Goal: Information Seeking & Learning: Learn about a topic

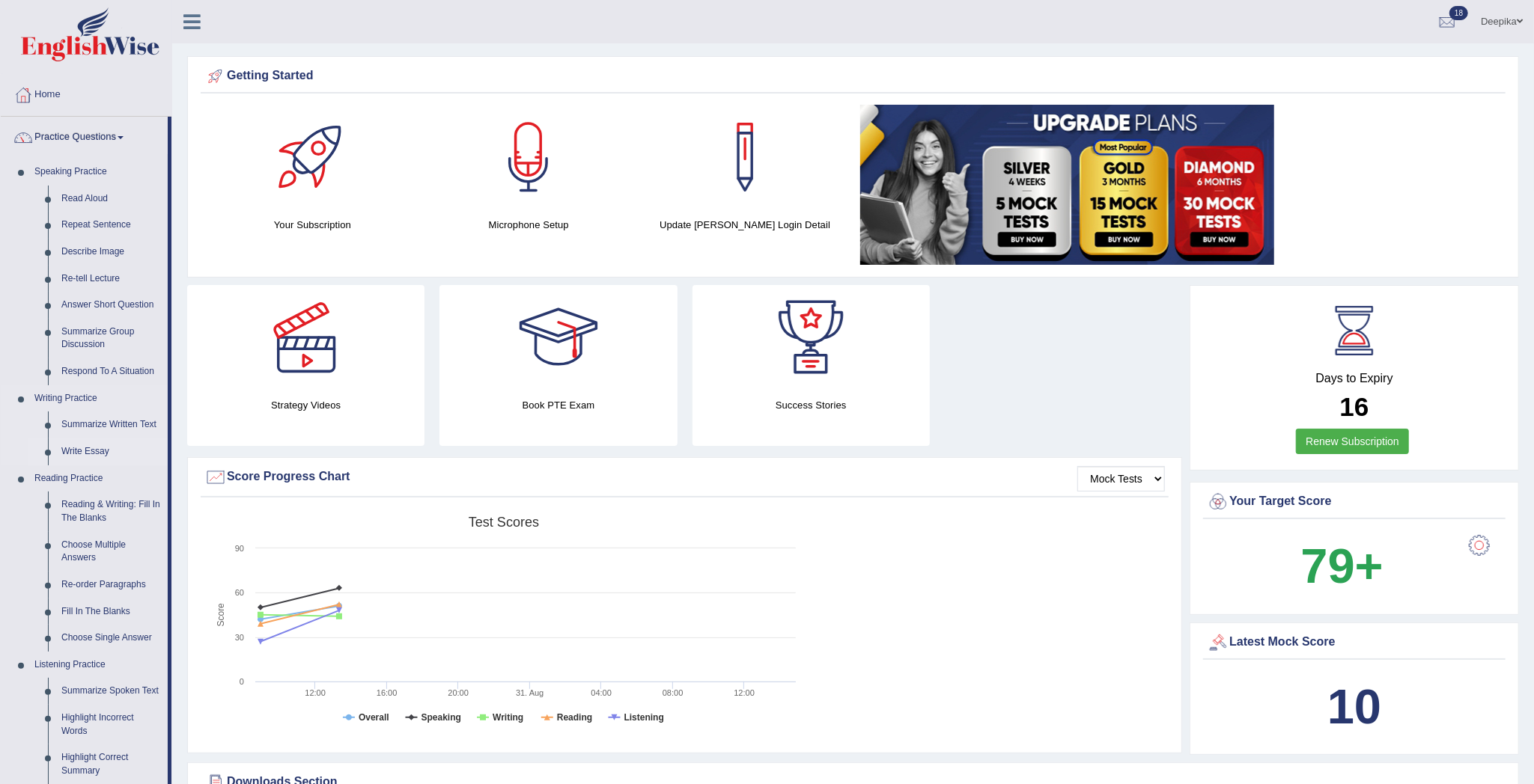
click at [78, 447] on link "Write Essay" at bounding box center [111, 452] width 113 height 27
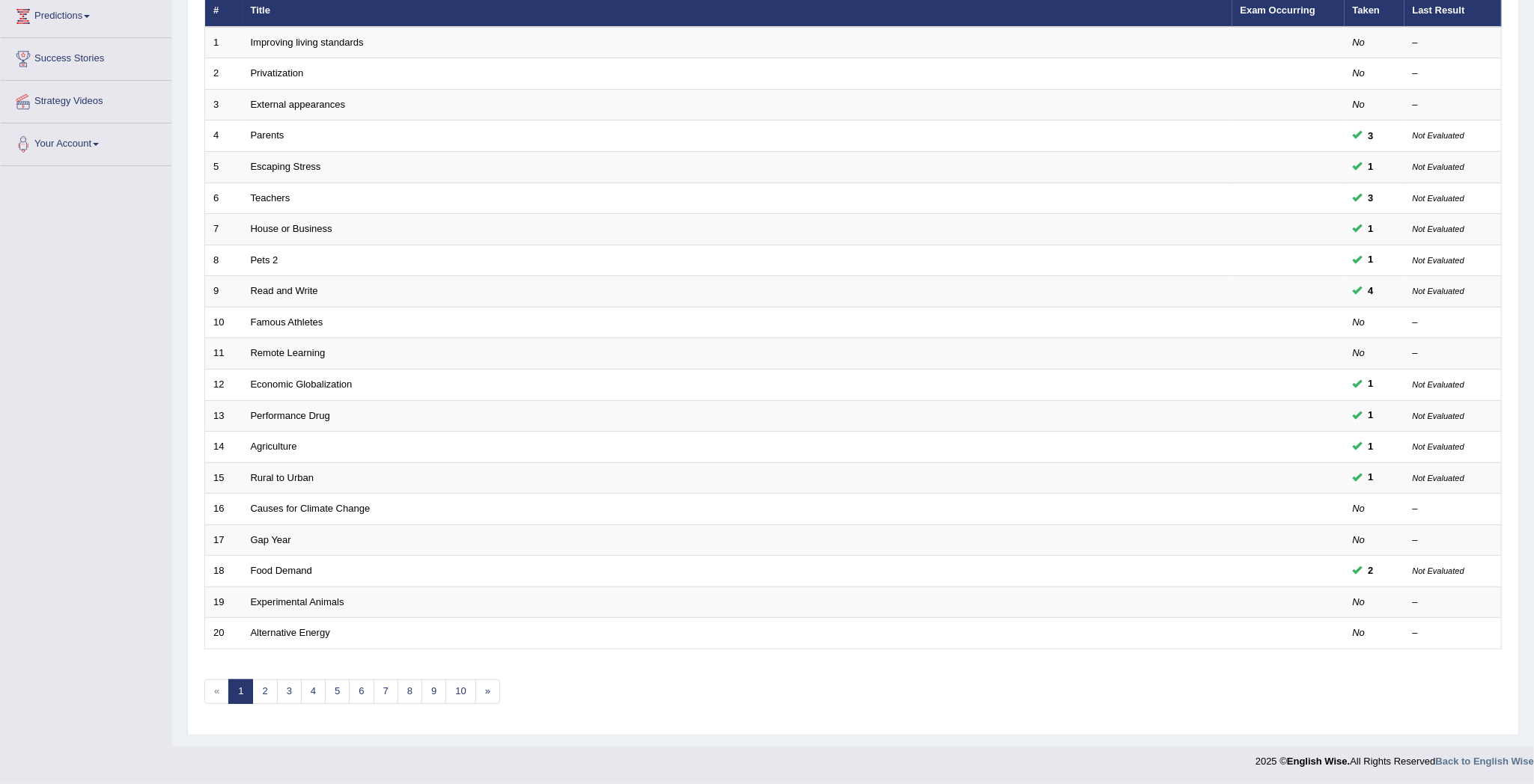
scroll to position [211, 0]
click at [331, 690] on link "5" at bounding box center [336, 691] width 24 height 24
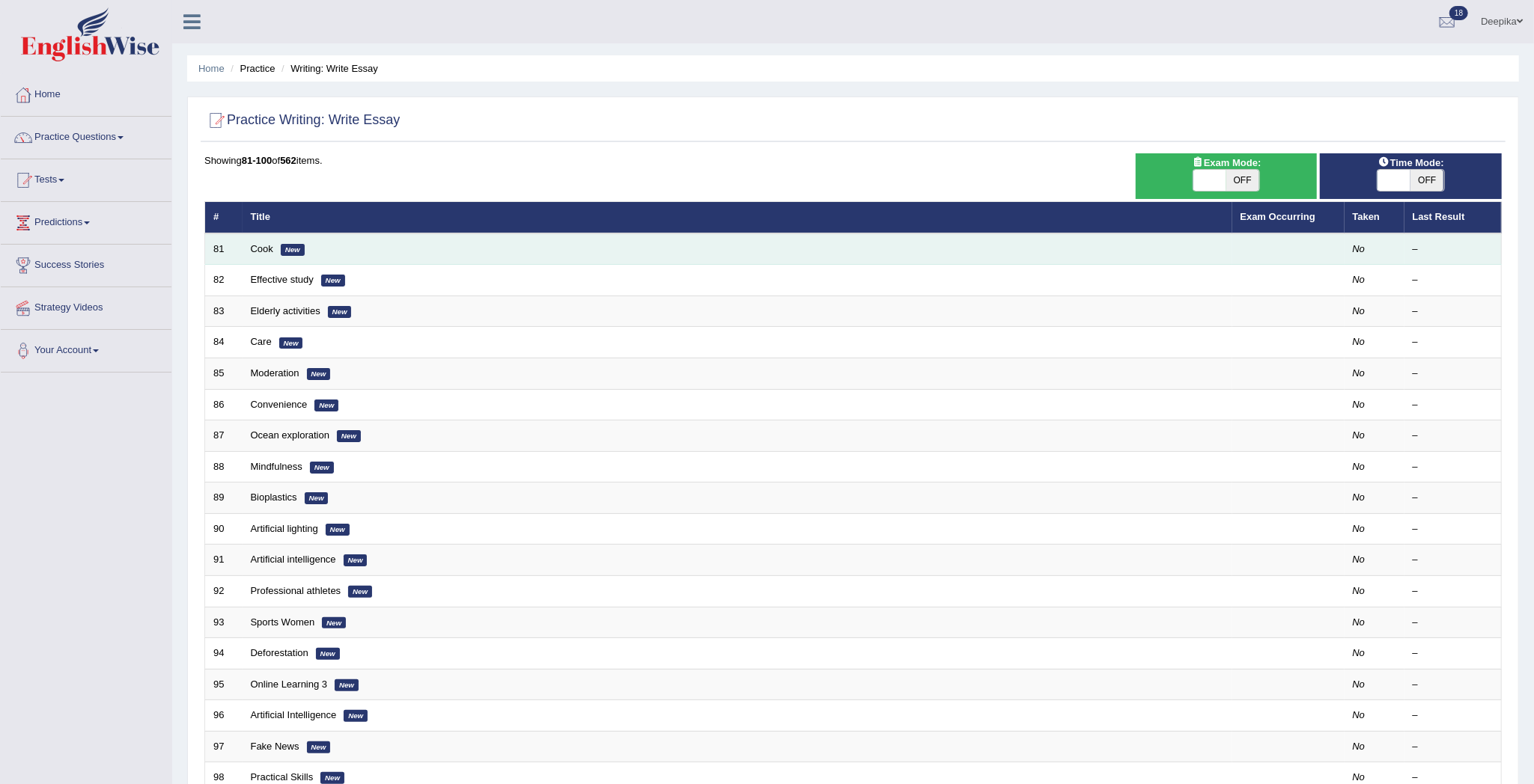
click at [253, 256] on td "Cook New" at bounding box center [737, 249] width 990 height 31
click at [255, 253] on link "Cook" at bounding box center [262, 249] width 23 height 11
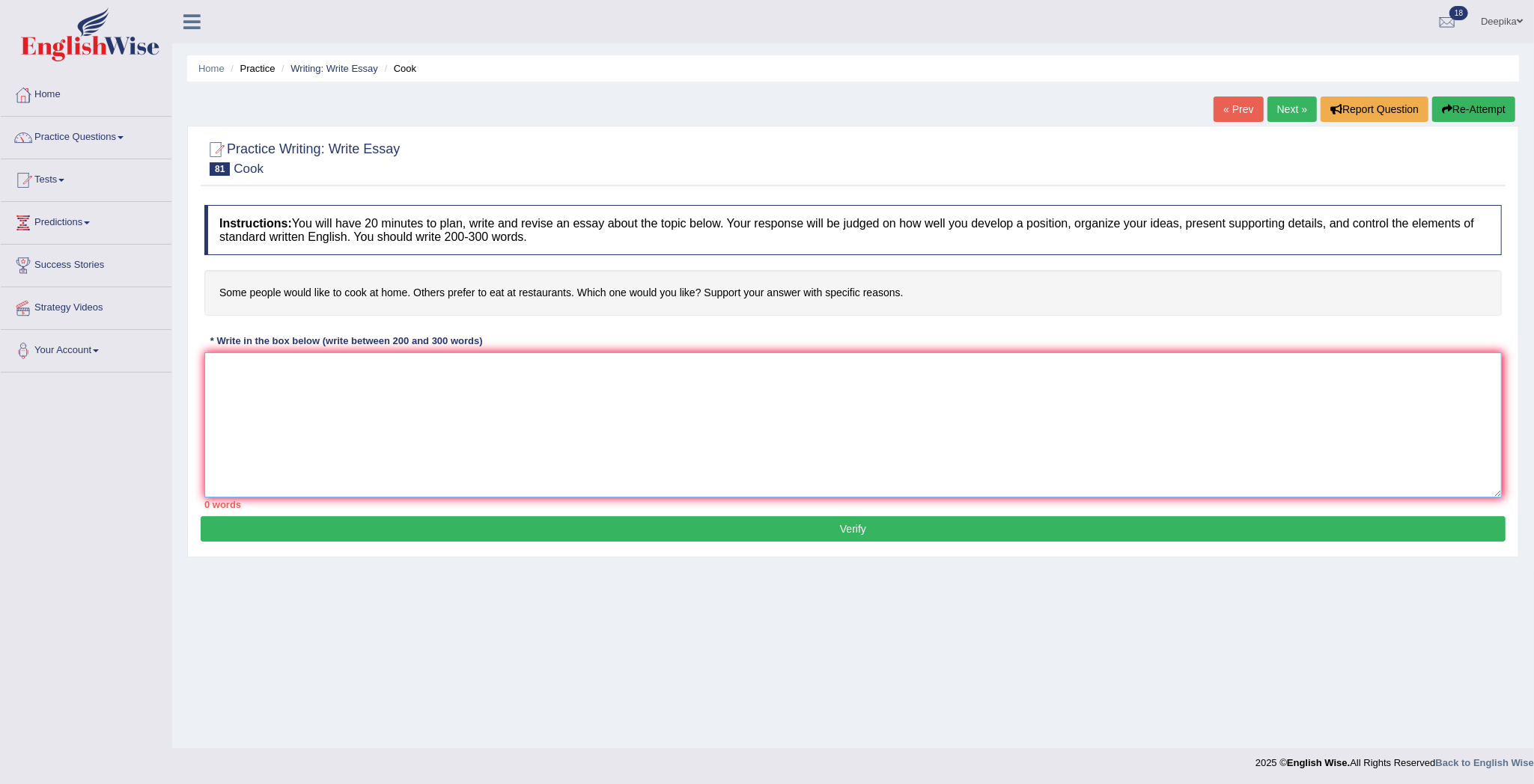
click at [220, 354] on textarea at bounding box center [853, 425] width 1297 height 145
click at [227, 393] on textarea at bounding box center [853, 425] width 1297 height 145
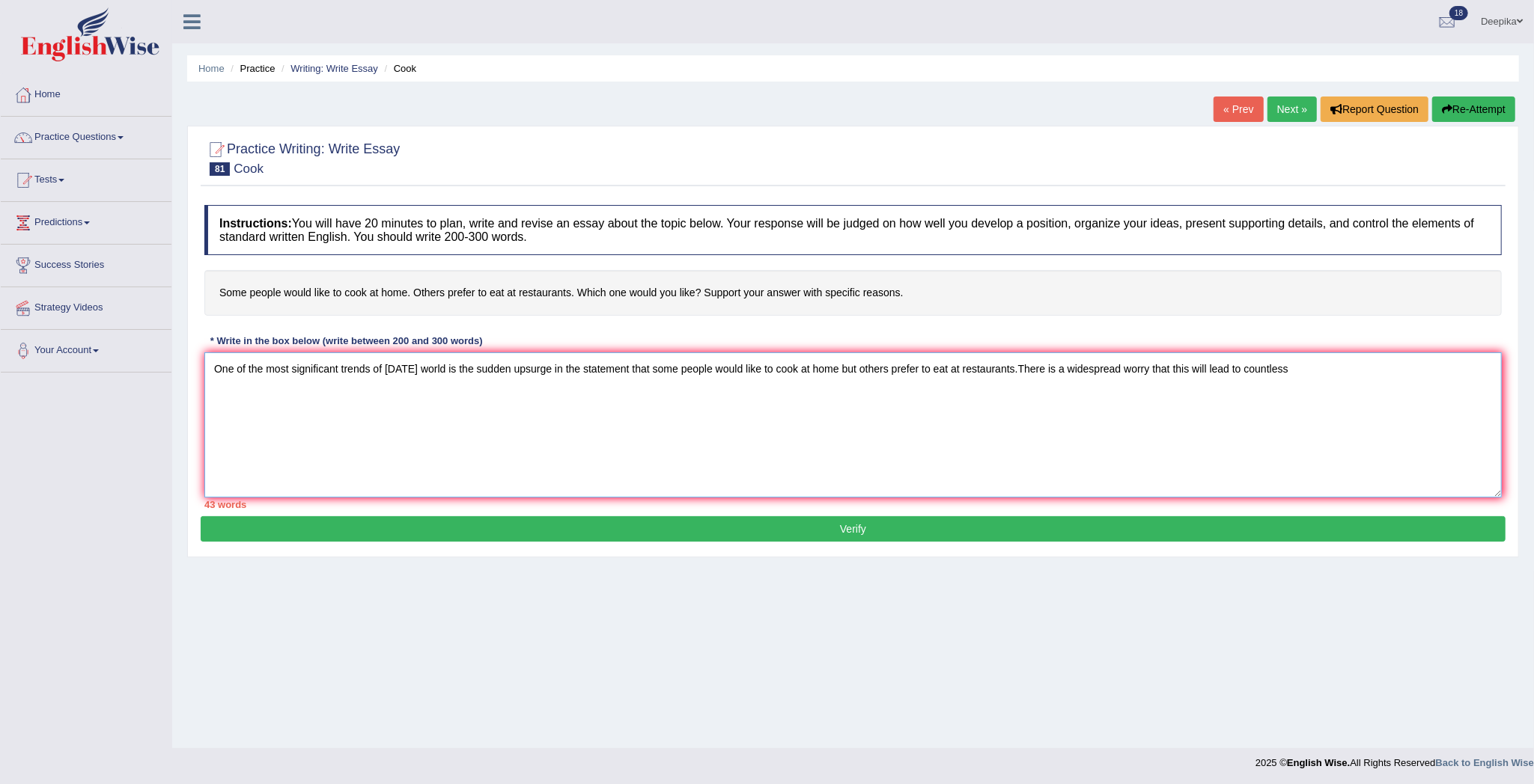
click at [1293, 372] on textarea "One of the most significant trends of today's world is the sudden upsurge in th…" at bounding box center [853, 425] width 1297 height 145
click at [788, 396] on textarea "One of the most significant trends of today's world is the sudden upsurge in th…" at bounding box center [853, 425] width 1297 height 145
click at [823, 399] on textarea "One of the most significant trends of today's world is the sudden upsurge in th…" at bounding box center [853, 425] width 1297 height 145
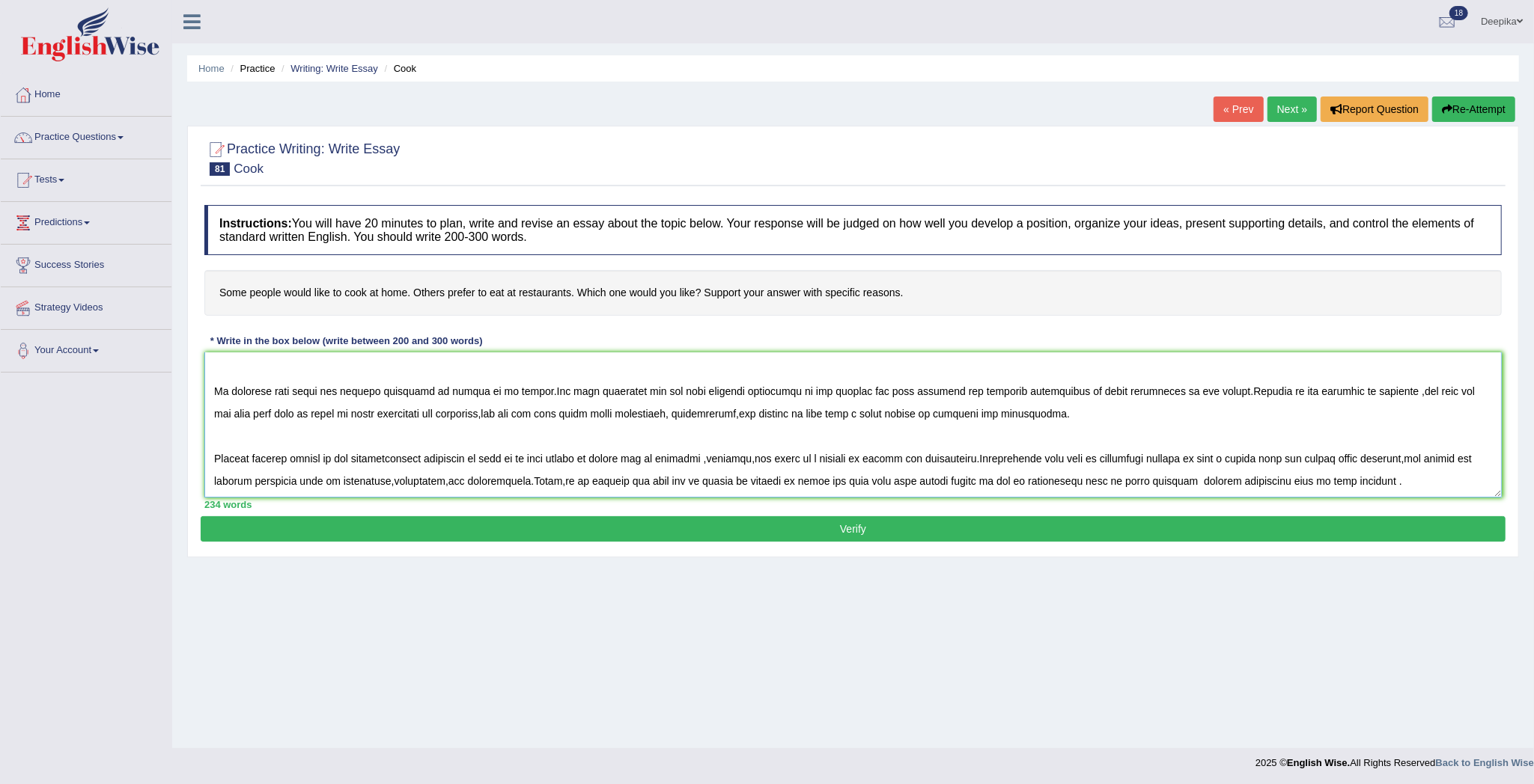
scroll to position [79, 0]
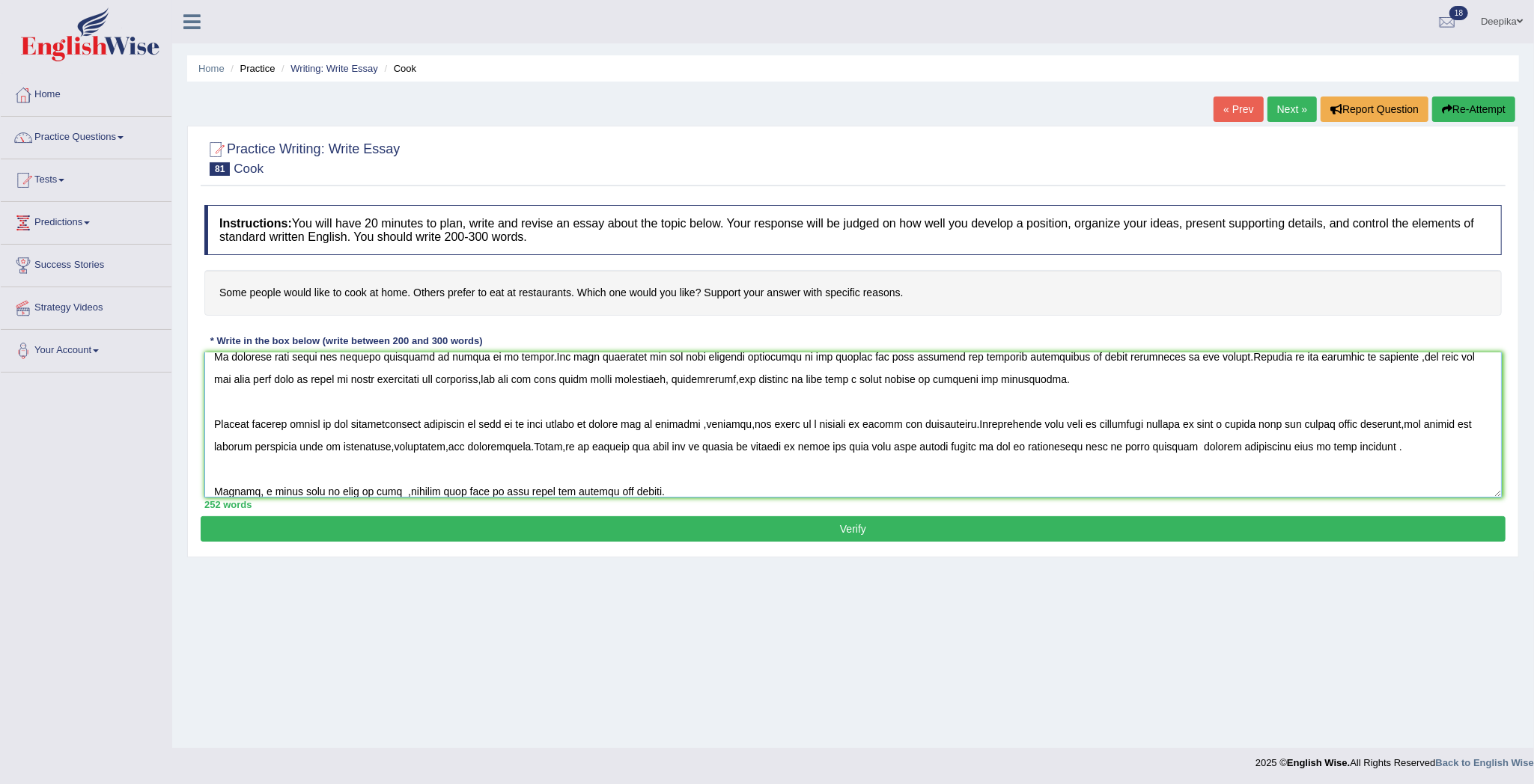
type textarea "One of the most significant trends of today's world is the sudden upsurge in th…"
click at [957, 537] on button "Verify" at bounding box center [853, 529] width 1305 height 25
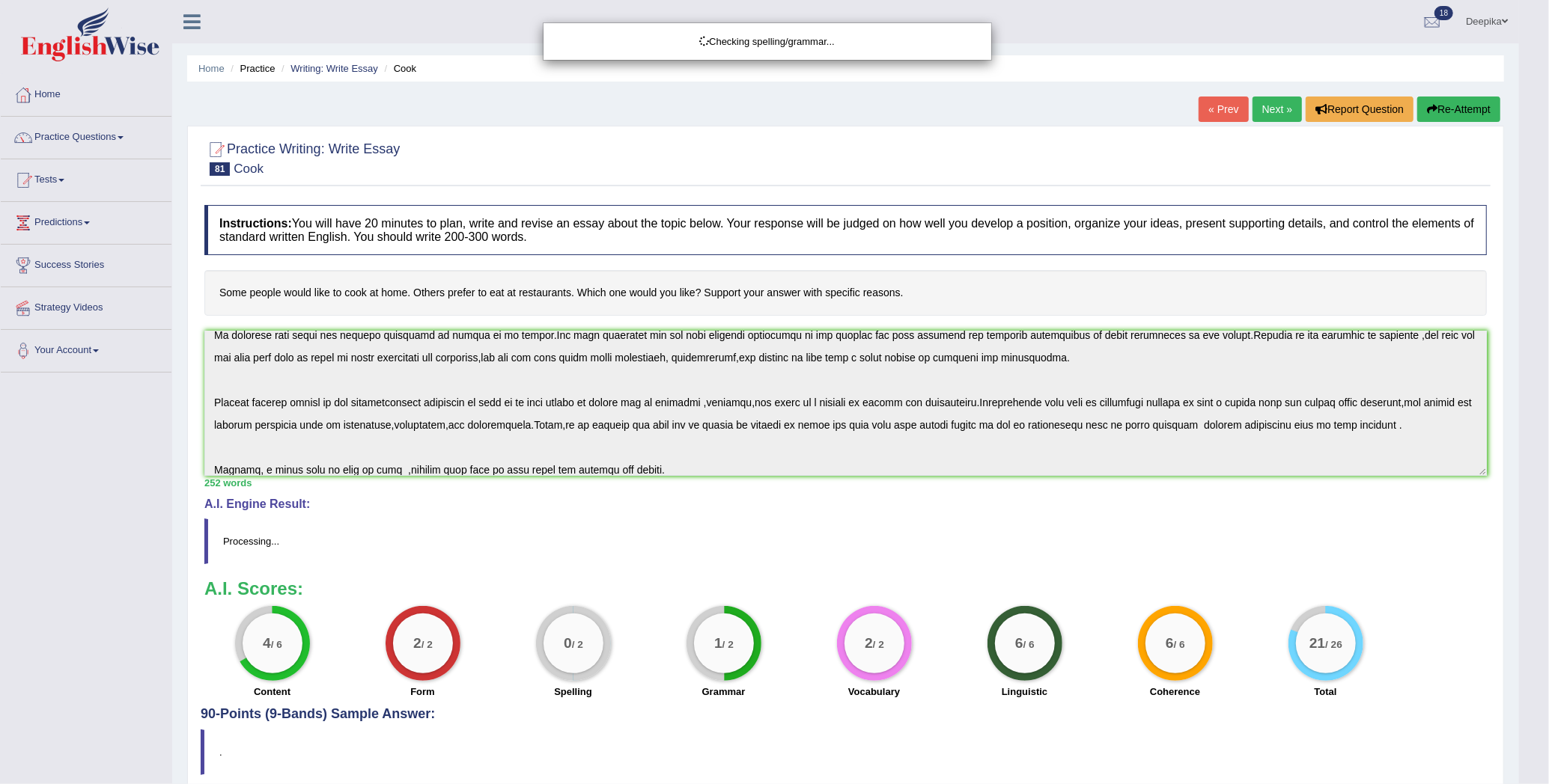
click at [1533, 763] on div "Checking spelling/grammar..." at bounding box center [774, 392] width 1549 height 784
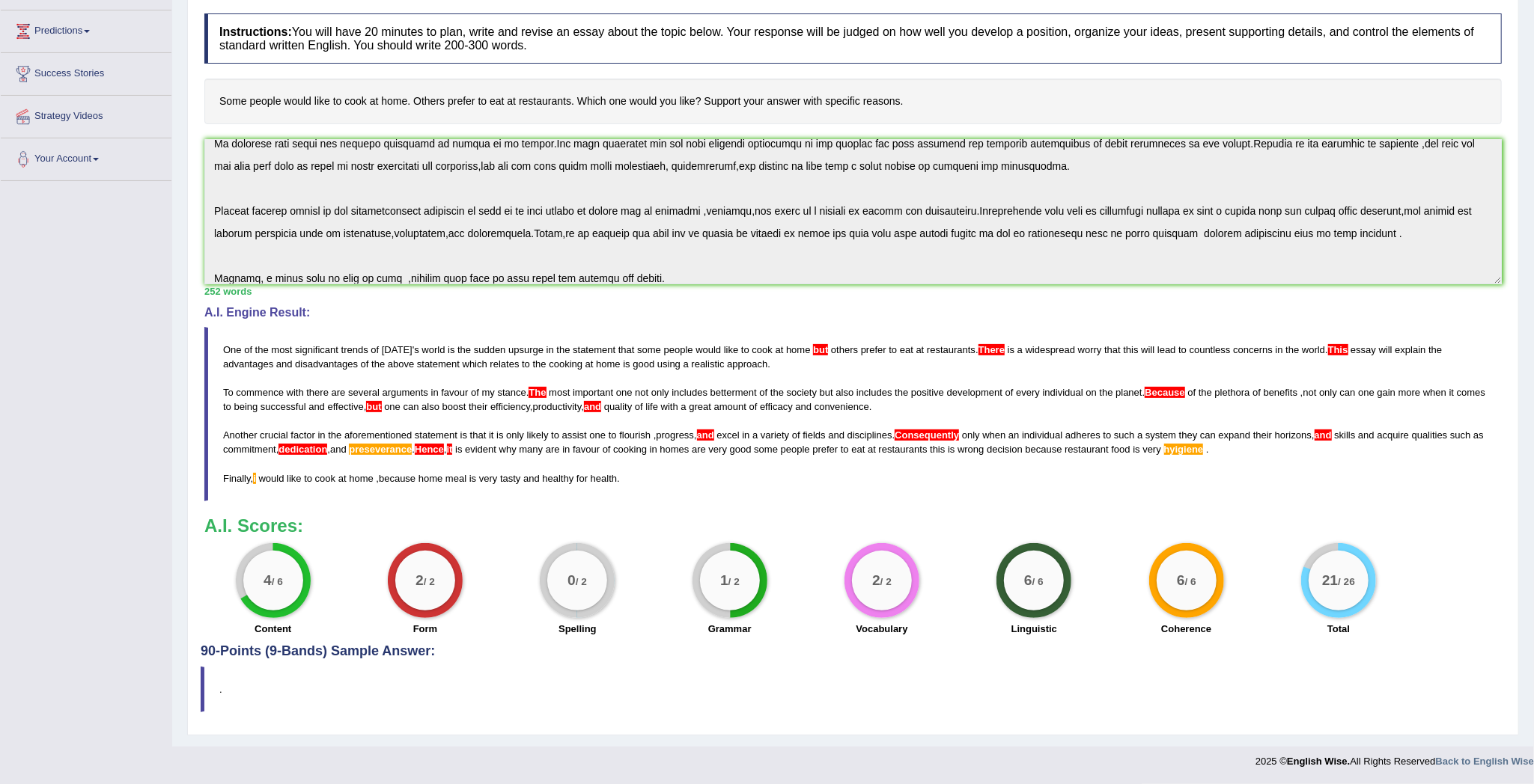
scroll to position [195, 0]
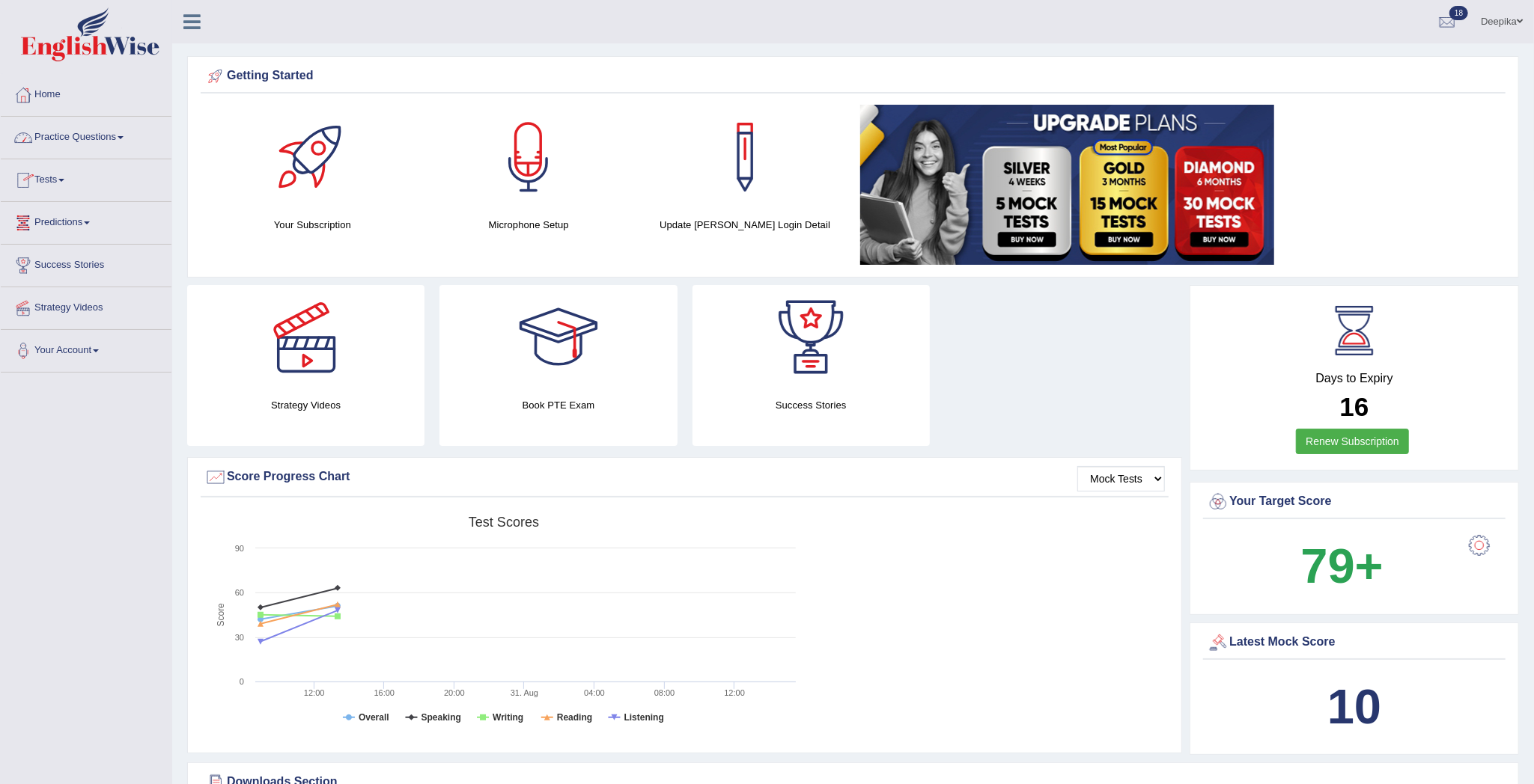
click at [123, 139] on span at bounding box center [121, 138] width 6 height 3
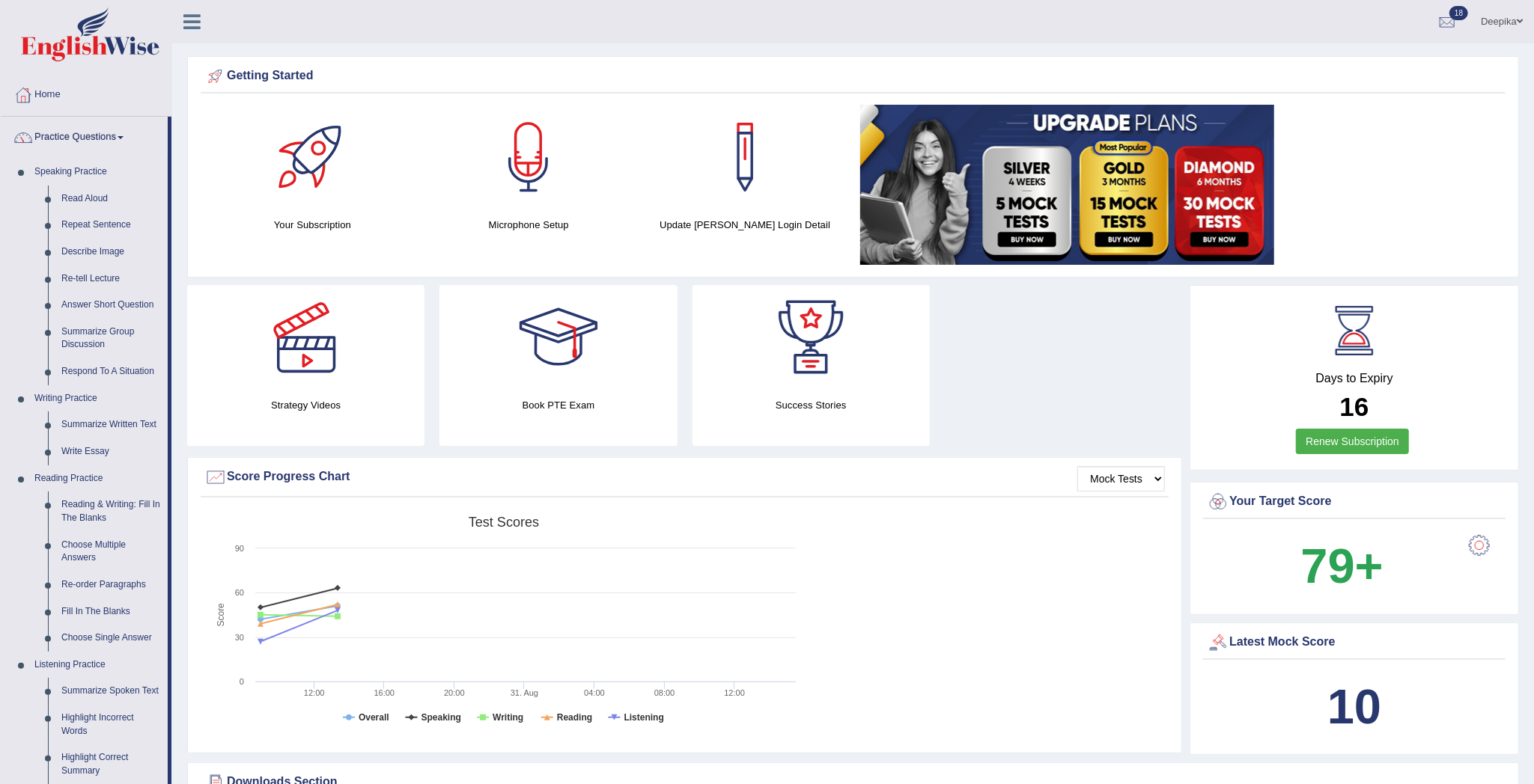
click at [123, 139] on span at bounding box center [121, 138] width 6 height 3
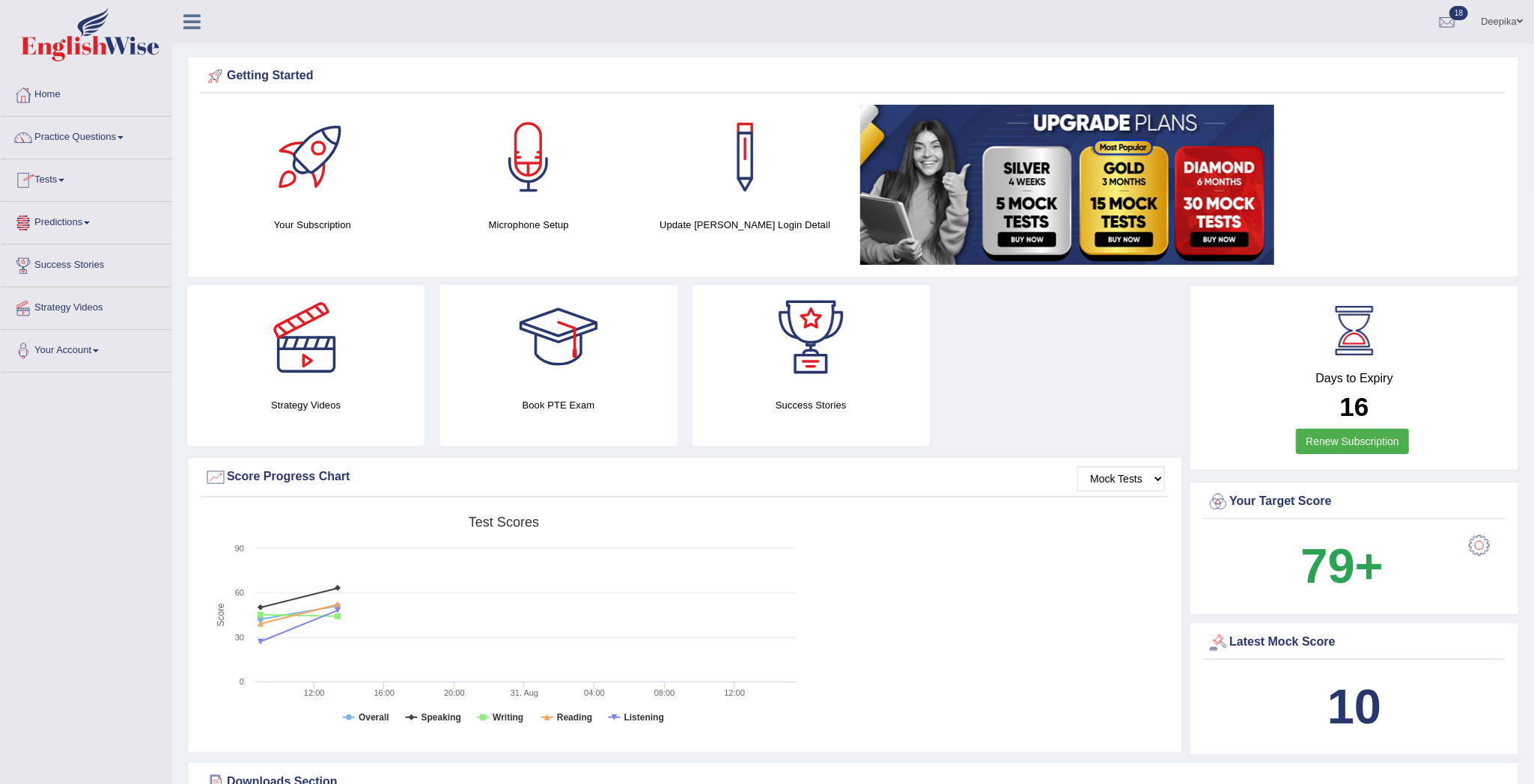
click at [64, 181] on span at bounding box center [61, 180] width 6 height 3
click at [60, 210] on link "Take Practice Sectional Test" at bounding box center [97, 215] width 140 height 27
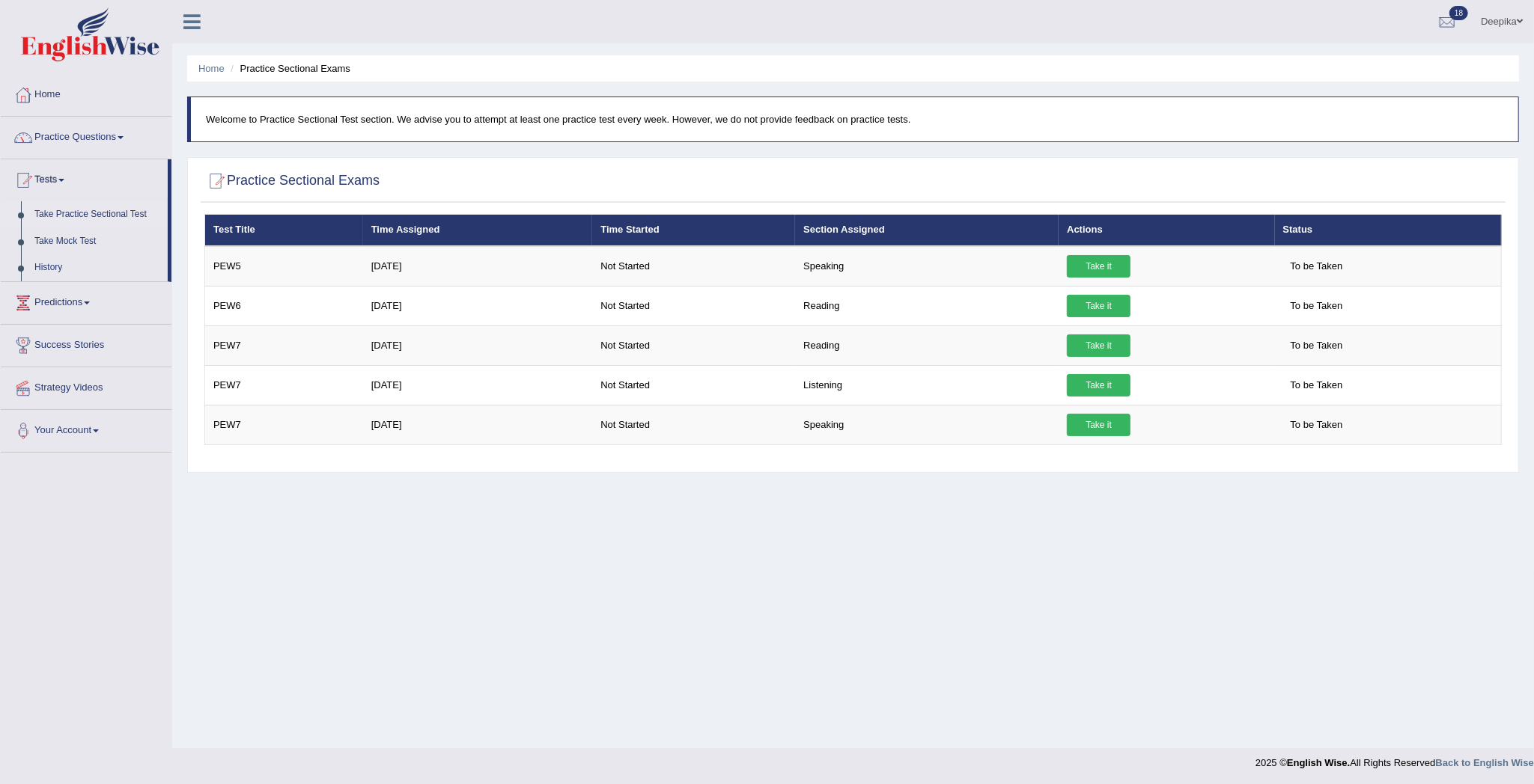
click at [125, 136] on link "Practice Questions" at bounding box center [86, 136] width 171 height 38
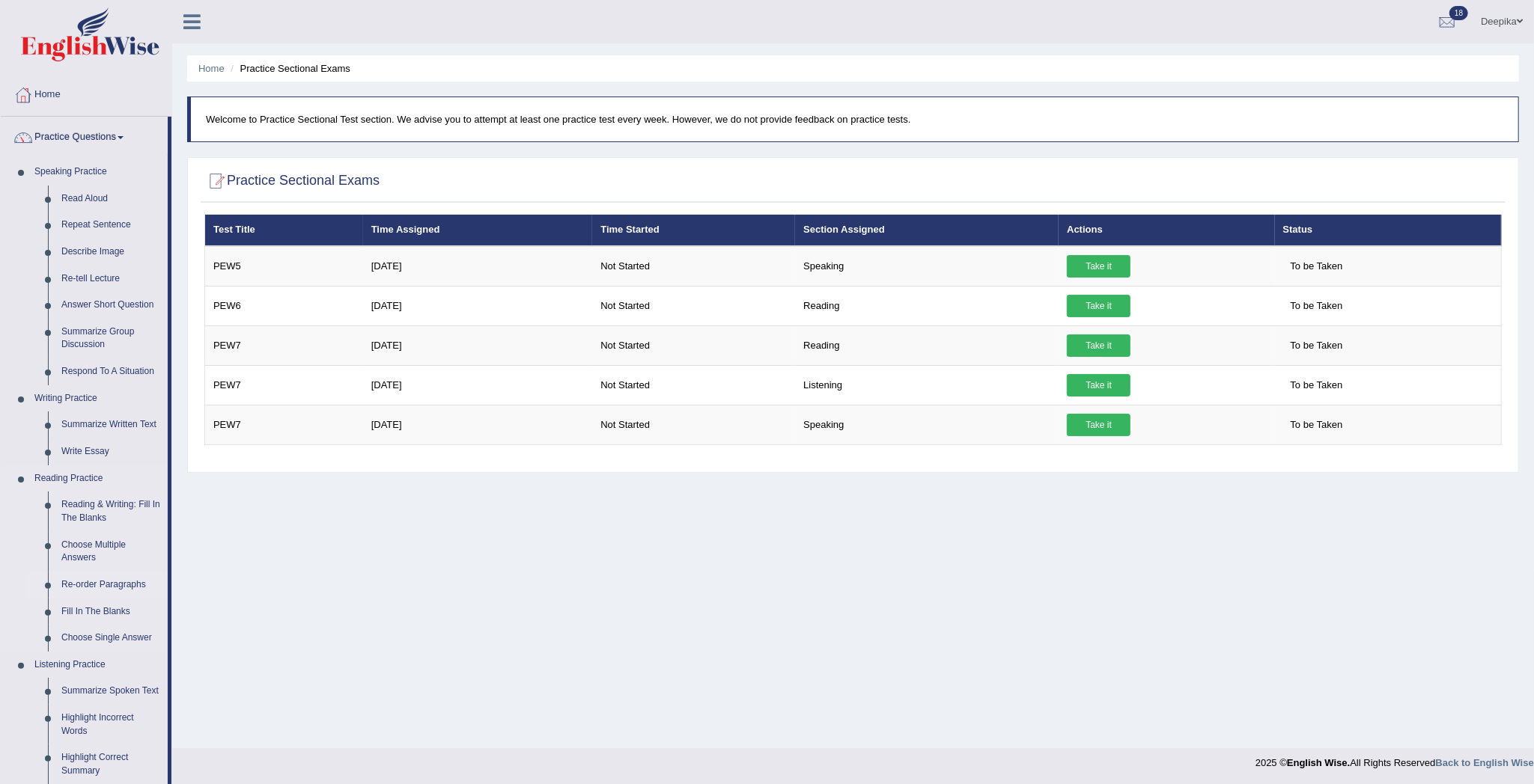
click at [82, 585] on link "Re-order Paragraphs" at bounding box center [111, 585] width 113 height 27
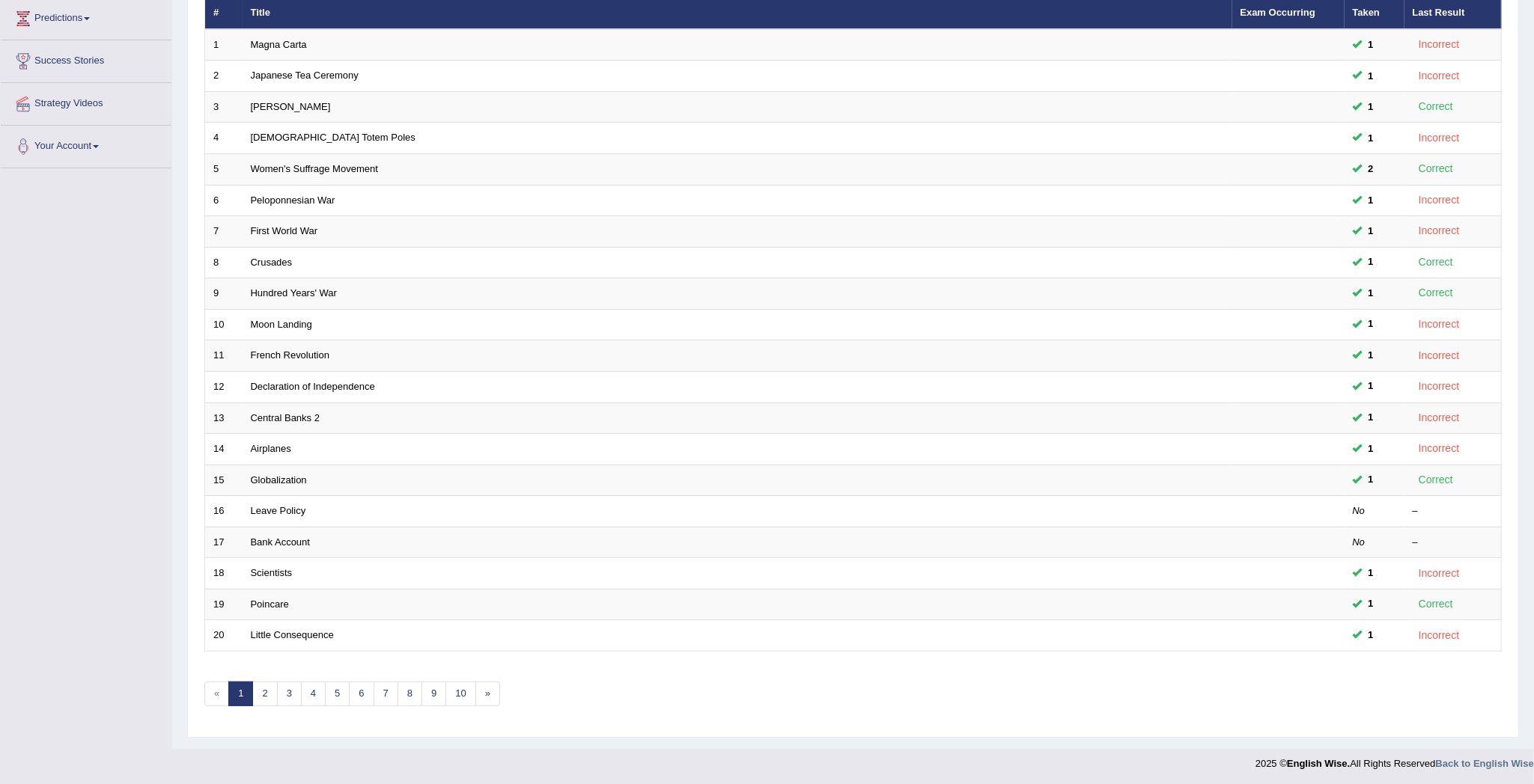
scroll to position [212, 0]
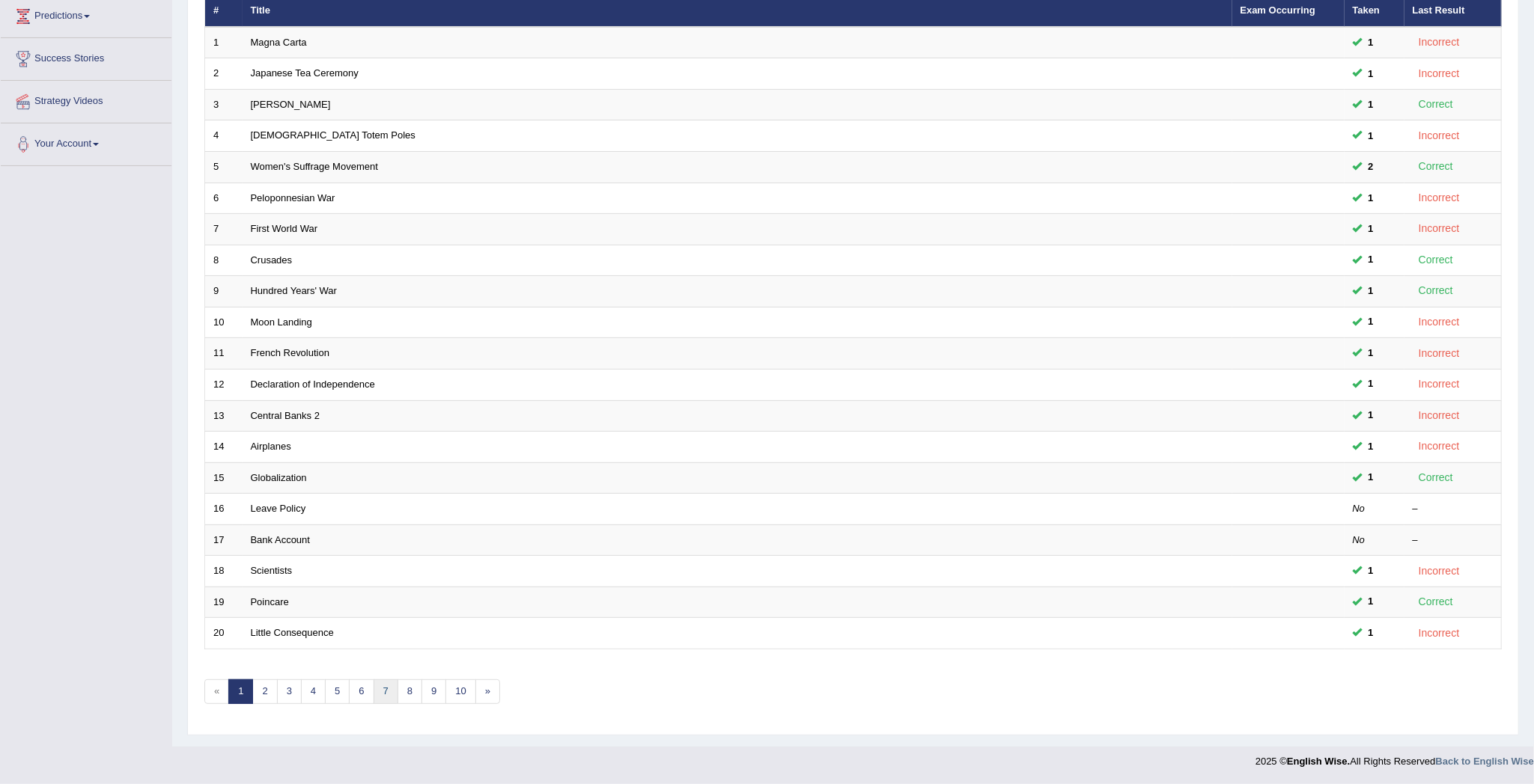
click at [393, 695] on link "7" at bounding box center [385, 691] width 24 height 24
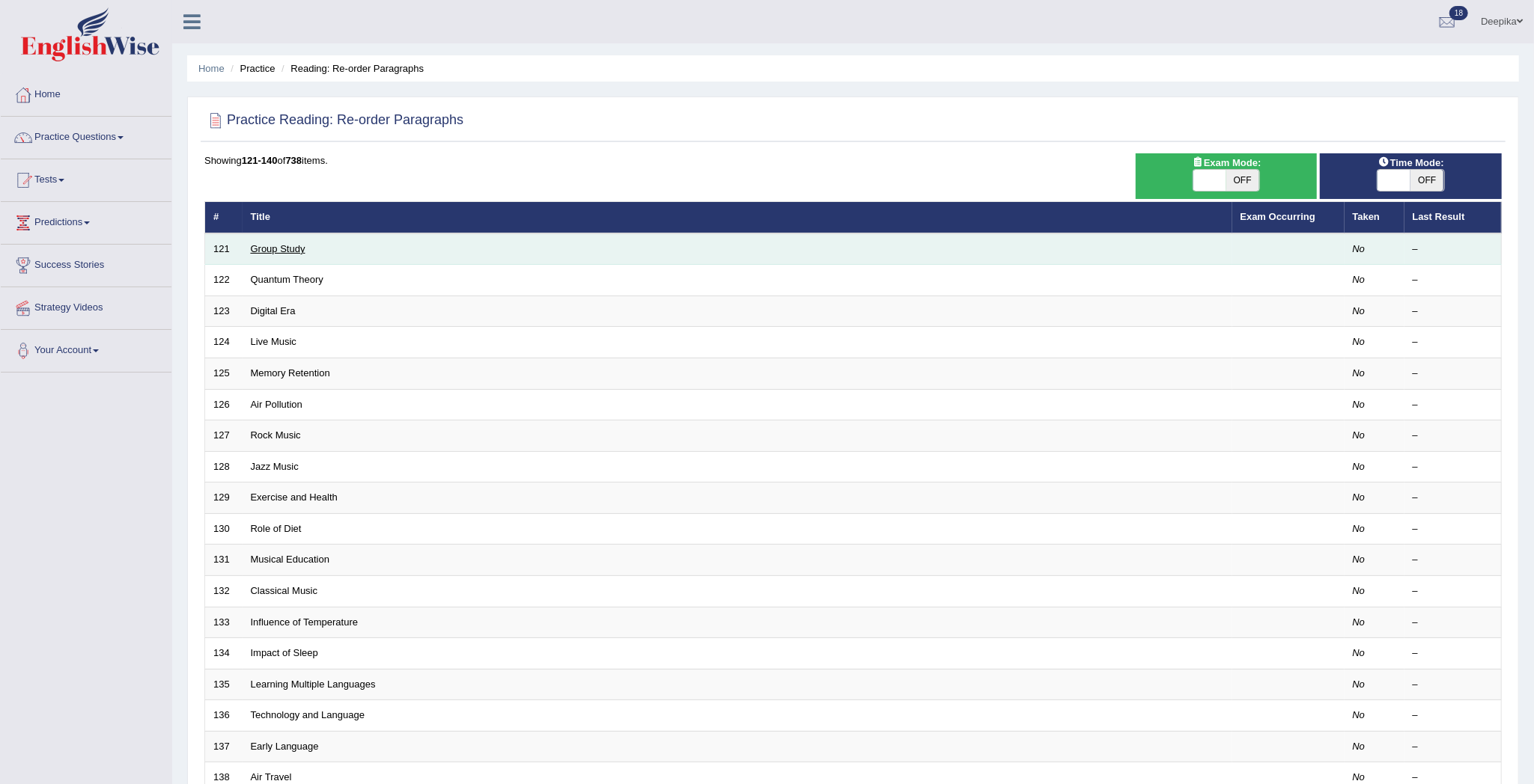
click at [276, 252] on link "Group Study" at bounding box center [278, 249] width 55 height 11
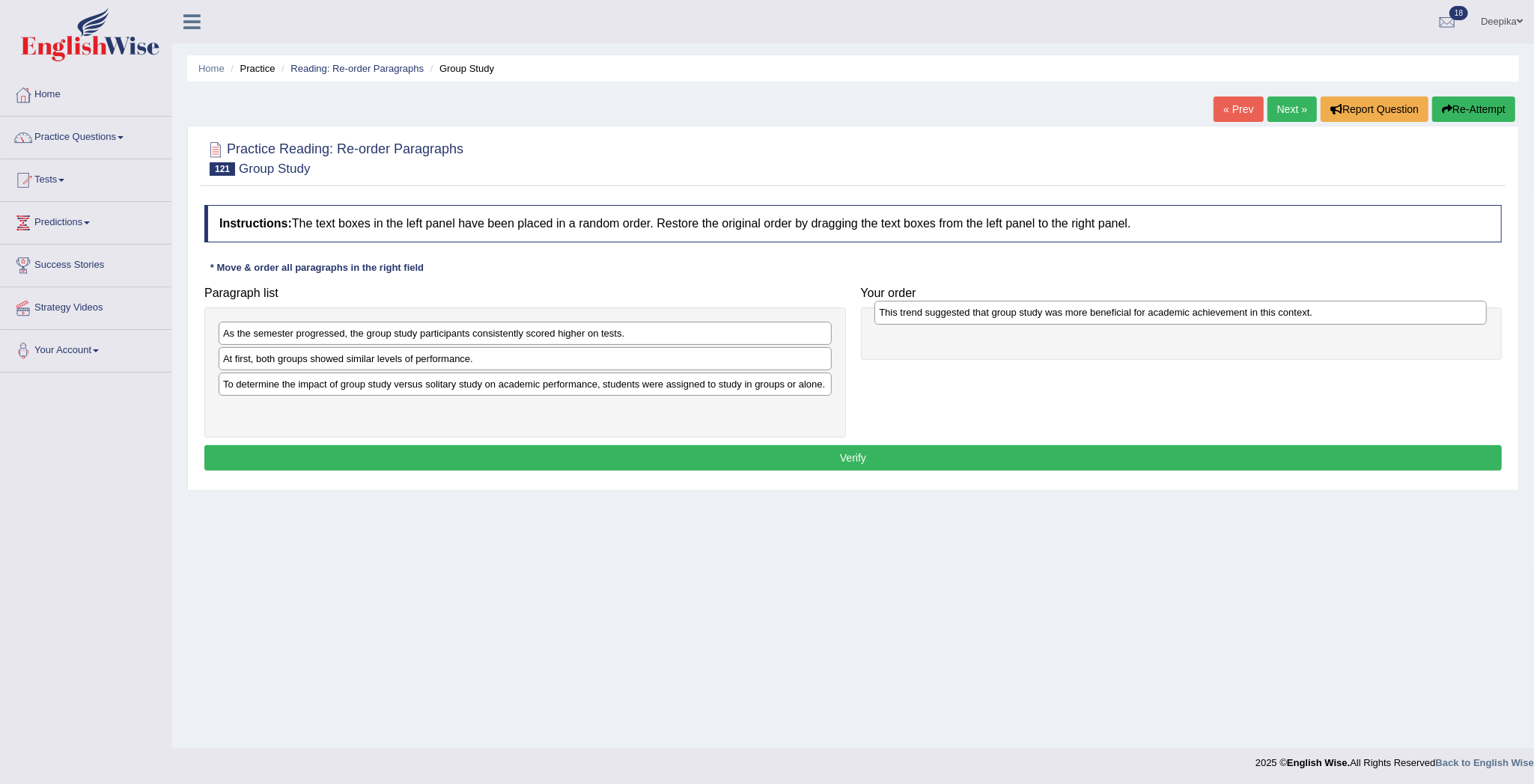
drag, startPoint x: 338, startPoint y: 414, endPoint x: 994, endPoint y: 315, distance: 663.4
click at [994, 315] on div "This trend suggested that group study was more beneficial for academic achievem…" at bounding box center [1180, 313] width 613 height 24
click at [994, 315] on div at bounding box center [1182, 333] width 642 height 53
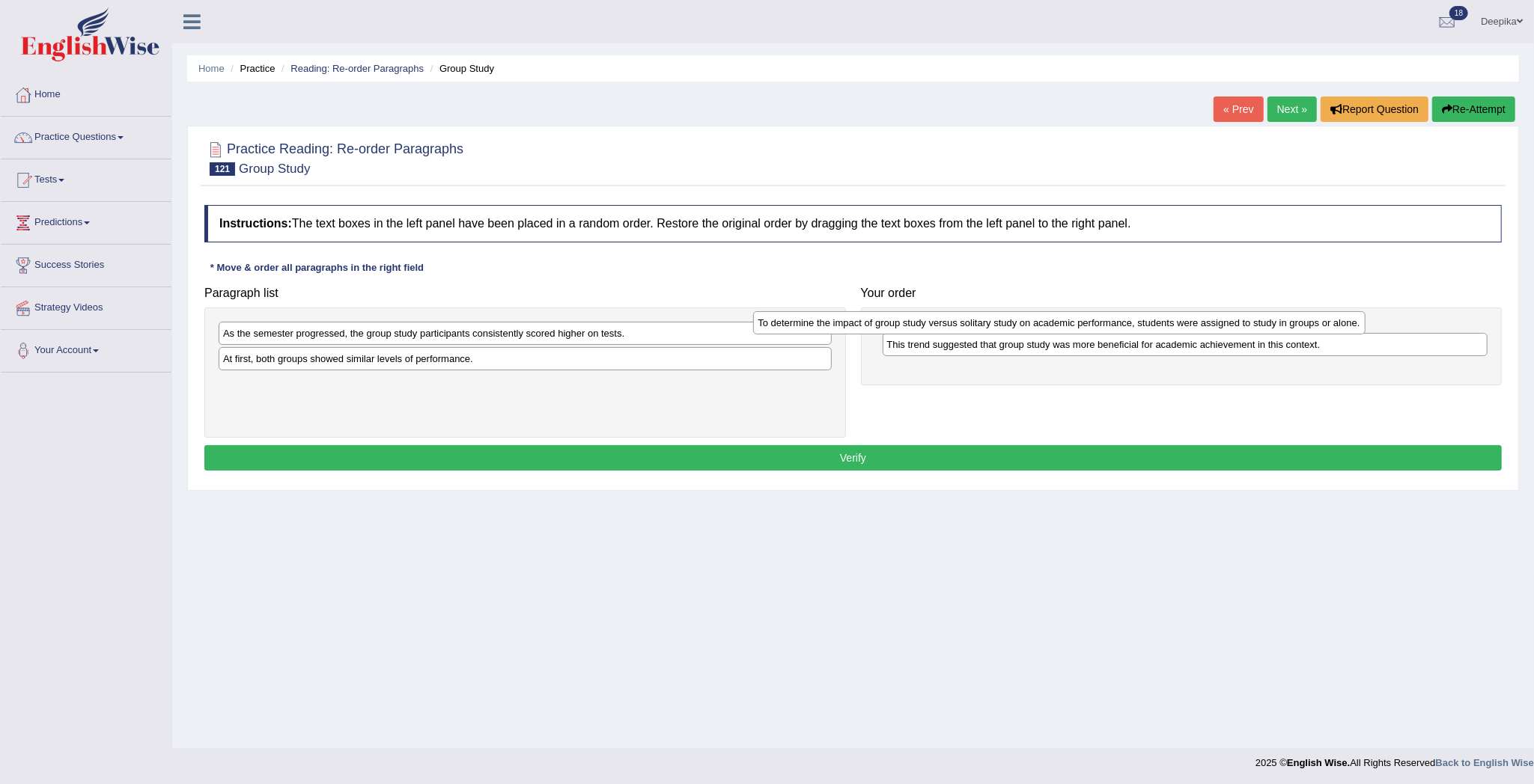
drag, startPoint x: 631, startPoint y: 386, endPoint x: 1165, endPoint y: 323, distance: 537.7
click at [1165, 323] on div "To determine the impact of group study versus solitary study on academic perfor…" at bounding box center [1059, 323] width 613 height 24
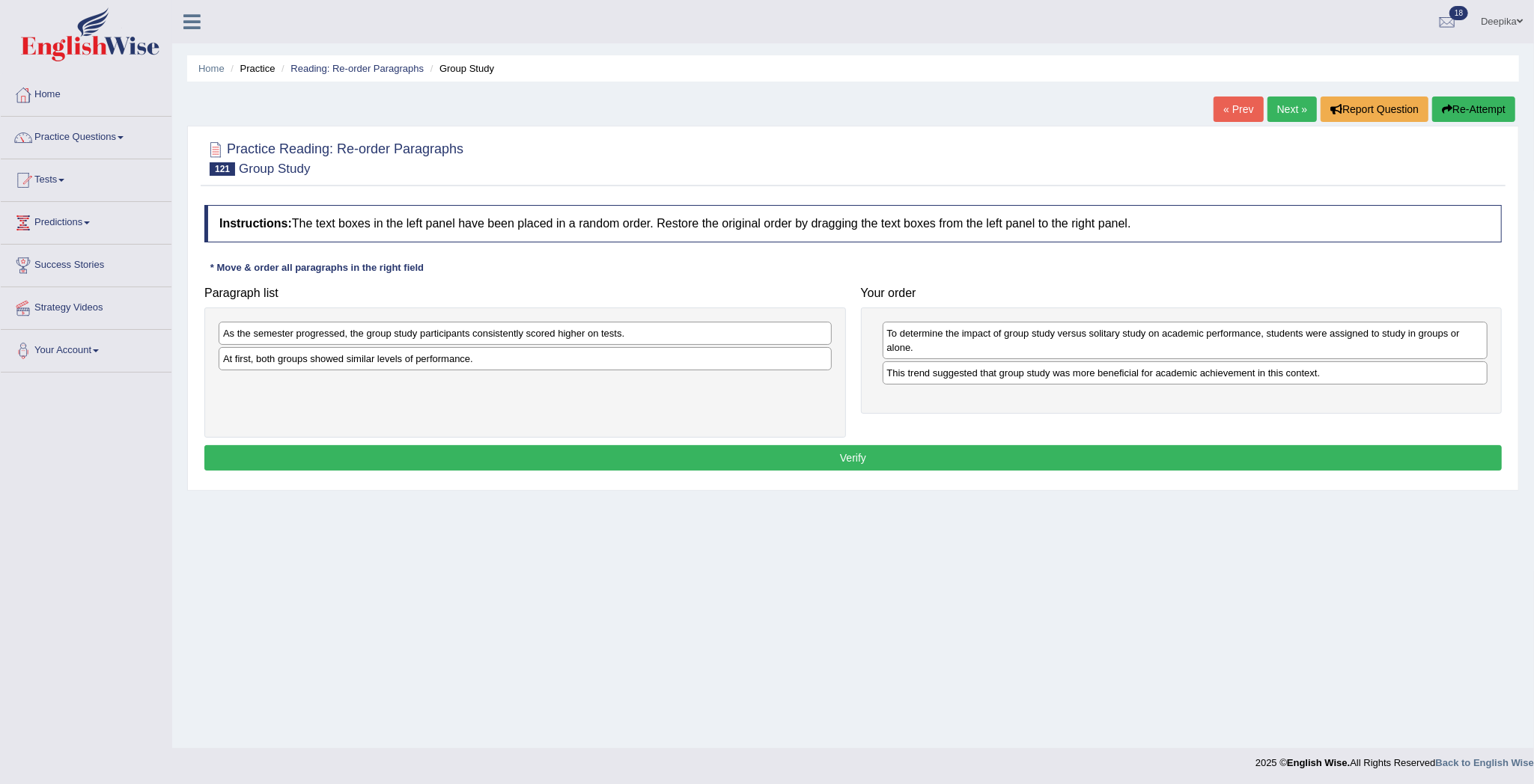
click at [632, 332] on div "As the semester progressed, the group study participants consistently scored hi…" at bounding box center [525, 333] width 613 height 24
drag, startPoint x: 632, startPoint y: 353, endPoint x: 1304, endPoint y: 387, distance: 672.9
click at [1304, 387] on div "At first, both groups showed similar levels of performance." at bounding box center [1197, 394] width 613 height 24
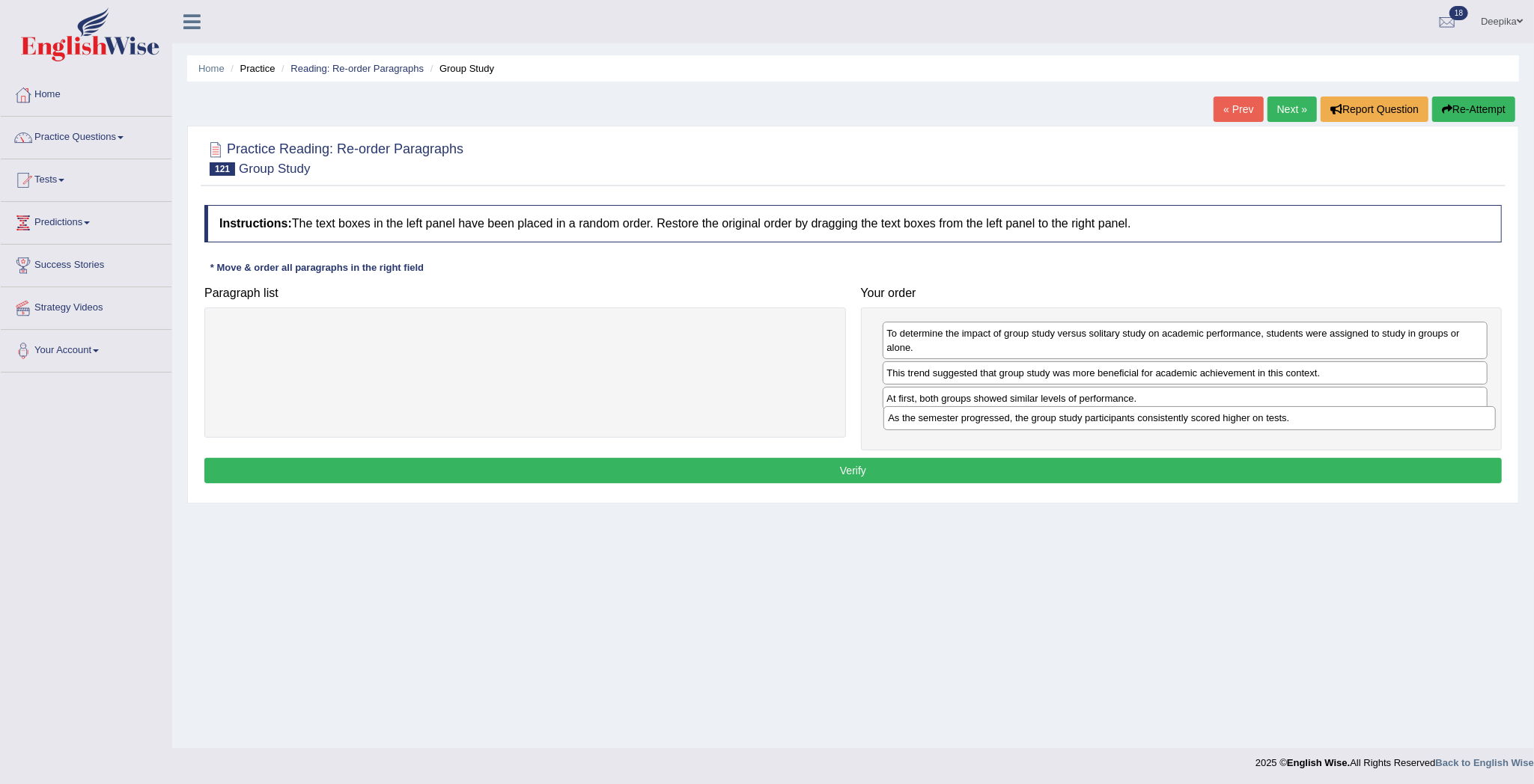
drag, startPoint x: 800, startPoint y: 336, endPoint x: 1465, endPoint y: 419, distance: 670.2
click at [1465, 419] on div "As the semester progressed, the group study participants consistently scored hi…" at bounding box center [1189, 418] width 613 height 24
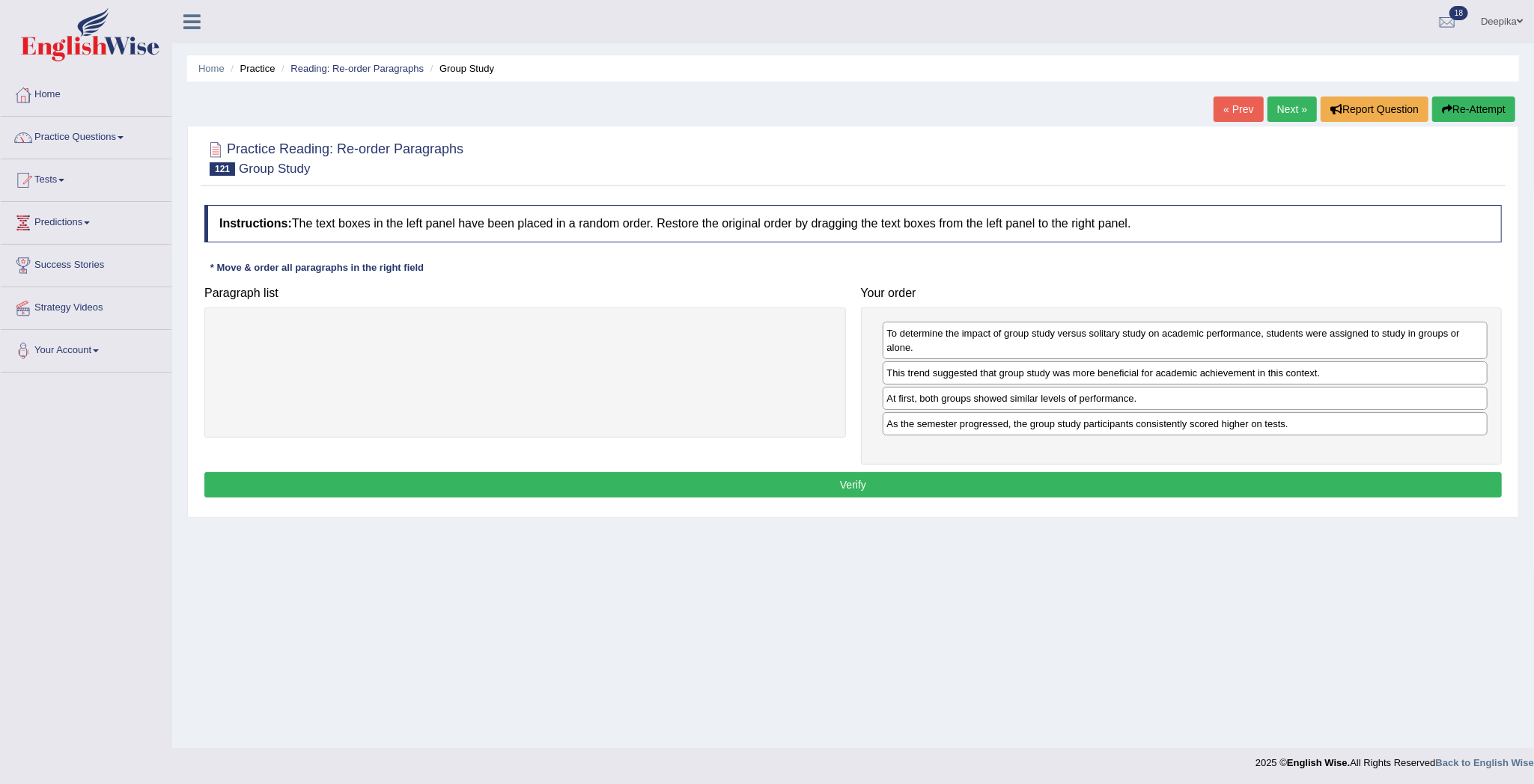
click at [1407, 480] on button "Verify" at bounding box center [853, 485] width 1297 height 25
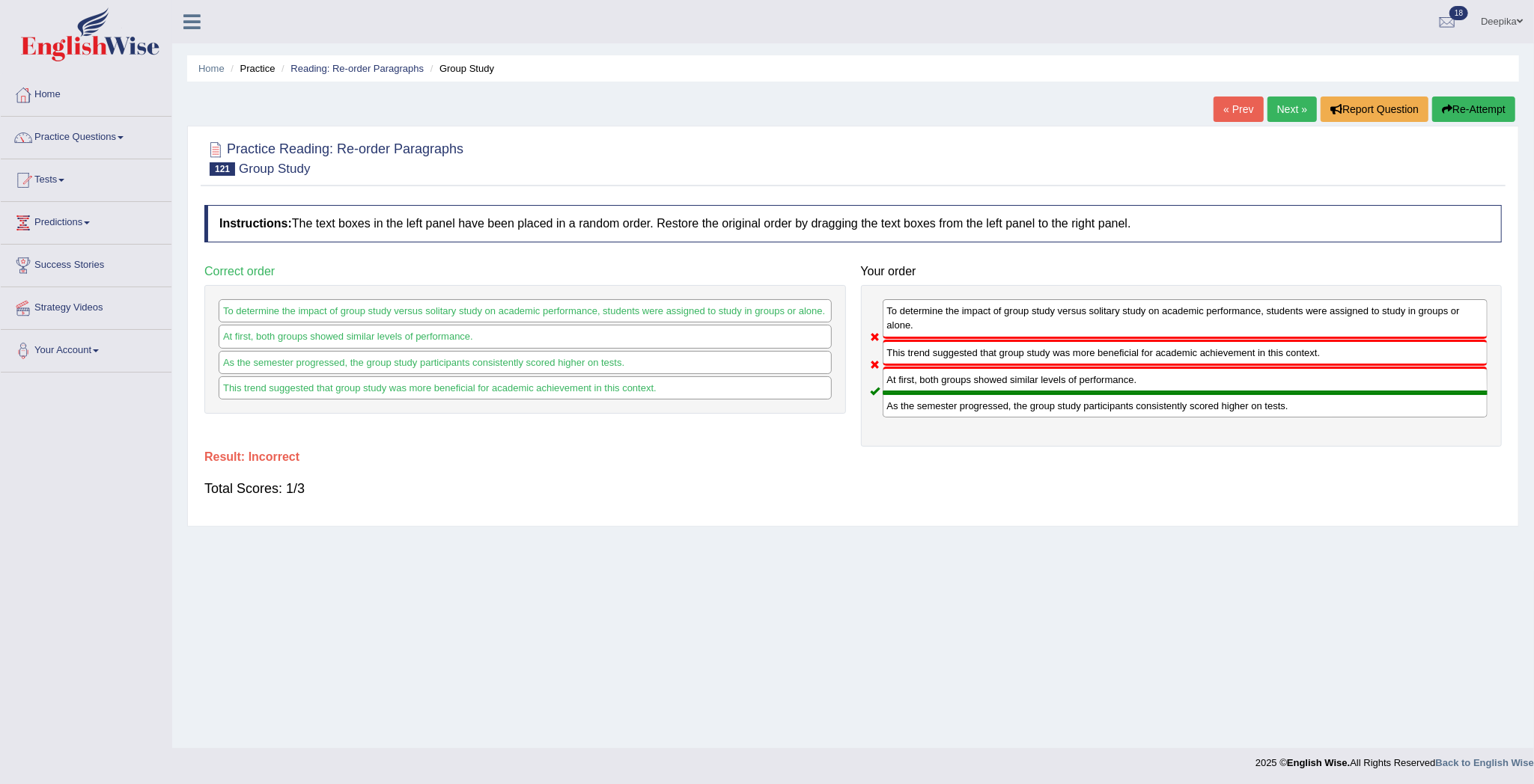
click at [1279, 117] on link "Next »" at bounding box center [1292, 109] width 49 height 25
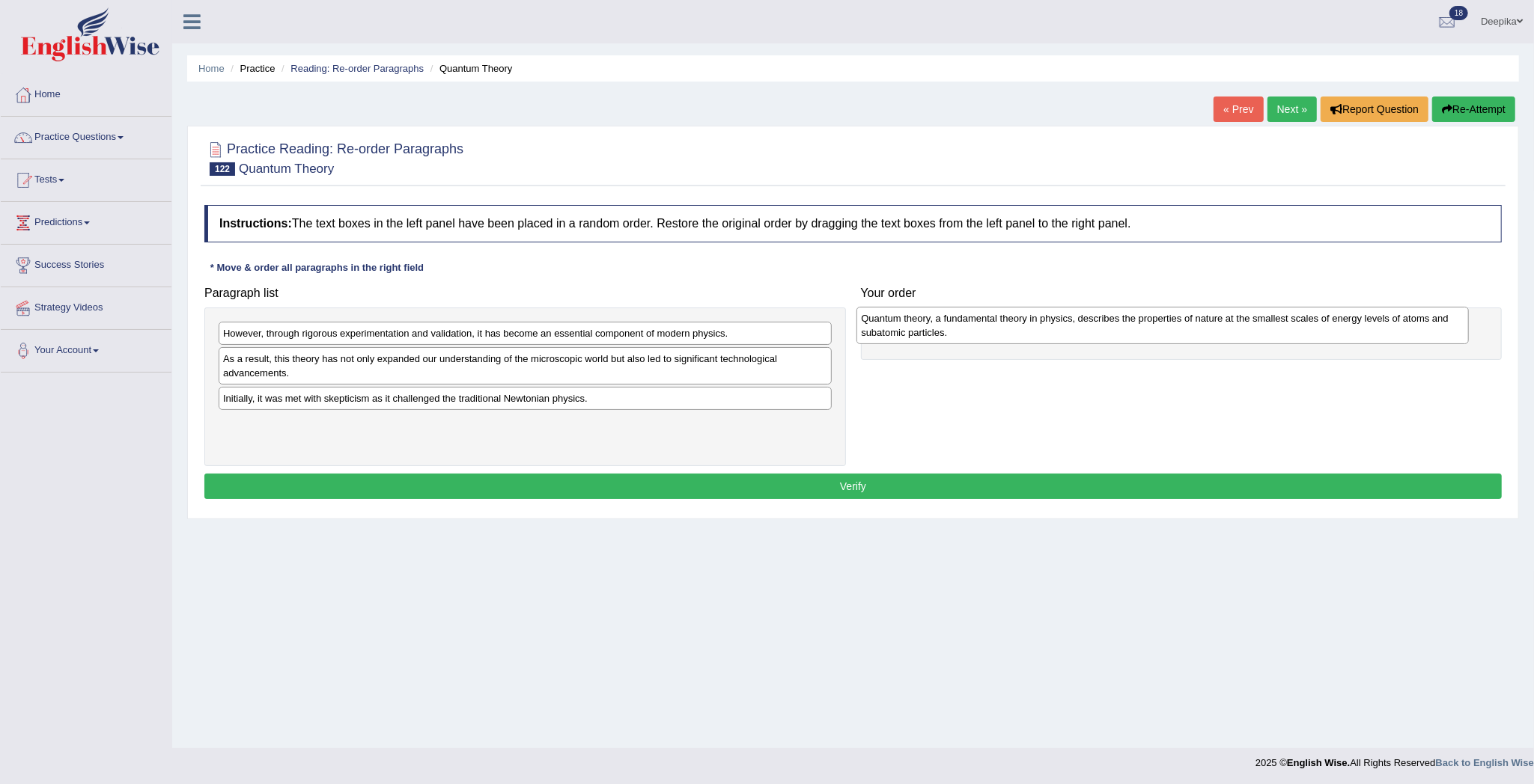
drag, startPoint x: 357, startPoint y: 428, endPoint x: 1019, endPoint y: 320, distance: 670.8
click at [1019, 320] on div "Quantum theory, a fundamental theory in physics, describes the properties of na…" at bounding box center [1162, 325] width 613 height 38
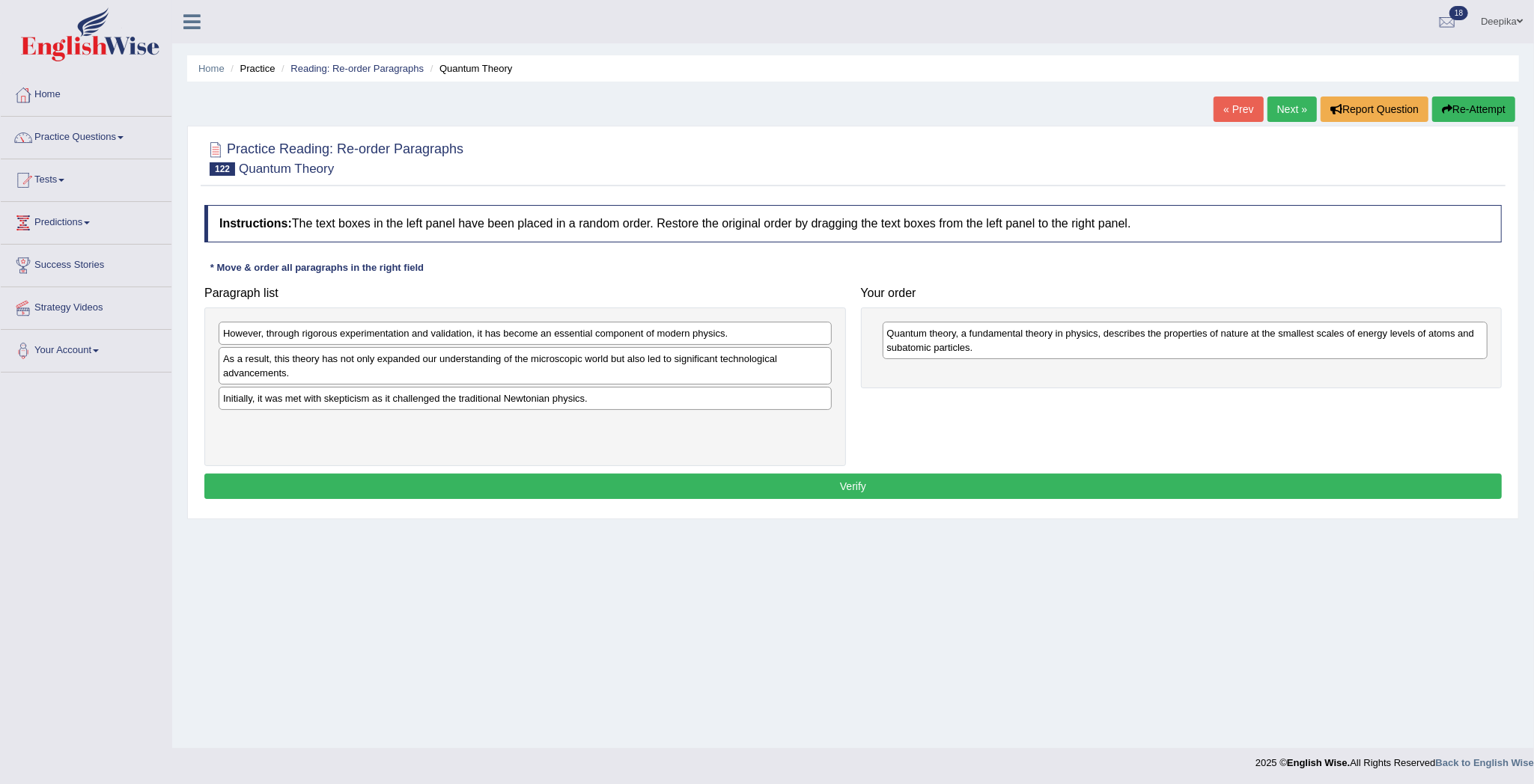
click at [641, 336] on div "However, through rigorous experimentation and validation, it has become an esse…" at bounding box center [525, 333] width 613 height 24
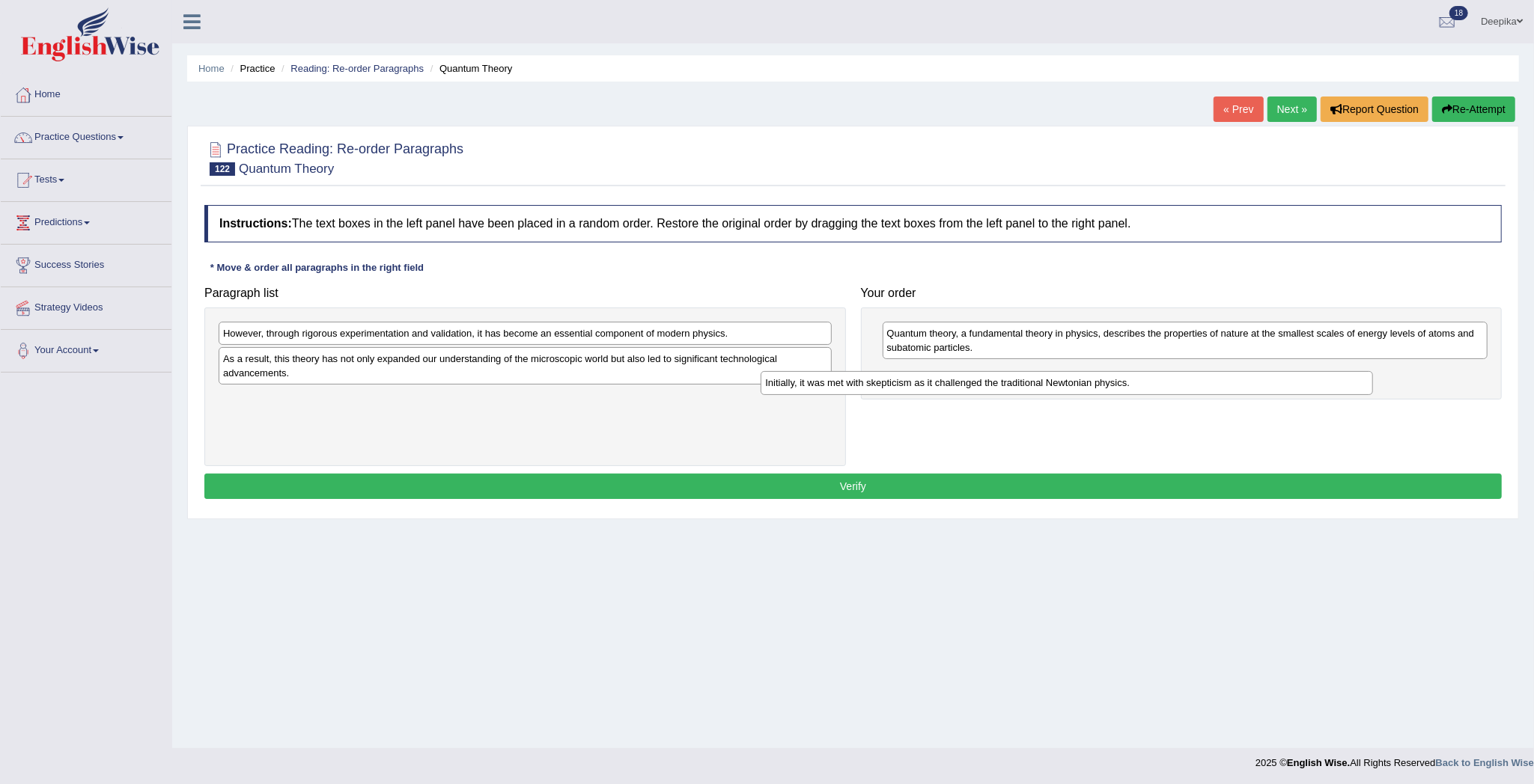
drag, startPoint x: 633, startPoint y: 398, endPoint x: 1211, endPoint y: 379, distance: 578.3
click at [1211, 379] on div "Initially, it was met with skepticism as it challenged the traditional Newtonia…" at bounding box center [1067, 383] width 613 height 24
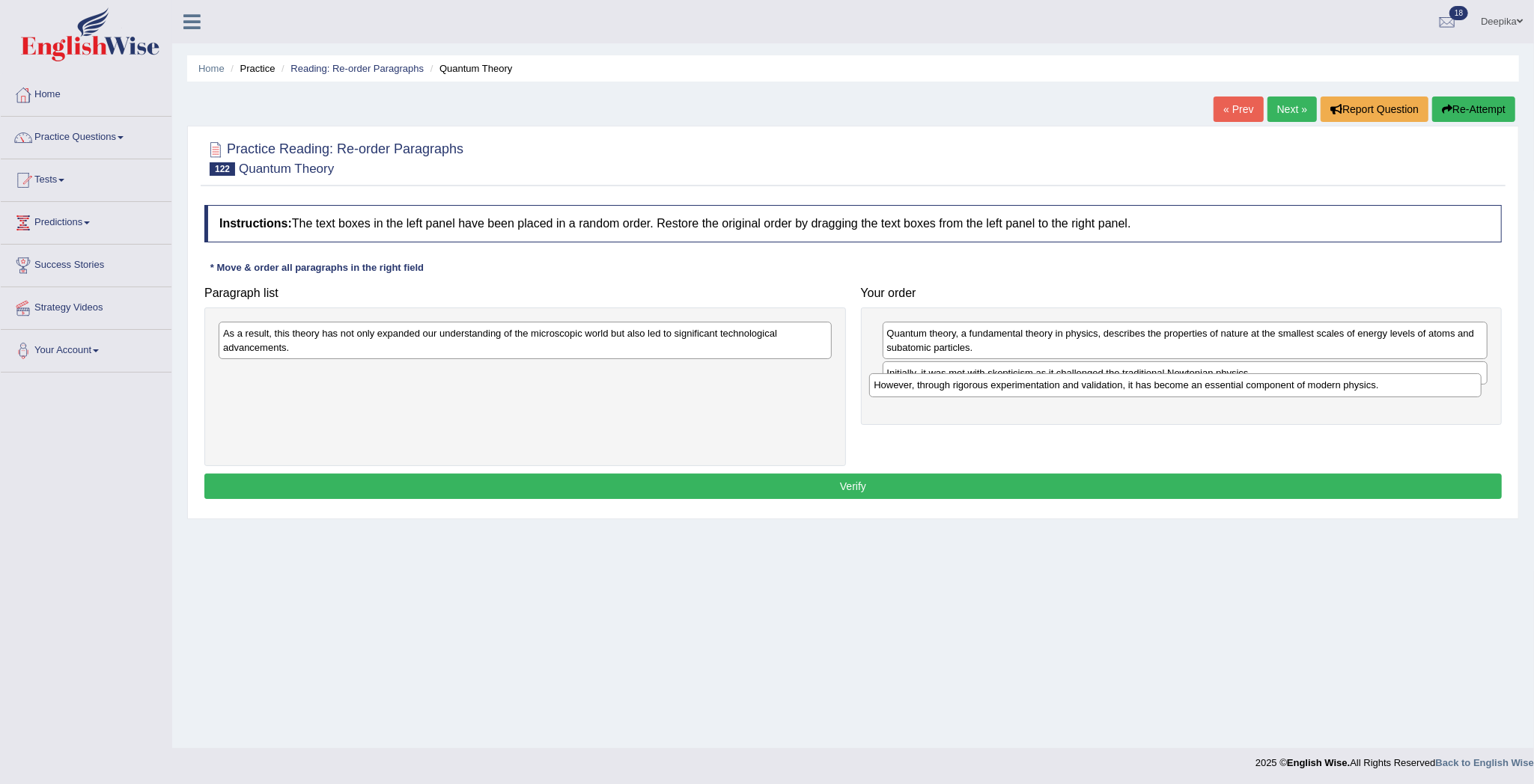
drag, startPoint x: 815, startPoint y: 338, endPoint x: 1466, endPoint y: 390, distance: 653.1
click at [1466, 390] on div "However, through rigorous experimentation and validation, it has become an esse…" at bounding box center [1175, 385] width 613 height 24
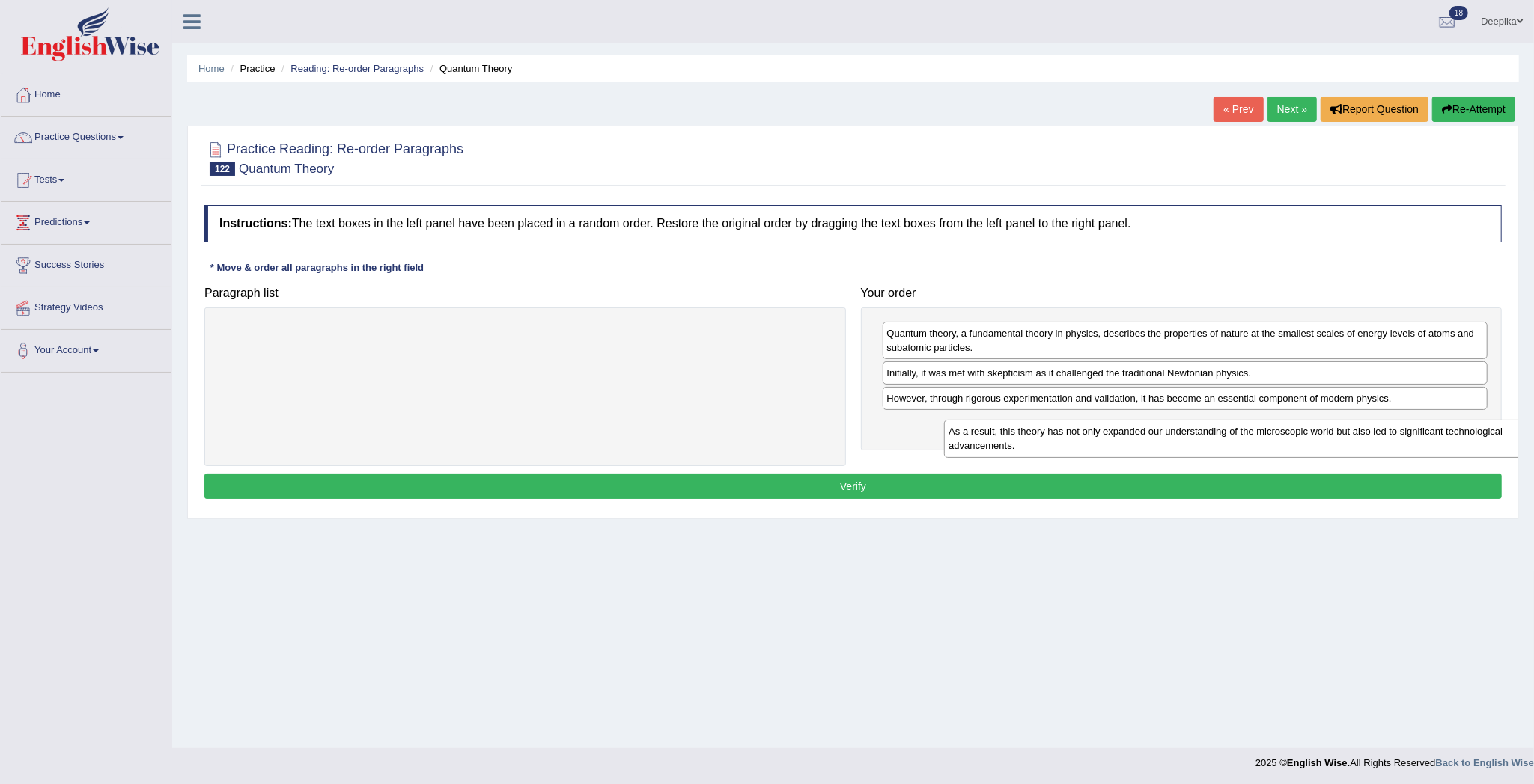
drag, startPoint x: 794, startPoint y: 354, endPoint x: 1521, endPoint y: 453, distance: 733.7
click at [1521, 453] on div "Home Practice Reading: Re-order Paragraphs Quantum Theory « Prev Next » Report …" at bounding box center [853, 374] width 1361 height 748
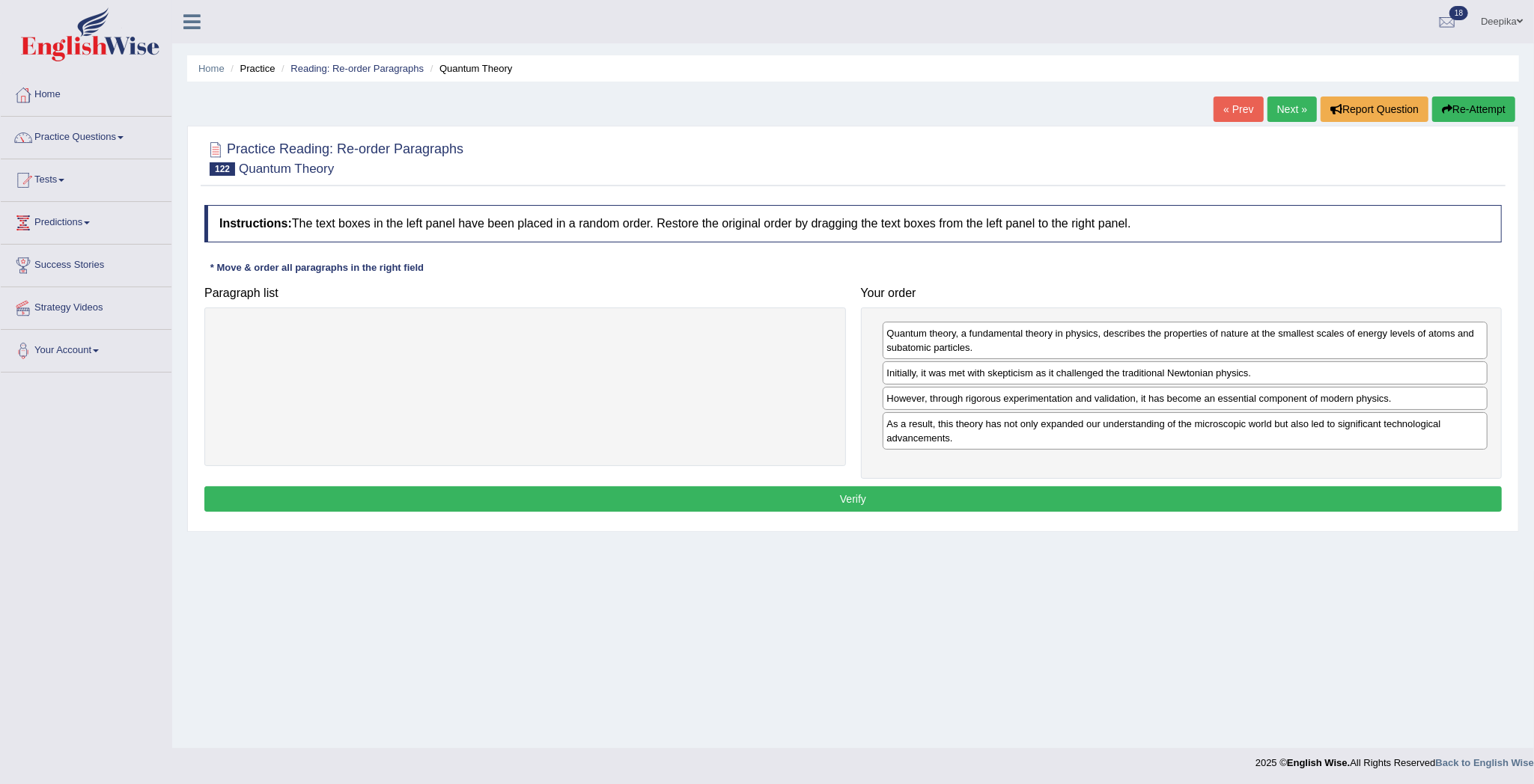
click at [1372, 510] on button "Verify" at bounding box center [853, 499] width 1297 height 25
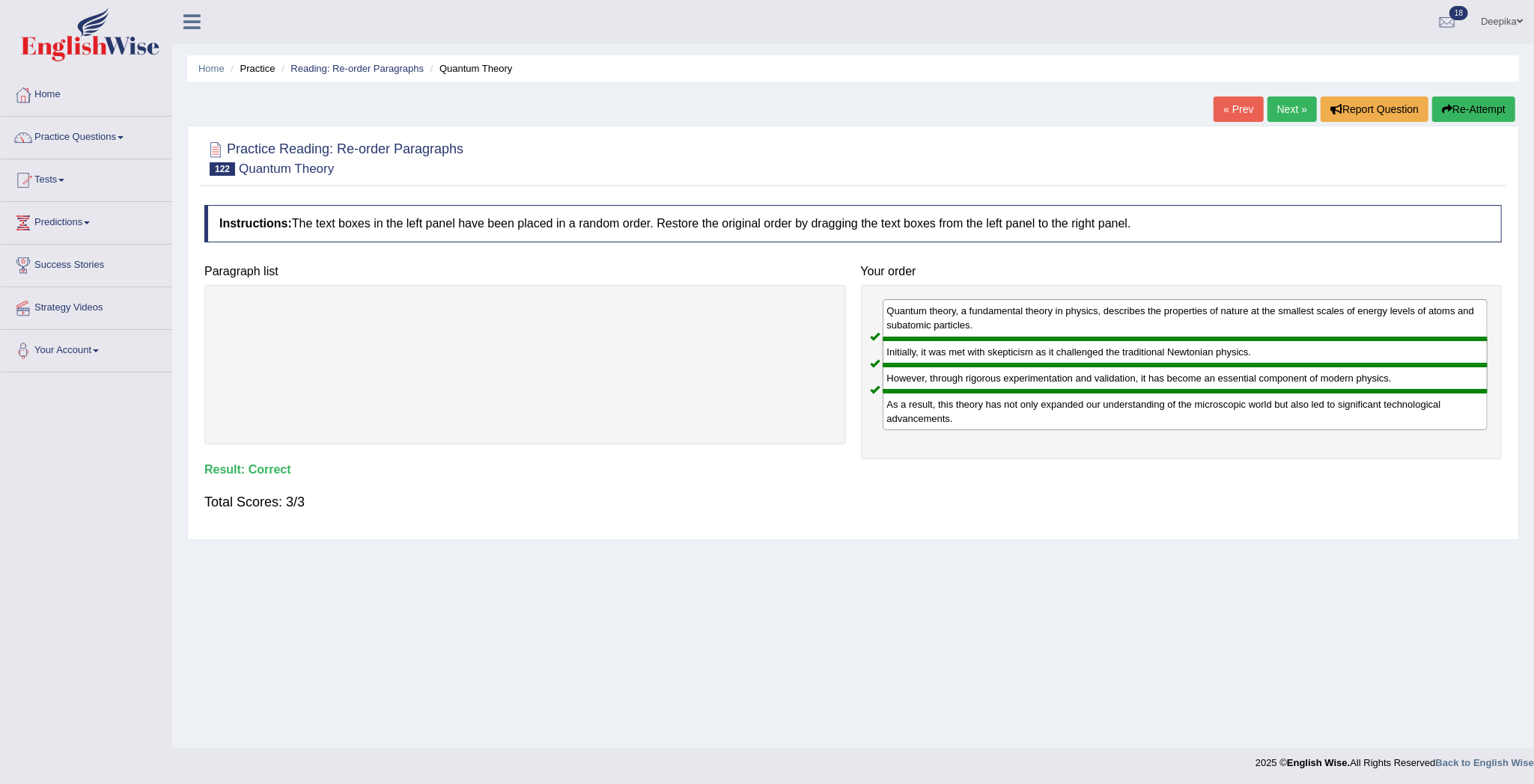
click at [1288, 105] on link "Next »" at bounding box center [1292, 109] width 49 height 25
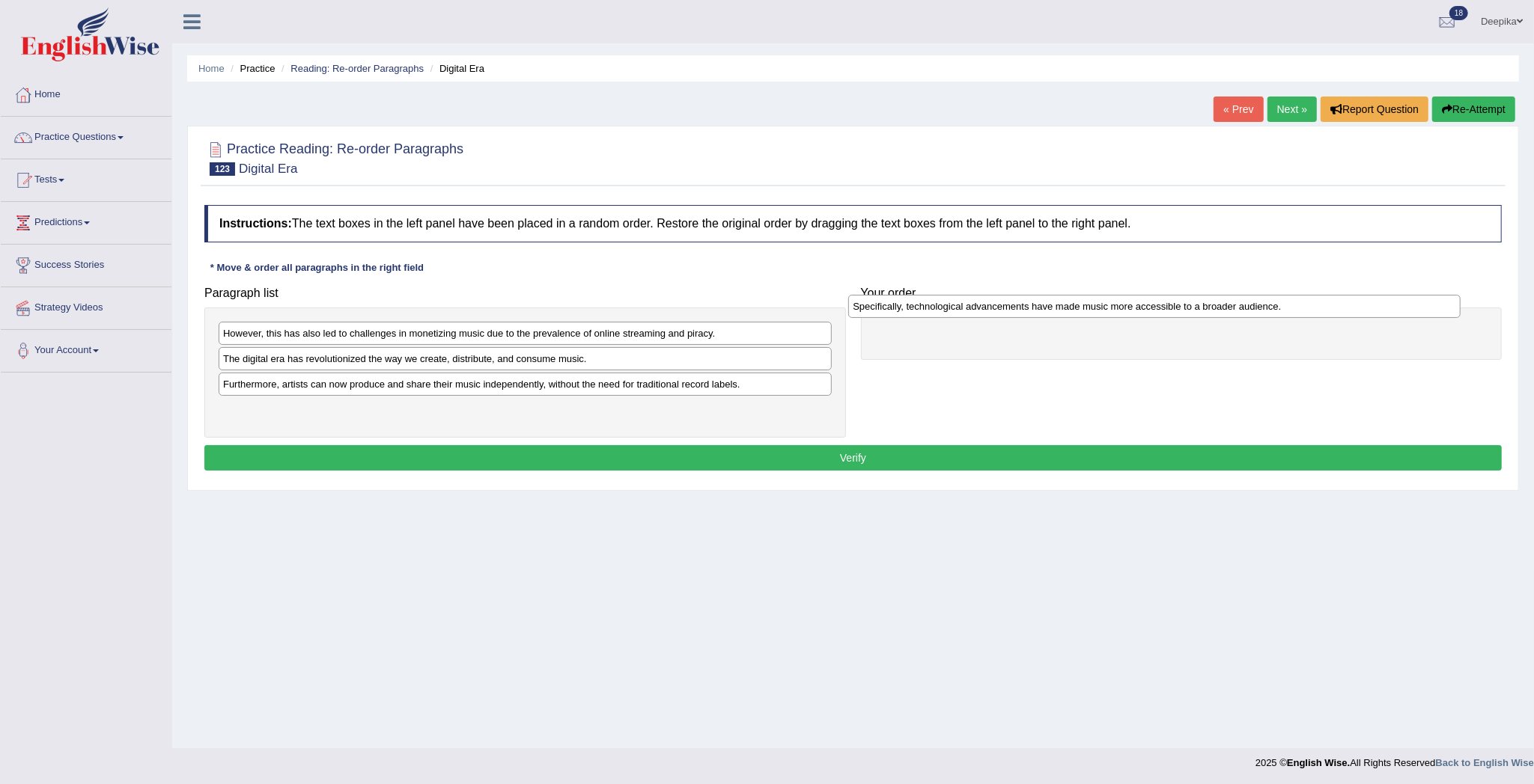
drag, startPoint x: 485, startPoint y: 374, endPoint x: 1109, endPoint y: 300, distance: 628.4
click at [1109, 300] on div "Specifically, technological advancements have made music more accessible to a b…" at bounding box center [1154, 307] width 613 height 24
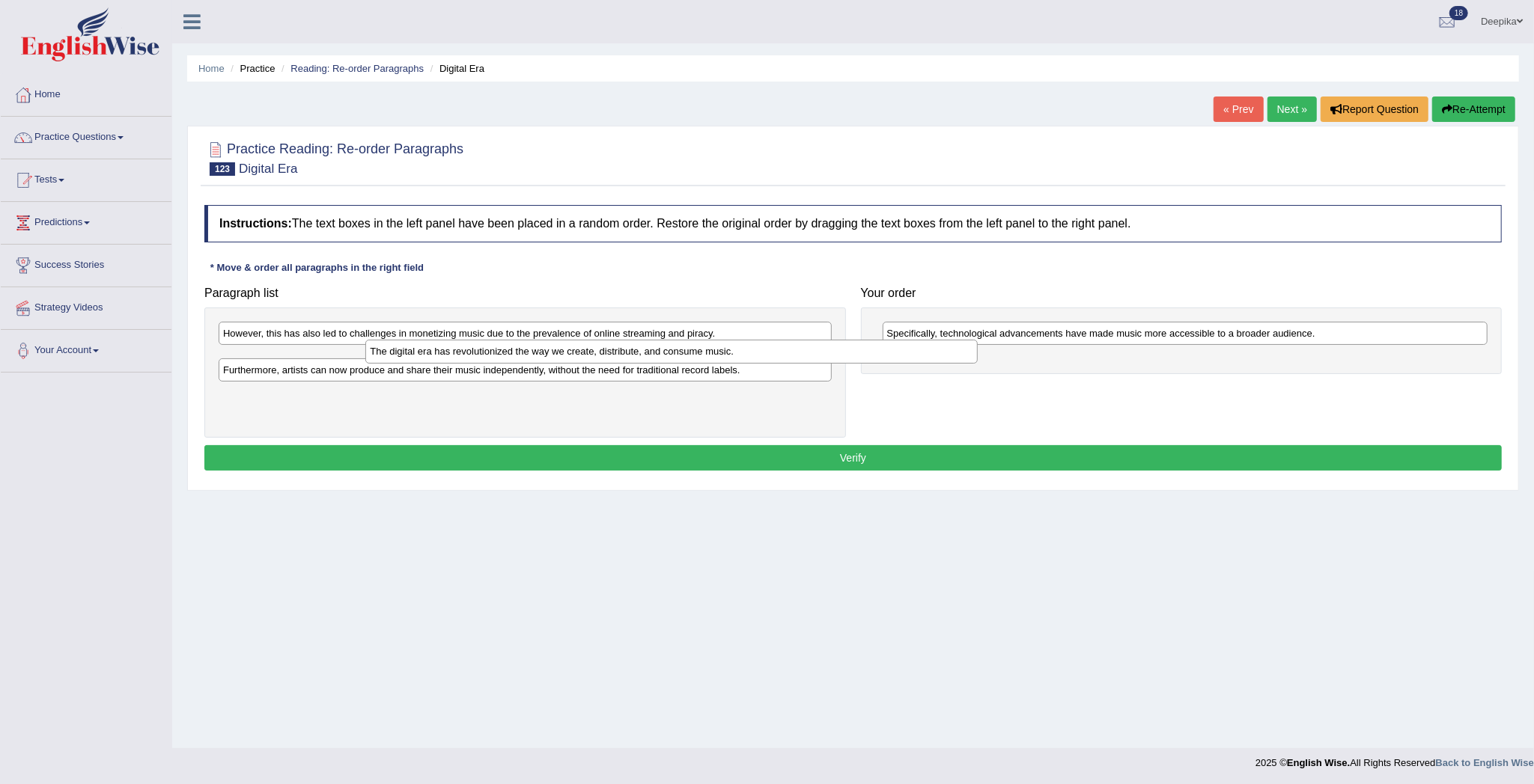
drag, startPoint x: 536, startPoint y: 368, endPoint x: 657, endPoint y: 360, distance: 121.3
click at [657, 360] on div "The digital era has revolutionized the way we create, distribute, and consume m…" at bounding box center [671, 351] width 613 height 24
drag, startPoint x: 657, startPoint y: 360, endPoint x: 884, endPoint y: 328, distance: 229.2
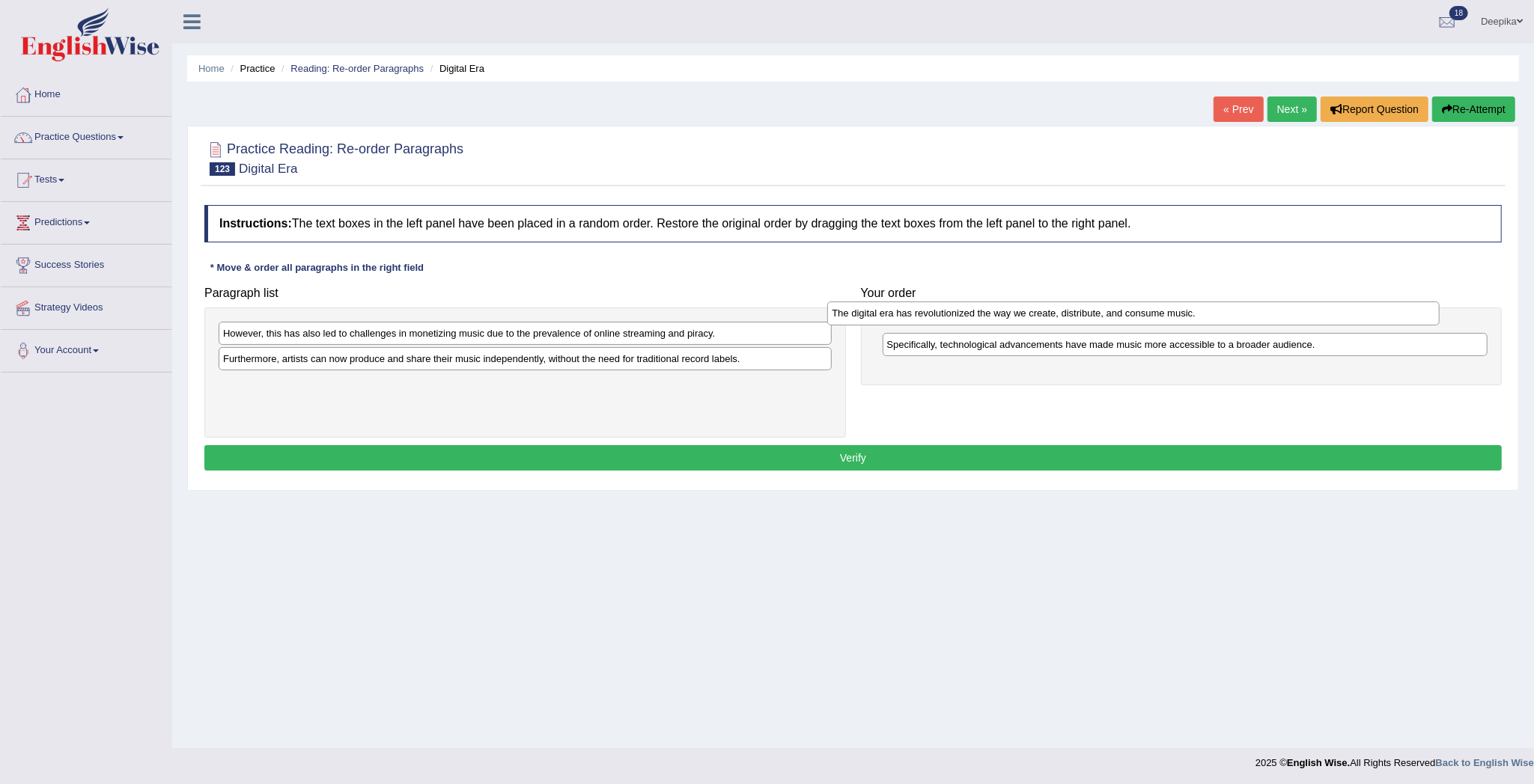
drag, startPoint x: 780, startPoint y: 367, endPoint x: 1396, endPoint y: 320, distance: 617.8
click at [1390, 320] on div "The digital era has revolutionized the way we create, distribute, and consume m…" at bounding box center [1133, 314] width 613 height 24
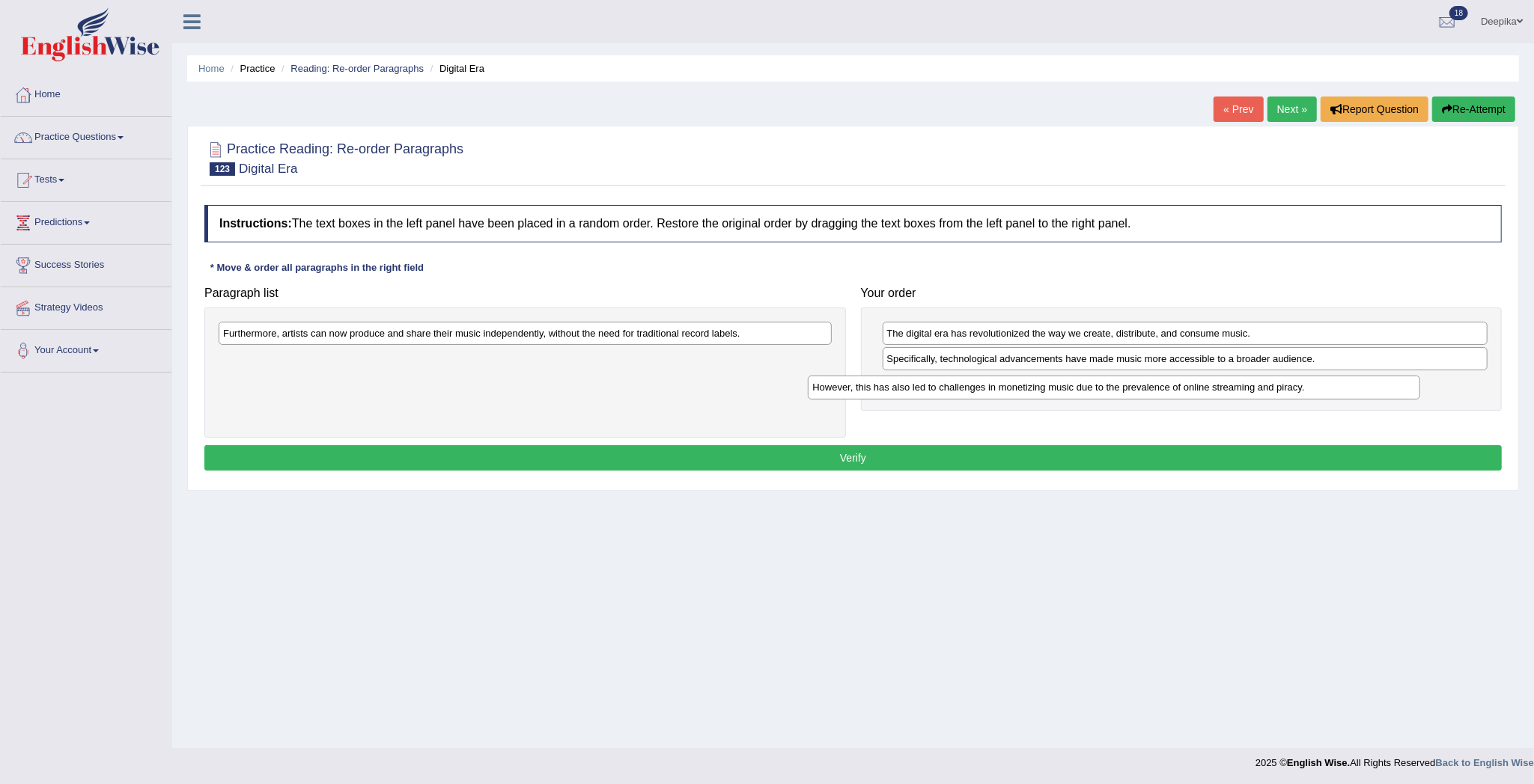
drag, startPoint x: 740, startPoint y: 332, endPoint x: 1392, endPoint y: 378, distance: 653.6
click at [1372, 379] on div "However, this has also led to challenges in monetizing music due to the prevale…" at bounding box center [1114, 387] width 613 height 24
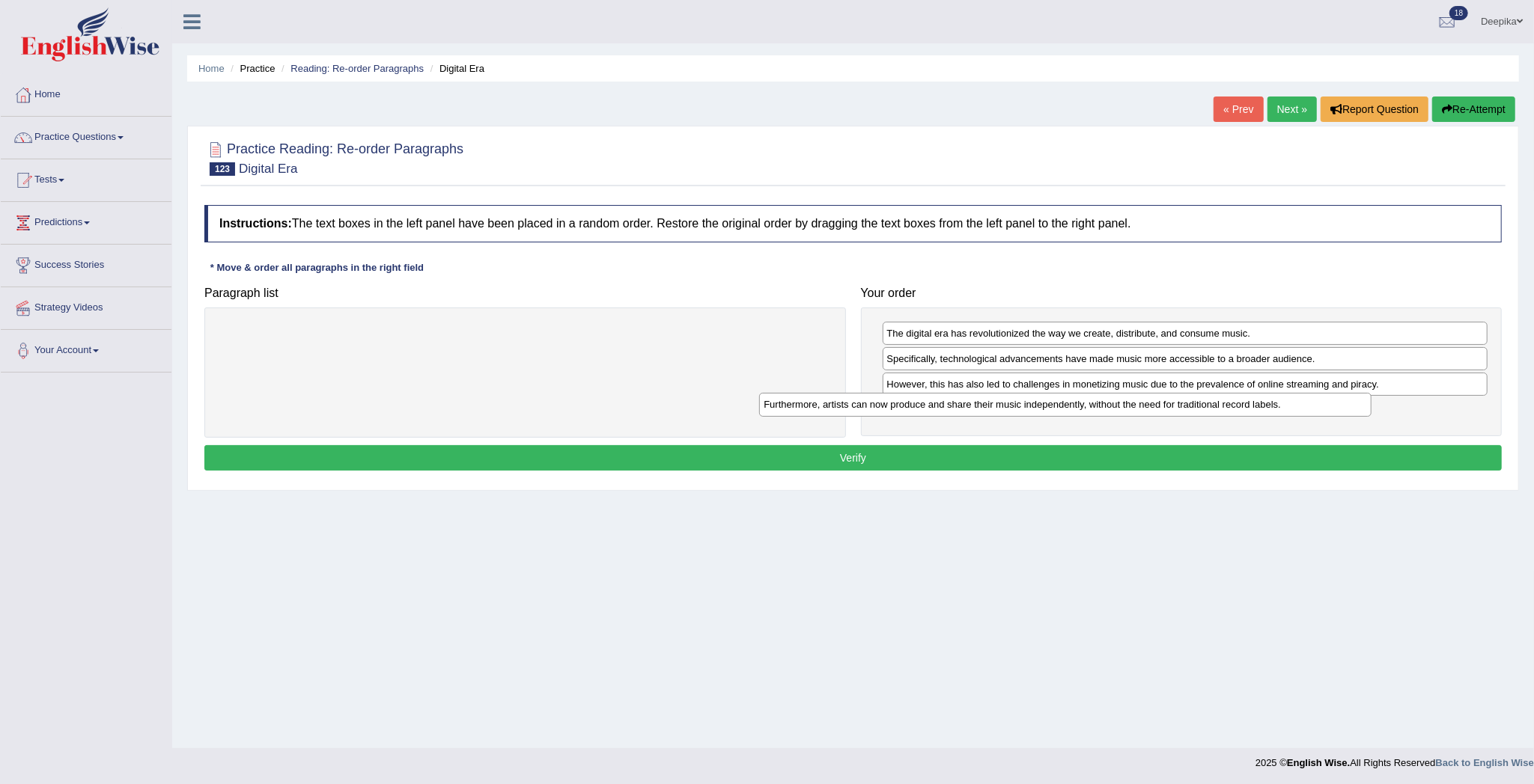
drag, startPoint x: 768, startPoint y: 336, endPoint x: 1345, endPoint y: 412, distance: 582.0
click at [1338, 412] on div "Furthermore, artists can now produce and share their music independently, witho…" at bounding box center [1065, 405] width 613 height 24
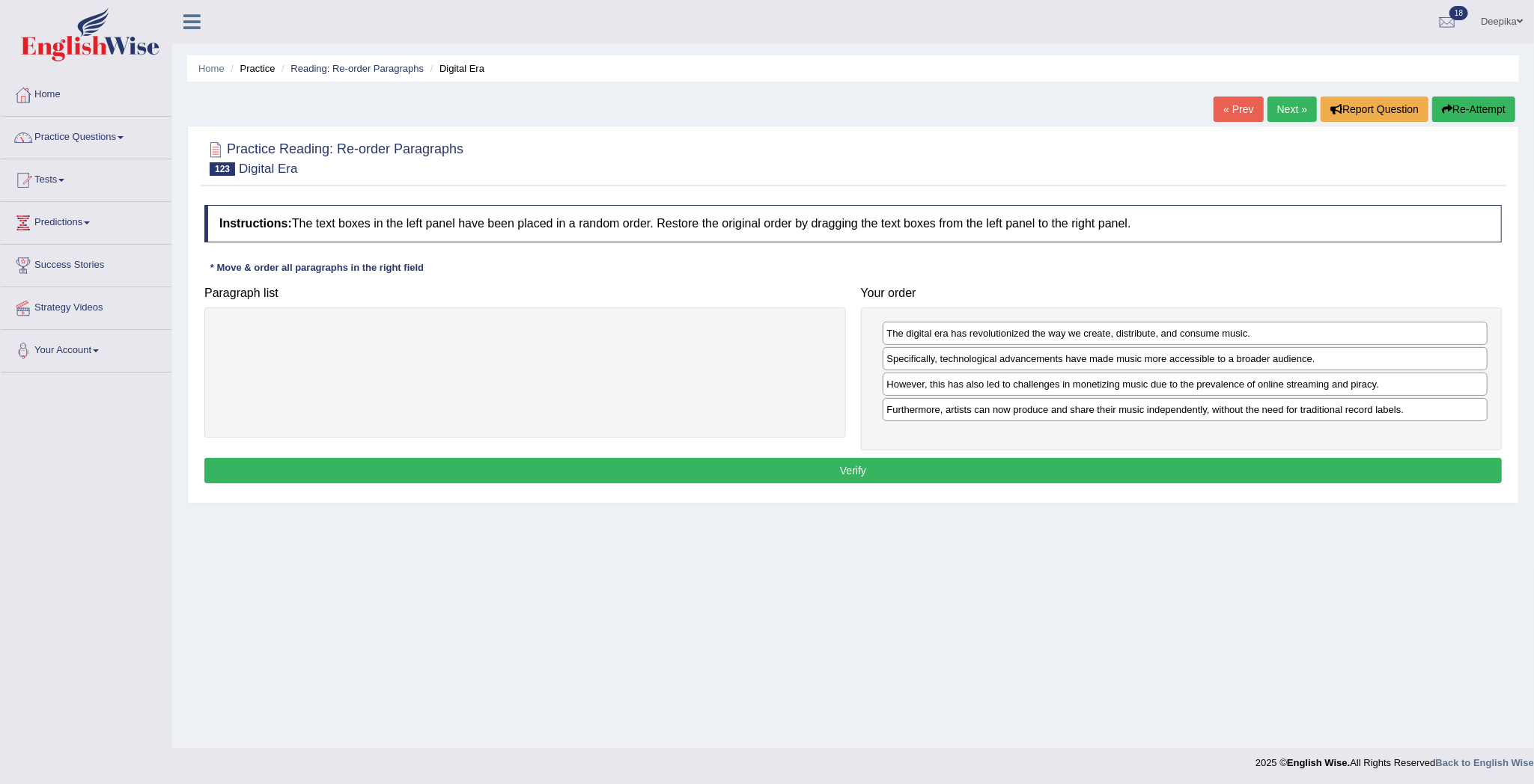
click at [1264, 467] on button "Verify" at bounding box center [853, 470] width 1297 height 25
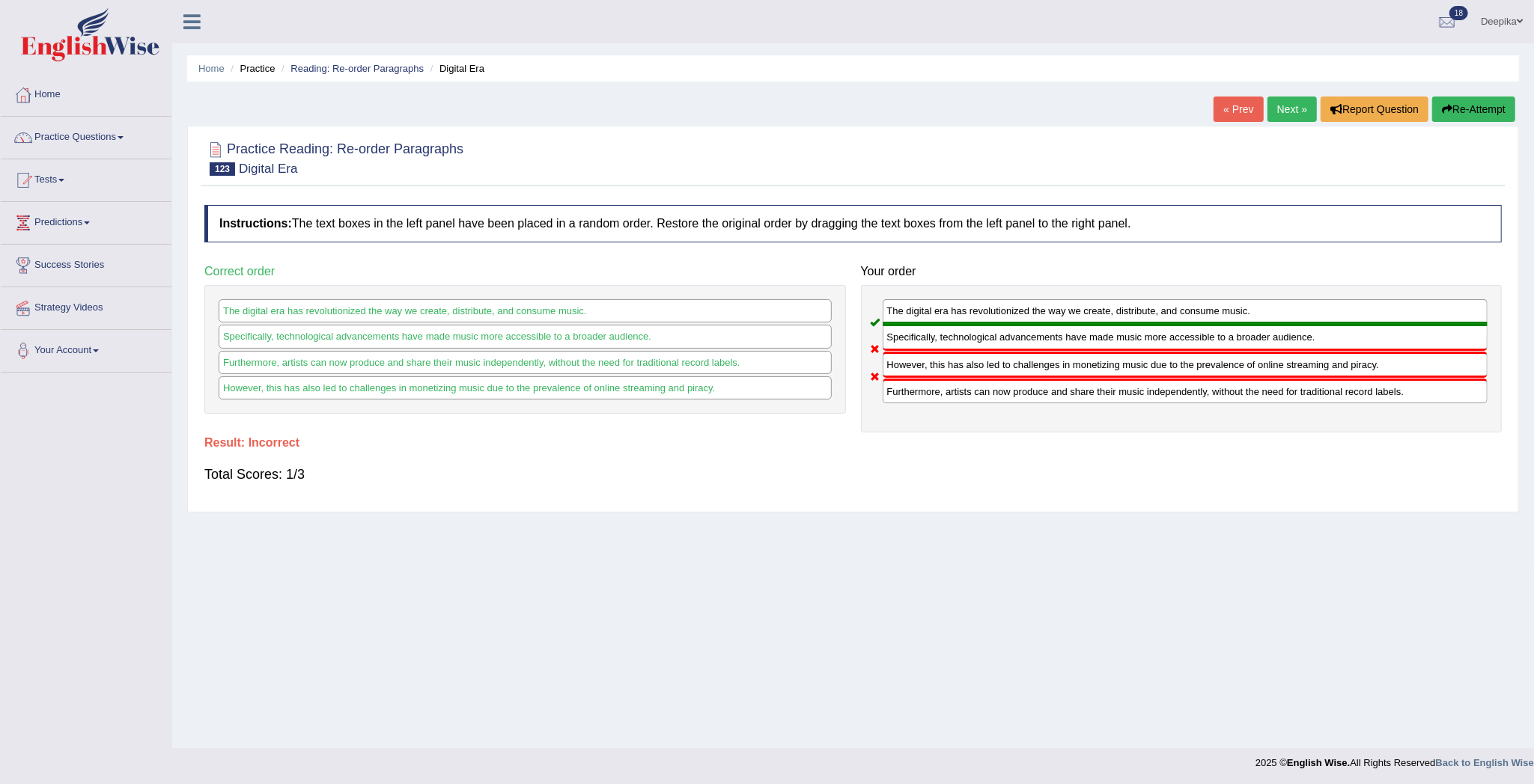
click at [1278, 108] on link "Next »" at bounding box center [1292, 109] width 49 height 25
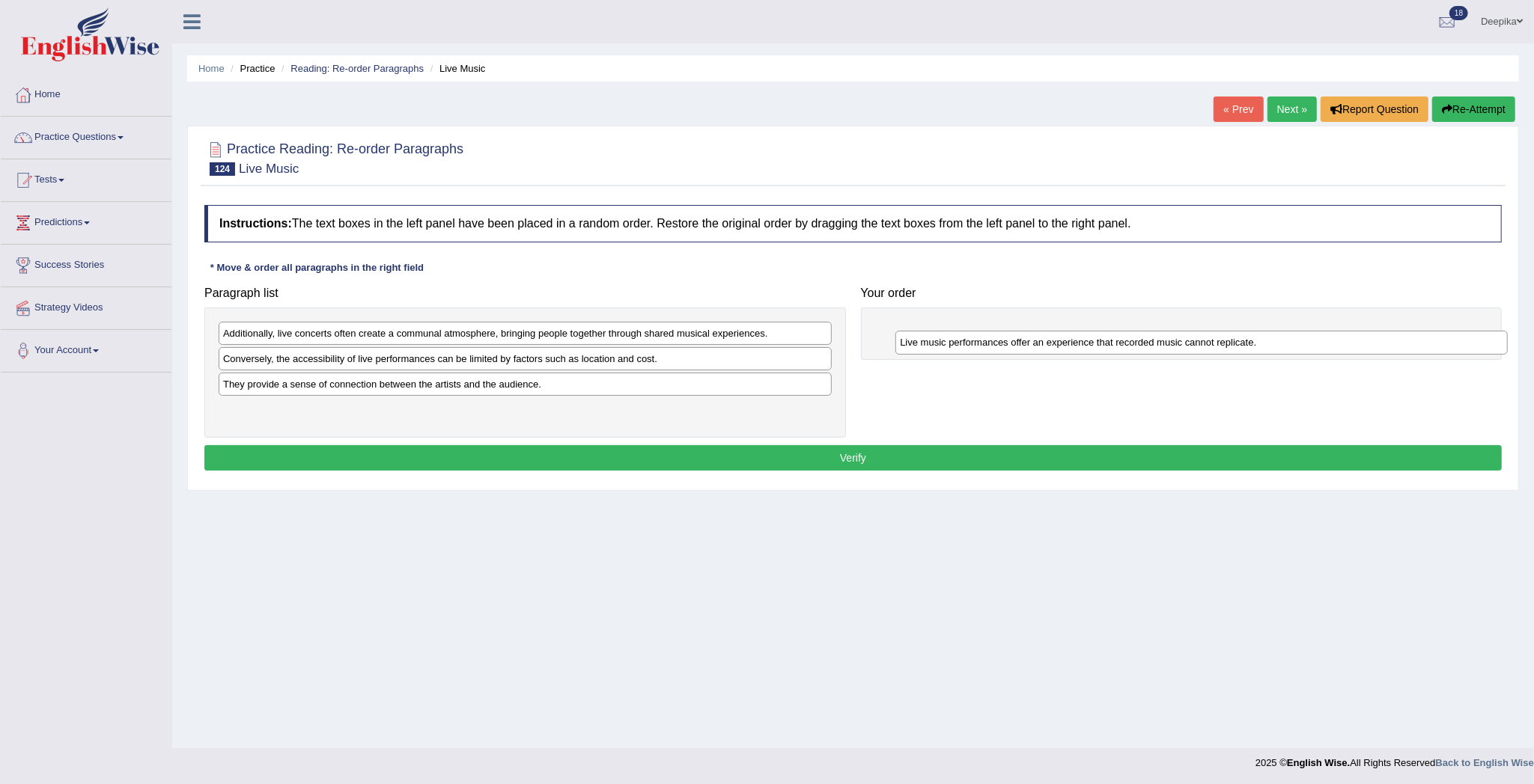
drag, startPoint x: 397, startPoint y: 357, endPoint x: 1078, endPoint y: 321, distance: 682.0
click at [1078, 331] on div "Live music performances offer an experience that recorded music cannot replicat…" at bounding box center [1201, 343] width 613 height 24
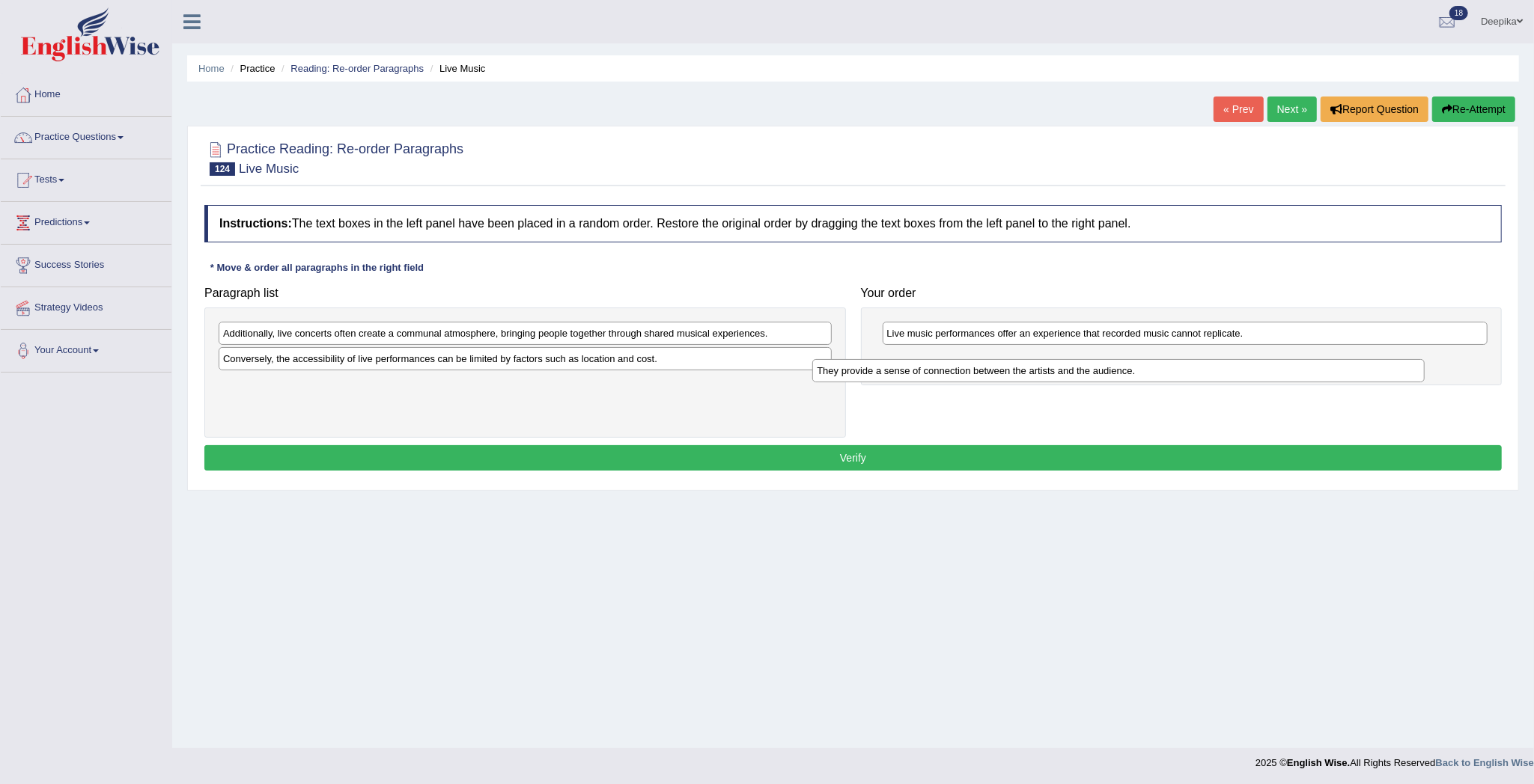
drag, startPoint x: 605, startPoint y: 385, endPoint x: 1256, endPoint y: 361, distance: 651.4
click at [1256, 361] on div "They provide a sense of connection between the artists and the audience." at bounding box center [1118, 371] width 613 height 24
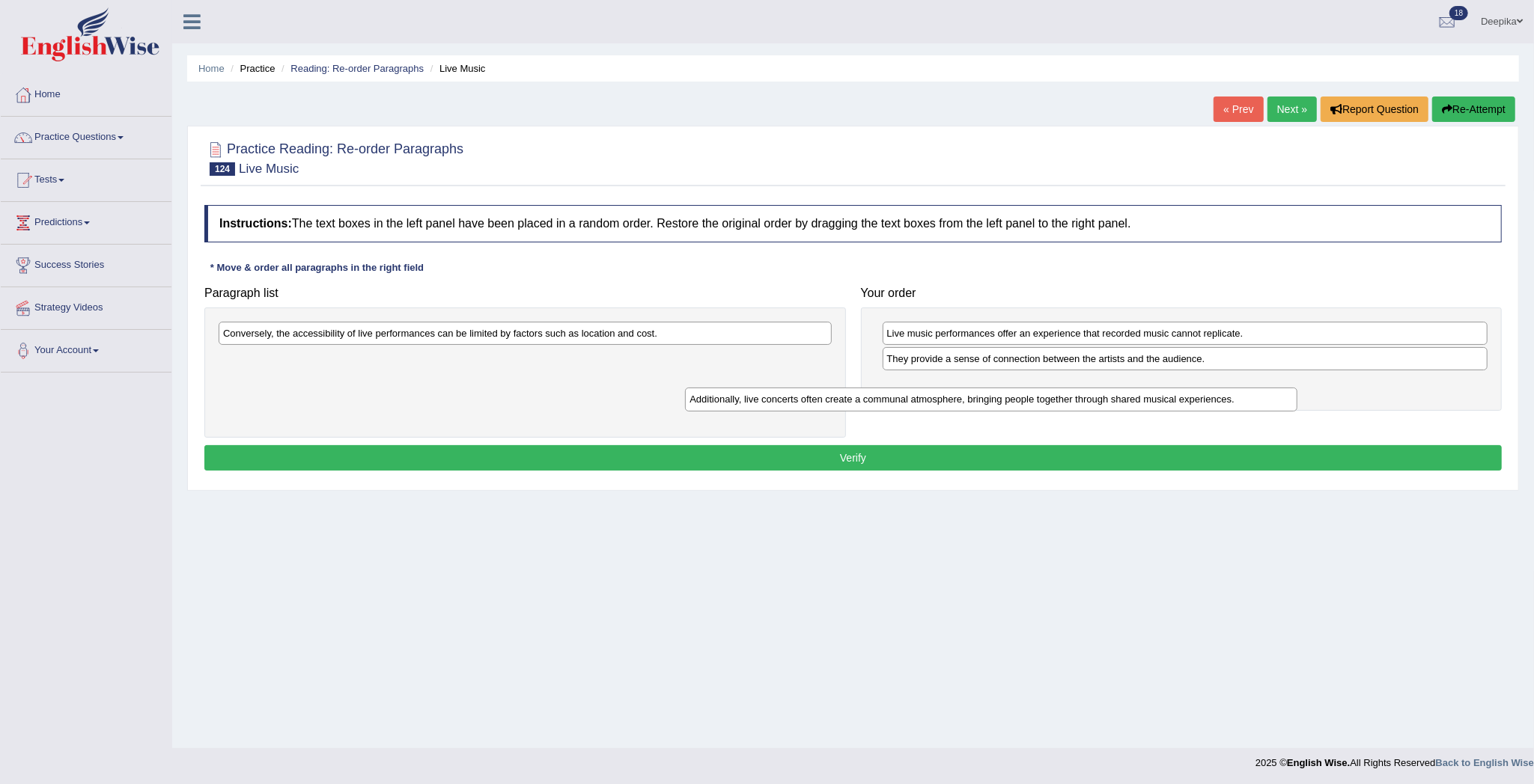
drag, startPoint x: 606, startPoint y: 325, endPoint x: 1151, endPoint y: 383, distance: 548.1
click at [1151, 387] on div "Additionally, live concerts often create a communal atmosphere, bringing people…" at bounding box center [991, 399] width 613 height 24
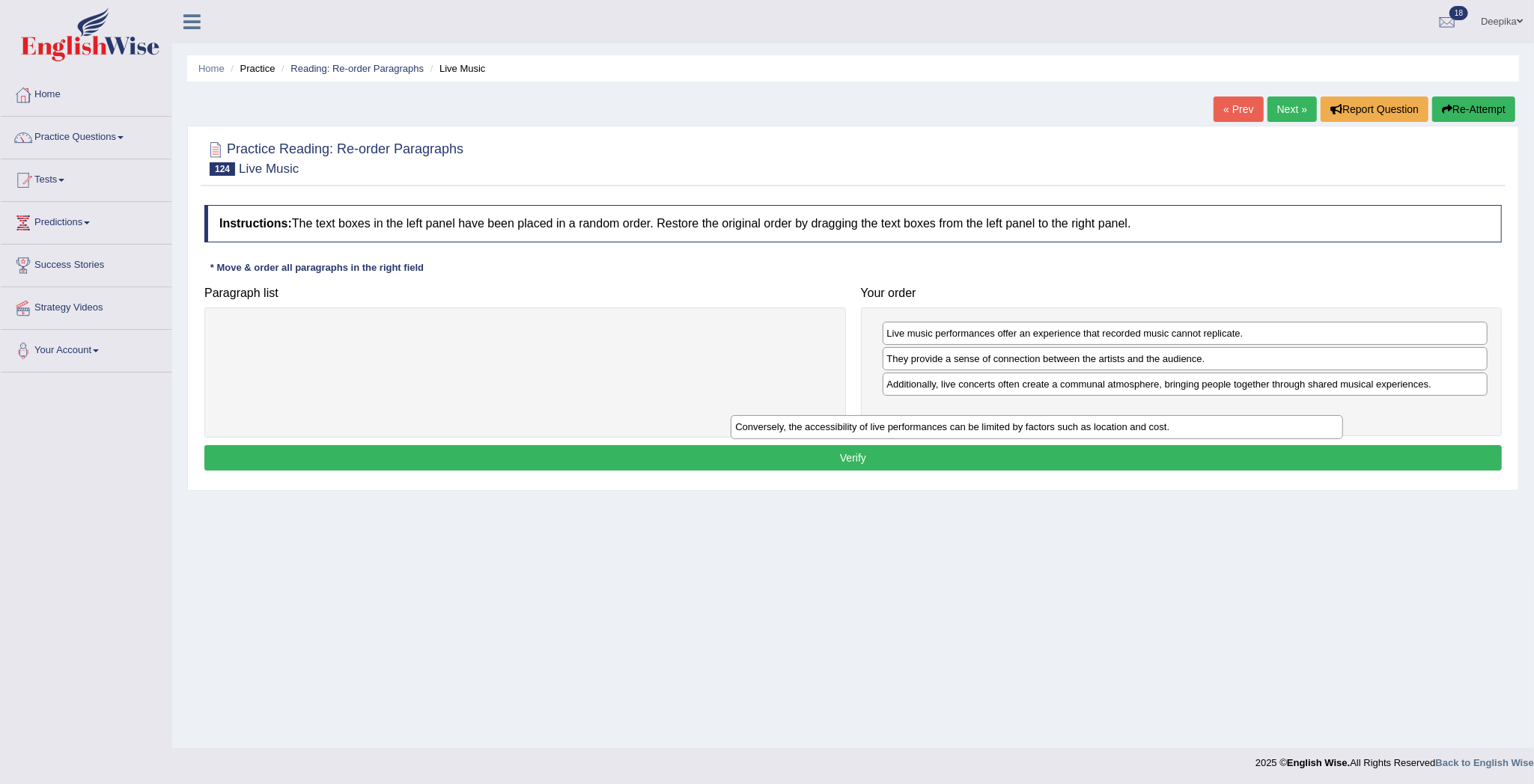
drag, startPoint x: 696, startPoint y: 333, endPoint x: 1208, endPoint y: 426, distance: 520.4
click at [1208, 426] on div "Conversely, the accessibility of live performances can be limited by factors su…" at bounding box center [1037, 427] width 613 height 24
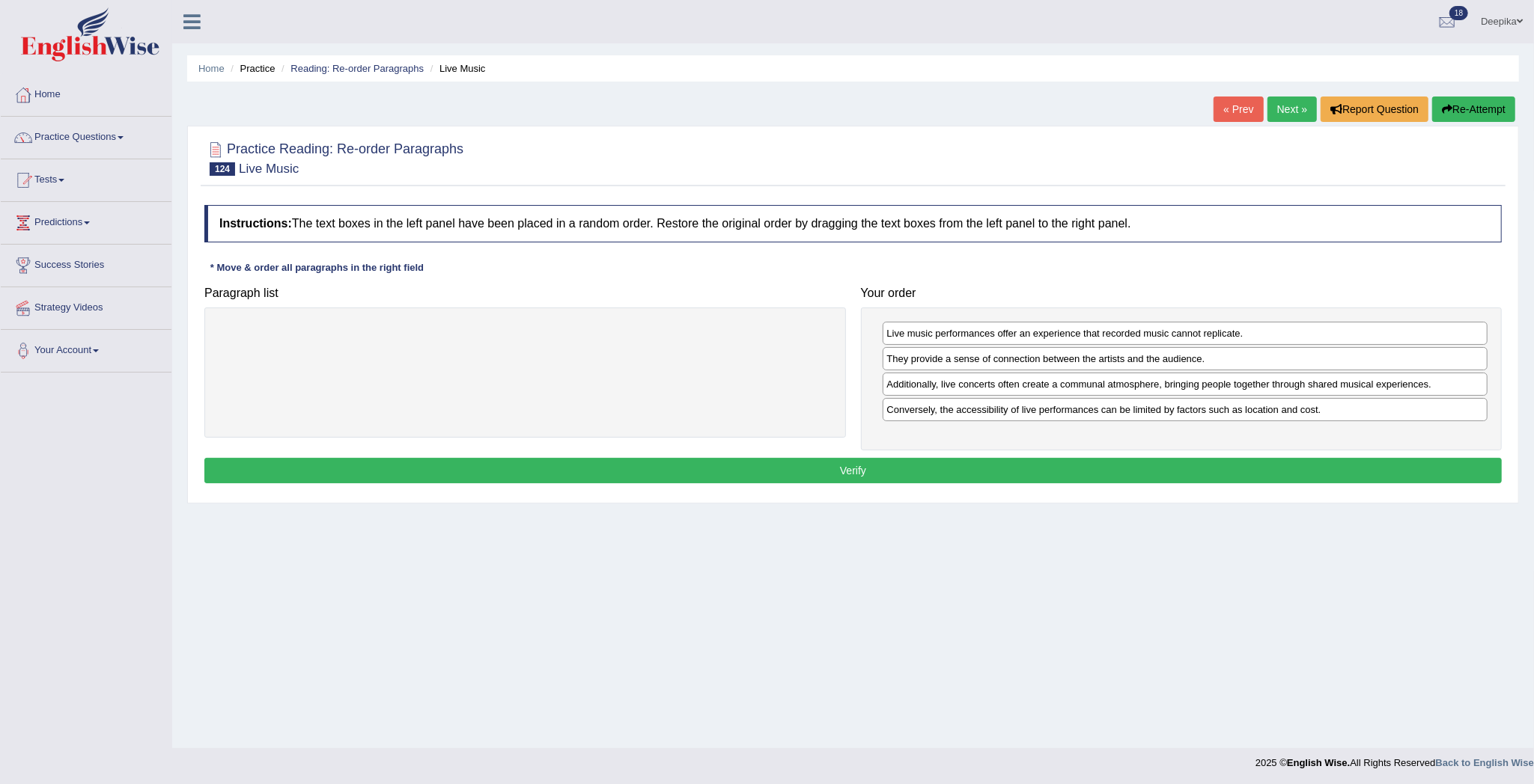
click at [1190, 482] on button "Verify" at bounding box center [853, 470] width 1297 height 25
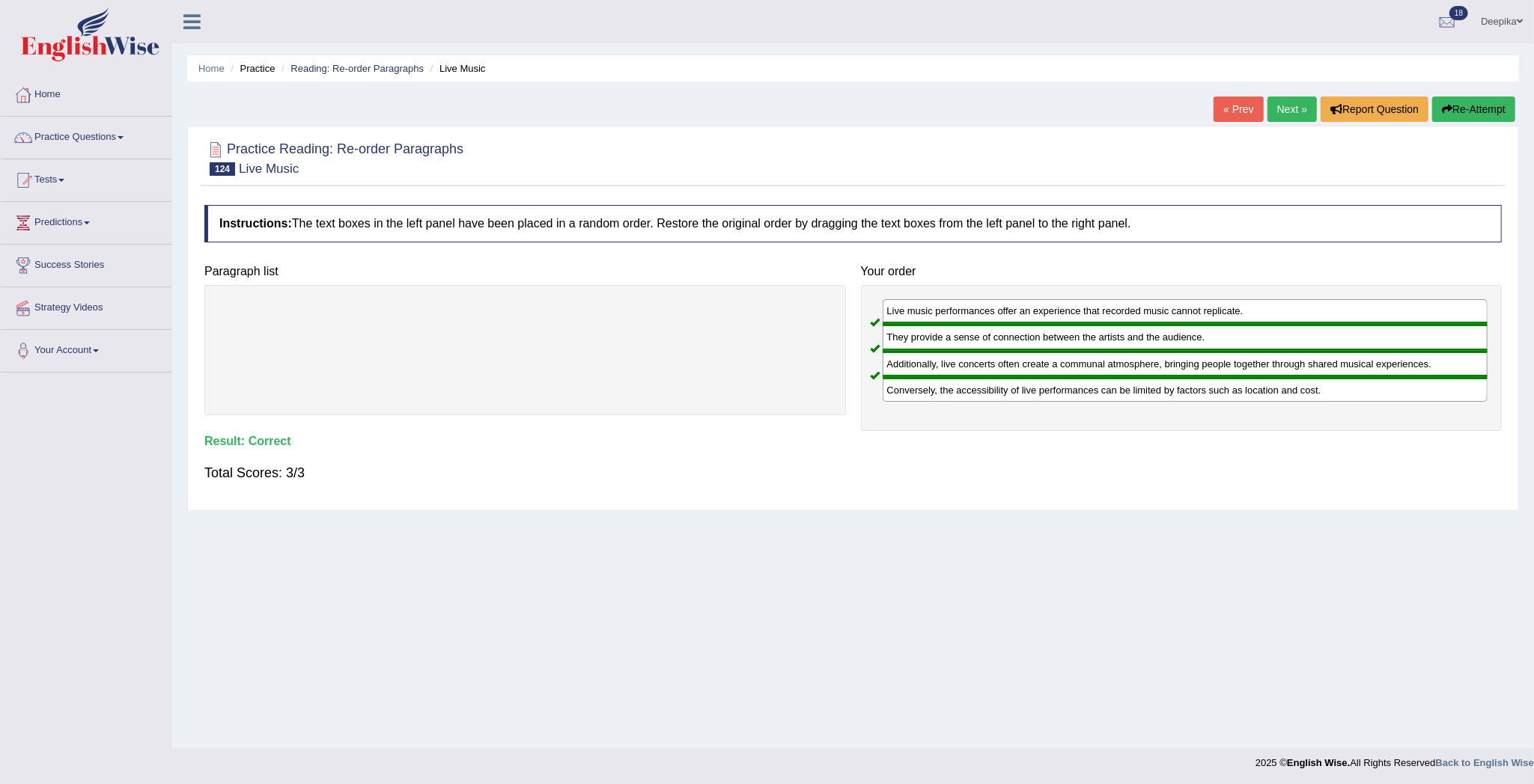
click at [1289, 100] on link "Next »" at bounding box center [1292, 109] width 49 height 25
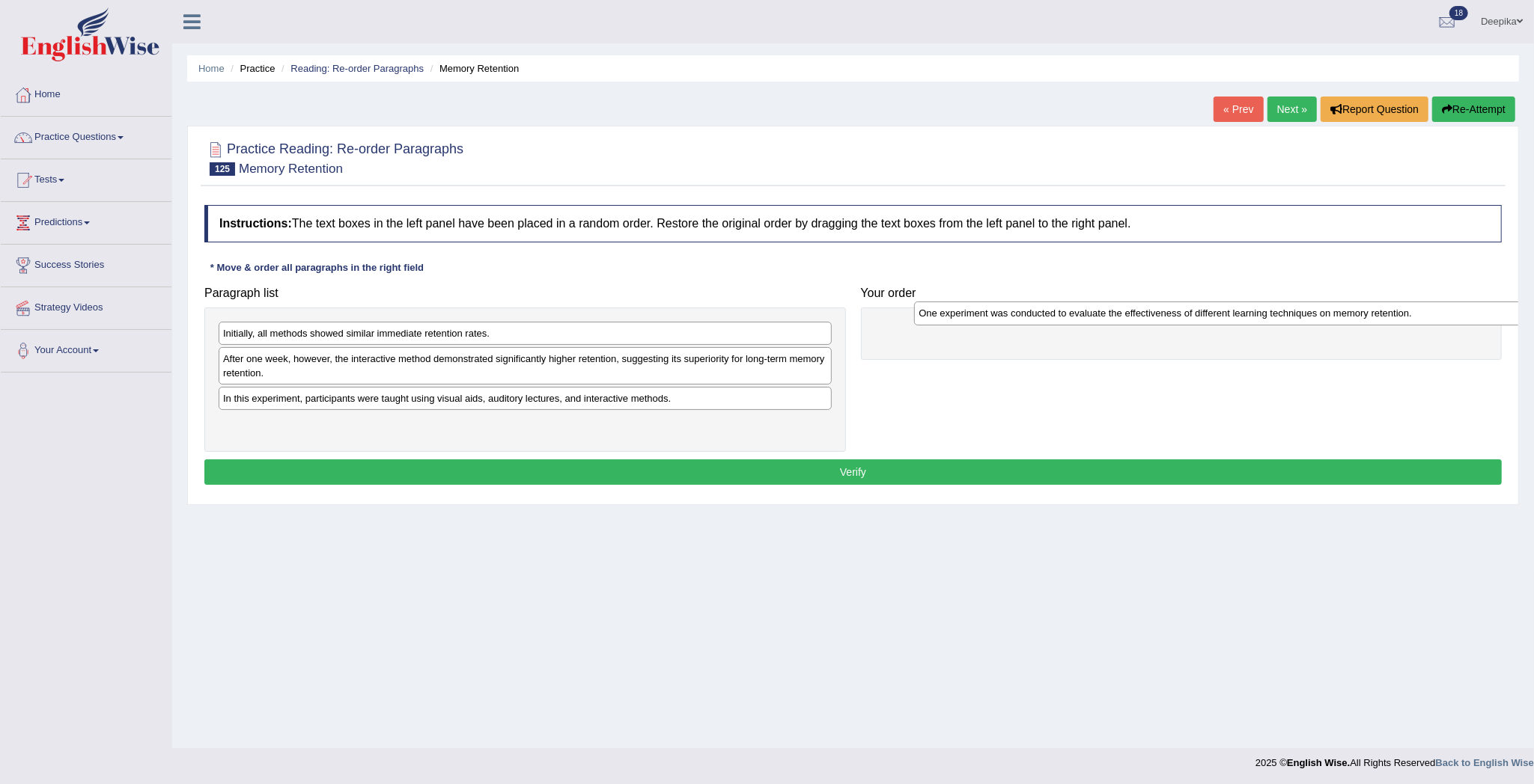
drag, startPoint x: 444, startPoint y: 404, endPoint x: 1140, endPoint y: 318, distance: 701.3
click at [1140, 318] on div "One experiment was conducted to evaluate the effectiveness of different learnin…" at bounding box center [1220, 314] width 613 height 24
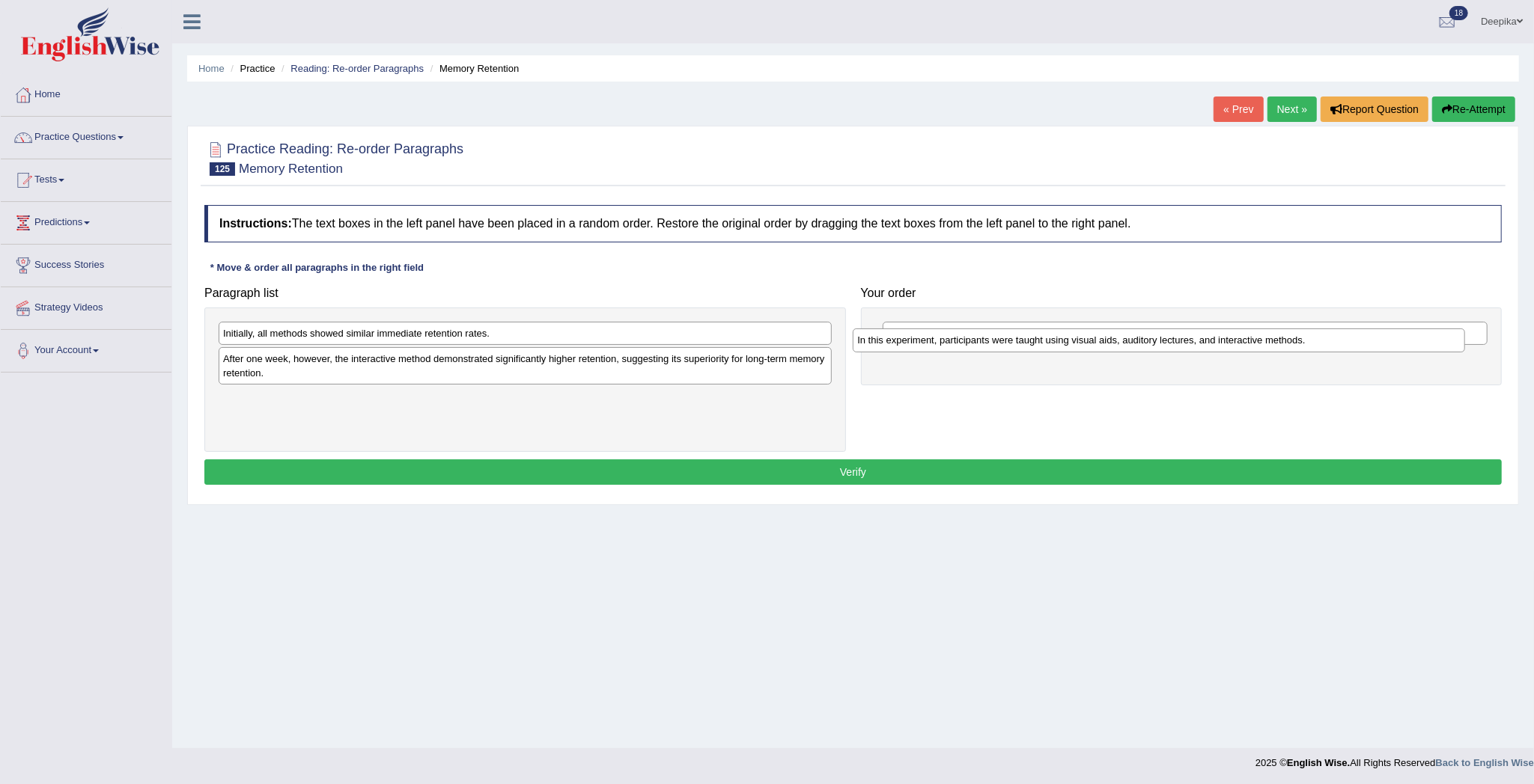
drag, startPoint x: 633, startPoint y: 408, endPoint x: 1274, endPoint y: 362, distance: 642.6
click at [1274, 353] on div "In this experiment, participants were taught using visual aids, auditory lectur…" at bounding box center [1158, 340] width 613 height 24
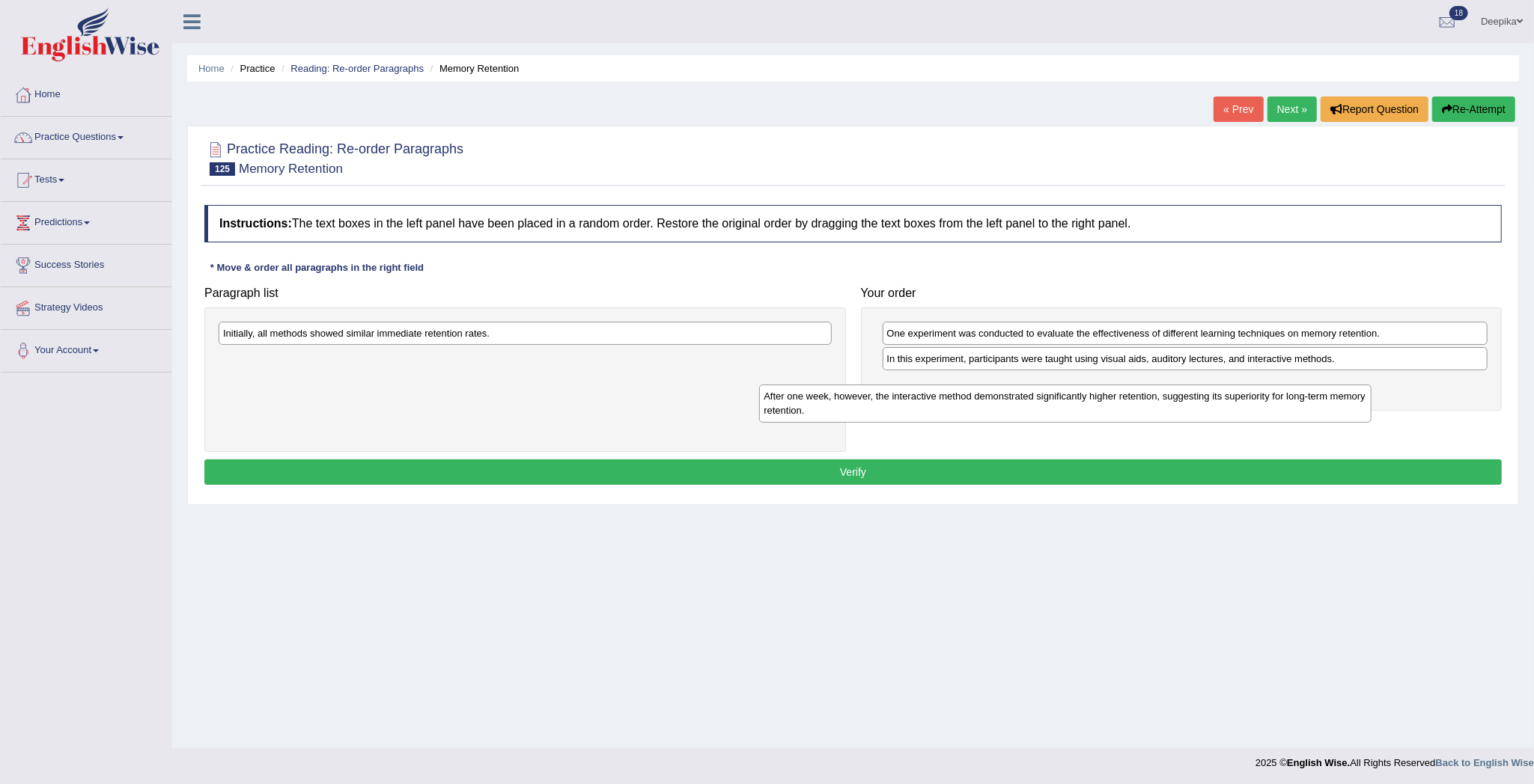
drag, startPoint x: 690, startPoint y: 348, endPoint x: 1327, endPoint y: 372, distance: 637.5
click at [1327, 385] on div "After one week, however, the interactive method demonstrated significantly high…" at bounding box center [1065, 404] width 613 height 38
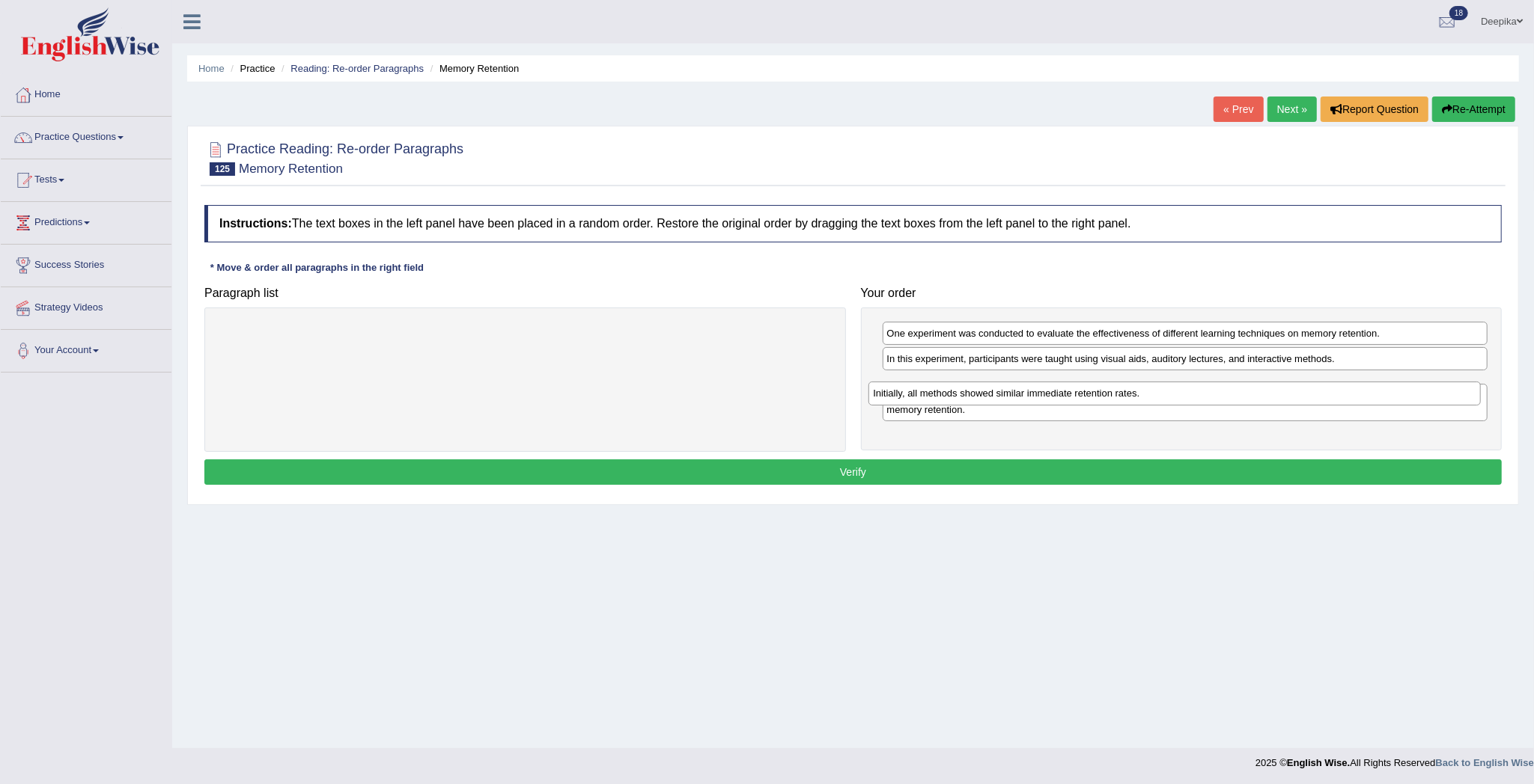
drag, startPoint x: 768, startPoint y: 333, endPoint x: 1436, endPoint y: 387, distance: 670.2
click at [1429, 392] on div "Initially, all methods showed similar immediate retention rates." at bounding box center [1174, 394] width 613 height 24
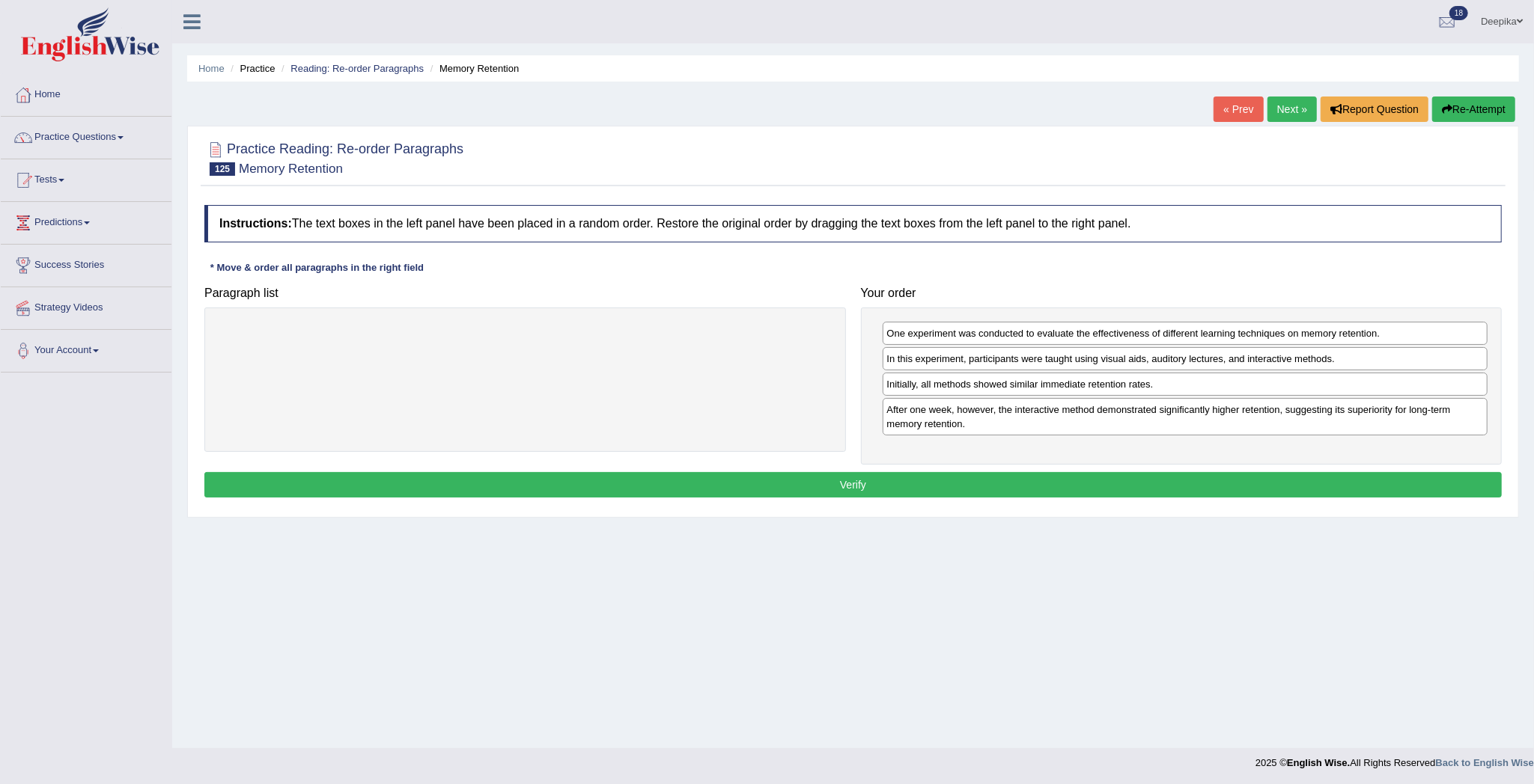
click at [1389, 486] on button "Verify" at bounding box center [853, 485] width 1297 height 25
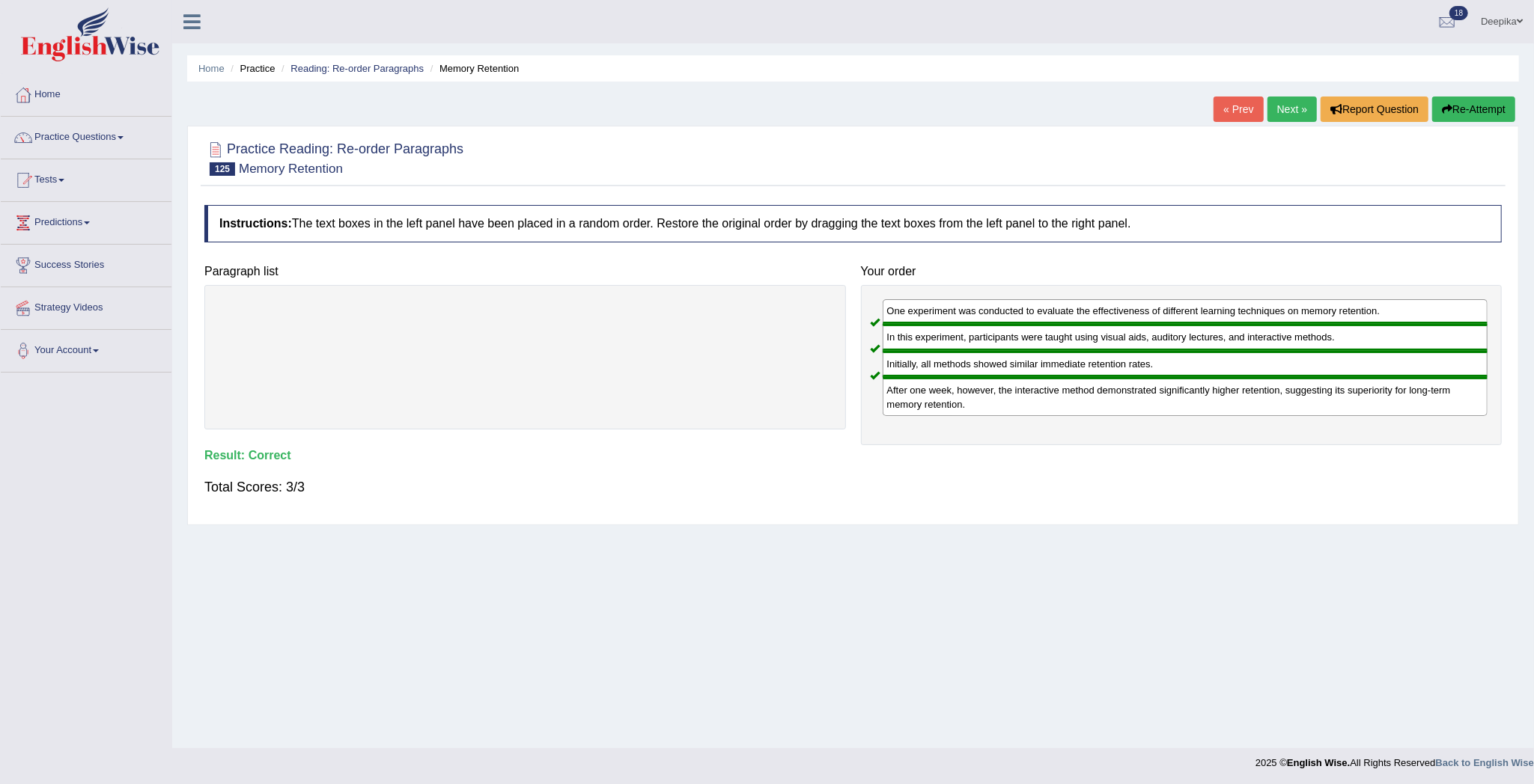
click at [1293, 114] on link "Next »" at bounding box center [1292, 109] width 49 height 25
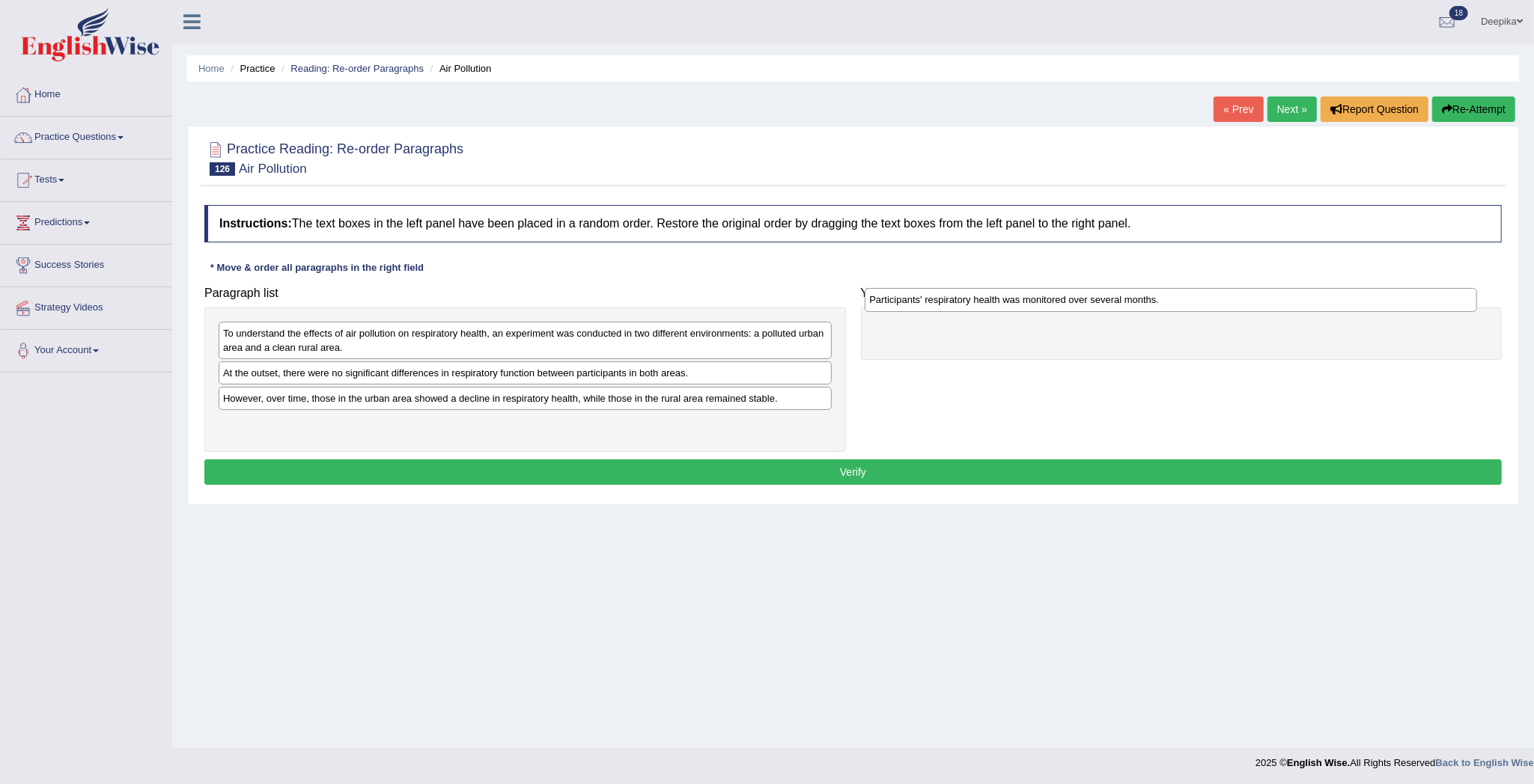
drag, startPoint x: 483, startPoint y: 404, endPoint x: 1154, endPoint y: 307, distance: 678.0
click at [1154, 307] on div "Participants' respiratory health was monitored over several months." at bounding box center [1170, 299] width 613 height 24
click at [573, 344] on div "To understand the effects of air pollution on respiratory health, an experiment…" at bounding box center [525, 340] width 613 height 38
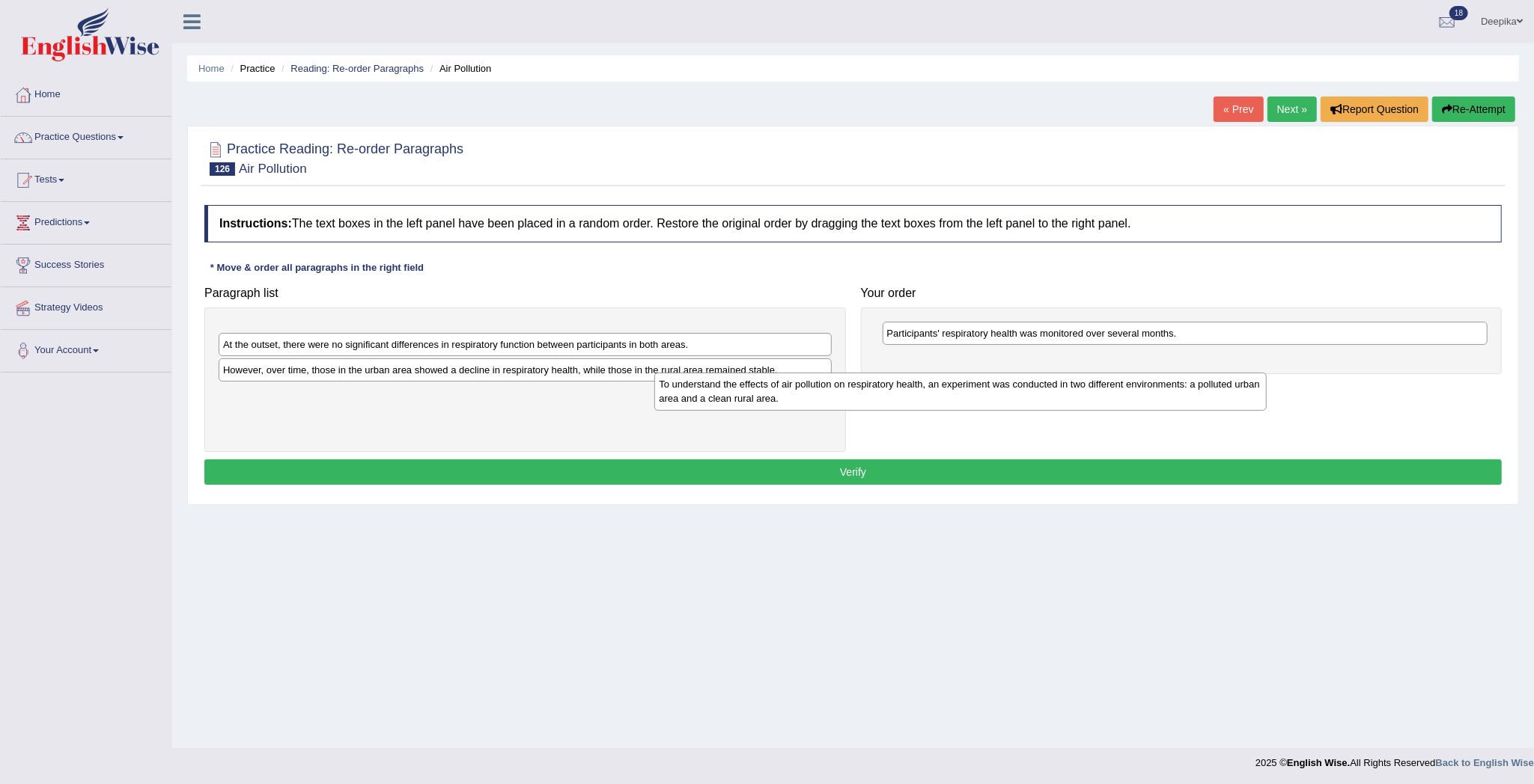
drag, startPoint x: 573, startPoint y: 344, endPoint x: 1141, endPoint y: 385, distance: 569.5
click at [1118, 387] on div "To understand the effects of air pollution on respiratory health, an experiment…" at bounding box center [960, 391] width 613 height 38
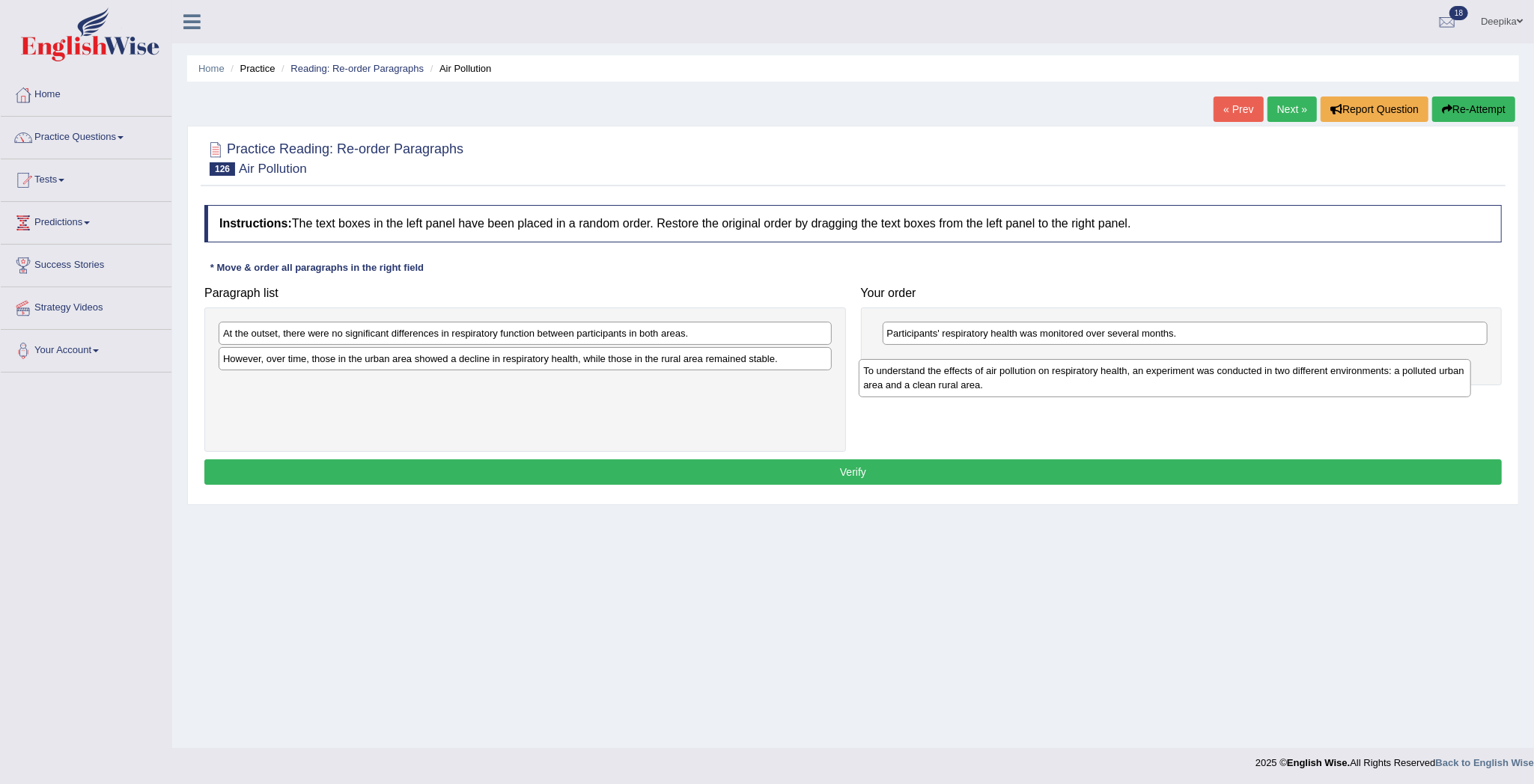
drag, startPoint x: 704, startPoint y: 325, endPoint x: 1470, endPoint y: 362, distance: 766.9
click at [1423, 367] on div "To understand the effects of air pollution on respiratory health, an experiment…" at bounding box center [1165, 378] width 613 height 38
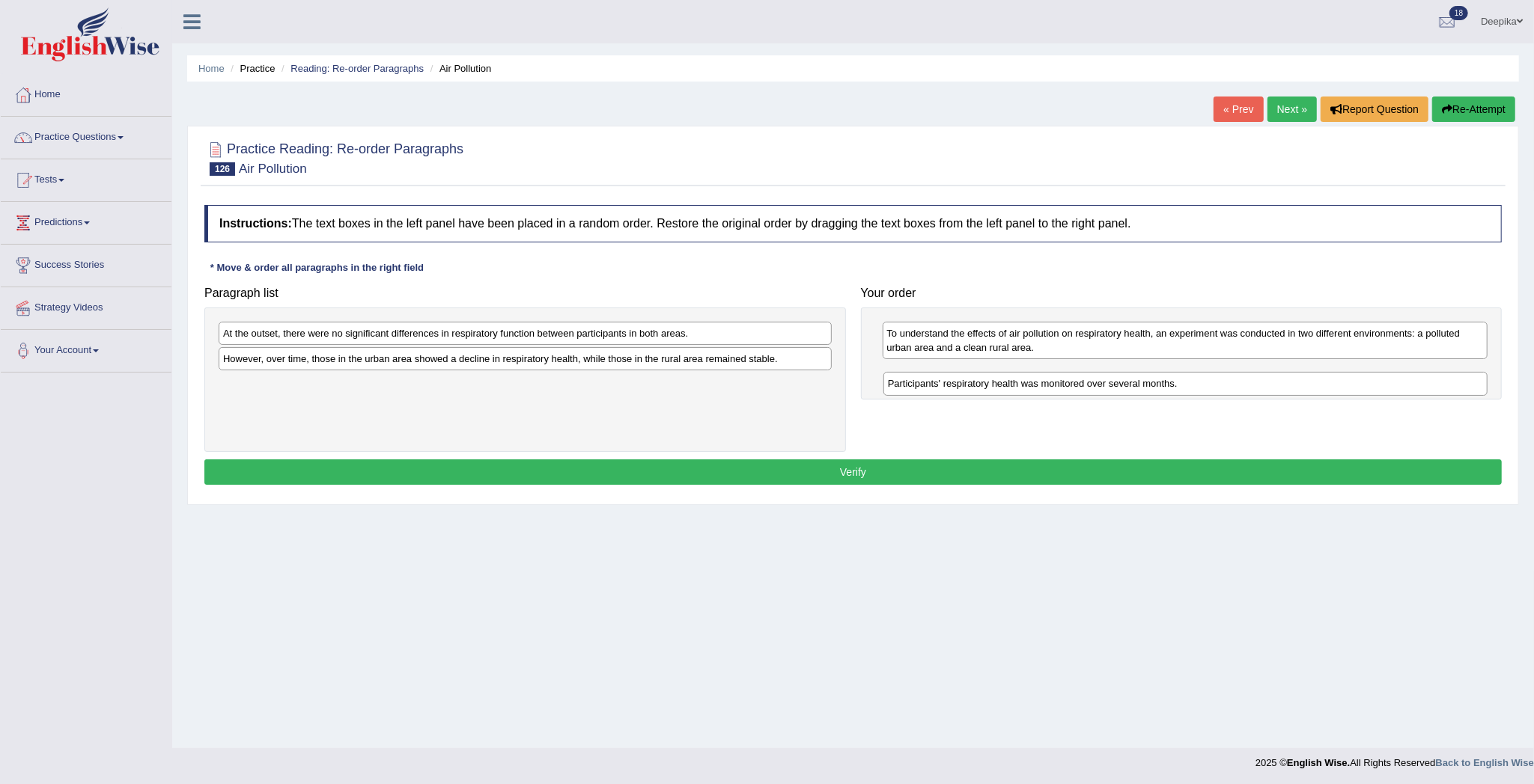
drag, startPoint x: 1285, startPoint y: 333, endPoint x: 1286, endPoint y: 393, distance: 60.0
click at [1286, 393] on div "Participants' respiratory health was monitored over several months." at bounding box center [1185, 383] width 605 height 24
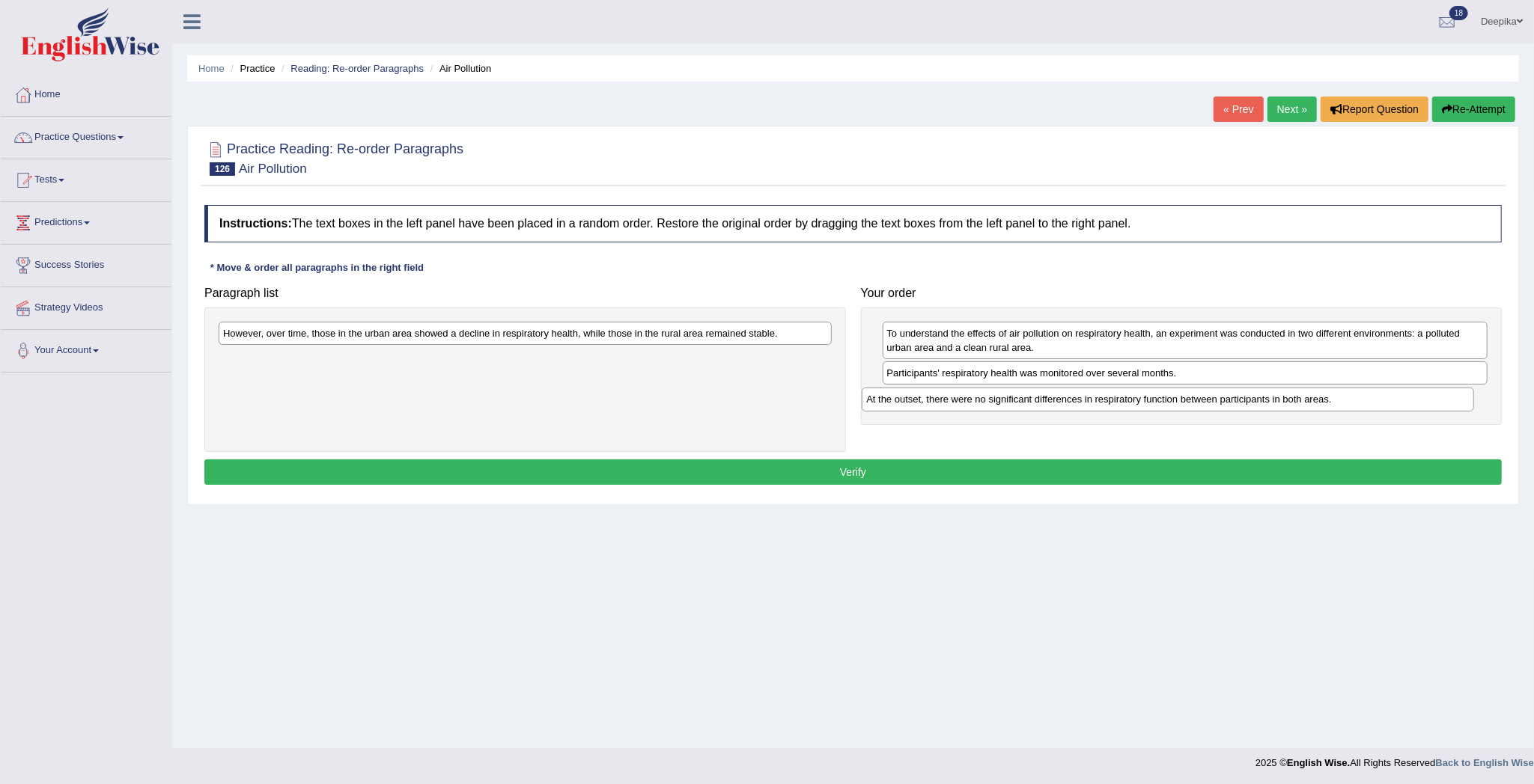
drag, startPoint x: 779, startPoint y: 331, endPoint x: 1433, endPoint y: 398, distance: 657.4
click at [1433, 398] on div "At the outset, there were no significant differences in respiratory function be…" at bounding box center [1168, 399] width 613 height 24
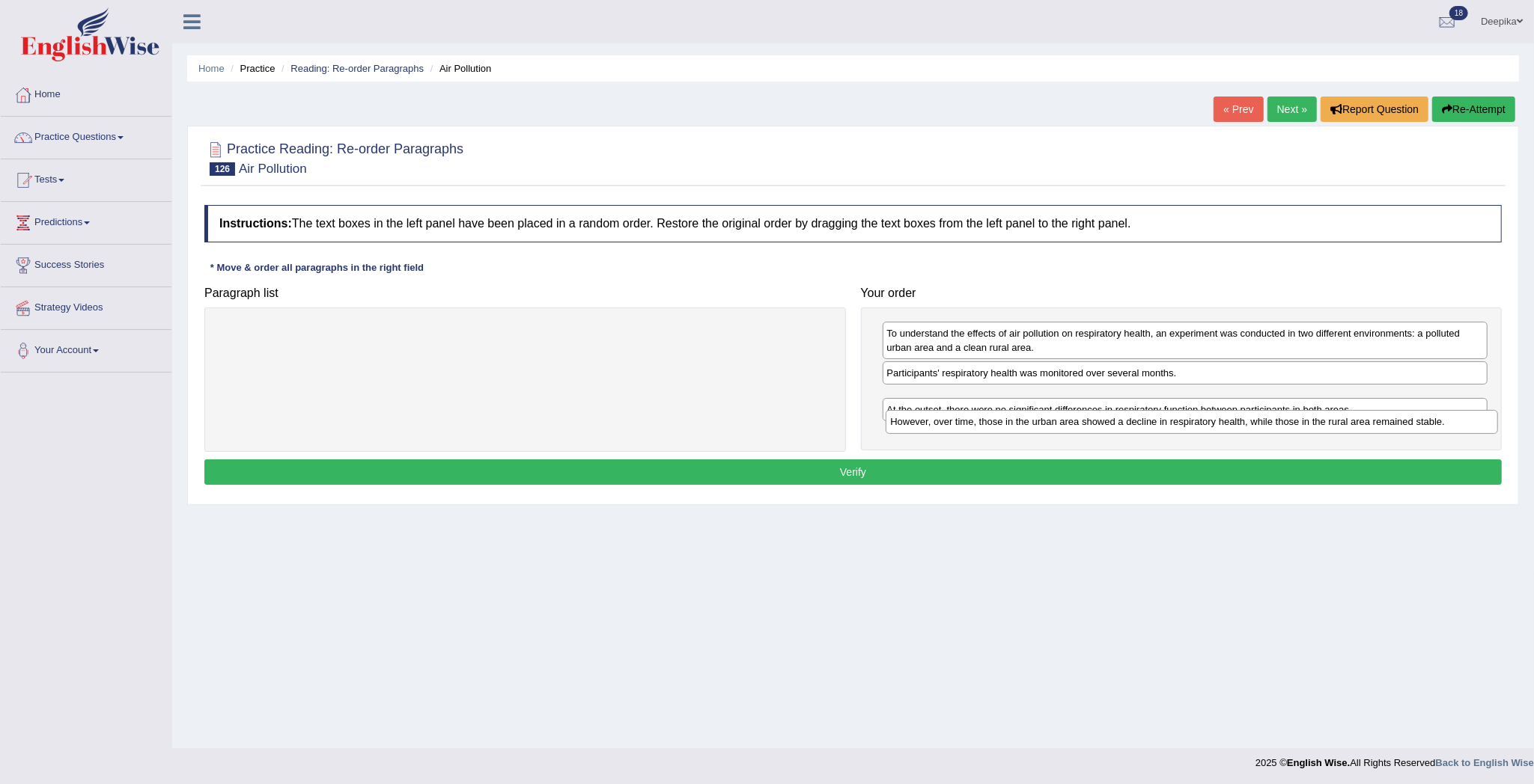
drag, startPoint x: 714, startPoint y: 332, endPoint x: 1381, endPoint y: 422, distance: 673.0
click at [1381, 422] on div "However, over time, those in the urban area showed a decline in respiratory hea…" at bounding box center [1191, 422] width 613 height 24
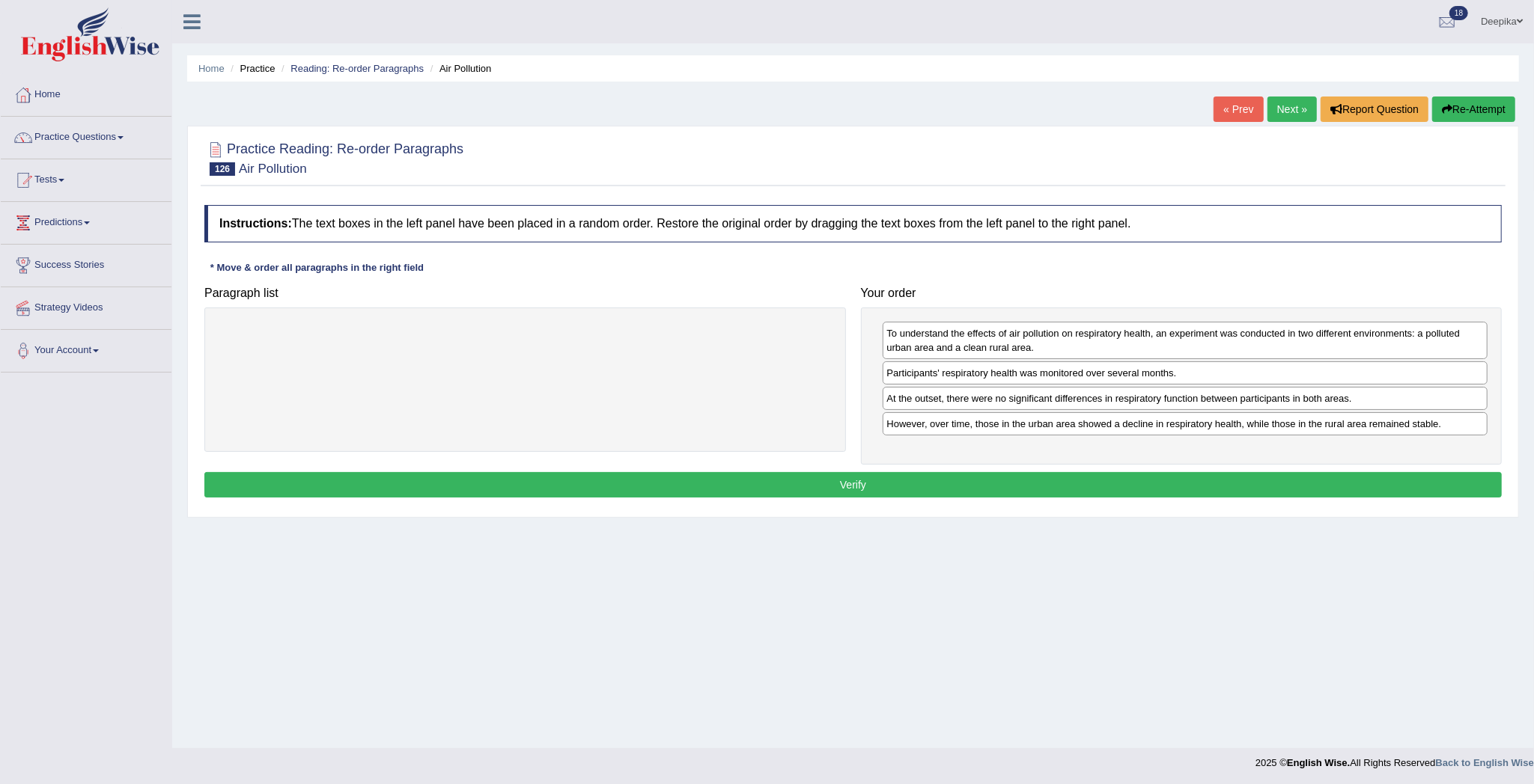
click at [1347, 483] on button "Verify" at bounding box center [853, 485] width 1297 height 25
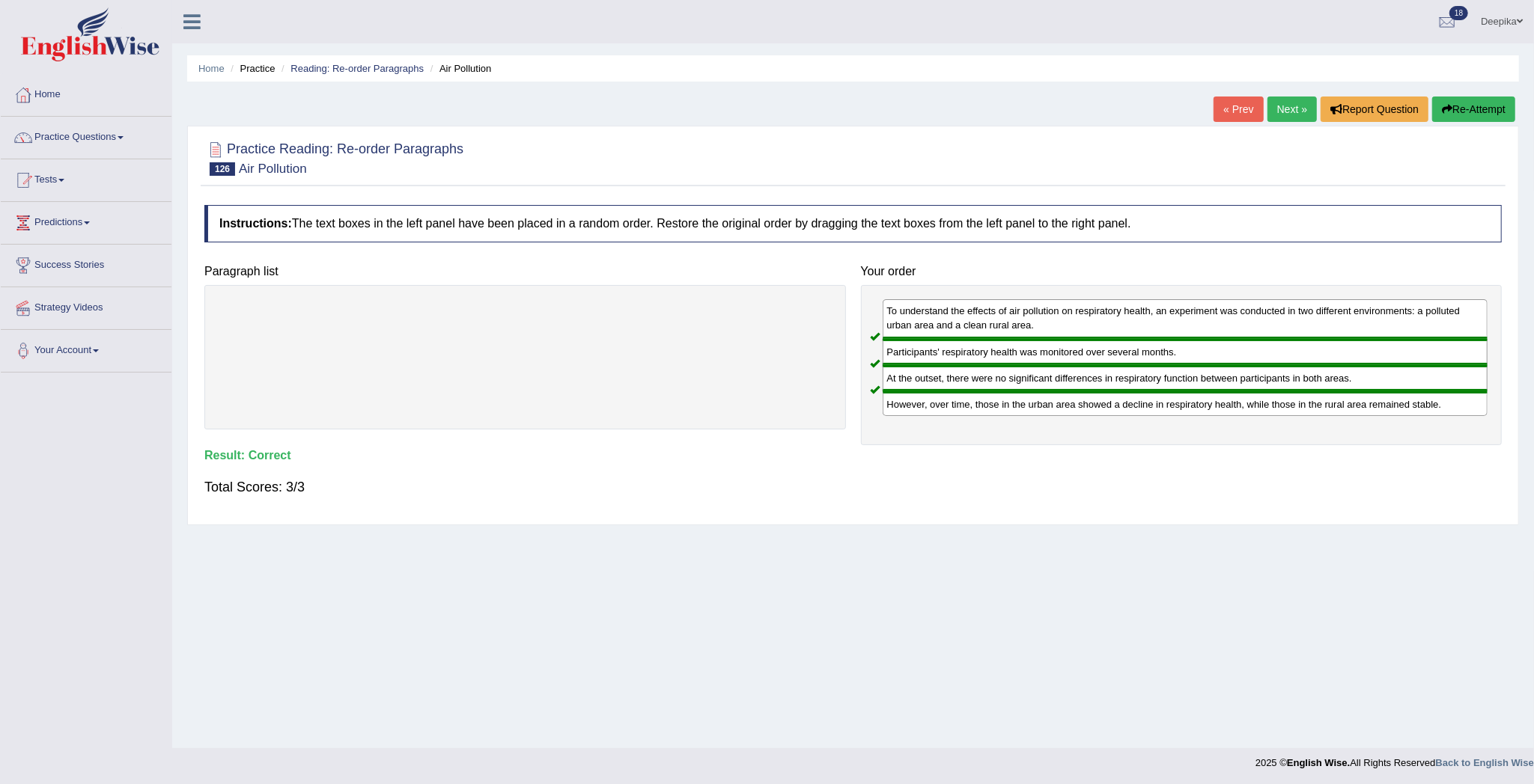
click at [1279, 111] on link "Next »" at bounding box center [1292, 109] width 49 height 25
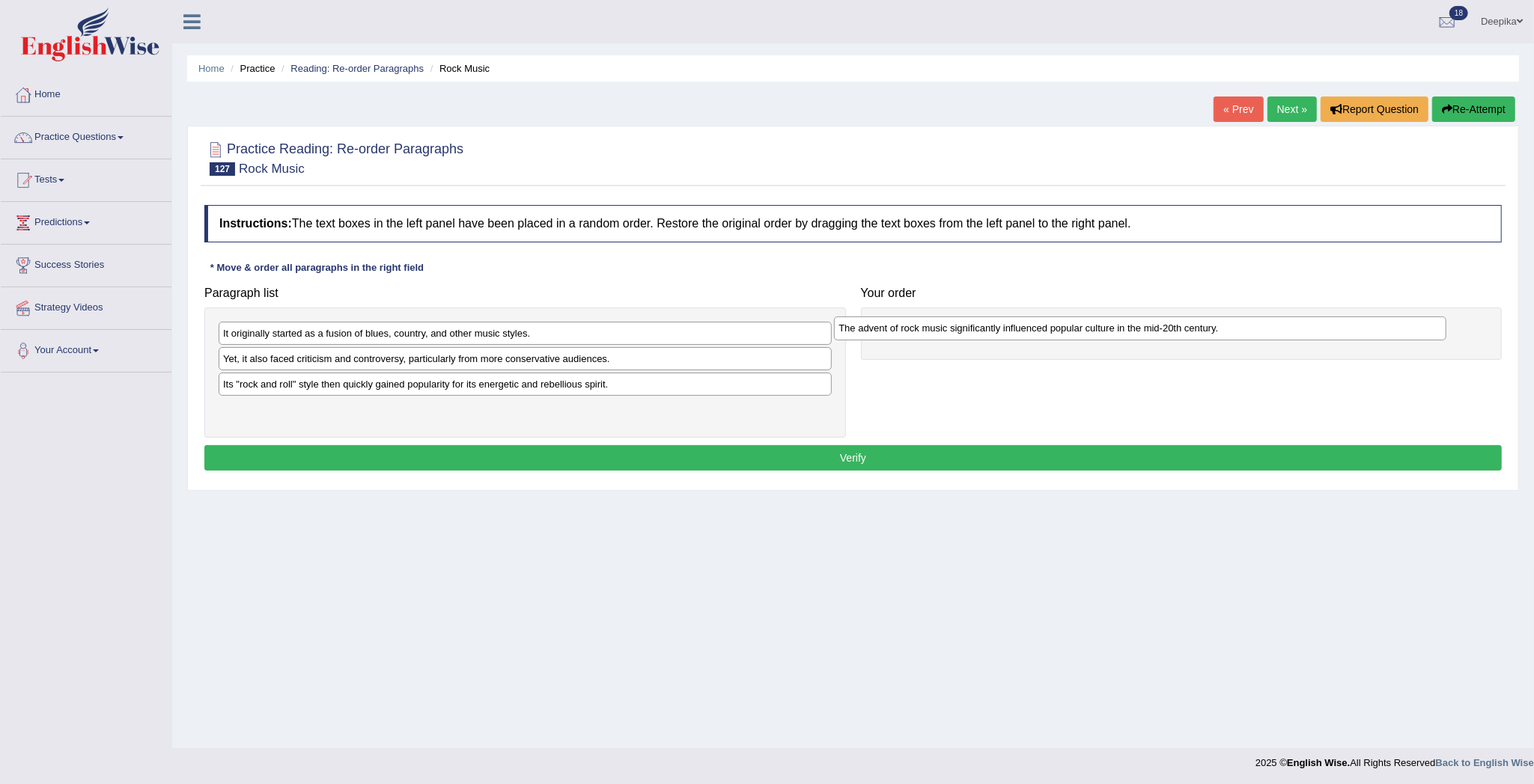
drag, startPoint x: 529, startPoint y: 332, endPoint x: 1143, endPoint y: 327, distance: 614.0
click at [1143, 327] on div "The advent of rock music significantly influenced popular culture in the mid-20…" at bounding box center [1140, 328] width 613 height 24
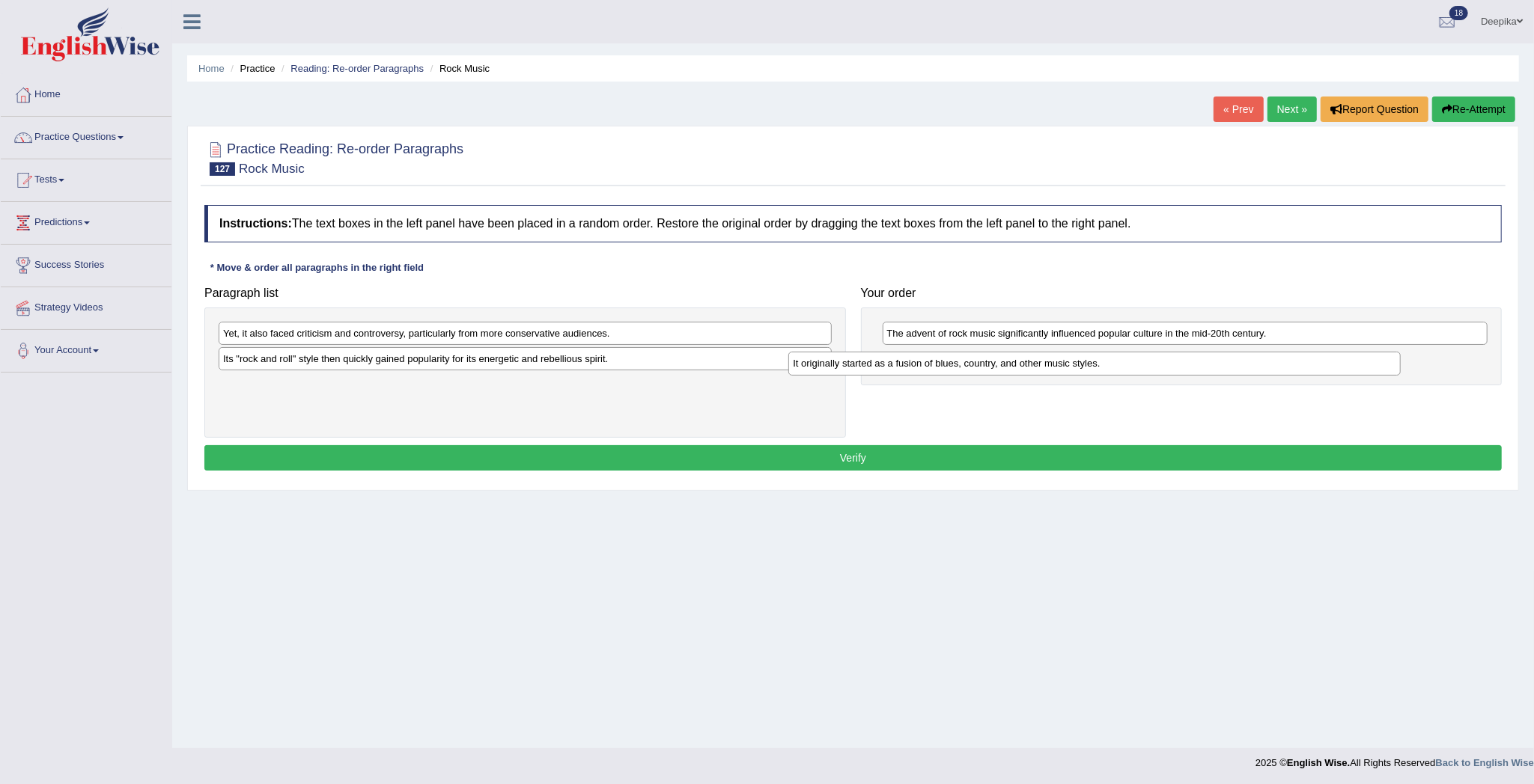
drag, startPoint x: 751, startPoint y: 327, endPoint x: 1349, endPoint y: 354, distance: 598.6
click at [1339, 354] on div "It originally started as a fusion of blues, country, and other music styles." at bounding box center [1094, 364] width 613 height 24
drag, startPoint x: 671, startPoint y: 294, endPoint x: 668, endPoint y: 306, distance: 12.4
click at [668, 306] on div "Paragraph list Yet, it also faced criticism and controversy, particularly from …" at bounding box center [525, 358] width 656 height 158
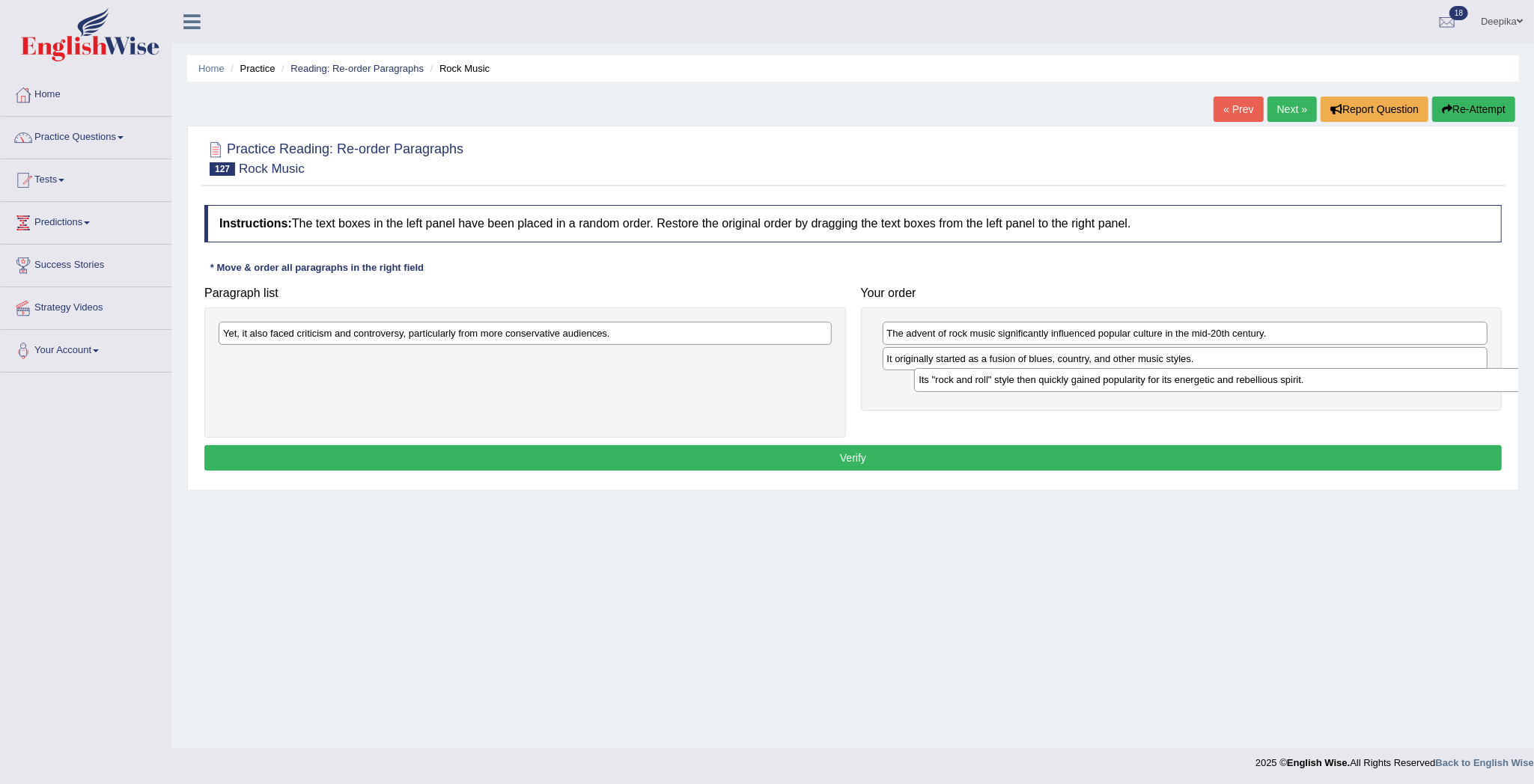
drag, startPoint x: 634, startPoint y: 352, endPoint x: 1315, endPoint y: 375, distance: 681.4
click at [1327, 372] on div "Its "rock and roll" style then quickly gained popularity for its energetic and …" at bounding box center [1220, 380] width 613 height 24
drag, startPoint x: 762, startPoint y: 321, endPoint x: 884, endPoint y: 344, distance: 124.1
click at [884, 344] on div "Paragraph list Yet, it also faced criticism and controversy, particularly from …" at bounding box center [852, 358] width 1312 height 158
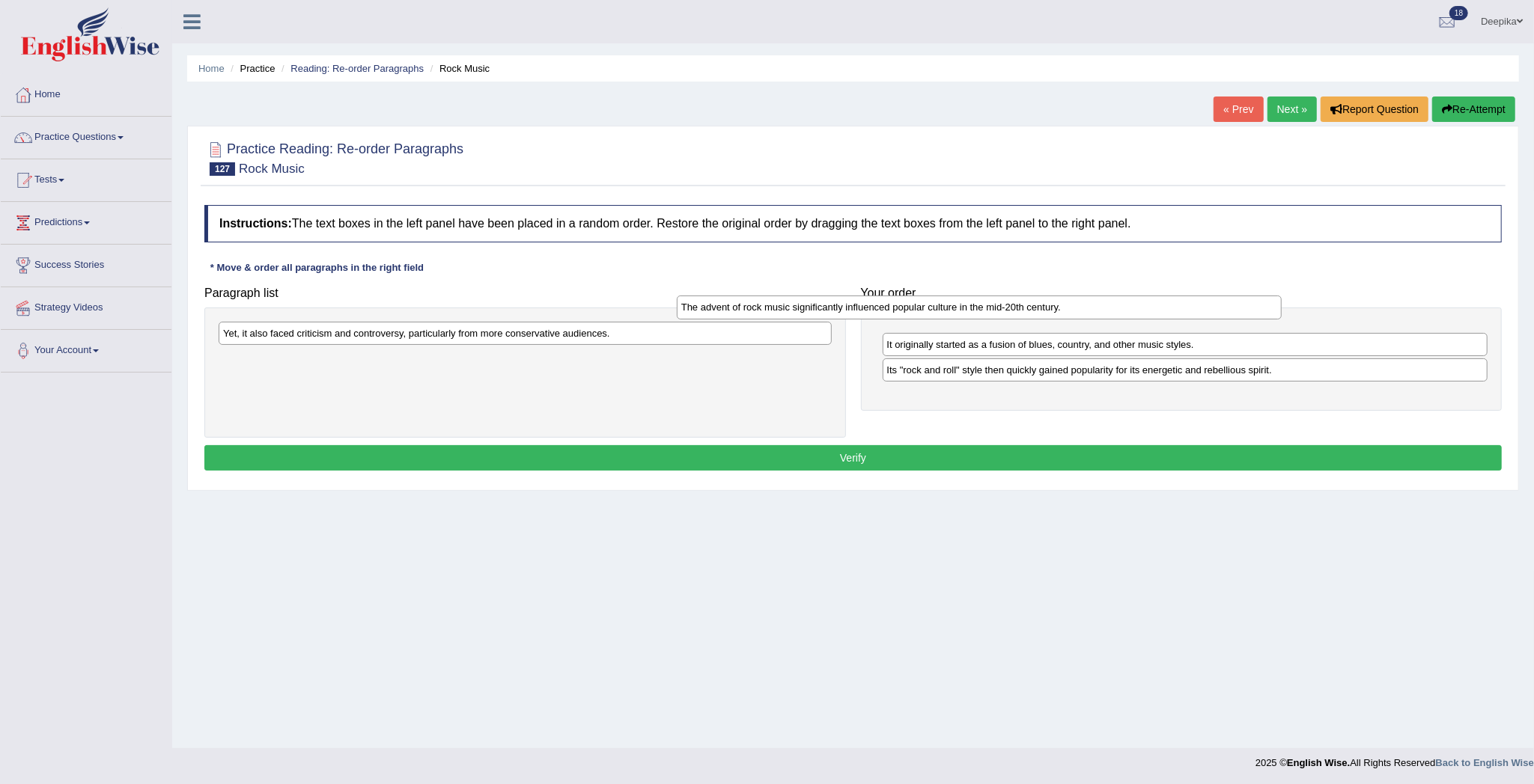
drag, startPoint x: 741, startPoint y: 325, endPoint x: 671, endPoint y: 318, distance: 70.3
click at [677, 318] on div "The advent of rock music significantly influenced popular culture in the mid-20…" at bounding box center [979, 307] width 605 height 24
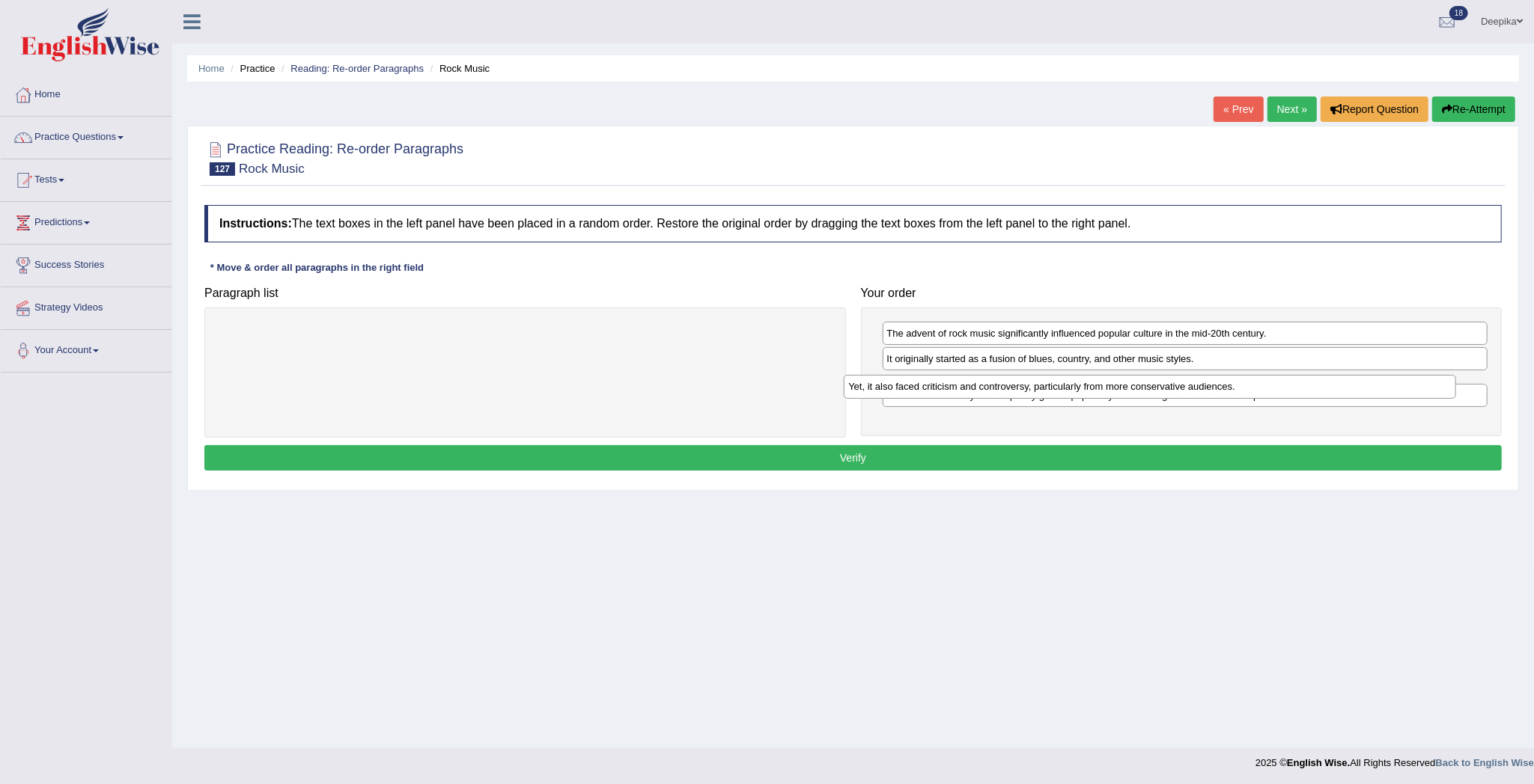
drag, startPoint x: 651, startPoint y: 331, endPoint x: 1276, endPoint y: 384, distance: 627.2
click at [1276, 384] on div "Yet, it also faced criticism and controversy, particularly from more conservati…" at bounding box center [1150, 387] width 613 height 24
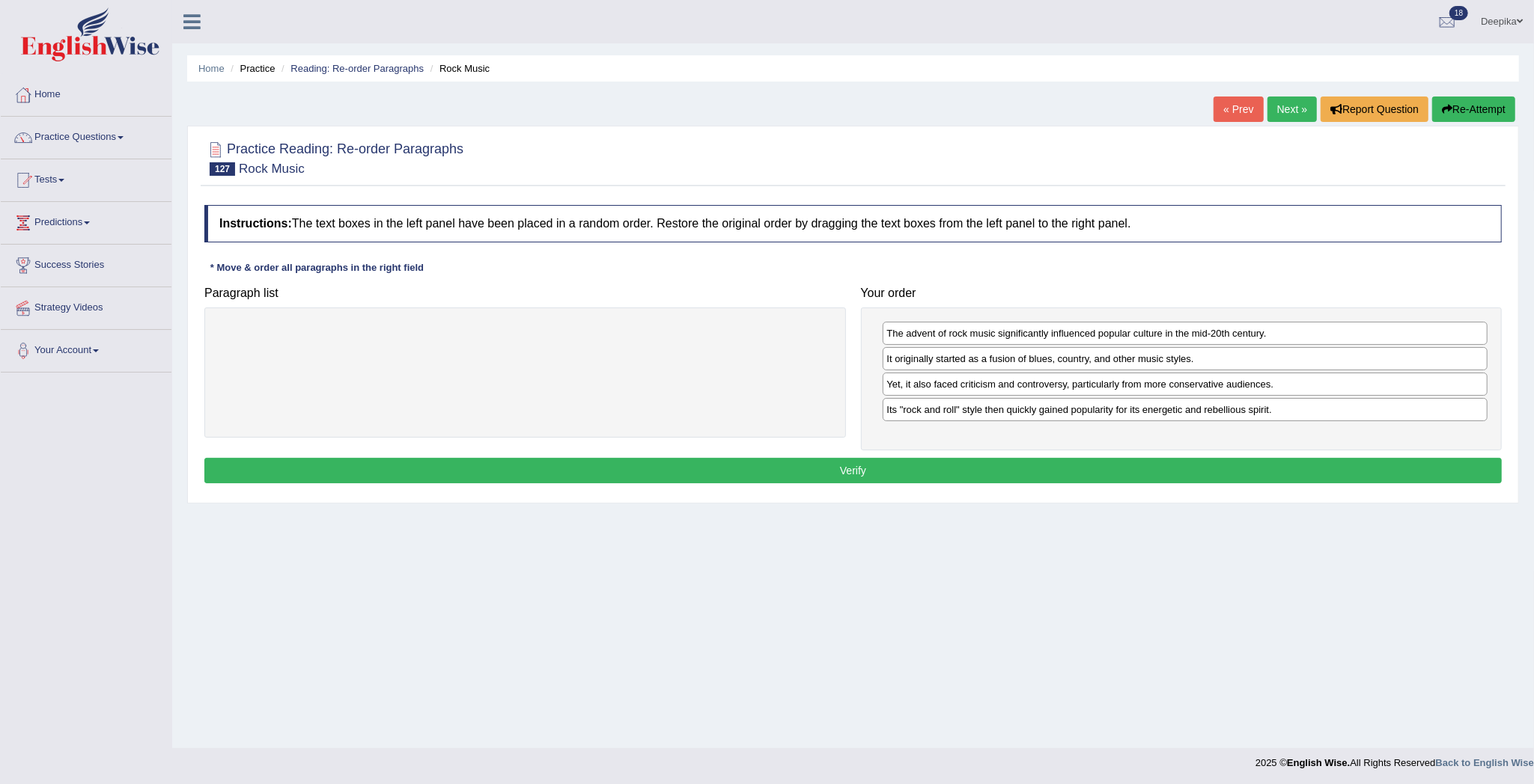
click at [1153, 479] on div "Instructions: The text boxes in the left panel have been placed in a random ord…" at bounding box center [853, 347] width 1305 height 298
click at [1153, 479] on button "Verify" at bounding box center [853, 470] width 1297 height 25
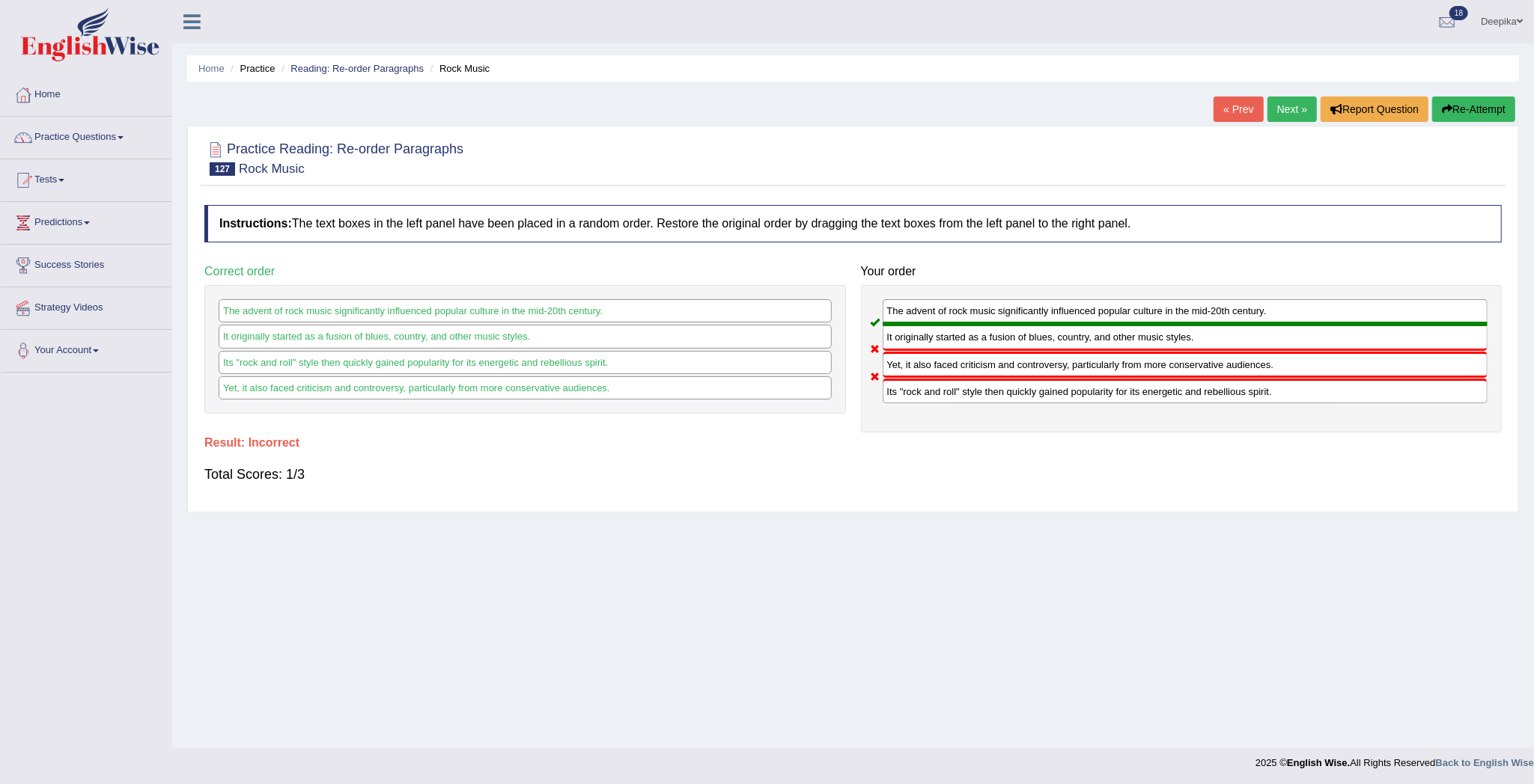
click at [1181, 364] on div "Yet, it also faced criticism and controversy, particularly from more conservati…" at bounding box center [1185, 365] width 605 height 26
click at [1310, 111] on link "Next »" at bounding box center [1292, 109] width 49 height 25
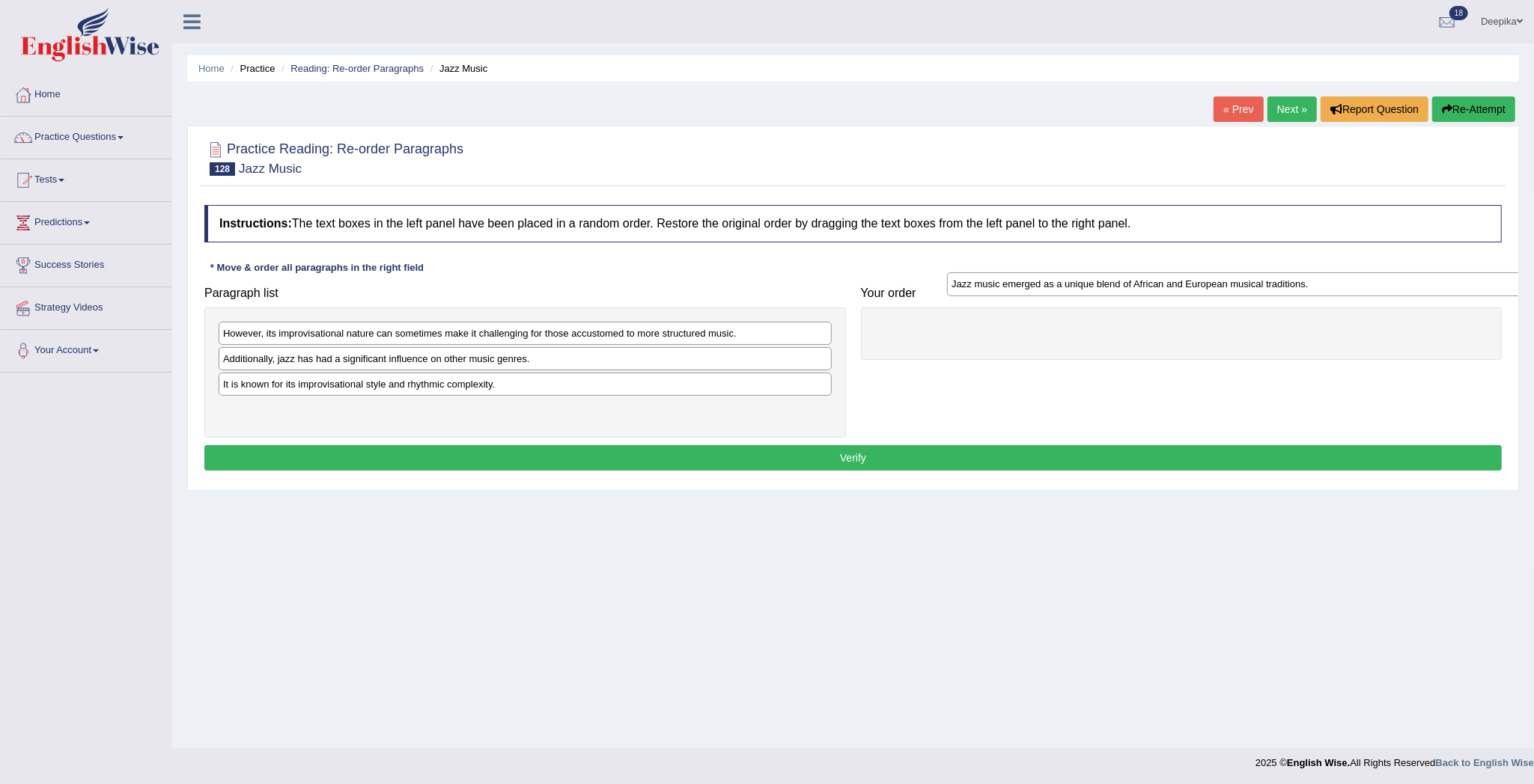
drag, startPoint x: 434, startPoint y: 351, endPoint x: 1161, endPoint y: 275, distance: 731.0
click at [1161, 275] on div "Jazz music emerged as a unique blend of African and European musical traditions." at bounding box center [1252, 284] width 613 height 24
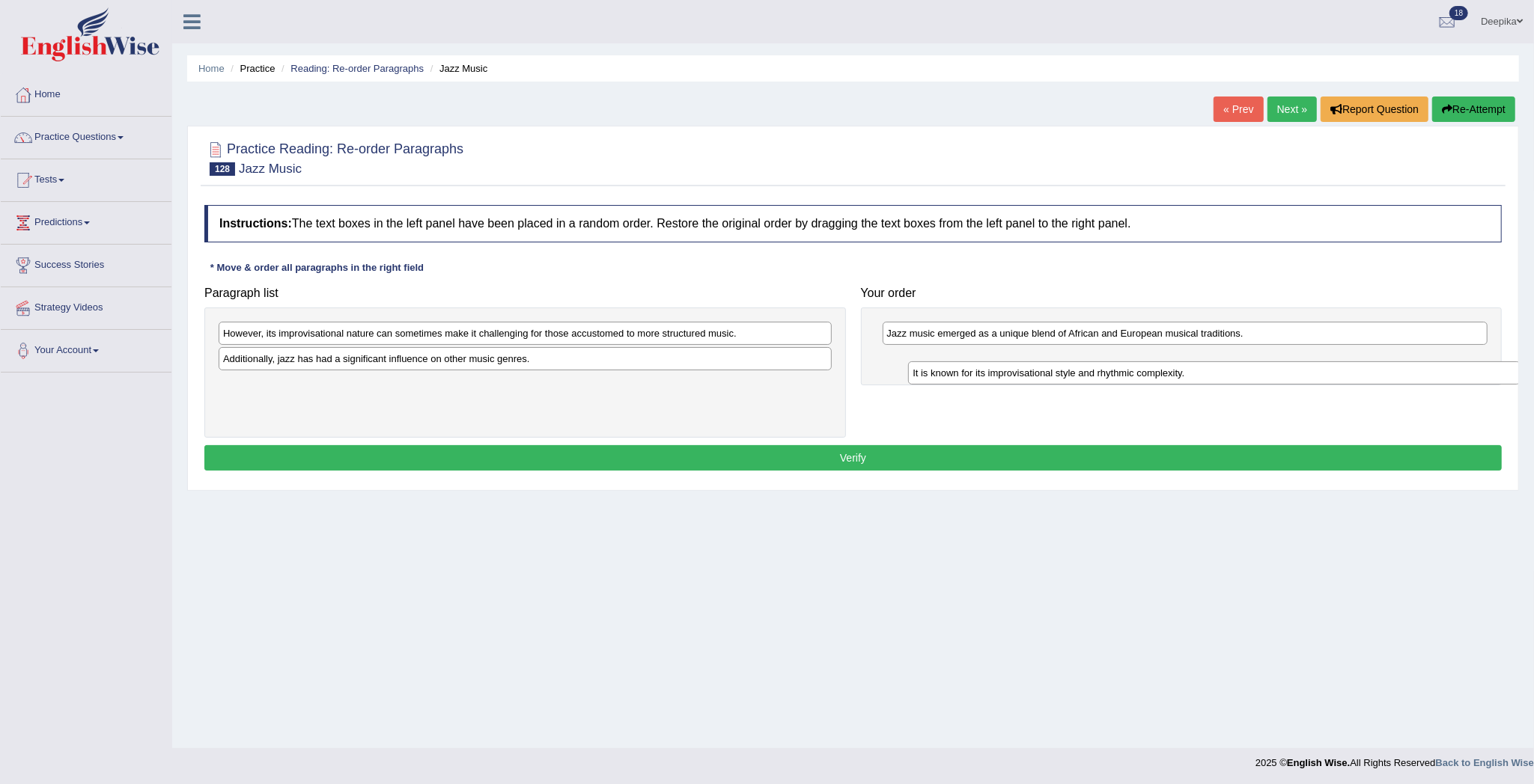
drag, startPoint x: 599, startPoint y: 396, endPoint x: 1294, endPoint y: 376, distance: 695.3
click at [1290, 380] on div "It is known for its improvisational style and rhythmic complexity." at bounding box center [1214, 373] width 613 height 24
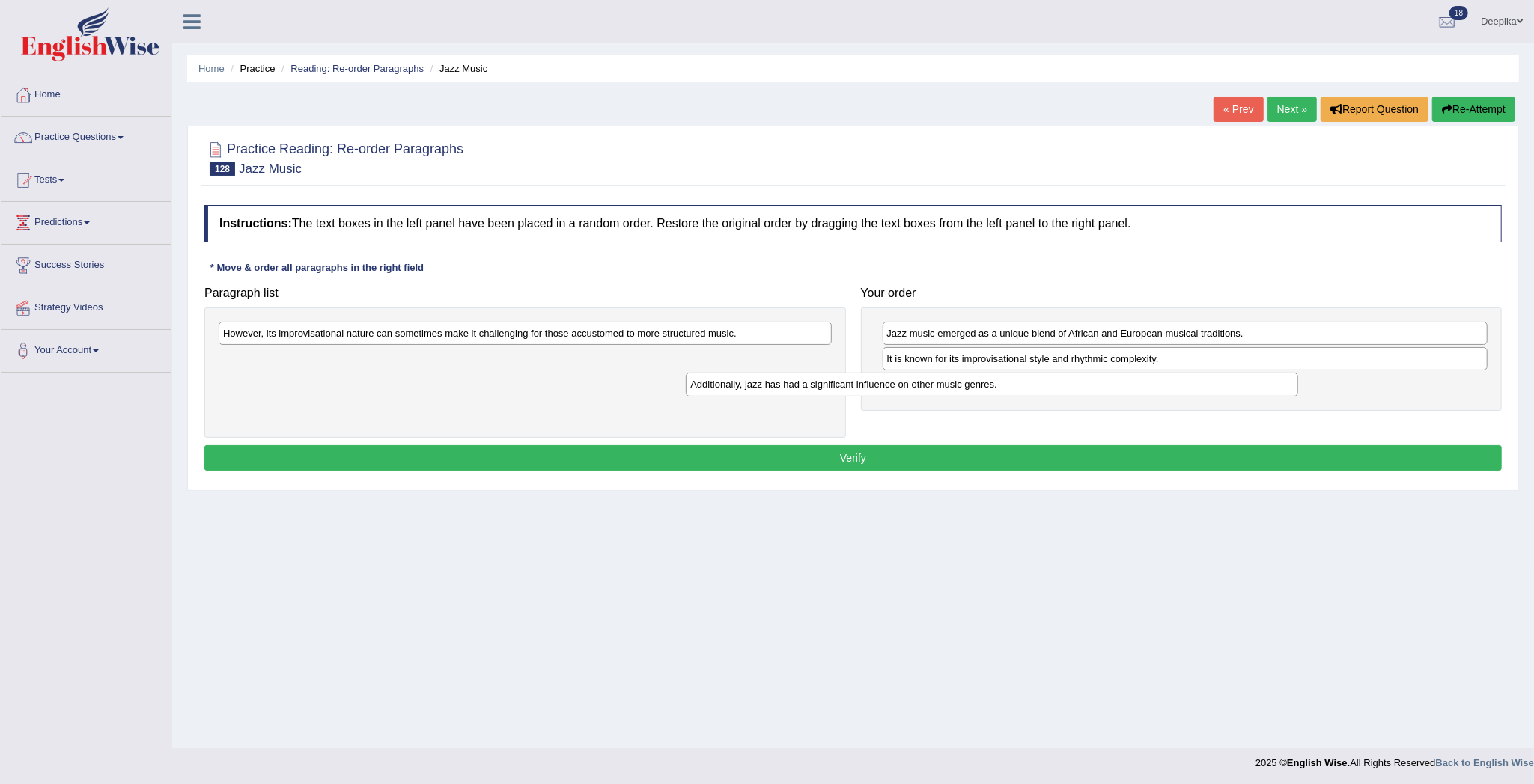
drag, startPoint x: 751, startPoint y: 357, endPoint x: 1261, endPoint y: 389, distance: 511.0
click at [1259, 387] on div "Additionally, jazz has had a significant influence on other music genres." at bounding box center [991, 384] width 613 height 24
drag, startPoint x: 807, startPoint y: 320, endPoint x: 896, endPoint y: 404, distance: 122.4
click at [980, 413] on div "Paragraph list However, its improvisational nature can sometimes make it challe…" at bounding box center [852, 358] width 1312 height 158
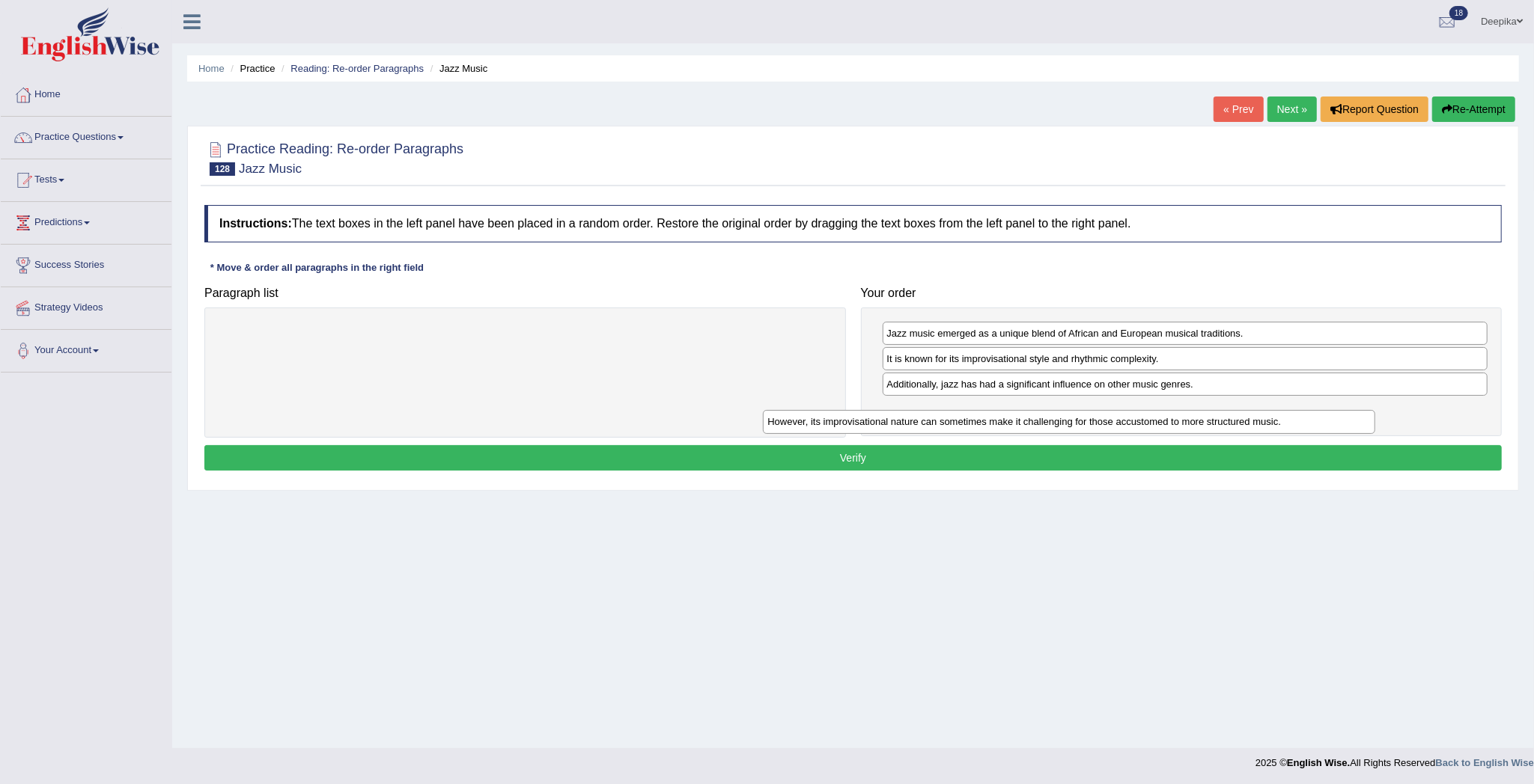
drag, startPoint x: 785, startPoint y: 325, endPoint x: 1347, endPoint y: 422, distance: 570.3
click at [1347, 422] on div "However, its improvisational nature can sometimes make it challenging for those…" at bounding box center [1069, 422] width 613 height 24
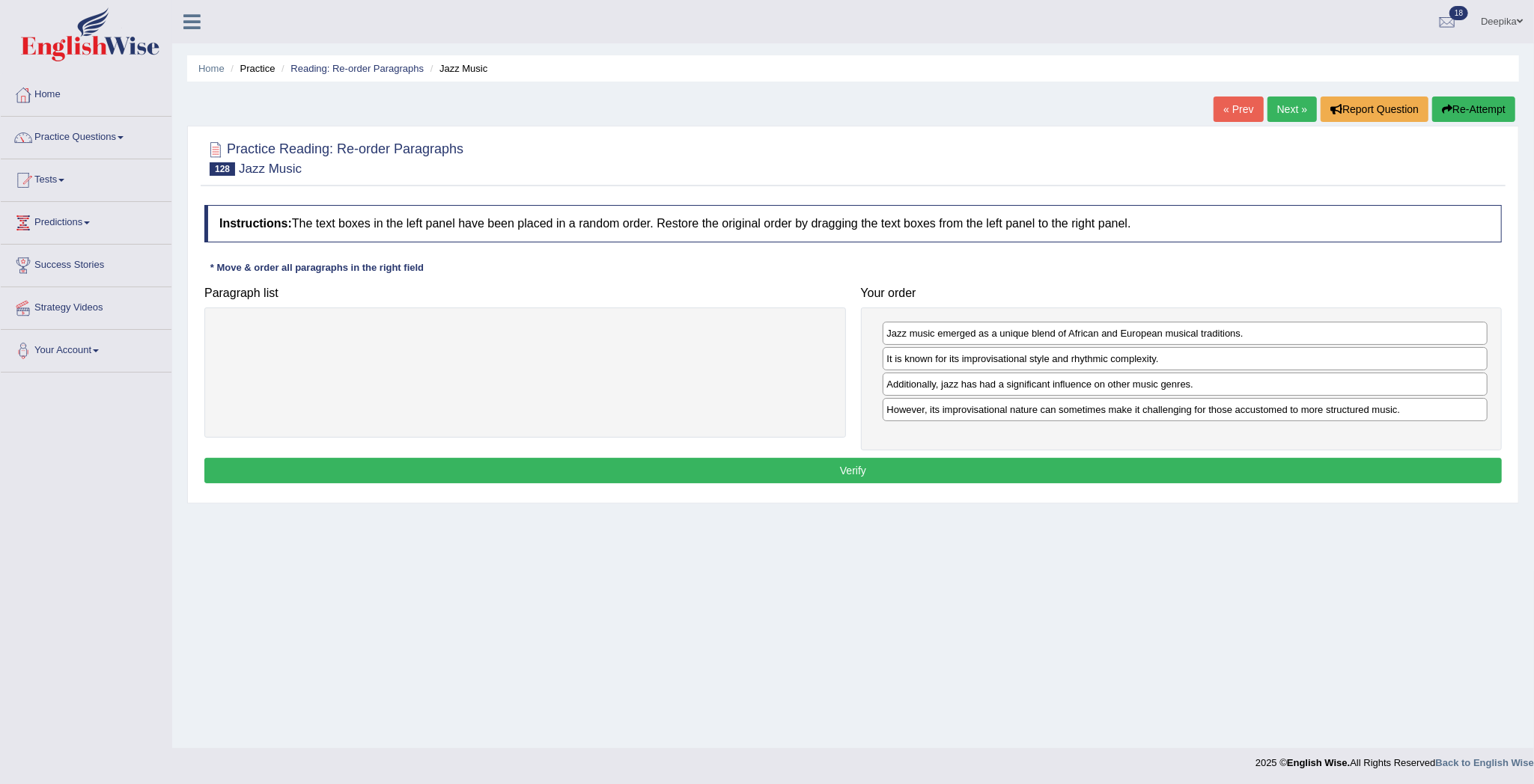
click at [1265, 468] on button "Verify" at bounding box center [853, 470] width 1297 height 25
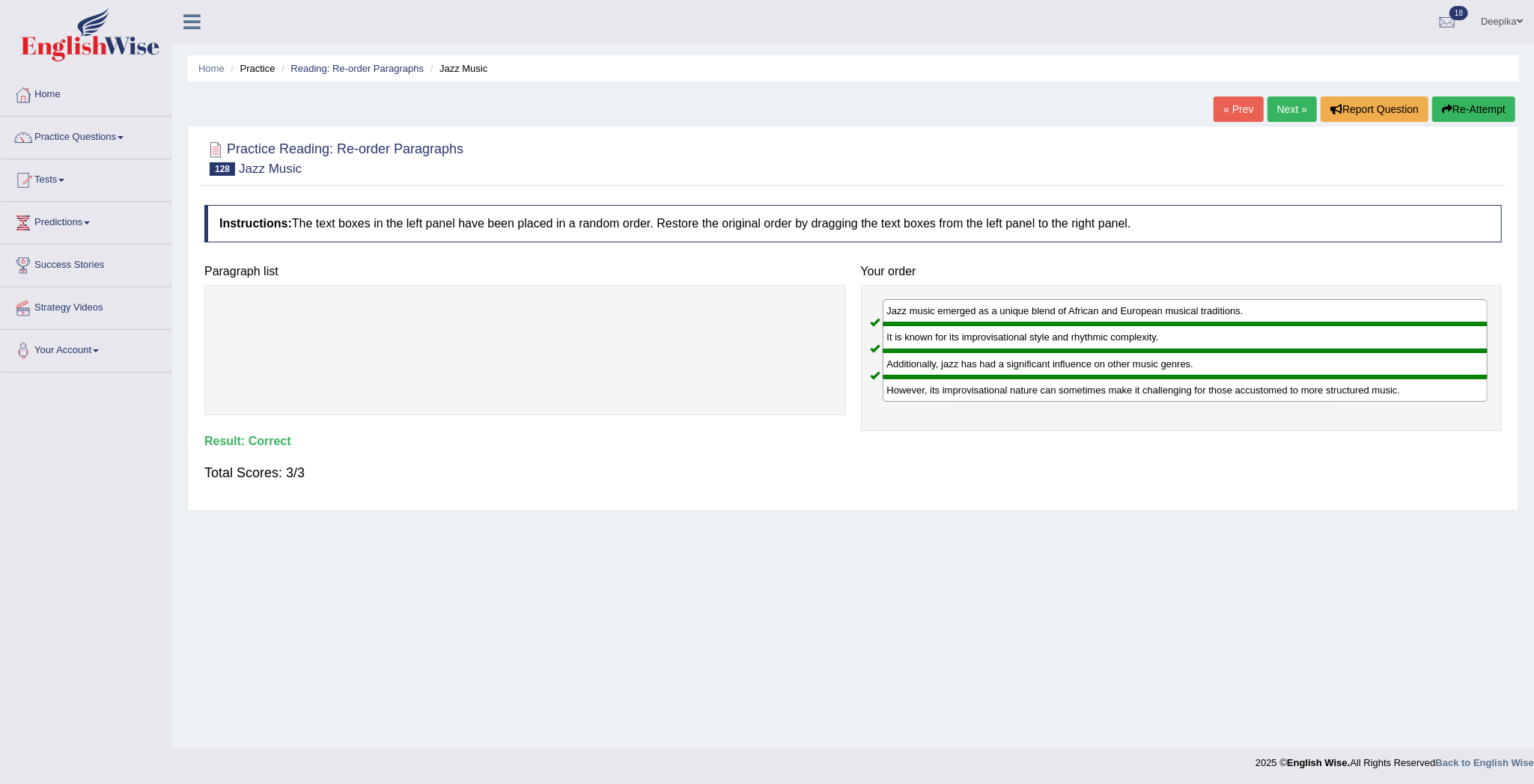
click at [1295, 111] on link "Next »" at bounding box center [1292, 109] width 49 height 25
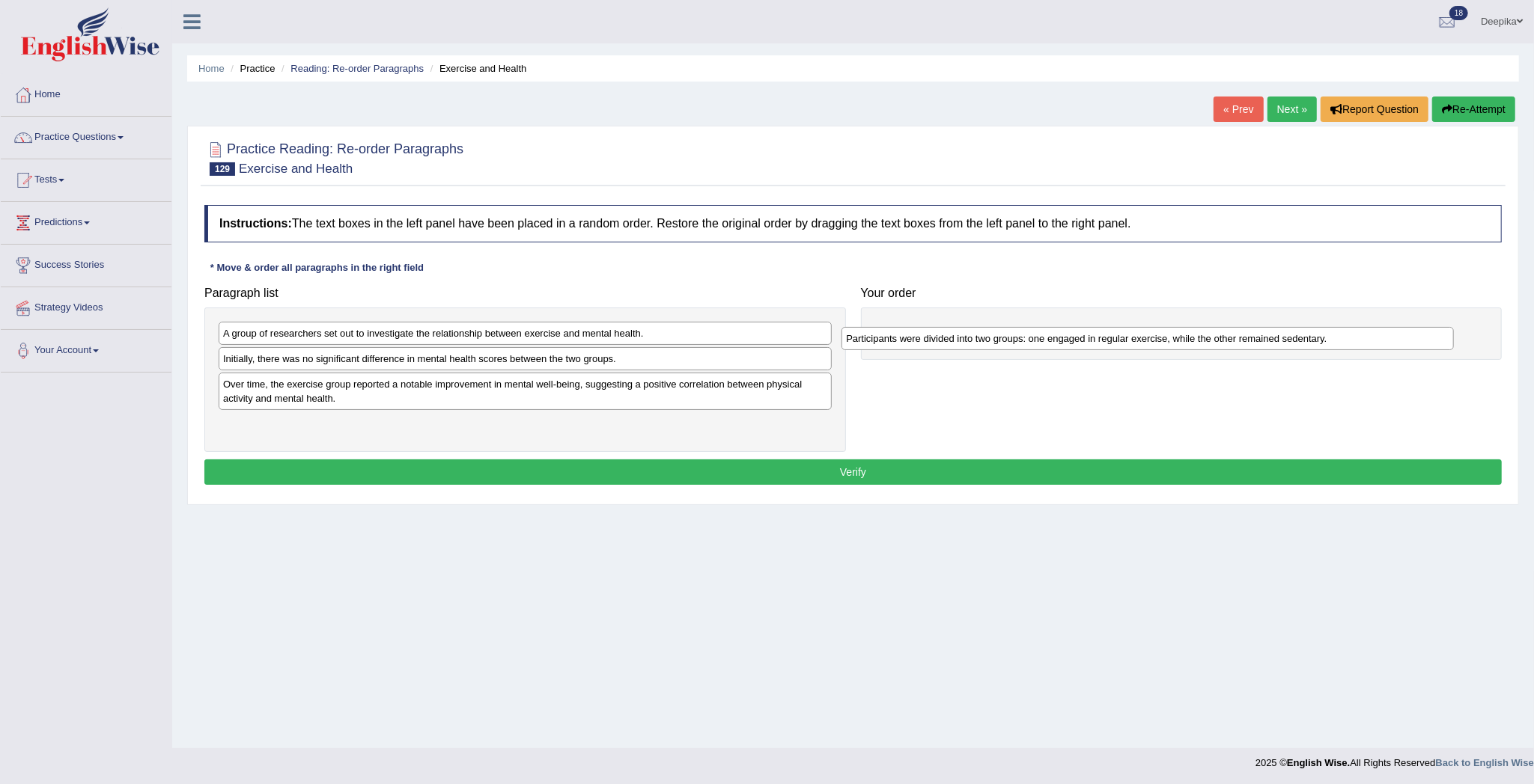
drag, startPoint x: 451, startPoint y: 384, endPoint x: 1074, endPoint y: 336, distance: 624.8
click at [1074, 336] on div "Participants were divided into two groups: one engaged in regular exercise, whi…" at bounding box center [1147, 339] width 613 height 24
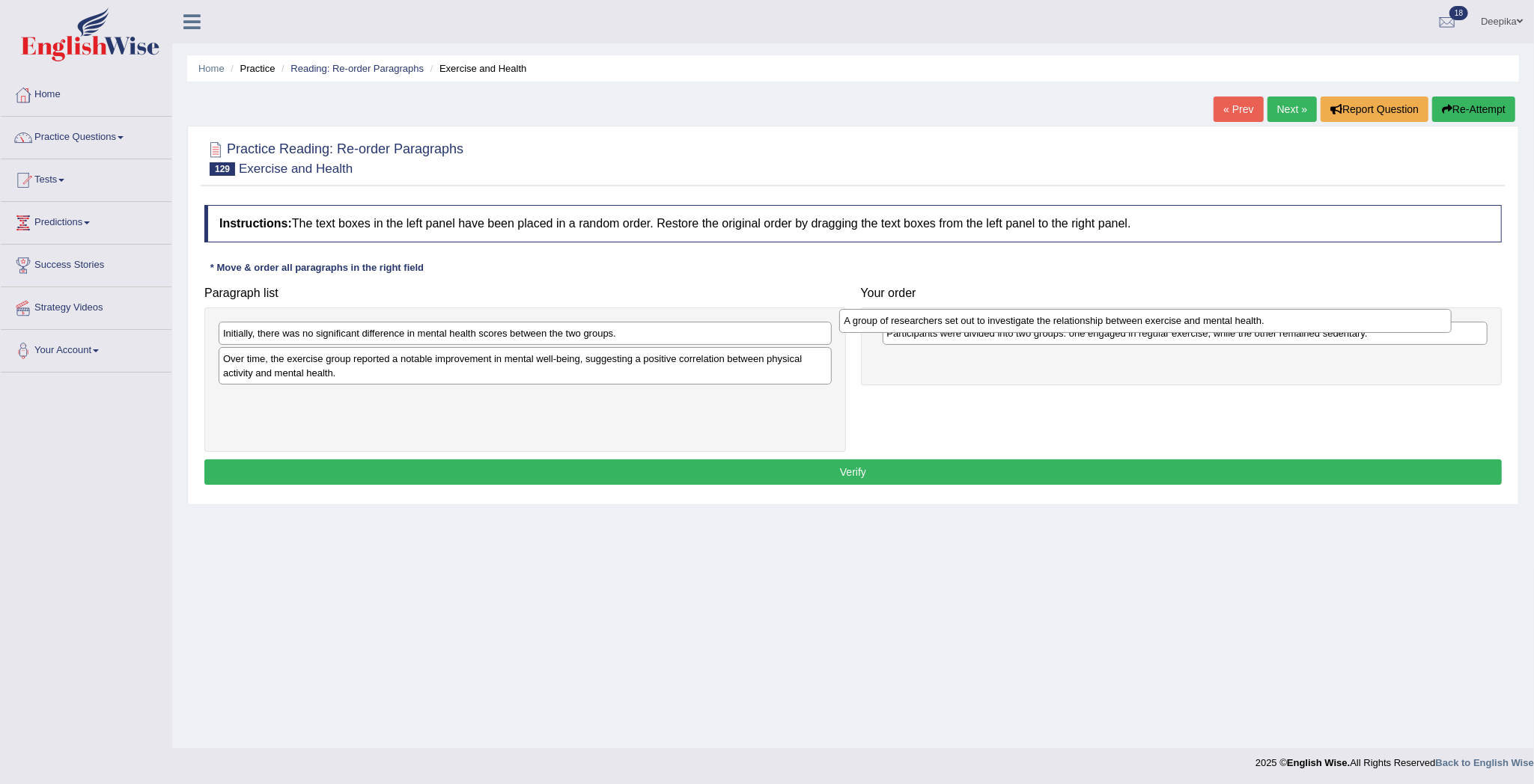
drag, startPoint x: 701, startPoint y: 339, endPoint x: 1321, endPoint y: 327, distance: 620.1
click at [1321, 327] on div "A group of researchers set out to investigate the relationship between exercise…" at bounding box center [1145, 321] width 613 height 24
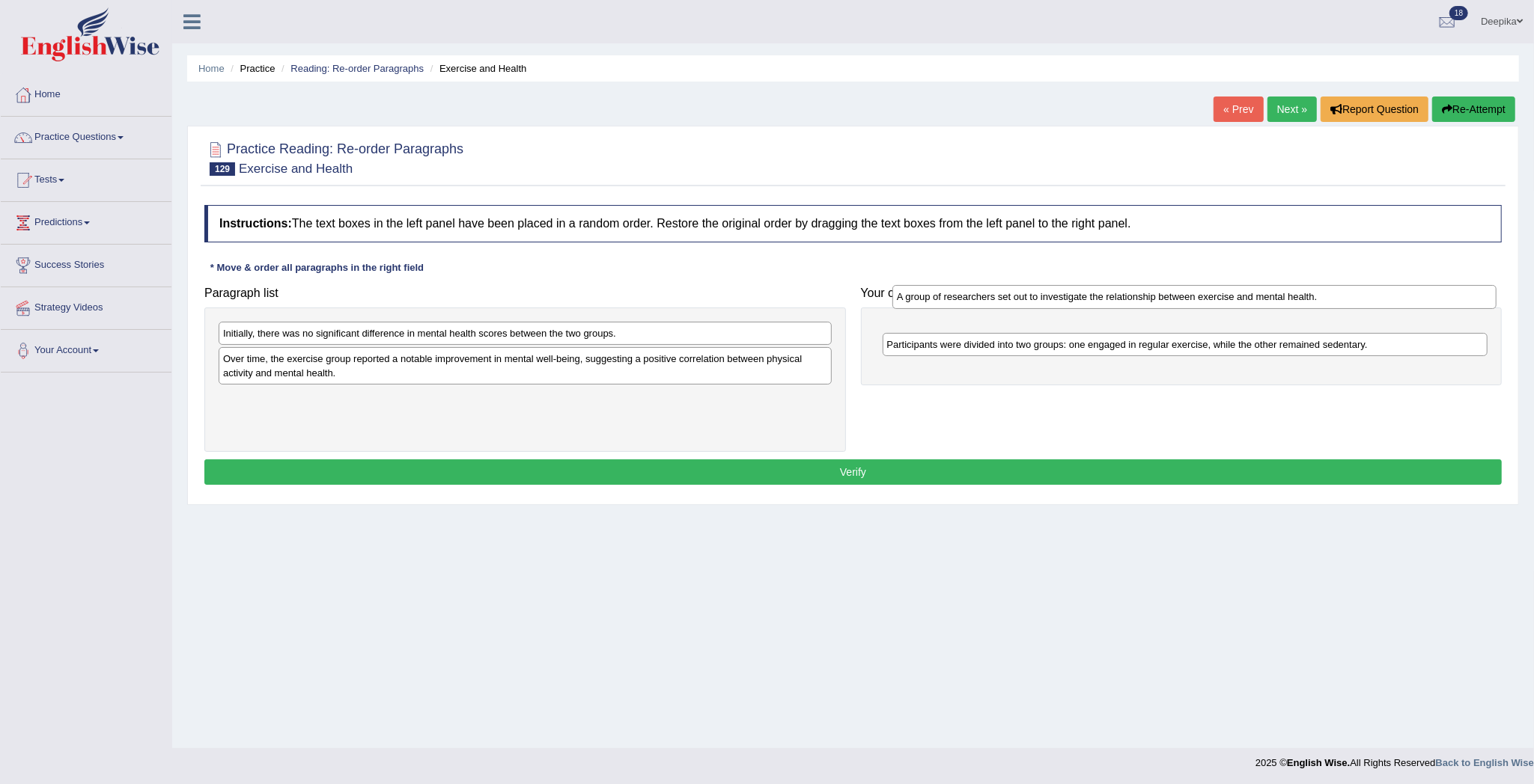
drag, startPoint x: 1312, startPoint y: 364, endPoint x: 1323, endPoint y: 300, distance: 64.9
click at [1323, 300] on div "A group of researchers set out to investigate the relationship between exercise…" at bounding box center [1194, 297] width 605 height 24
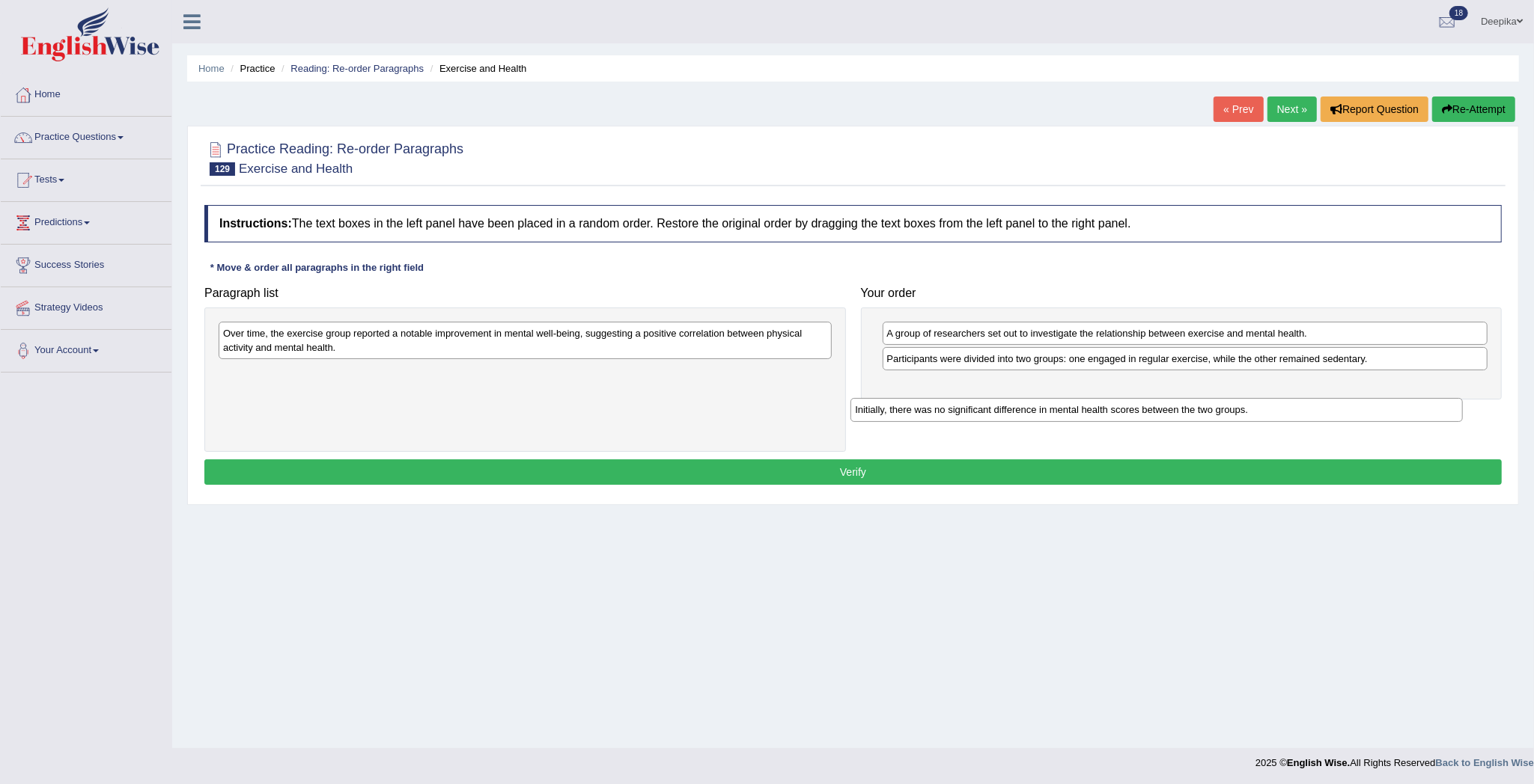
drag, startPoint x: 489, startPoint y: 329, endPoint x: 1153, endPoint y: 393, distance: 667.1
click at [1153, 398] on div "Initially, there was no significant difference in mental health scores between …" at bounding box center [1156, 410] width 613 height 24
drag, startPoint x: 1153, startPoint y: 393, endPoint x: 822, endPoint y: 350, distance: 333.8
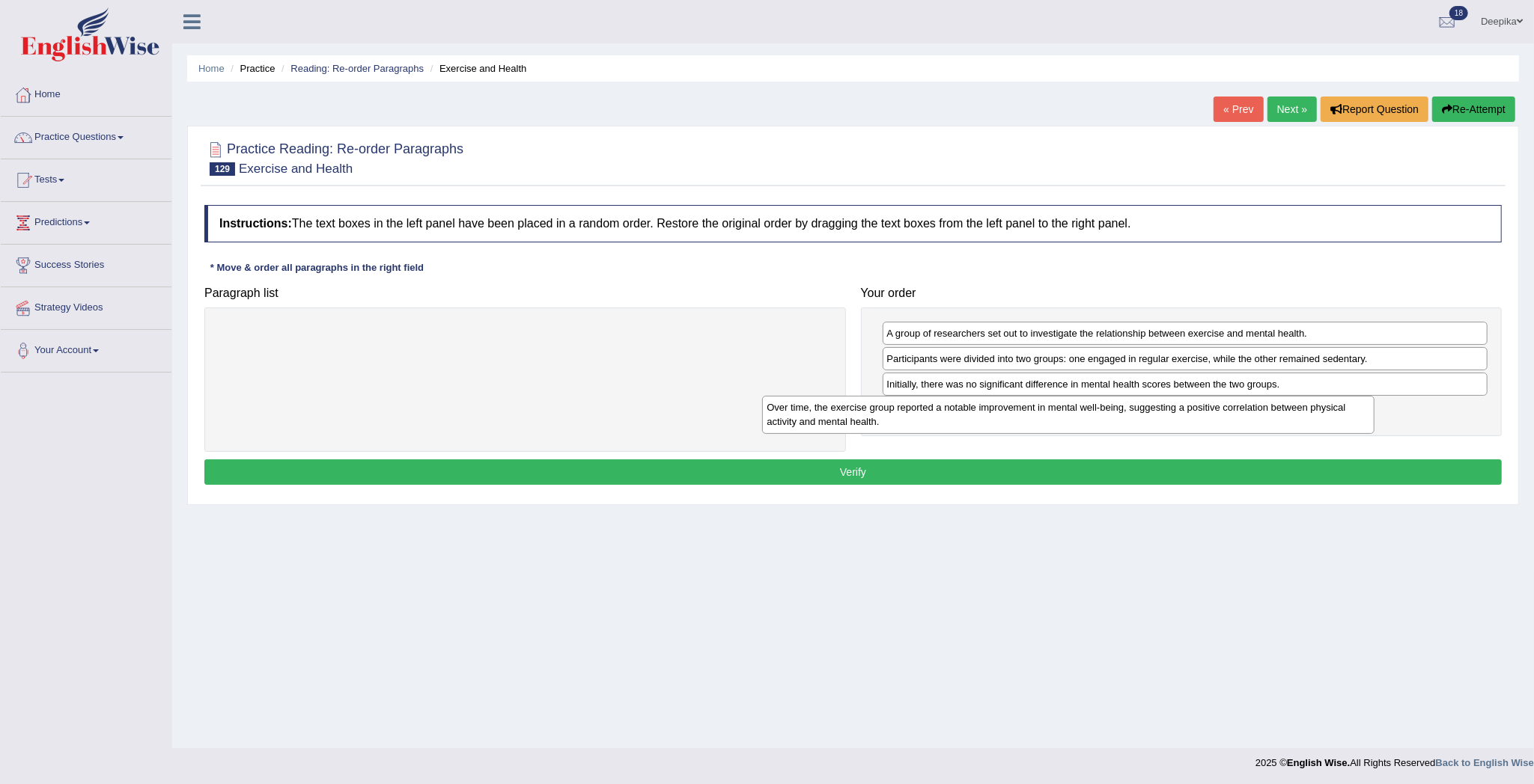
drag, startPoint x: 792, startPoint y: 357, endPoint x: 1358, endPoint y: 431, distance: 570.8
click at [1358, 431] on div "Over time, the exercise group reported a notable improvement in mental well-bei…" at bounding box center [1068, 415] width 613 height 38
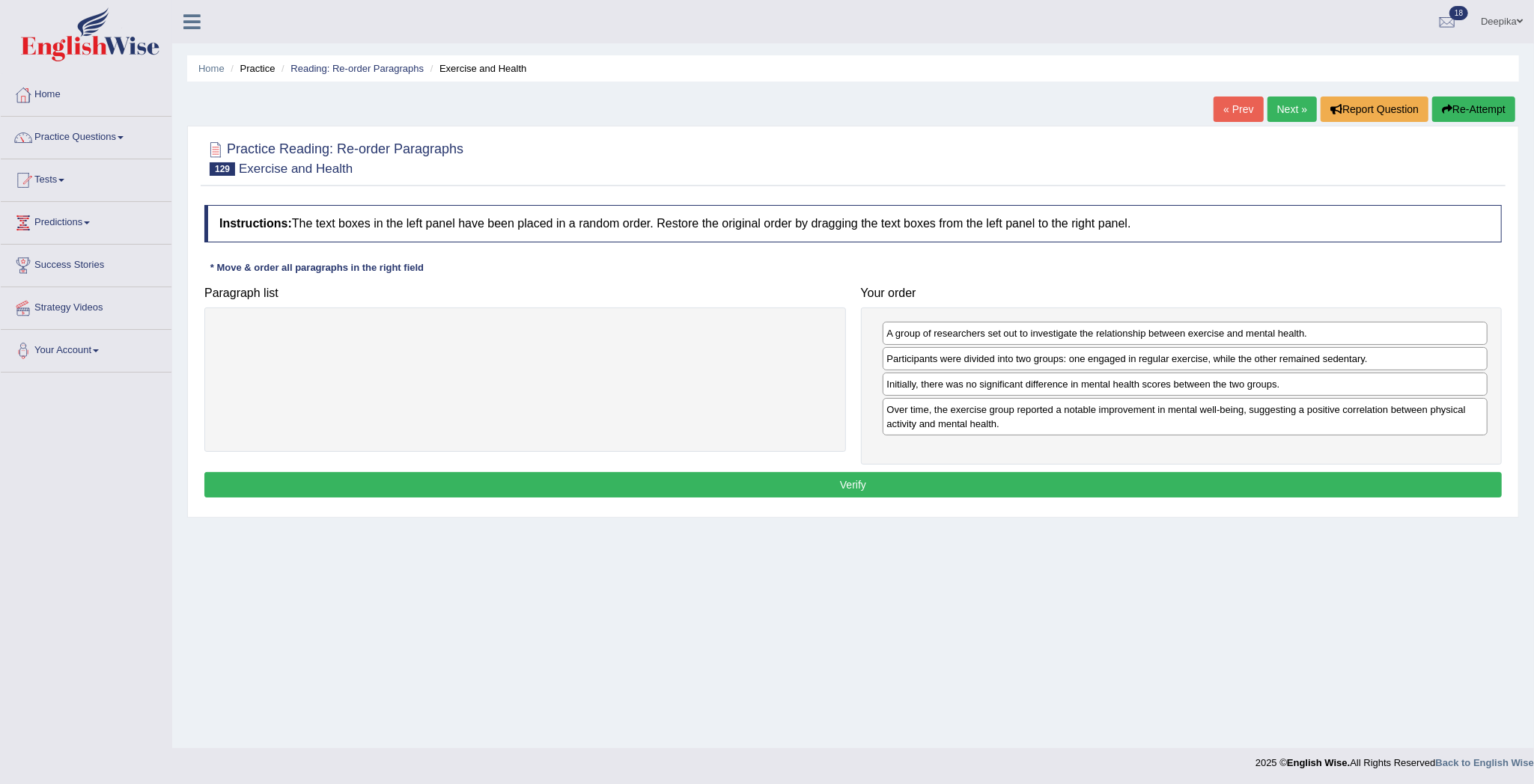
click at [1297, 488] on button "Verify" at bounding box center [853, 485] width 1297 height 25
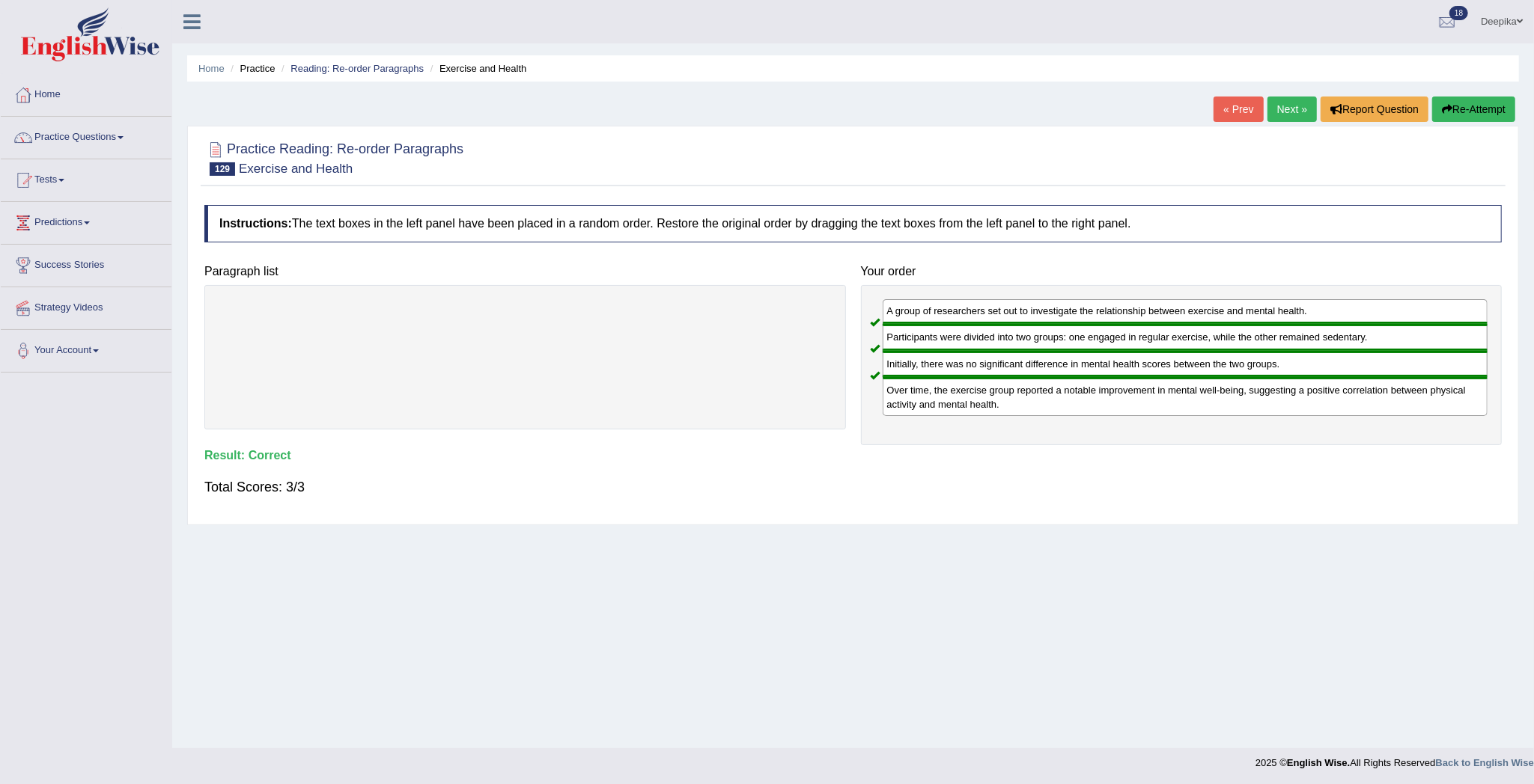
click at [1298, 96] on link "Next »" at bounding box center [1292, 109] width 49 height 25
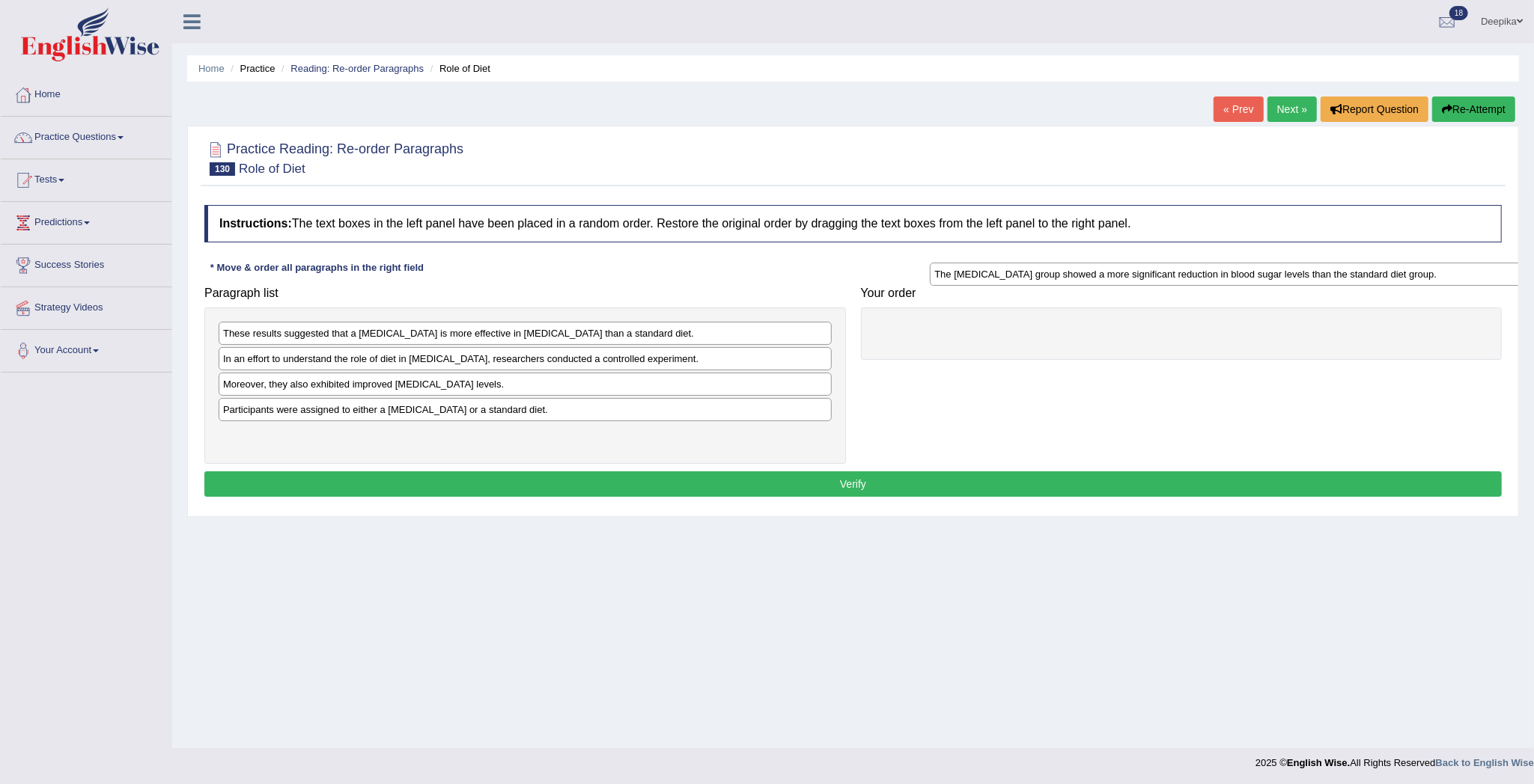
drag, startPoint x: 410, startPoint y: 387, endPoint x: 1092, endPoint y: 308, distance: 686.6
click at [1092, 287] on div "The high-fiber diet group showed a more significant reduction in blood sugar le…" at bounding box center [1235, 274] width 613 height 24
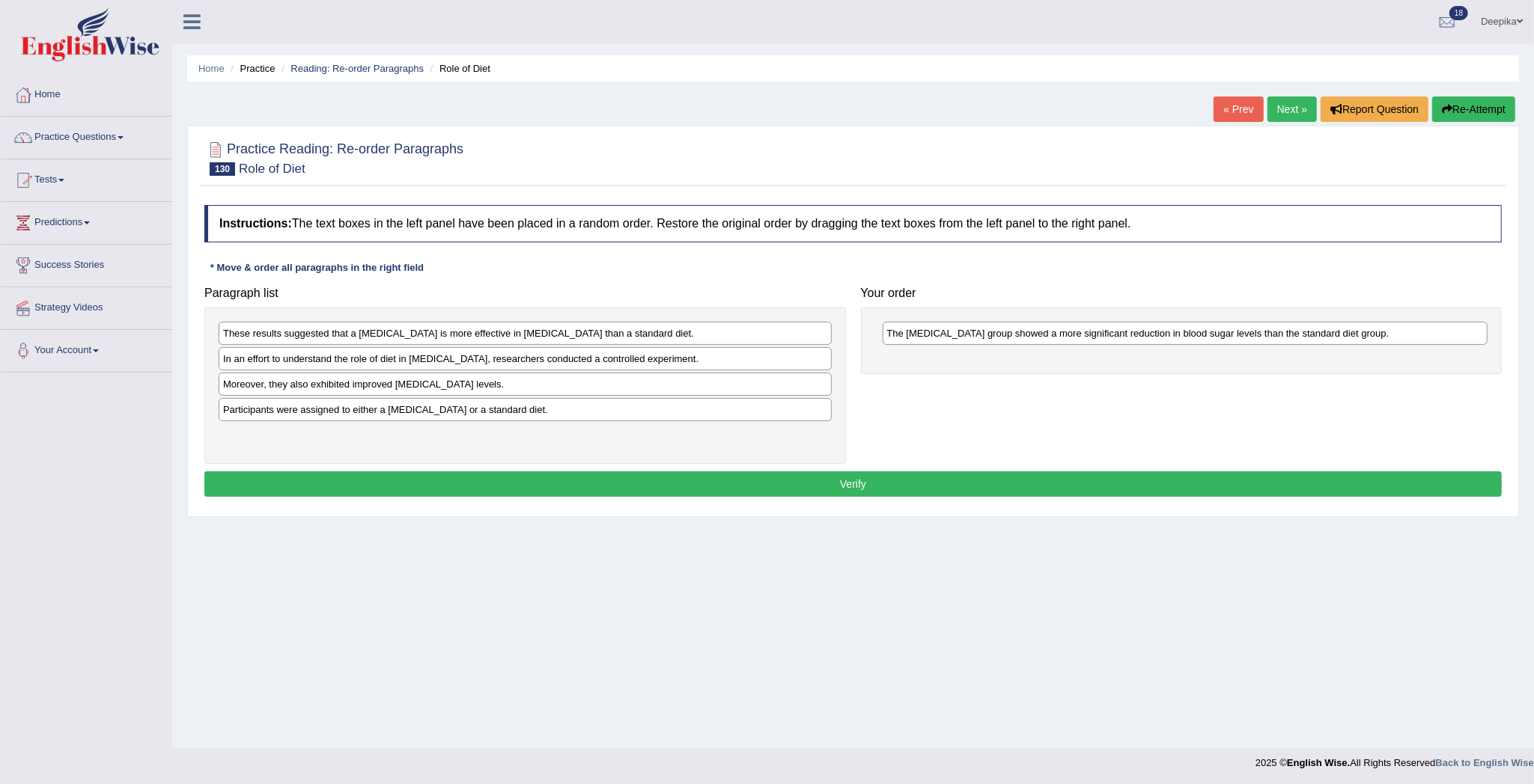
click at [707, 359] on div "In an effort to understand the role of diet in managing diabetes, researchers c…" at bounding box center [525, 359] width 613 height 24
drag, startPoint x: 617, startPoint y: 422, endPoint x: 1404, endPoint y: 358, distance: 789.6
click at [1404, 358] on div "Participants were assigned to either a high-fiber diet or a standard diet." at bounding box center [1315, 347] width 613 height 24
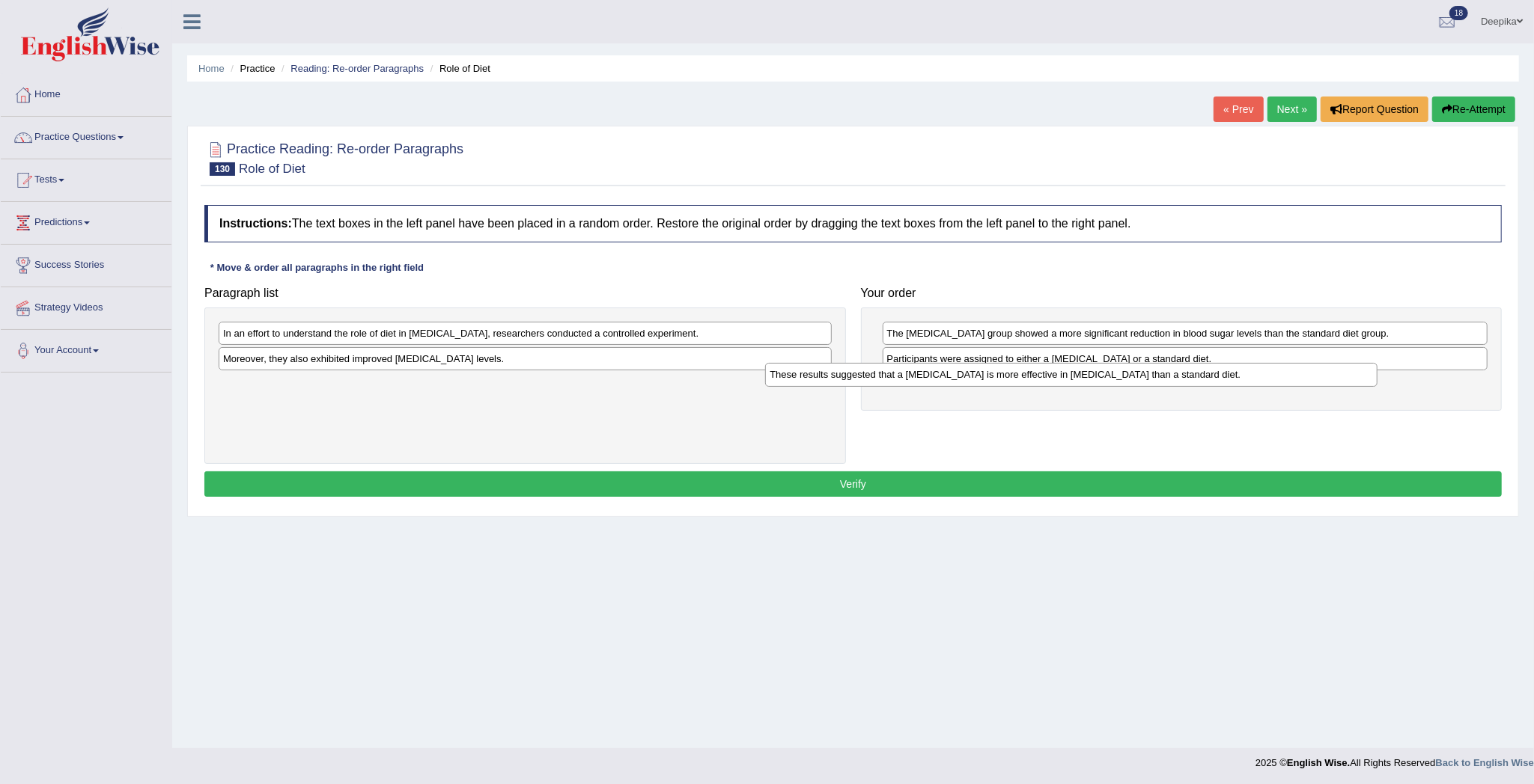
drag, startPoint x: 736, startPoint y: 336, endPoint x: 1283, endPoint y: 377, distance: 548.5
click at [1283, 377] on div "These results suggested that a high-fiber diet is more effective in managing di…" at bounding box center [1071, 375] width 613 height 24
click at [743, 375] on div "In an effort to understand the role of diet in managing diabetes, researchers c…" at bounding box center [525, 385] width 642 height 156
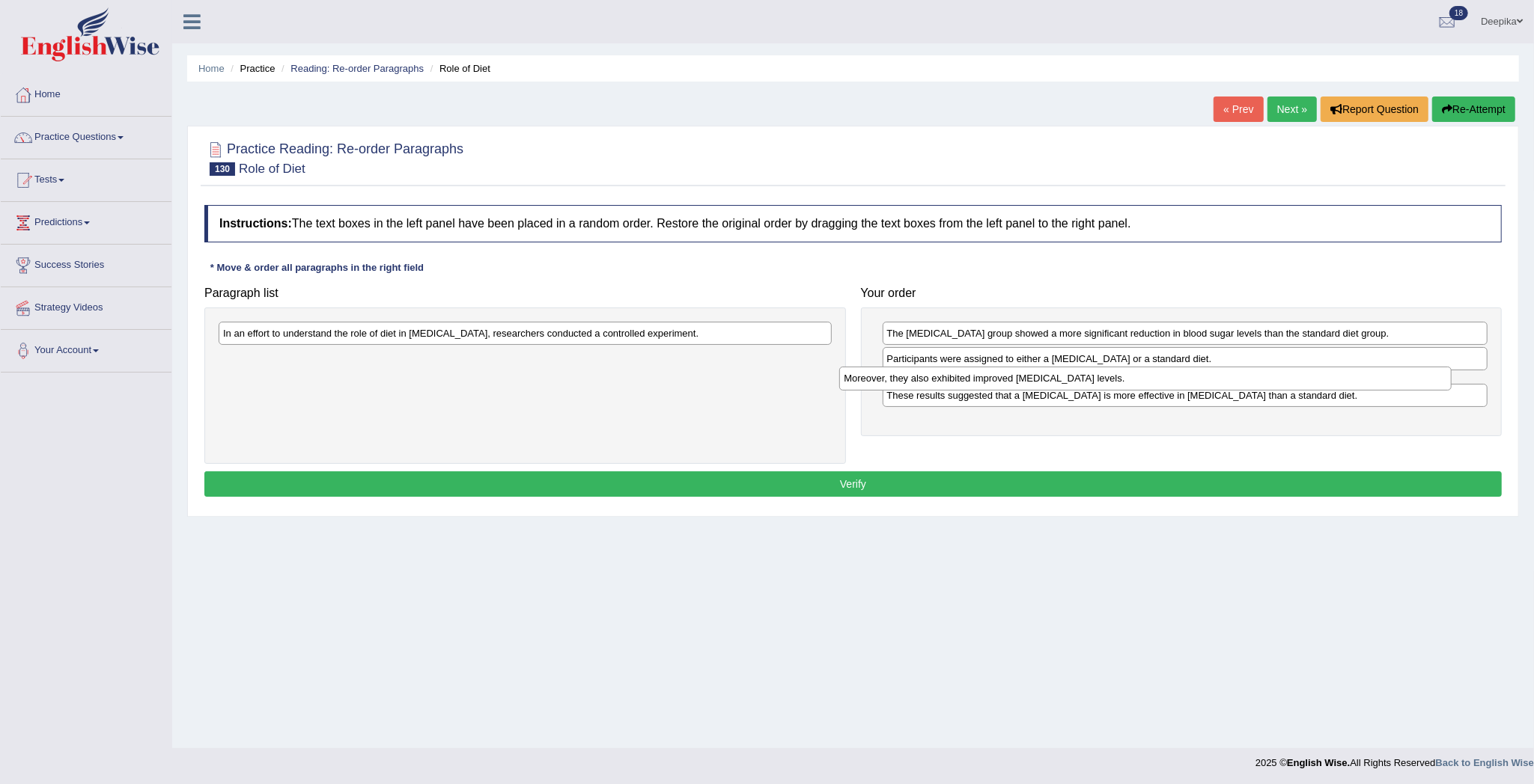
drag, startPoint x: 743, startPoint y: 366, endPoint x: 1363, endPoint y: 385, distance: 620.3
click at [1363, 385] on div "Moreover, they also exhibited improved cholesterol levels." at bounding box center [1145, 379] width 613 height 24
drag, startPoint x: 1321, startPoint y: 384, endPoint x: 1324, endPoint y: 412, distance: 28.2
click at [1324, 412] on div "Moreover, they also exhibited improved cholesterol levels." at bounding box center [1187, 414] width 605 height 24
click at [1324, 412] on div "Moreover, they also exhibited improved cholesterol levels." at bounding box center [1187, 411] width 605 height 24
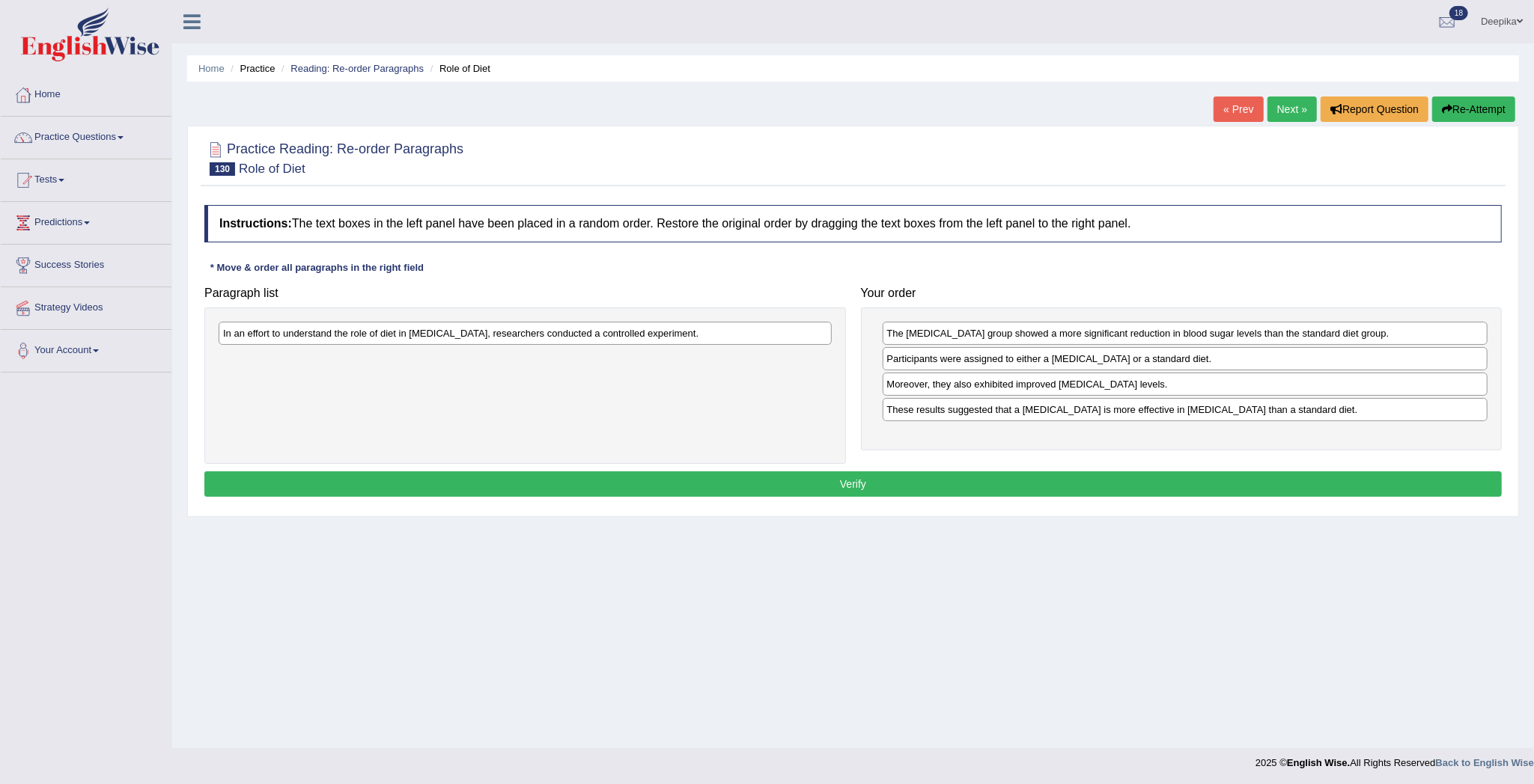
click at [1324, 412] on div "These results suggested that a high-fiber diet is more effective in managing di…" at bounding box center [1185, 410] width 605 height 24
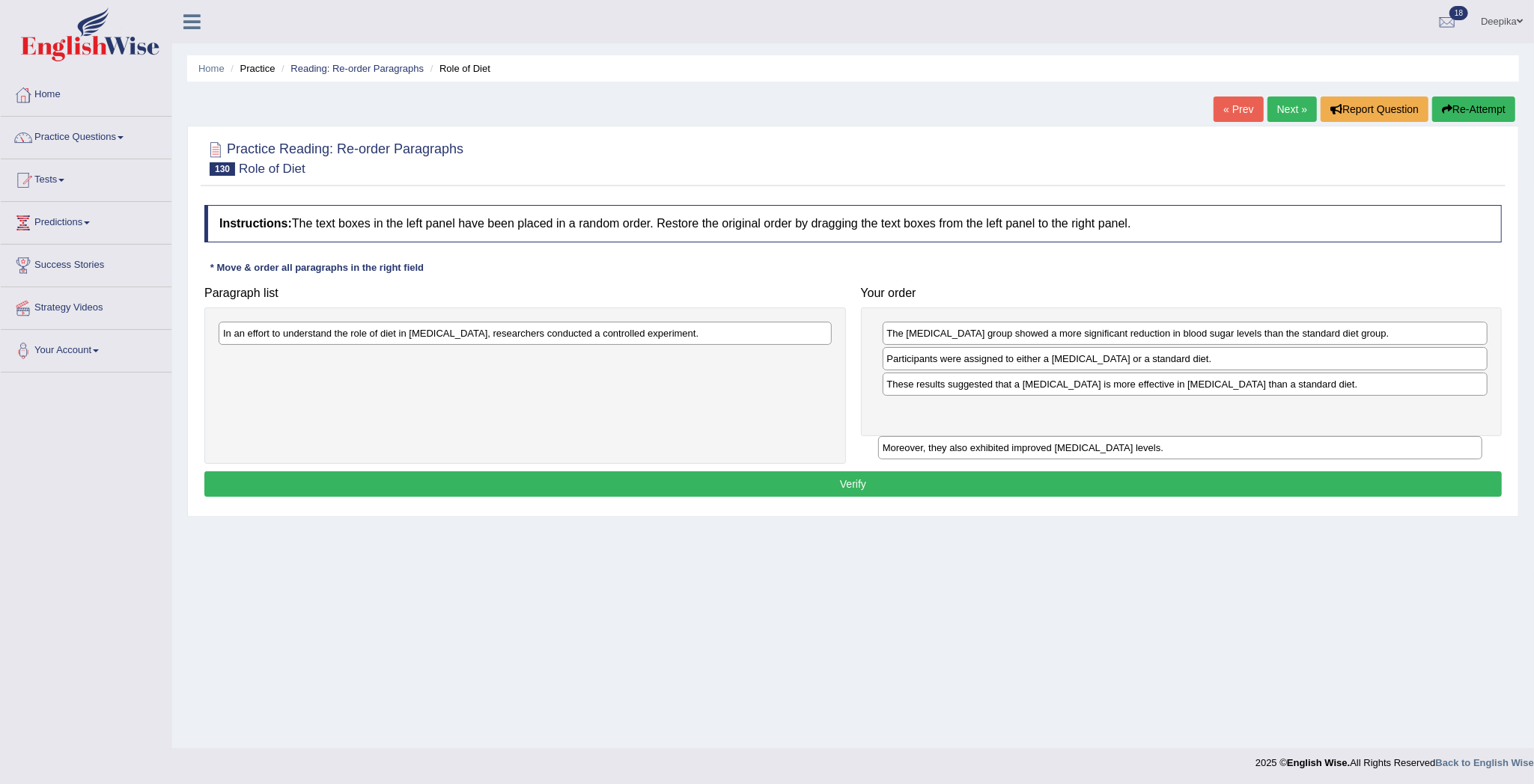
drag, startPoint x: 1319, startPoint y: 394, endPoint x: 1314, endPoint y: 456, distance: 62.2
click at [1314, 456] on div "Moreover, they also exhibited improved cholesterol levels." at bounding box center [1180, 448] width 605 height 24
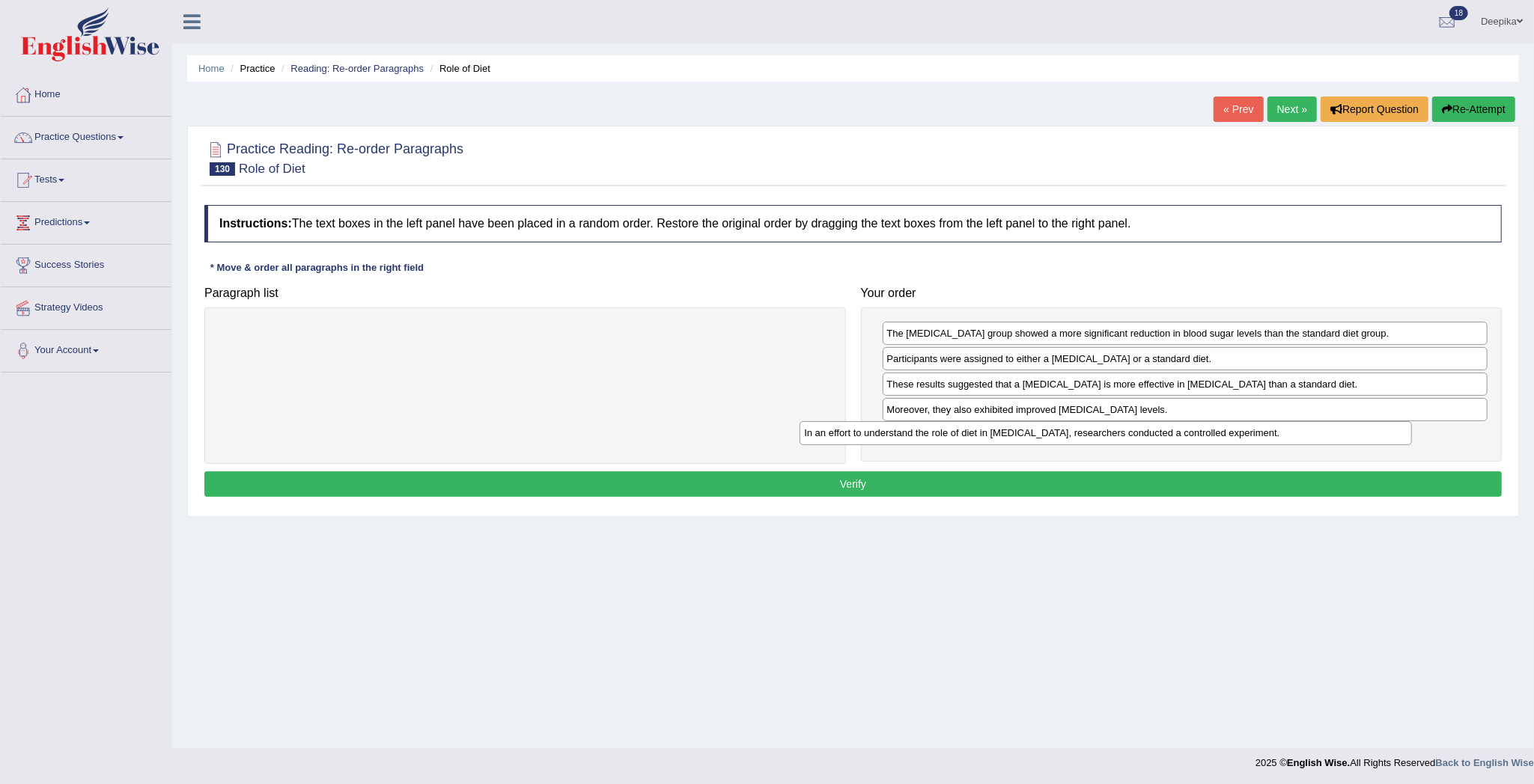
drag, startPoint x: 722, startPoint y: 339, endPoint x: 1318, endPoint y: 446, distance: 605.5
click at [1318, 445] on div "In an effort to understand the role of diet in managing diabetes, researchers c…" at bounding box center [1105, 433] width 613 height 24
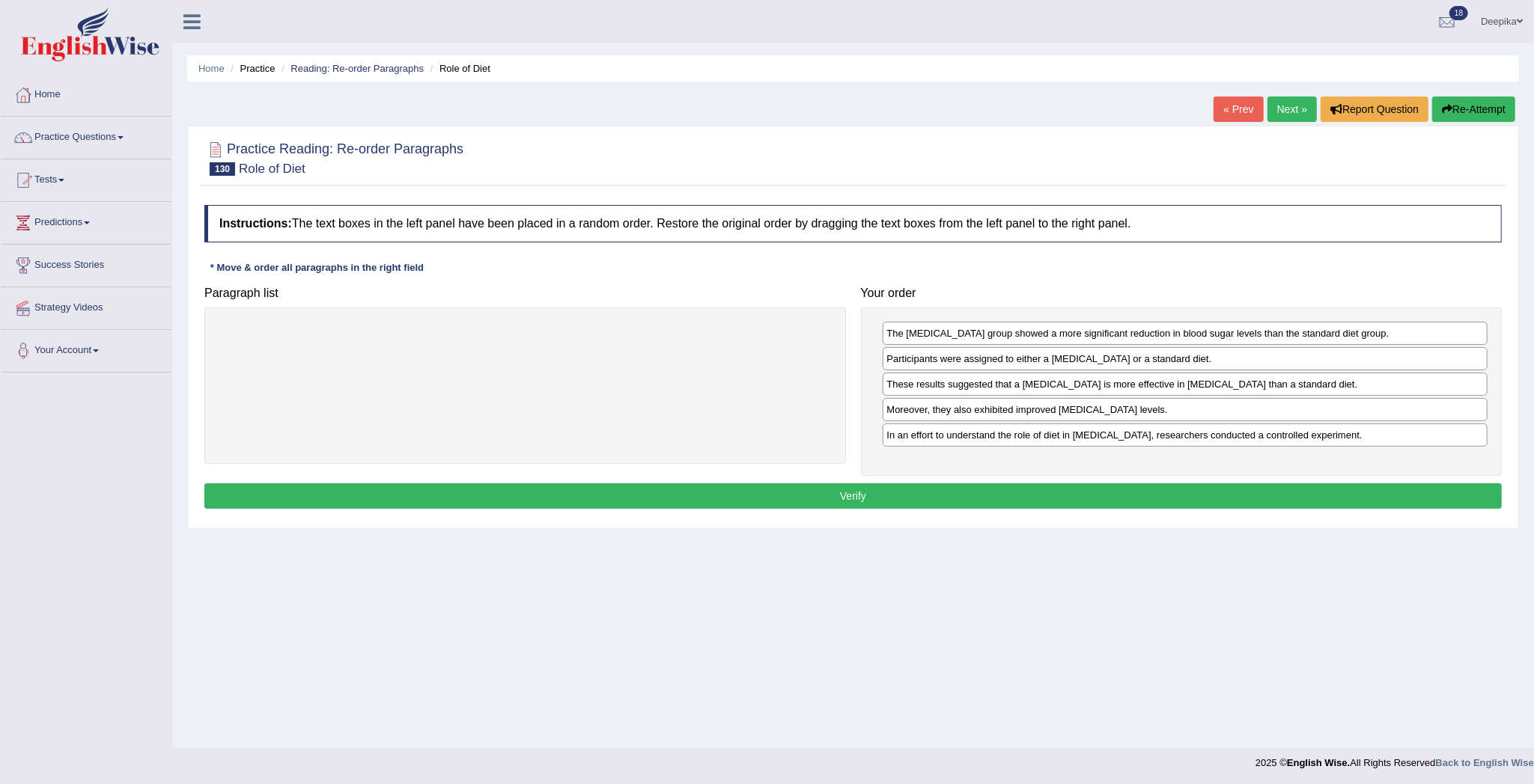
click at [1240, 497] on button "Verify" at bounding box center [853, 496] width 1297 height 25
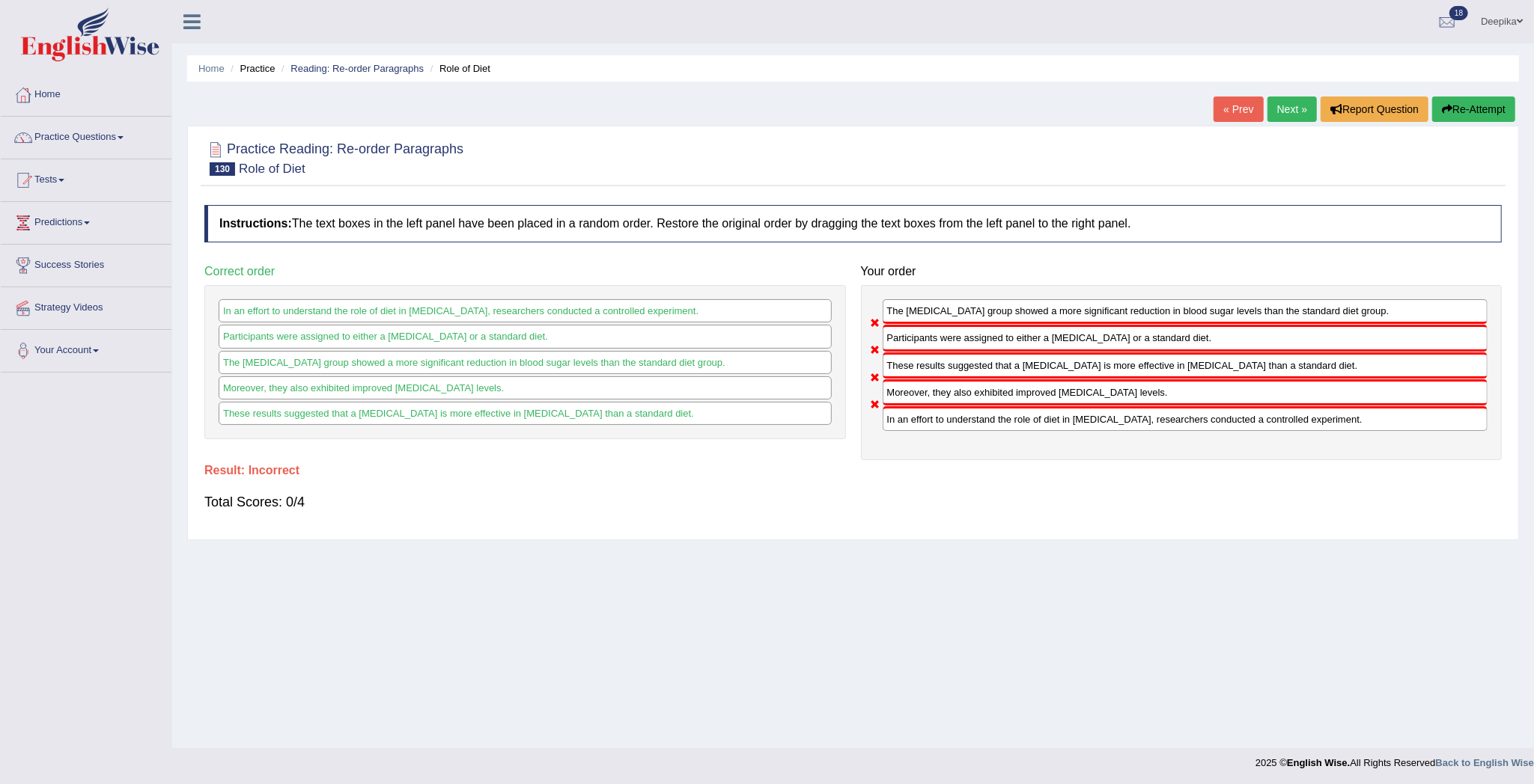
click at [1272, 107] on link "Next »" at bounding box center [1292, 109] width 49 height 25
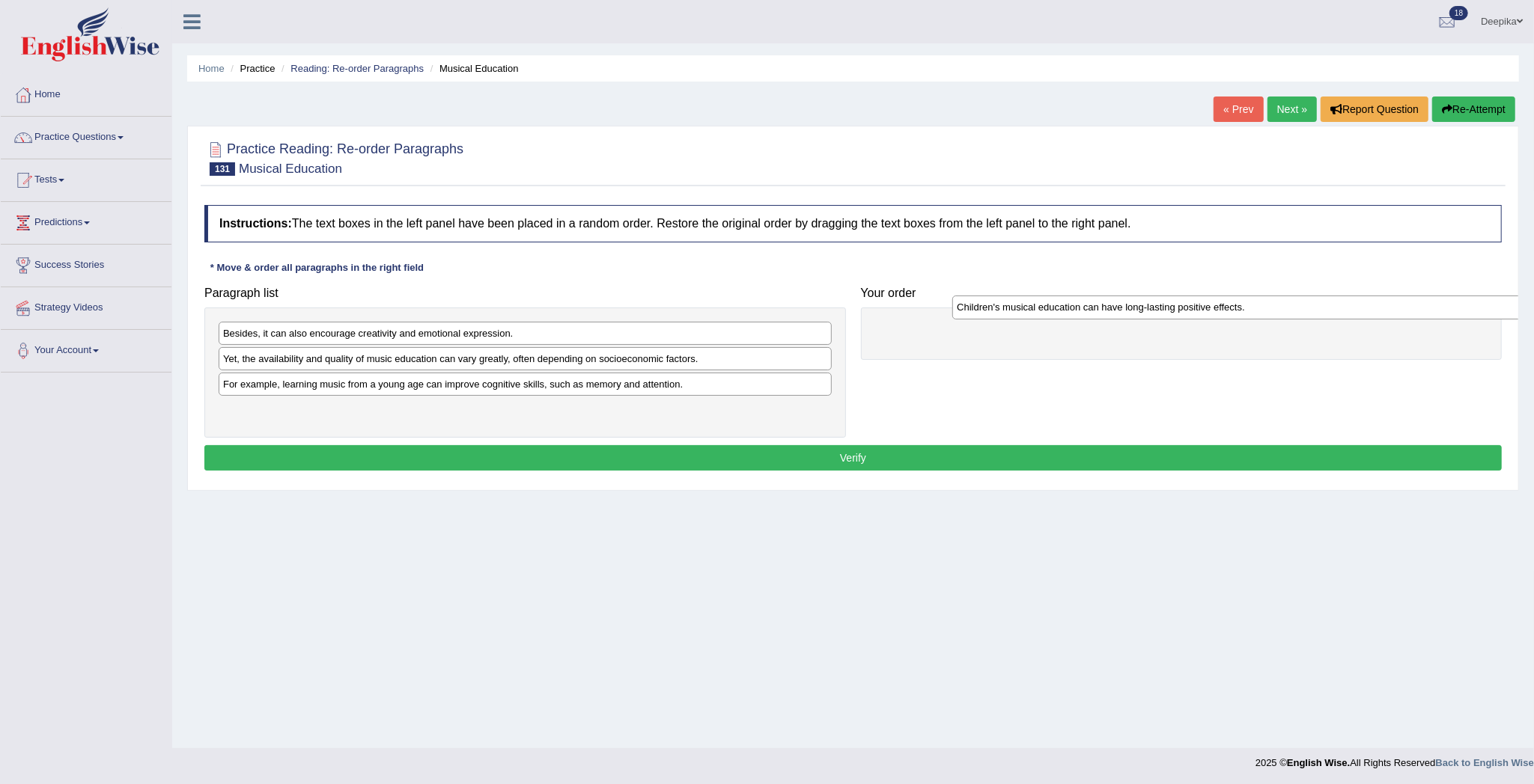
drag, startPoint x: 309, startPoint y: 336, endPoint x: 1045, endPoint y: 319, distance: 736.2
click at [1055, 319] on div "Children's musical education can have long-lasting positive effects." at bounding box center [1258, 307] width 613 height 24
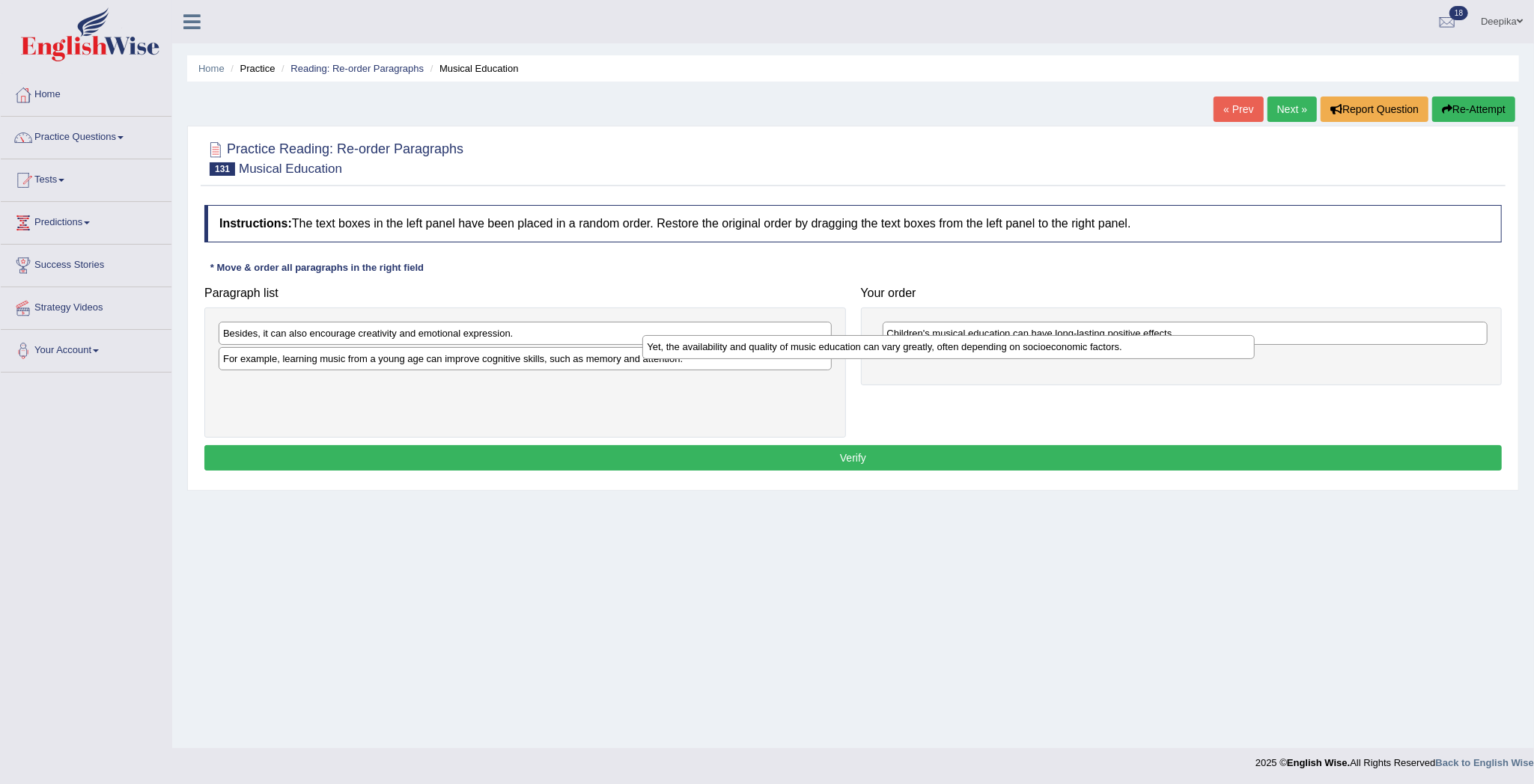
drag, startPoint x: 555, startPoint y: 358, endPoint x: 1089, endPoint y: 348, distance: 534.1
click at [1028, 347] on div "Yet, the availability and quality of music education can vary greatly, often de…" at bounding box center [948, 347] width 613 height 24
drag, startPoint x: 645, startPoint y: 318, endPoint x: 928, endPoint y: 369, distance: 287.6
click at [928, 369] on div "Paragraph list Besides, it can also encourage creativity and emotional expressi…" at bounding box center [852, 358] width 1312 height 158
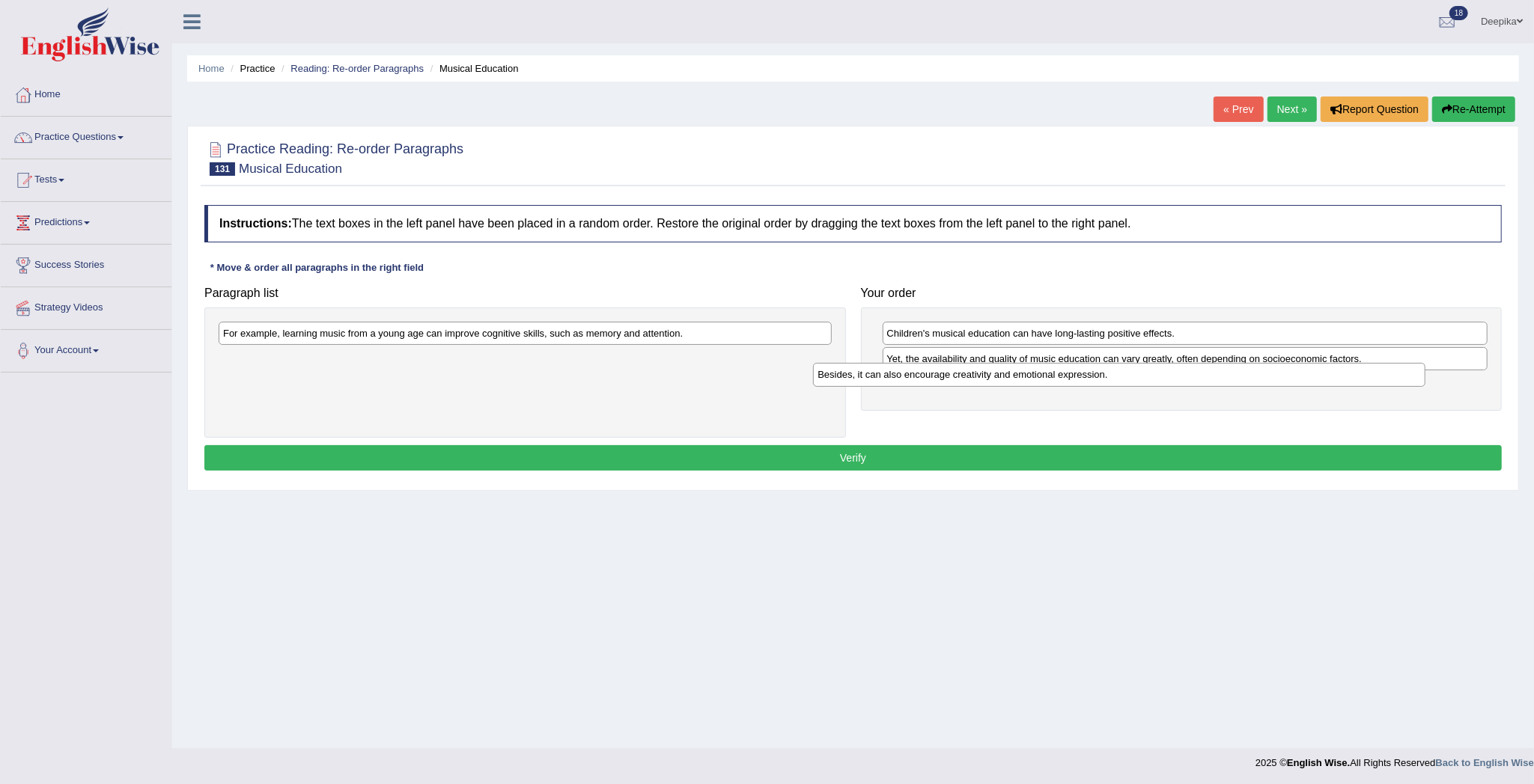
drag, startPoint x: 774, startPoint y: 343, endPoint x: 1377, endPoint y: 375, distance: 603.8
click at [1376, 375] on div "Besides, it can also encourage creativity and emotional expression." at bounding box center [1118, 375] width 613 height 24
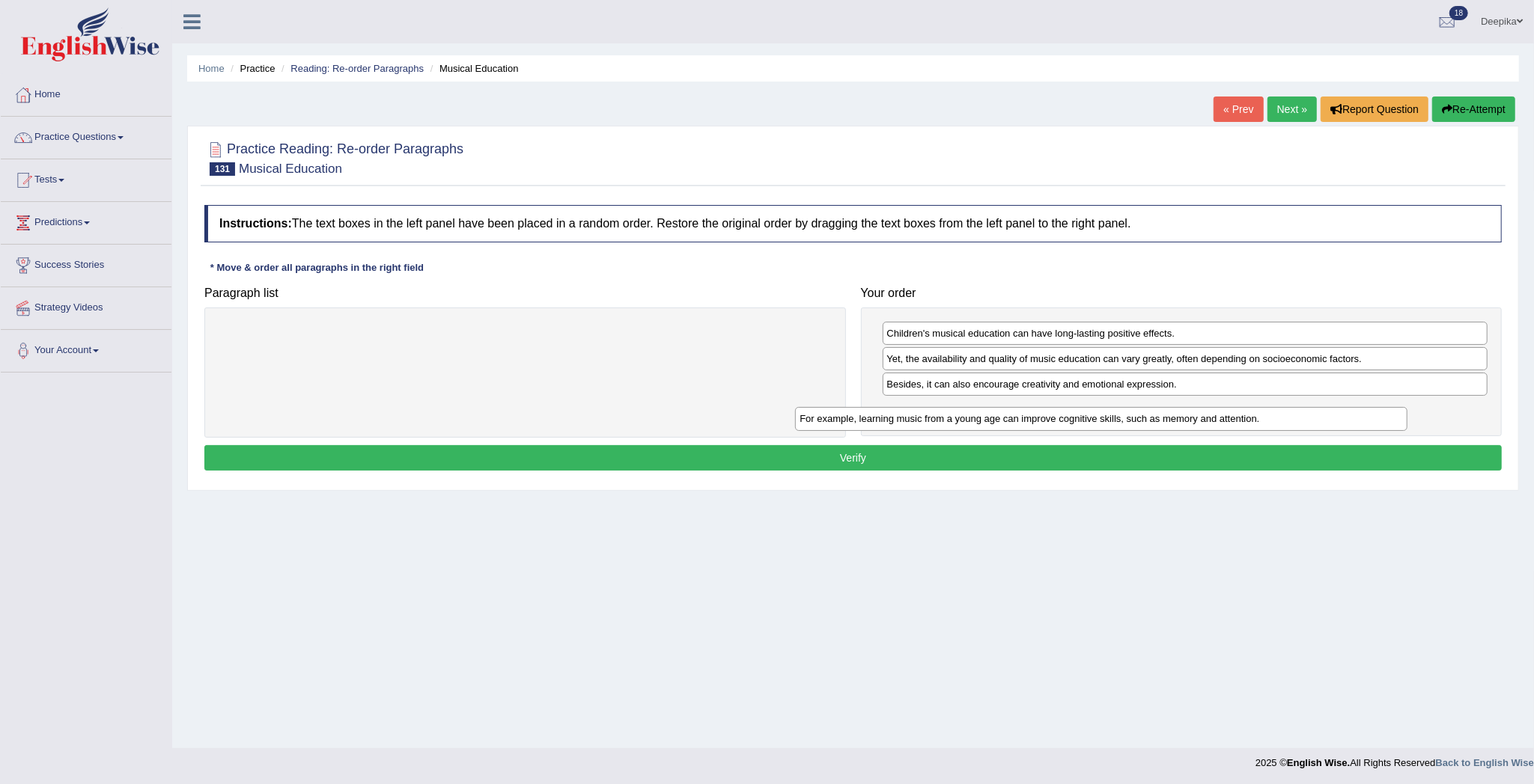
drag, startPoint x: 763, startPoint y: 339, endPoint x: 1381, endPoint y: 431, distance: 624.8
click at [1380, 431] on div "For example, learning music from a young age can improve cognitive skills, such…" at bounding box center [1101, 419] width 613 height 24
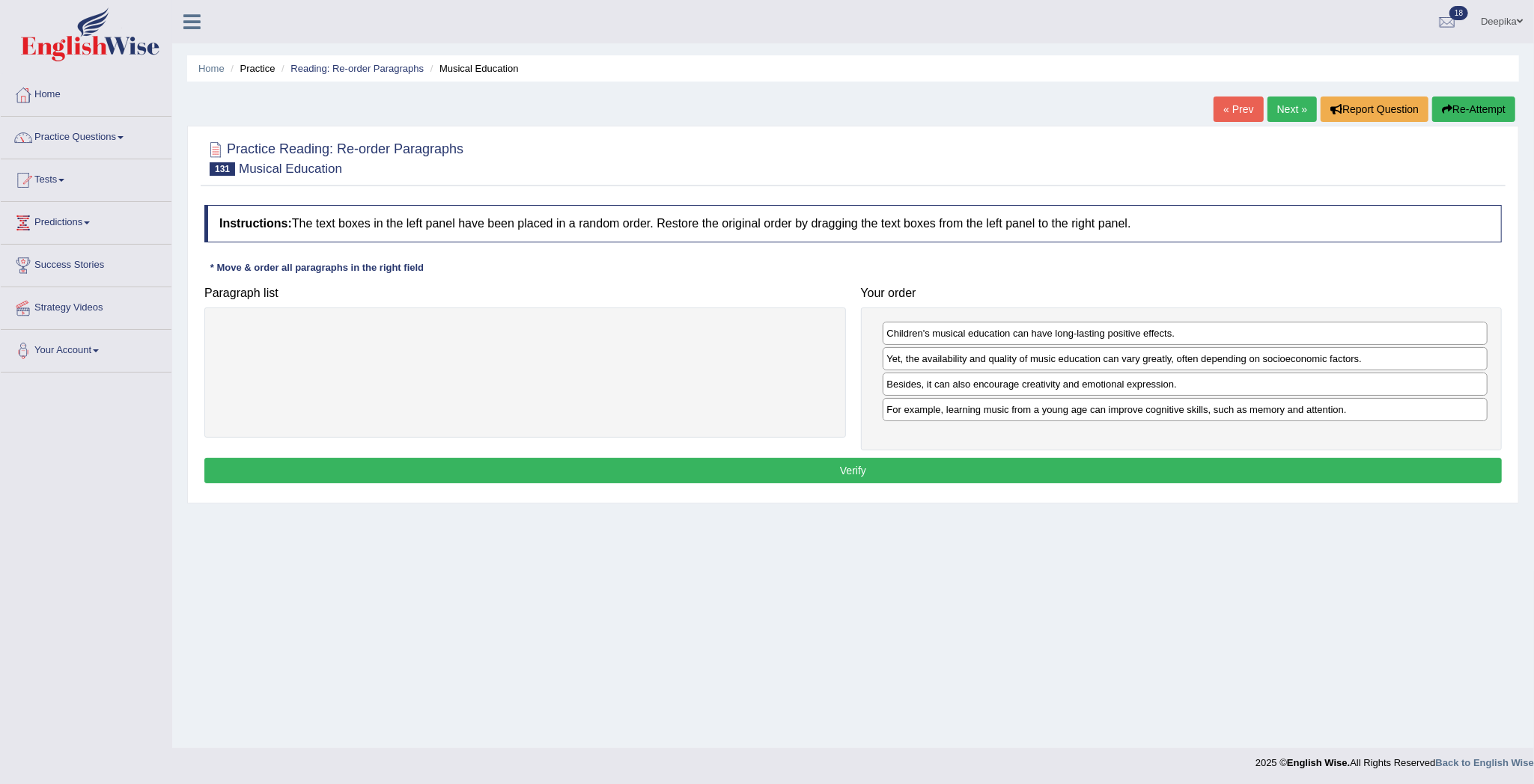
click at [1267, 476] on button "Verify" at bounding box center [853, 470] width 1297 height 25
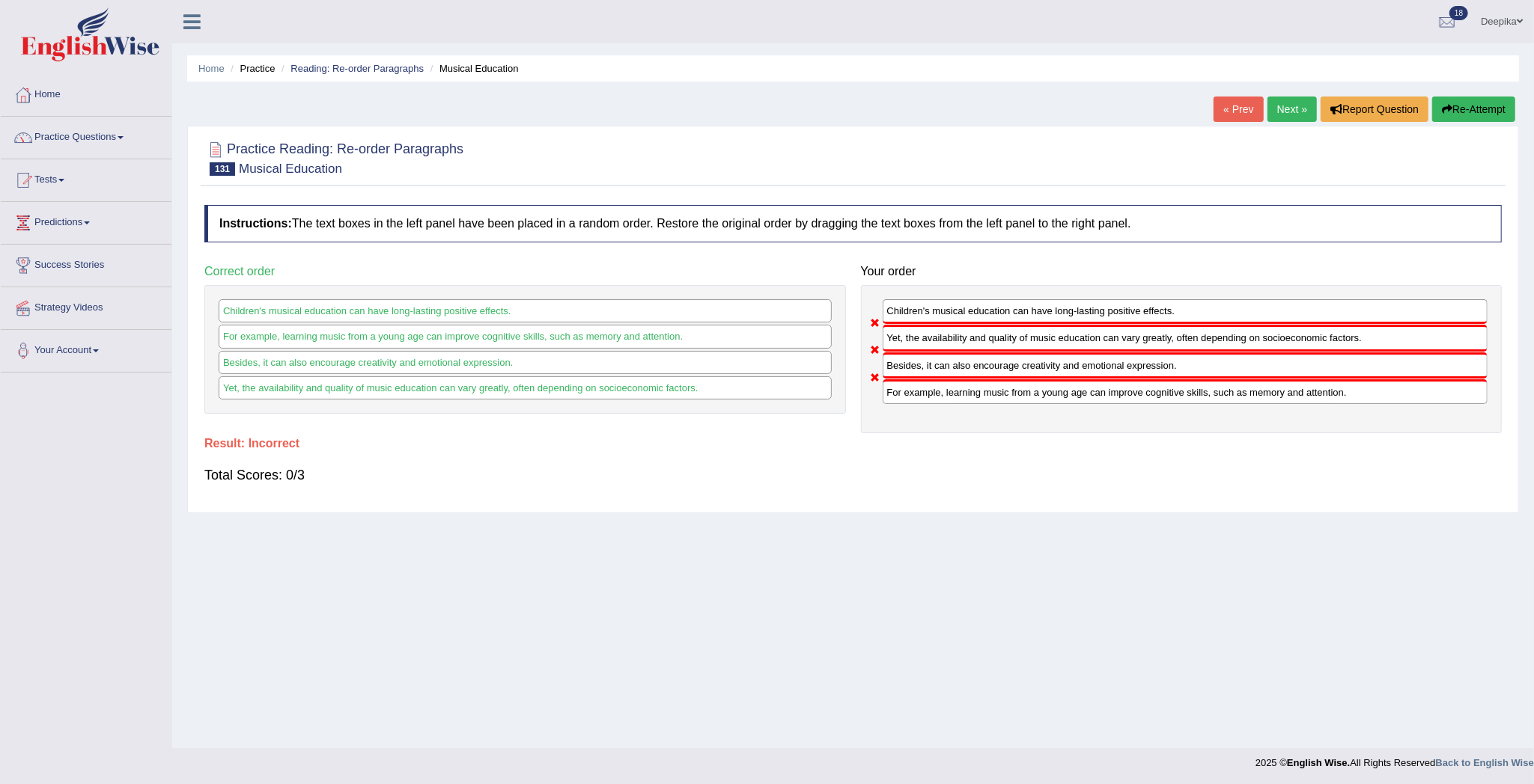
click at [1296, 102] on link "Next »" at bounding box center [1292, 109] width 49 height 25
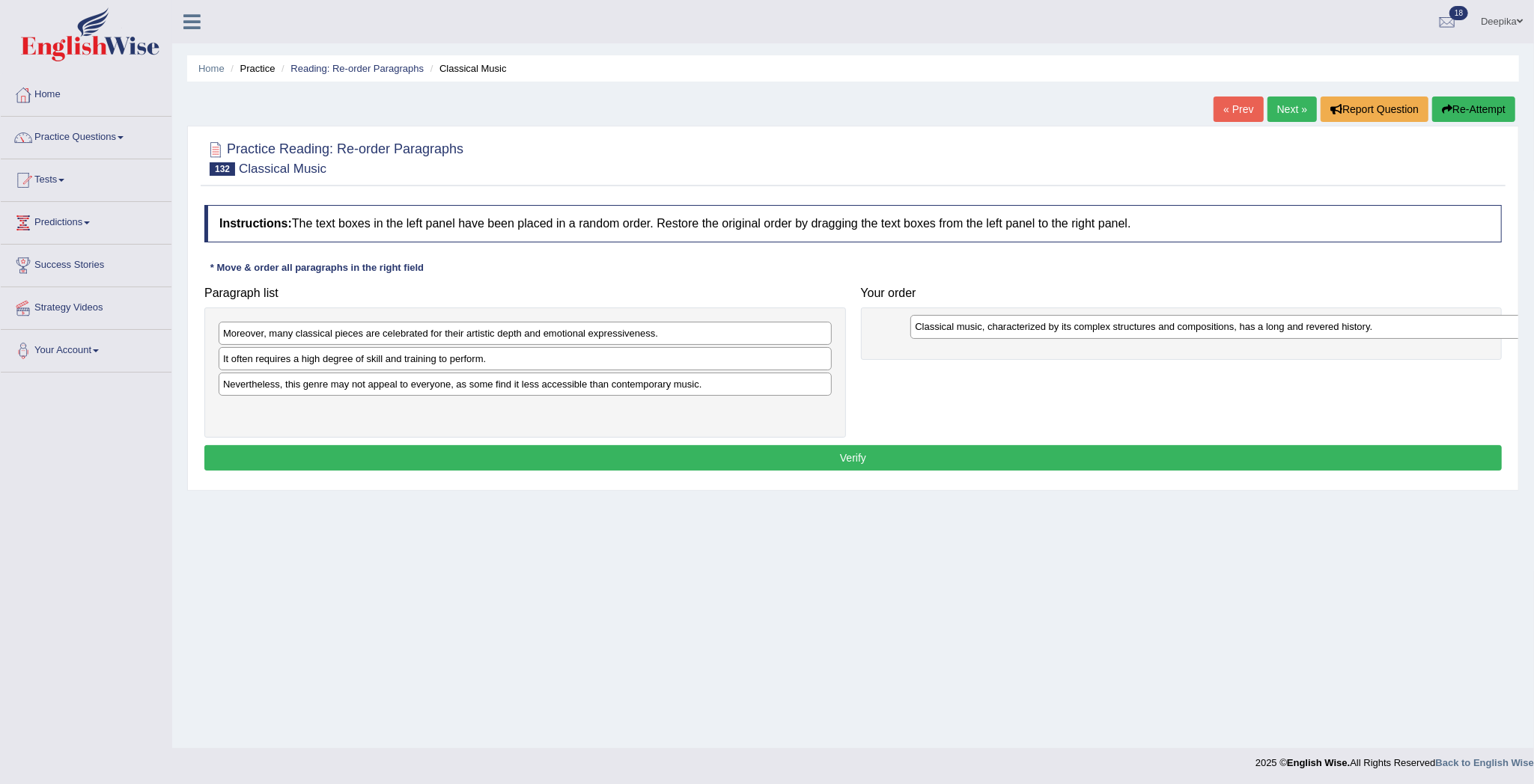
drag, startPoint x: 482, startPoint y: 412, endPoint x: 1174, endPoint y: 327, distance: 697.2
click at [1174, 327] on div "Classical music, characterized by its complex structures and compositions, has …" at bounding box center [1216, 327] width 613 height 24
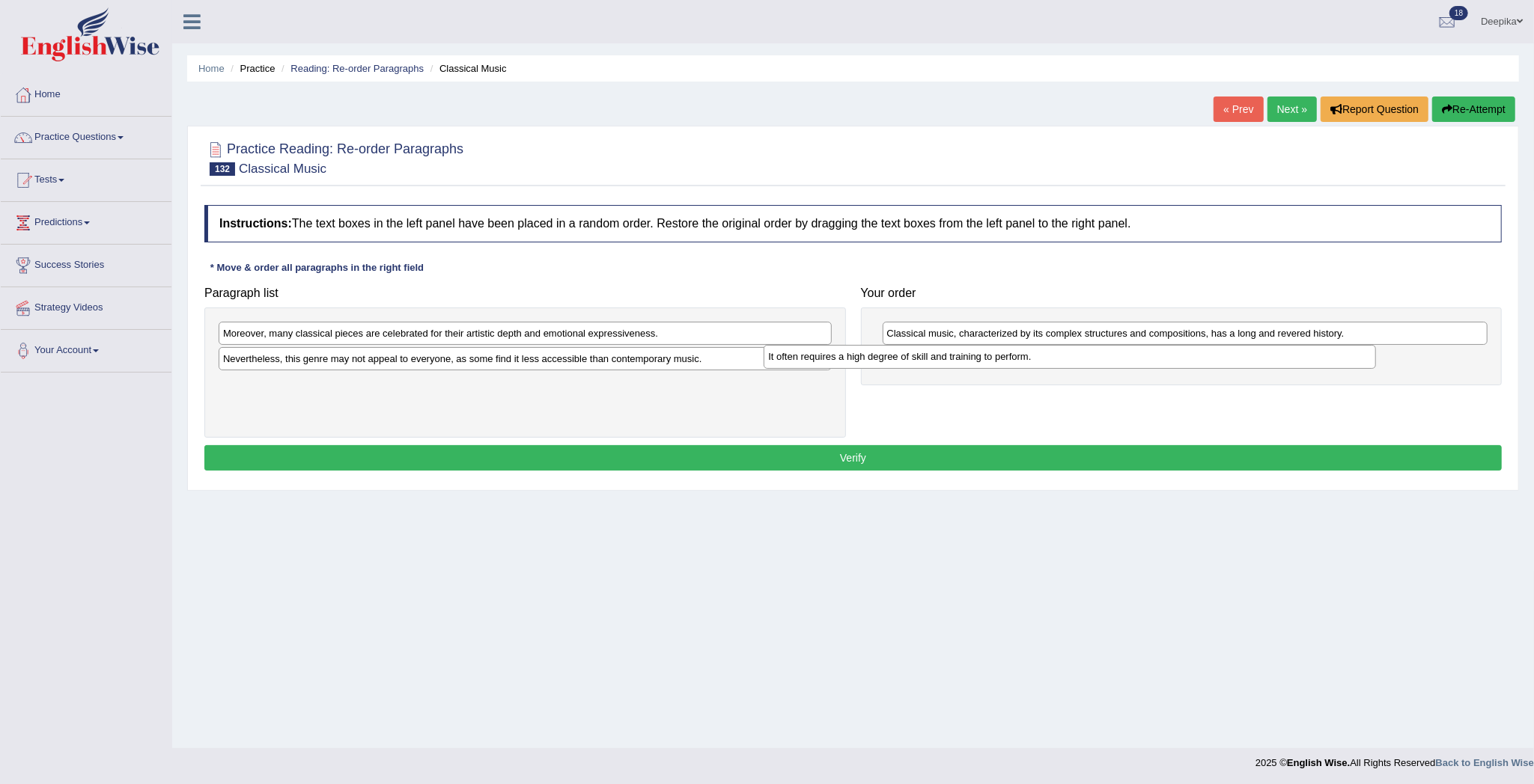
drag, startPoint x: 578, startPoint y: 365, endPoint x: 1194, endPoint y: 362, distance: 616.0
click at [1194, 362] on div "It often requires a high degree of skill and training to perform." at bounding box center [1069, 357] width 613 height 24
drag, startPoint x: 714, startPoint y: 318, endPoint x: 891, endPoint y: 377, distance: 186.6
click at [964, 387] on div "Paragraph list Moreover, many classical pieces are celebrated for their artisti…" at bounding box center [852, 358] width 1312 height 158
drag, startPoint x: 782, startPoint y: 321, endPoint x: 1048, endPoint y: 364, distance: 269.5
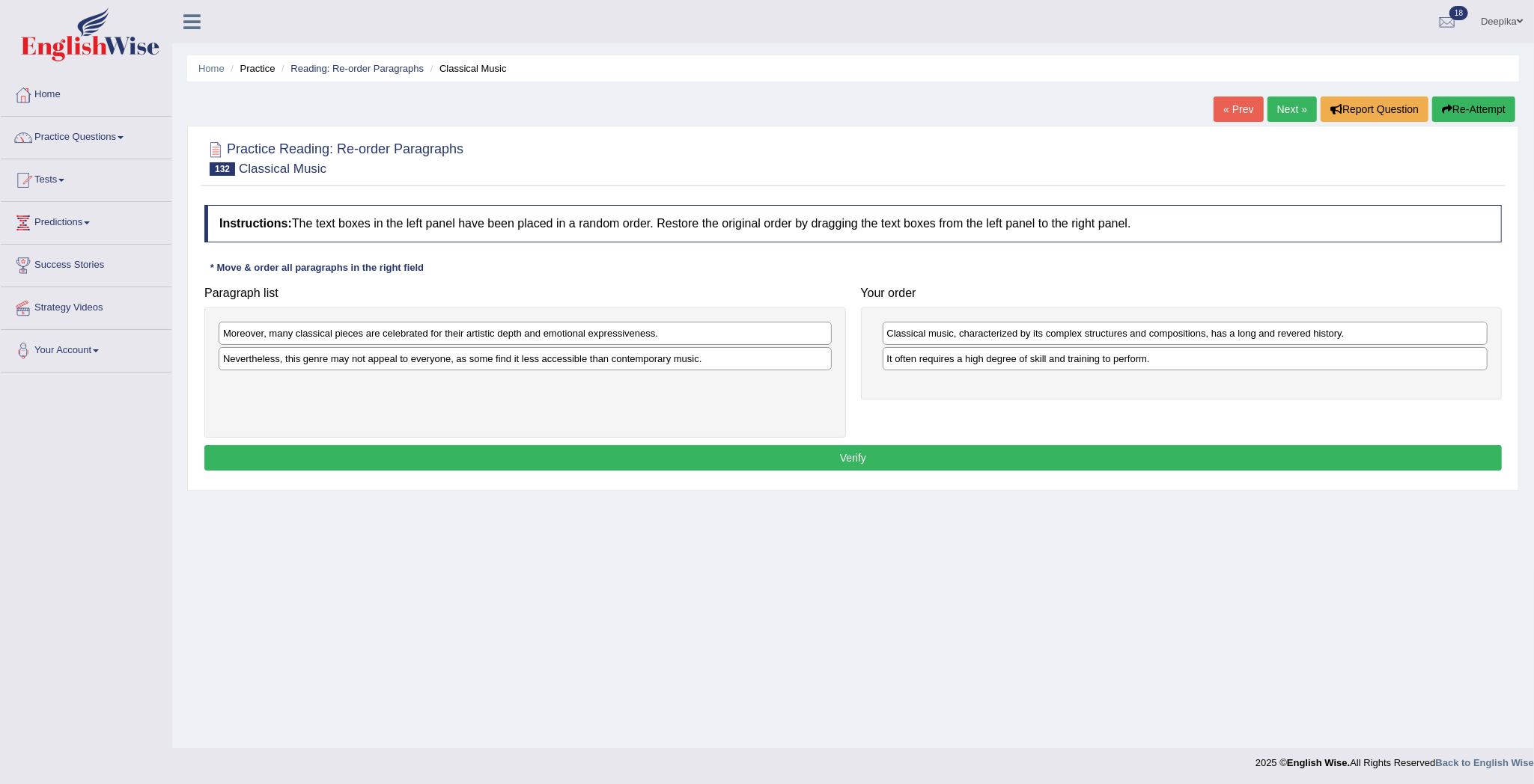
click at [1048, 364] on div "Paragraph list Moreover, many classical pieces are celebrated for their artisti…" at bounding box center [852, 358] width 1312 height 158
drag, startPoint x: 798, startPoint y: 336, endPoint x: 1458, endPoint y: 407, distance: 663.8
click at [1458, 407] on div "Moreover, many classical pieces are celebrated for their artistic depth and emo…" at bounding box center [1184, 404] width 613 height 24
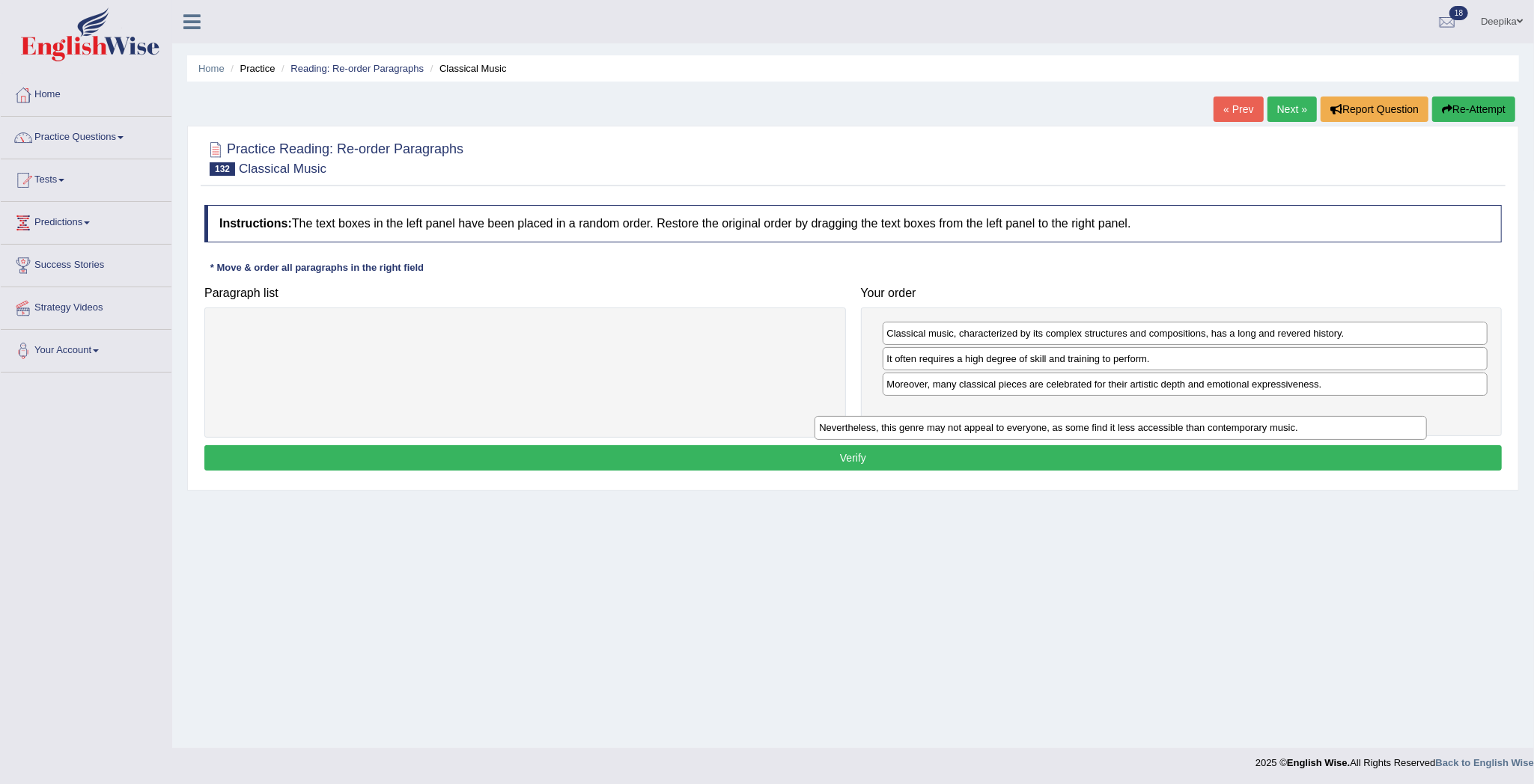
drag, startPoint x: 773, startPoint y: 331, endPoint x: 1369, endPoint y: 425, distance: 603.4
click at [1369, 425] on div "Nevertheless, this genre may not appeal to everyone, as some find it less acces…" at bounding box center [1120, 428] width 613 height 24
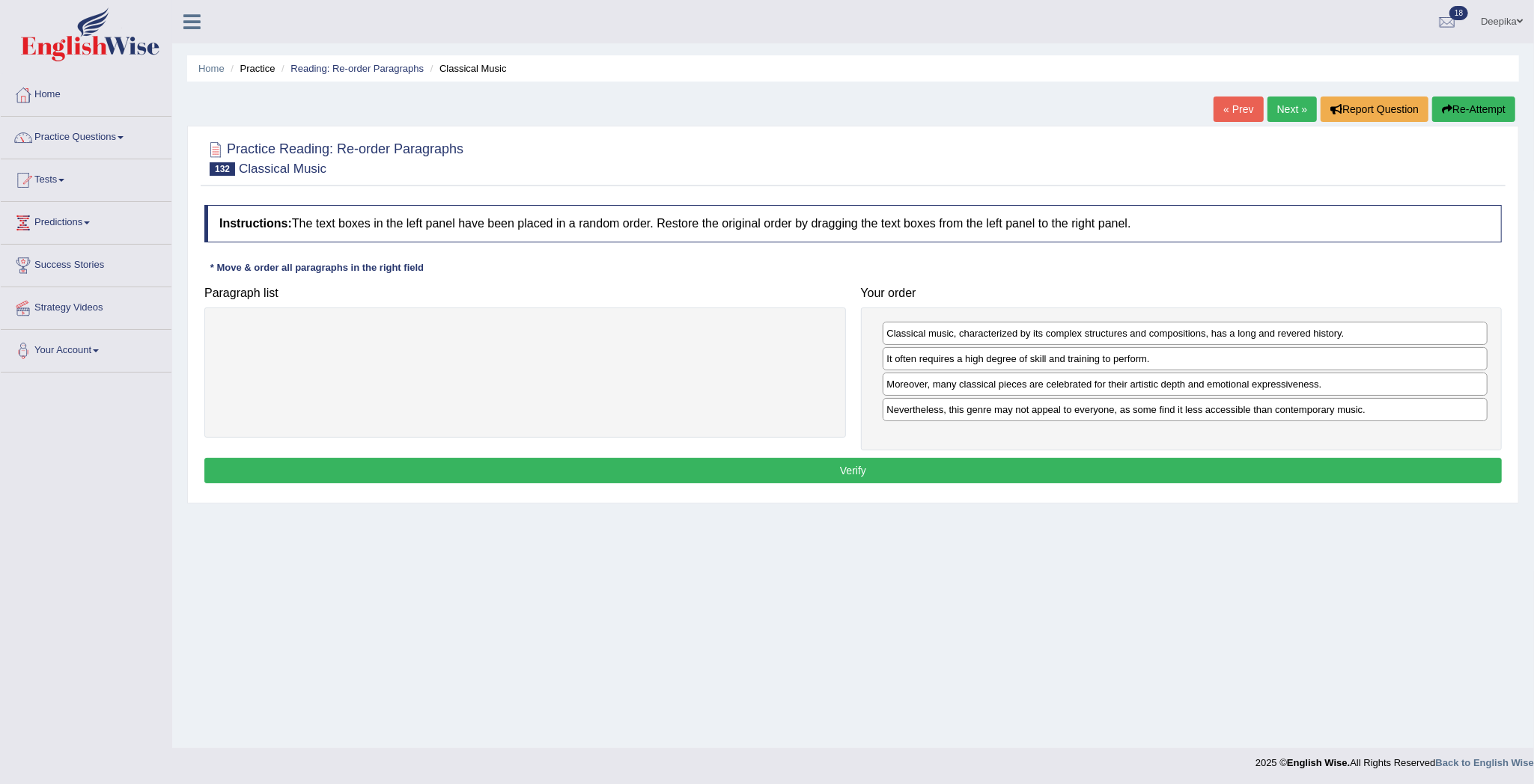
click at [1242, 491] on div "Instructions: The text boxes in the left panel have been placed in a random ord…" at bounding box center [853, 347] width 1305 height 298
click at [1242, 474] on button "Verify" at bounding box center [853, 470] width 1297 height 25
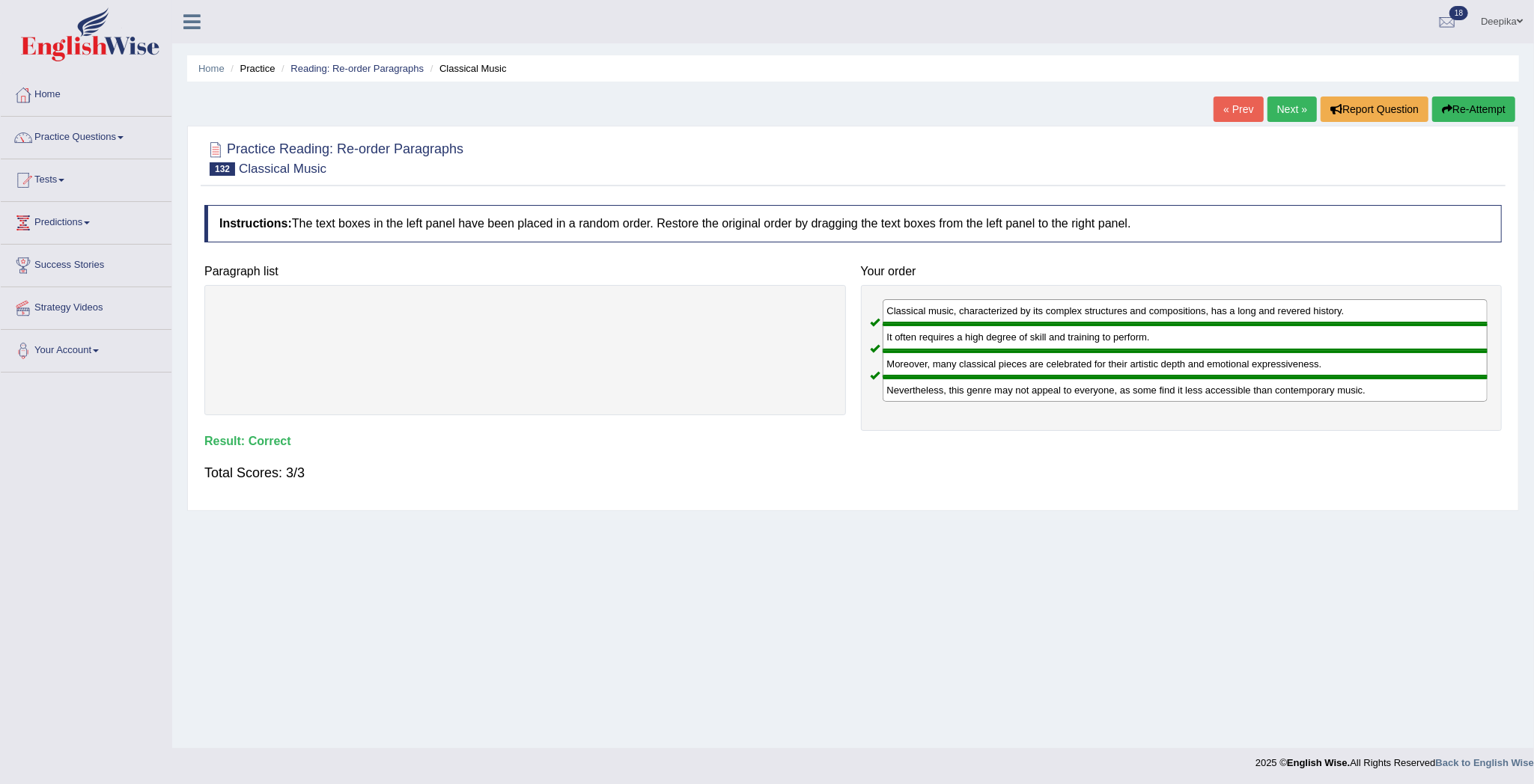
click at [1291, 103] on link "Next »" at bounding box center [1292, 109] width 49 height 25
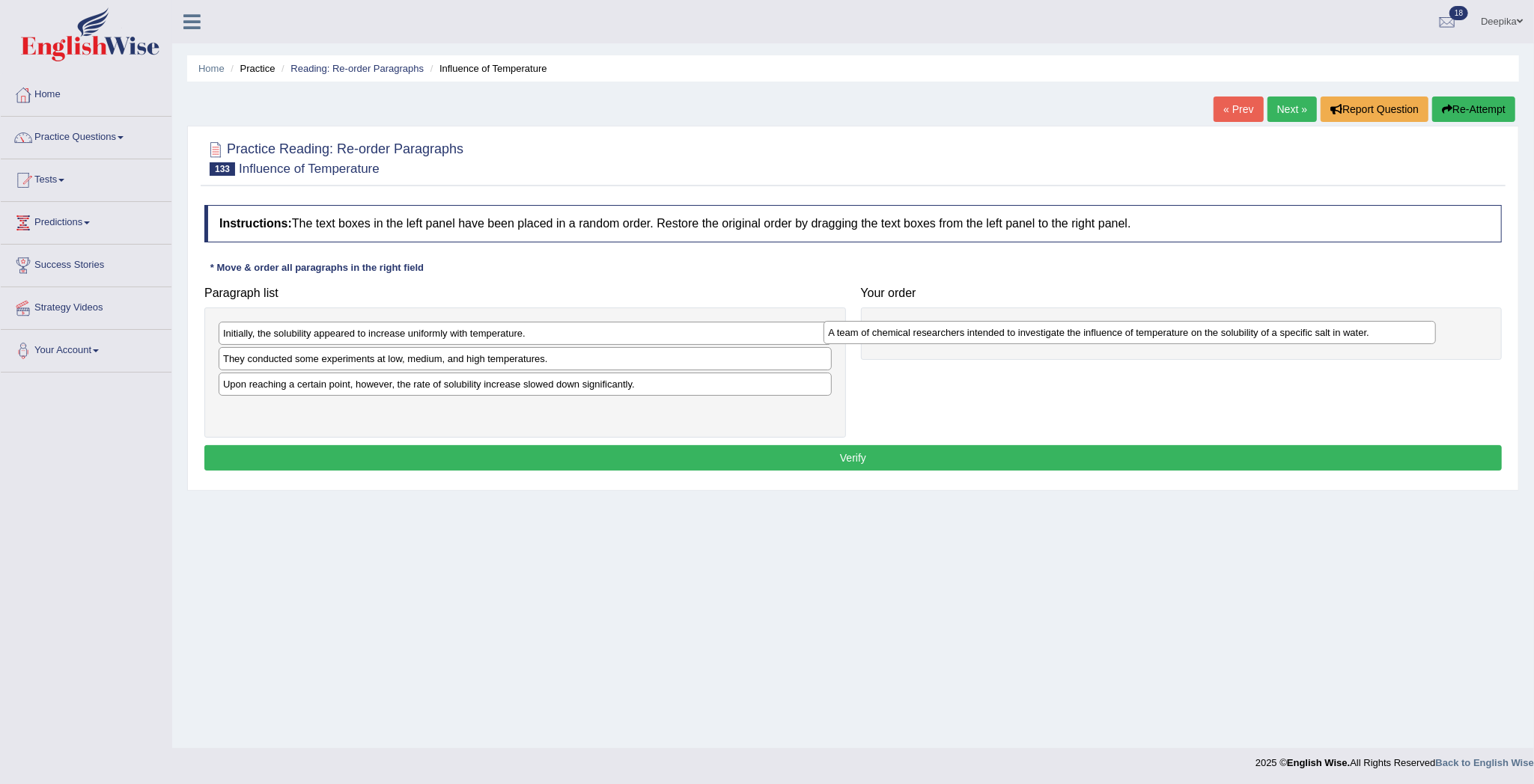
click at [1016, 321] on div "A team of chemical researchers intended to investigate the influence of tempera…" at bounding box center [1129, 332] width 613 height 24
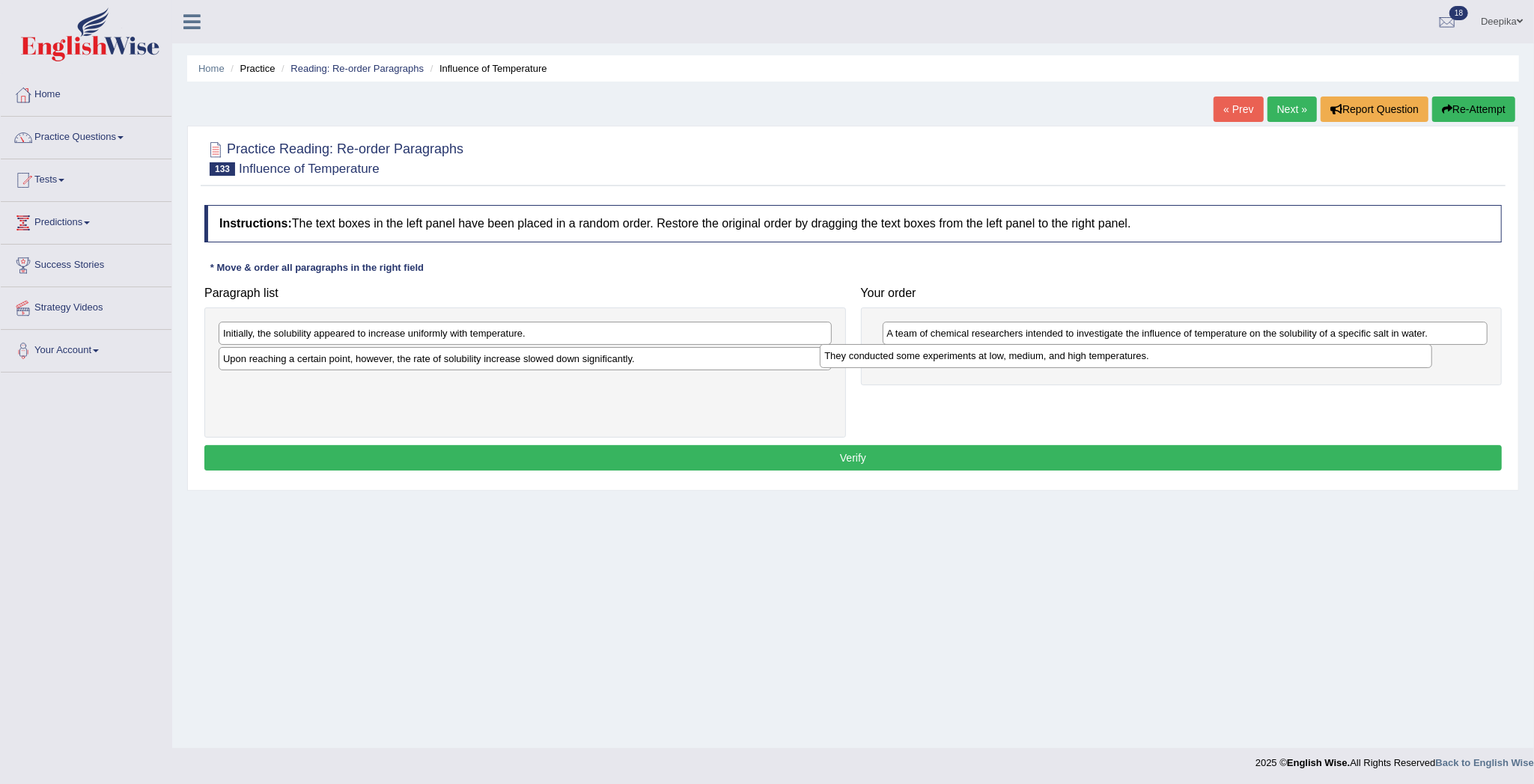
drag, startPoint x: 444, startPoint y: 366, endPoint x: 1081, endPoint y: 362, distance: 637.0
click at [1081, 362] on div "They conducted some experiments at low, medium, and high temperatures." at bounding box center [1125, 356] width 613 height 24
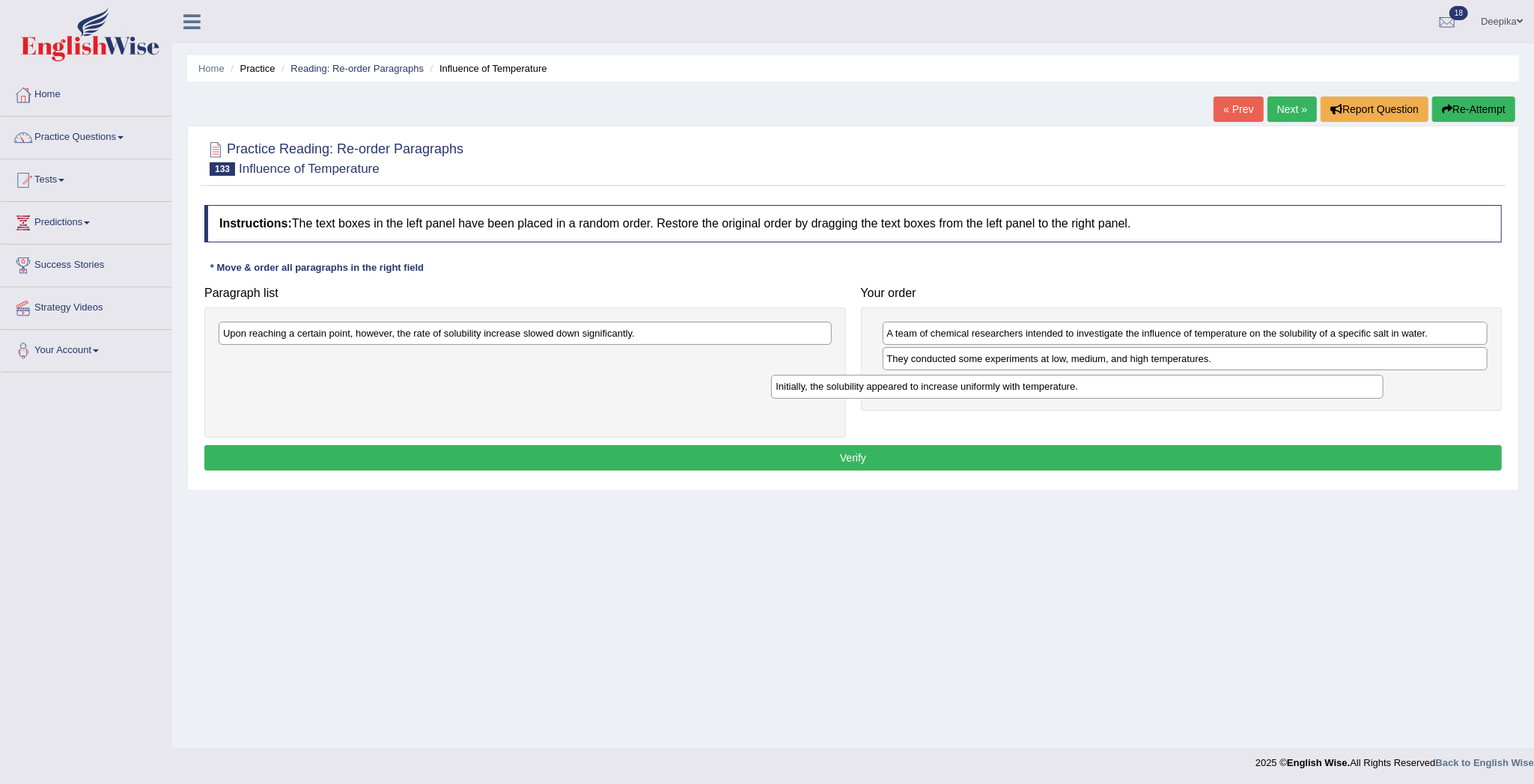
drag, startPoint x: 573, startPoint y: 324, endPoint x: 1126, endPoint y: 377, distance: 555.5
click at [1126, 377] on div "Initially, the solubility appeared to increase uniformly with temperature." at bounding box center [1077, 387] width 613 height 24
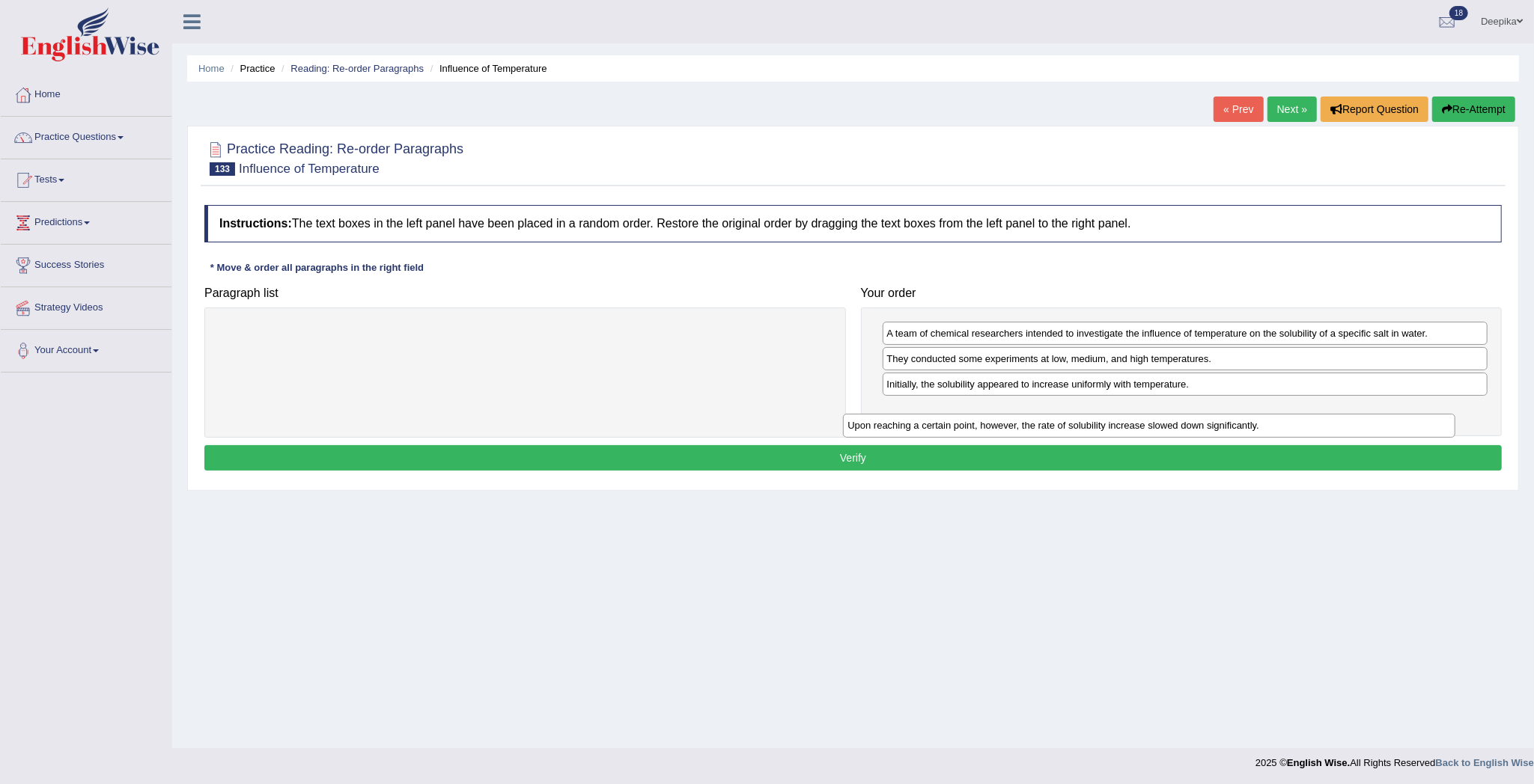
drag, startPoint x: 723, startPoint y: 336, endPoint x: 1348, endPoint y: 428, distance: 631.7
click at [1348, 428] on div "Upon reaching a certain point, however, the rate of solubility increase slowed …" at bounding box center [1149, 426] width 613 height 24
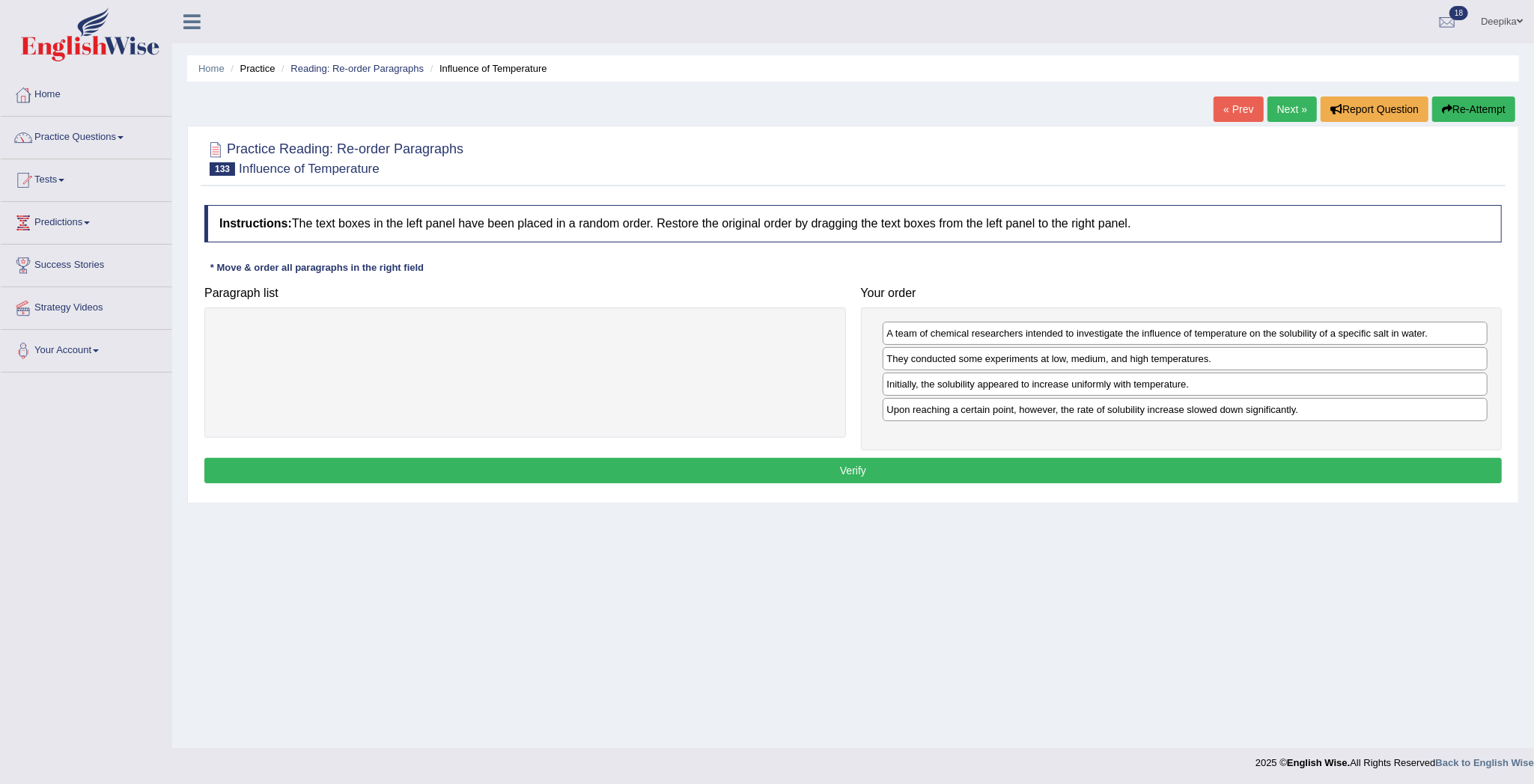
click at [1260, 471] on button "Verify" at bounding box center [853, 470] width 1297 height 25
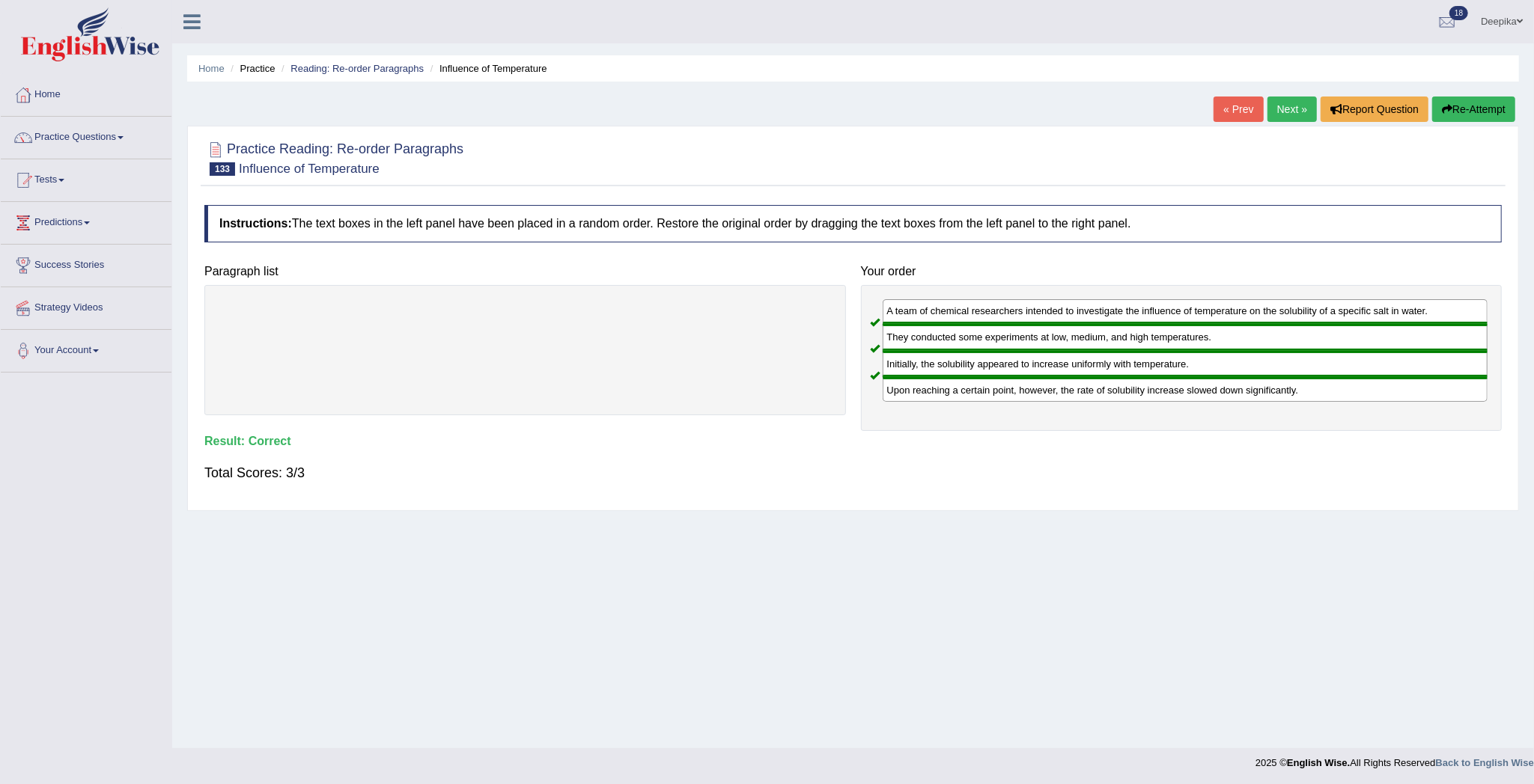
click at [1275, 115] on link "Next »" at bounding box center [1292, 109] width 49 height 25
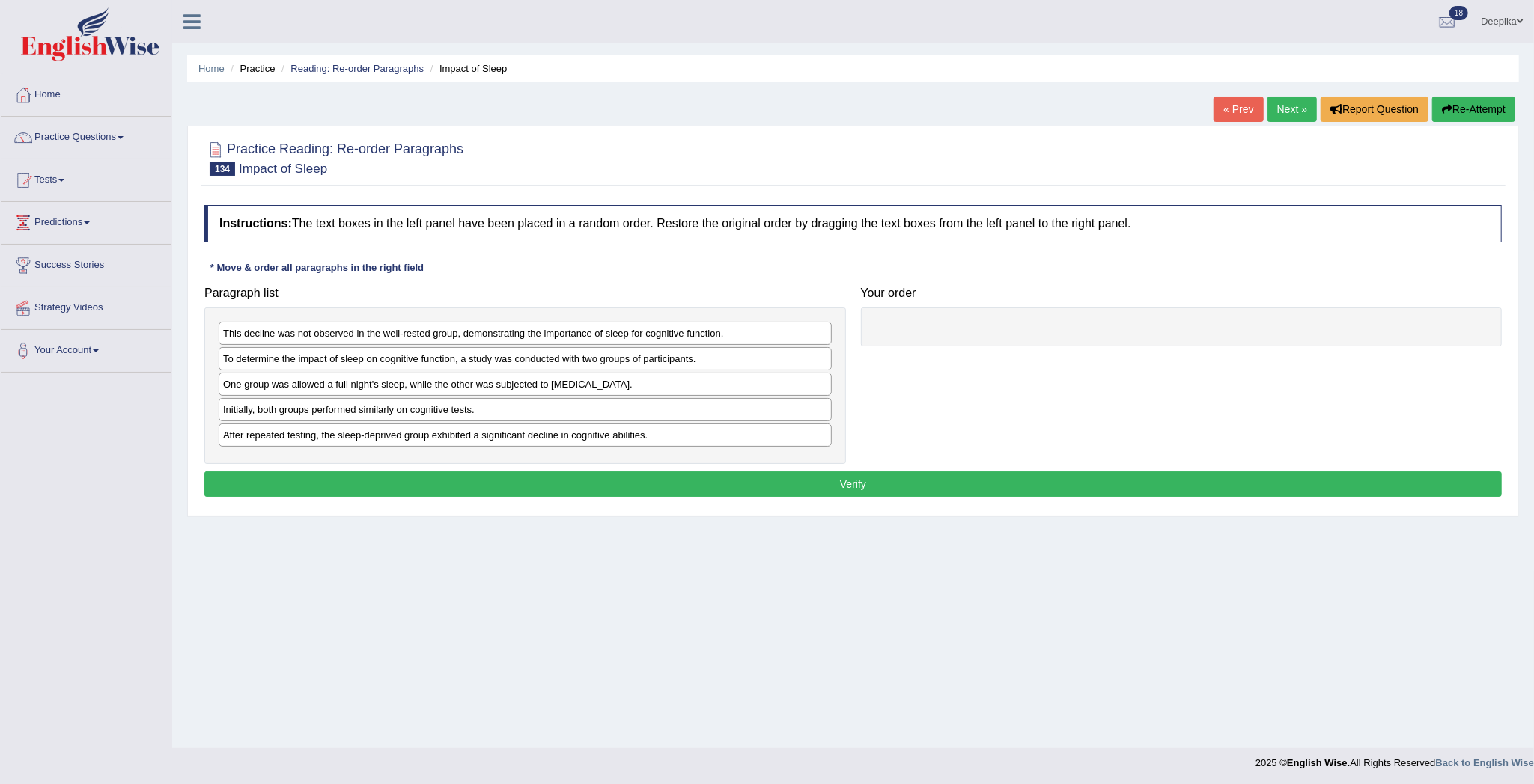
click at [467, 404] on div "Initially, both groups performed similarly on cognitive tests." at bounding box center [525, 410] width 613 height 24
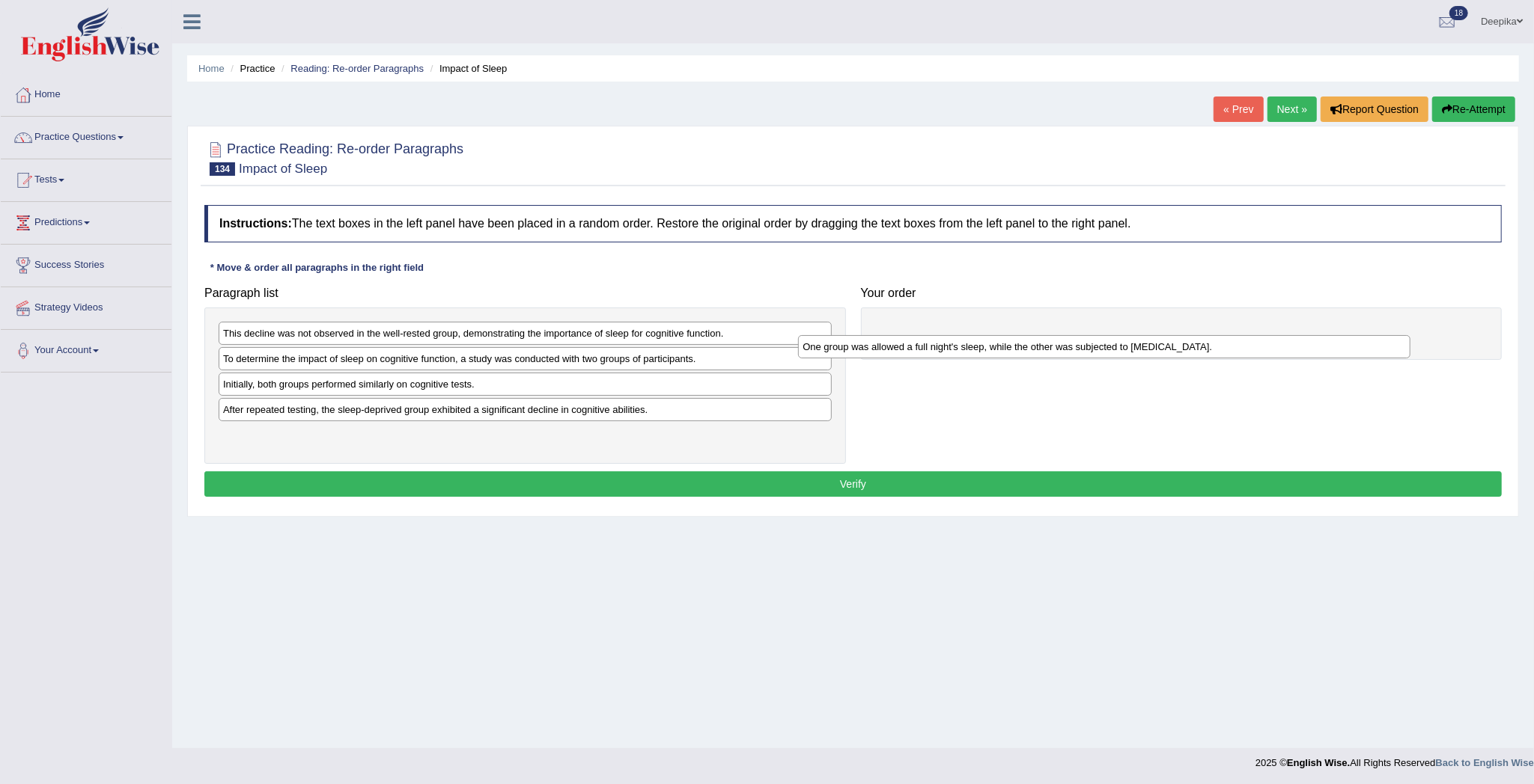
drag, startPoint x: 463, startPoint y: 387, endPoint x: 1042, endPoint y: 348, distance: 580.3
click at [1042, 348] on div "One group was allowed a full night's sleep, while the other was subjected to [M…" at bounding box center [1103, 347] width 613 height 24
click at [671, 370] on div "To determine the impact of sleep on cognitive function, a study was conducted w…" at bounding box center [525, 359] width 613 height 24
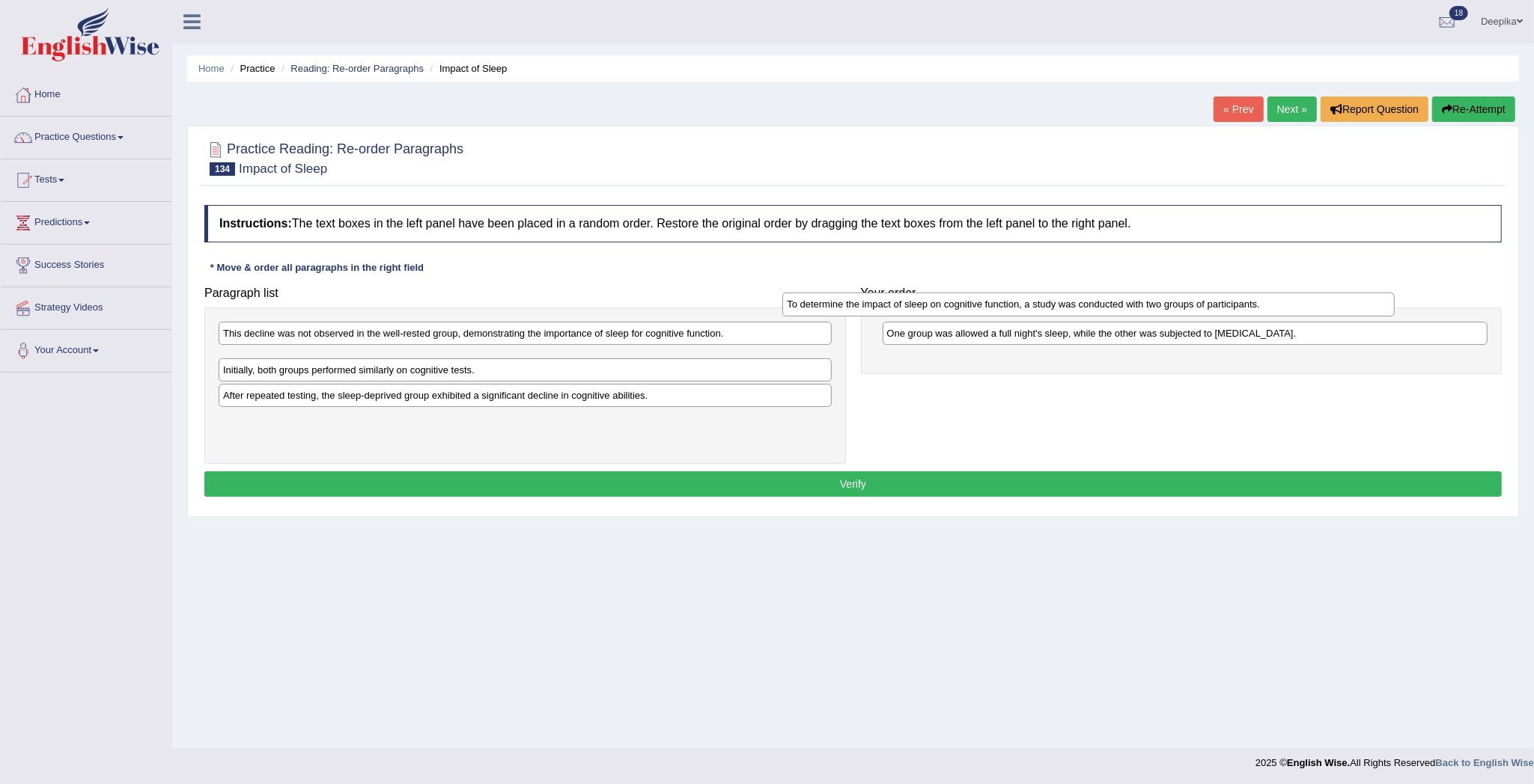
drag, startPoint x: 671, startPoint y: 371, endPoint x: 1235, endPoint y: 316, distance: 566.7
click at [1235, 316] on div "To determine the impact of sleep on cognitive function, a study was conducted w…" at bounding box center [1088, 304] width 613 height 24
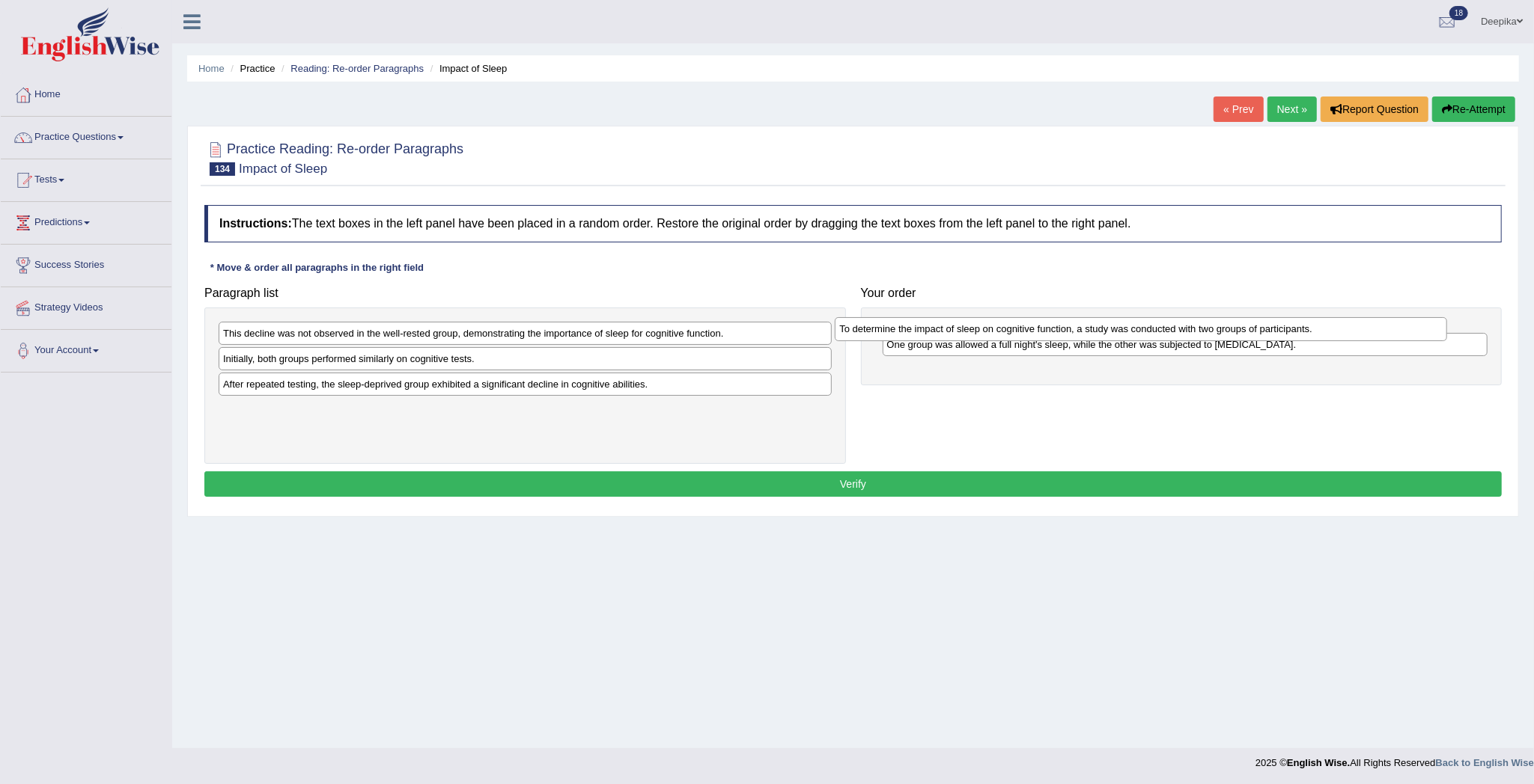
drag, startPoint x: 717, startPoint y: 352, endPoint x: 1333, endPoint y: 321, distance: 616.8
click at [1333, 321] on div "To determine the impact of sleep on cognitive function, a study was conducted w…" at bounding box center [1140, 329] width 613 height 24
drag, startPoint x: 1334, startPoint y: 321, endPoint x: 1443, endPoint y: 300, distance: 111.0
click at [1443, 300] on div "Your order To determine the impact of sleep on cognitive function, a study was …" at bounding box center [1181, 339] width 656 height 121
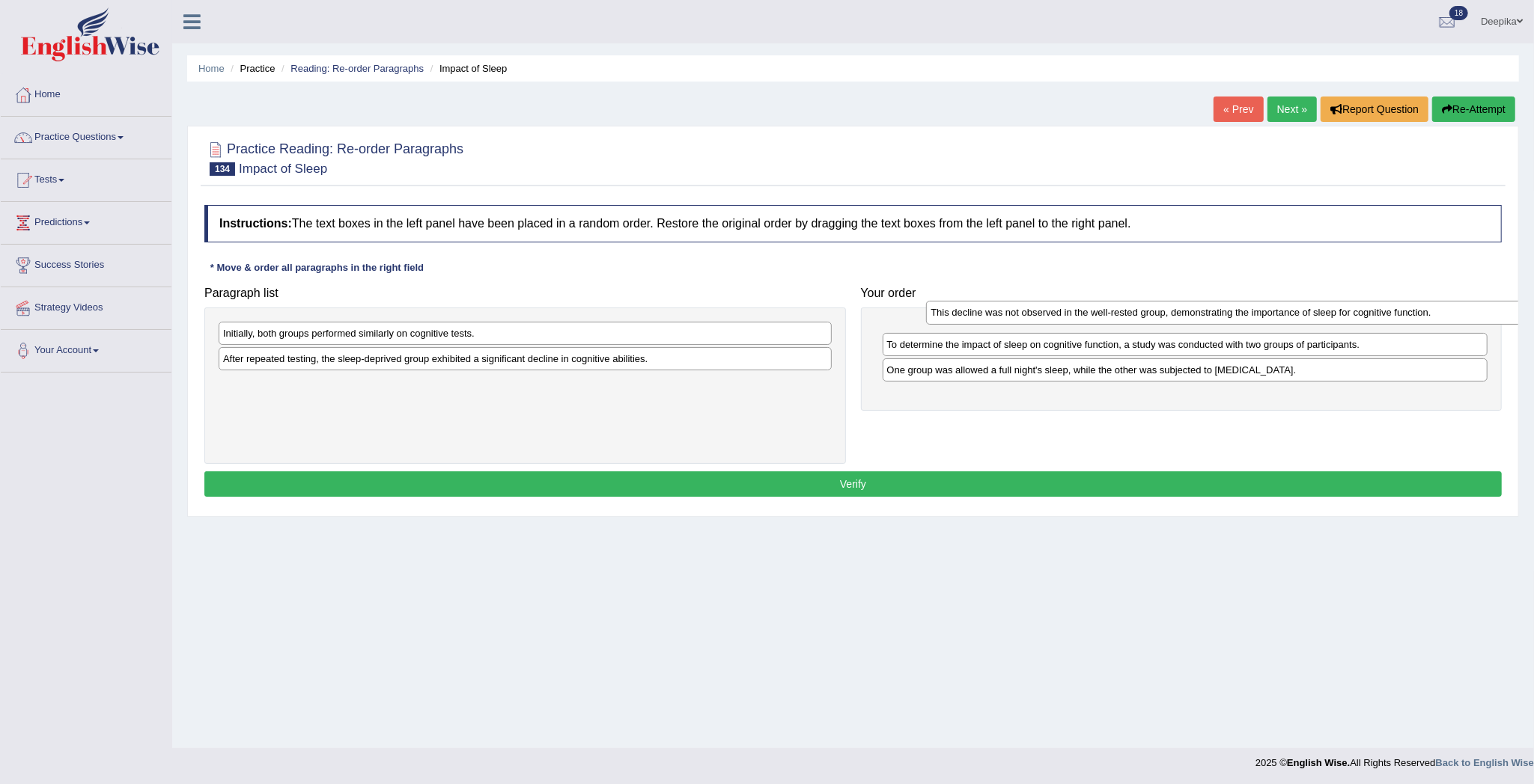
drag, startPoint x: 710, startPoint y: 336, endPoint x: 1417, endPoint y: 316, distance: 707.3
click at [1417, 316] on div "This decline was not observed in the well-rested group, demonstrating the impor…" at bounding box center [1232, 313] width 613 height 24
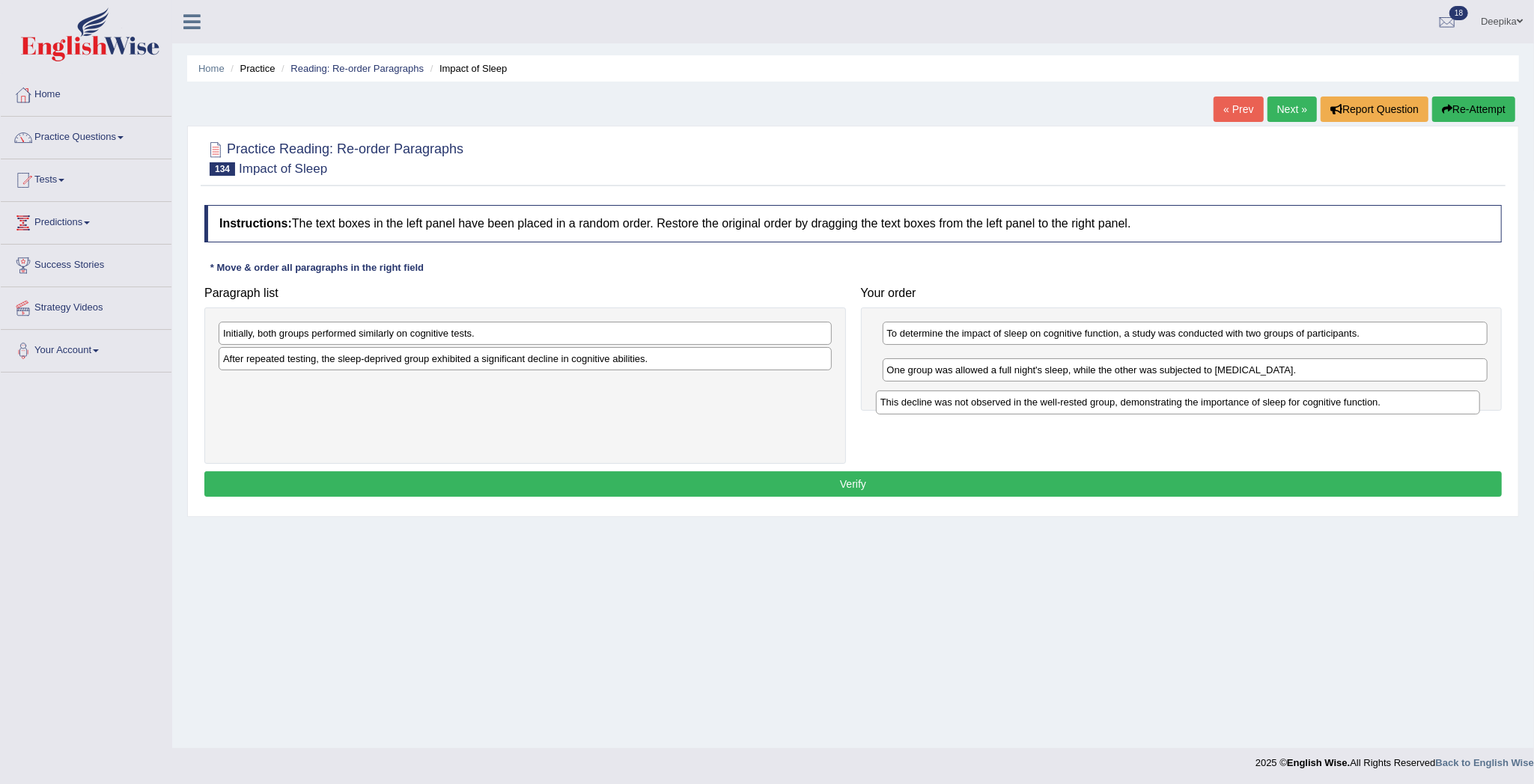
drag, startPoint x: 1319, startPoint y: 326, endPoint x: 1315, endPoint y: 390, distance: 64.1
click at [1315, 390] on div "This decline was not observed in the well-rested group, demonstrating the impor…" at bounding box center [1178, 402] width 605 height 24
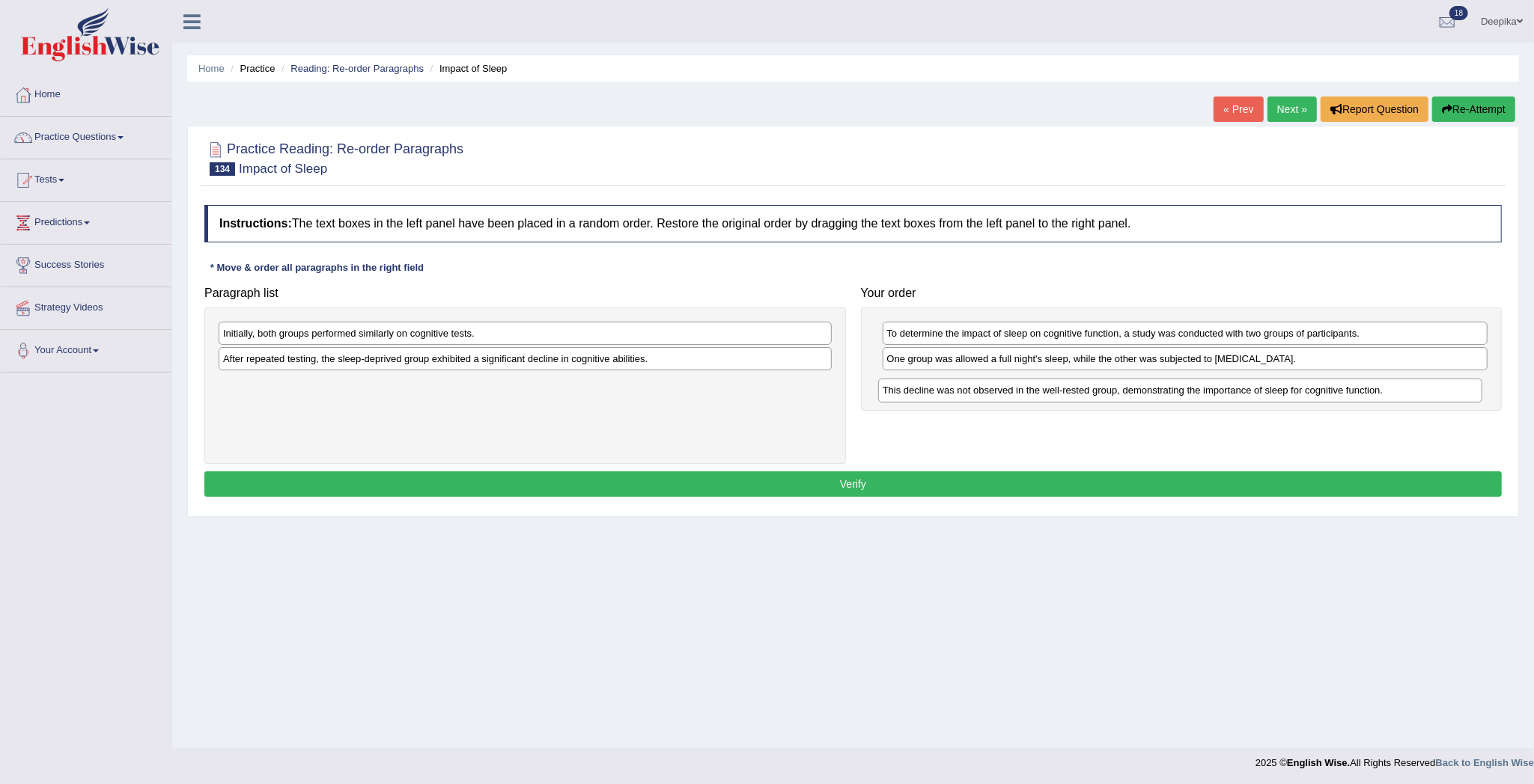
drag, startPoint x: 1046, startPoint y: 362, endPoint x: 1042, endPoint y: 394, distance: 32.2
click at [1042, 394] on div "This decline was not observed in the well-rested group, demonstrating the impor…" at bounding box center [1180, 390] width 605 height 24
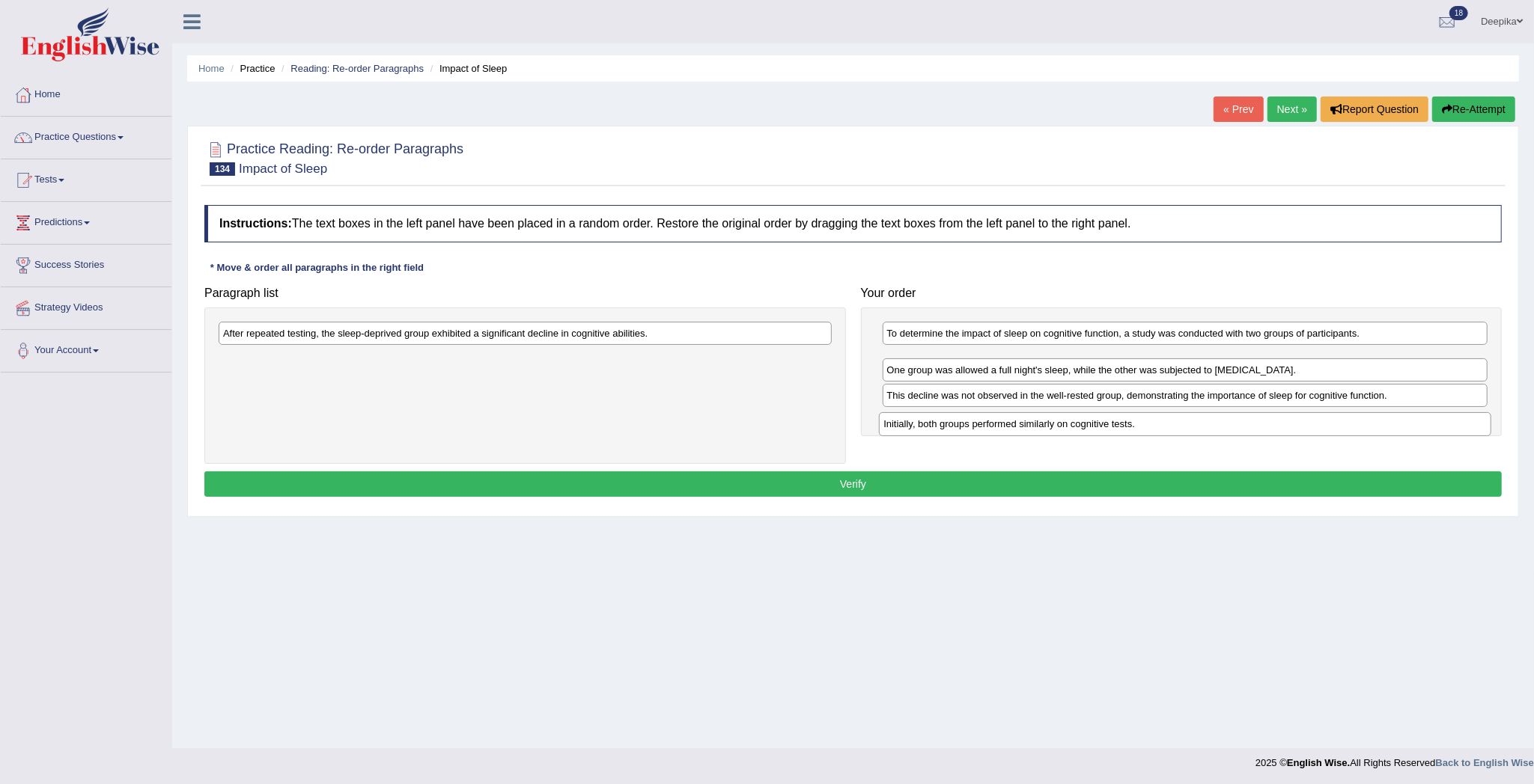
drag, startPoint x: 464, startPoint y: 332, endPoint x: 1129, endPoint y: 419, distance: 670.7
click at [1129, 419] on div "Initially, both groups performed similarly on cognitive tests." at bounding box center [1184, 424] width 613 height 24
drag, startPoint x: 1019, startPoint y: 368, endPoint x: 1020, endPoint y: 435, distance: 67.0
click at [1020, 435] on div "Initially, both groups performed similarly on cognitive tests." at bounding box center [1185, 427] width 605 height 24
drag, startPoint x: 1000, startPoint y: 359, endPoint x: 1000, endPoint y: 384, distance: 25.0
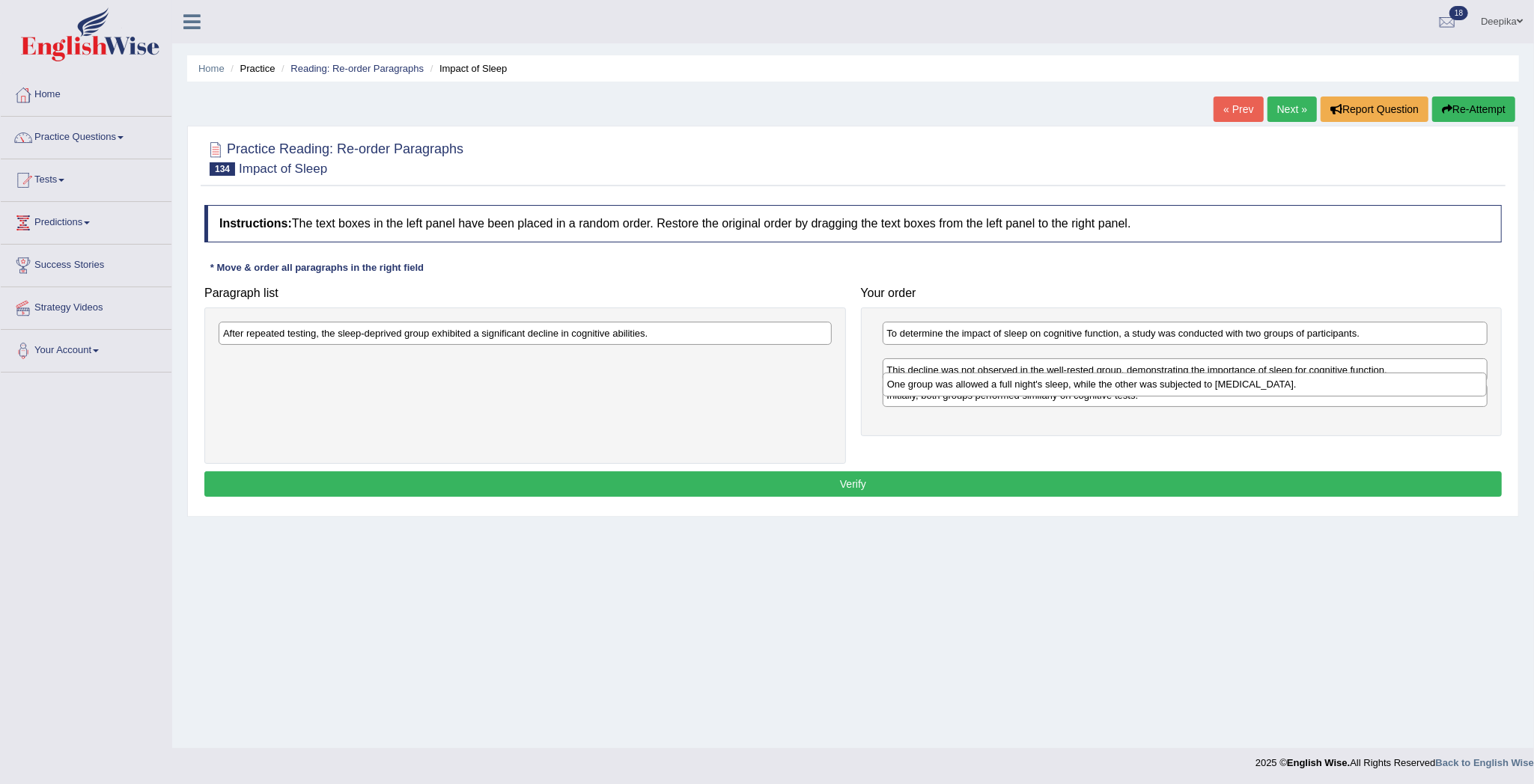
click at [1000, 384] on div "One group was allowed a full night's sleep, while the other was subjected to sl…" at bounding box center [1184, 384] width 605 height 24
drag, startPoint x: 998, startPoint y: 359, endPoint x: 994, endPoint y: 382, distance: 23.3
click at [994, 382] on div "One group was allowed a full night's sleep, while the other was subjected to sl…" at bounding box center [1180, 388] width 605 height 24
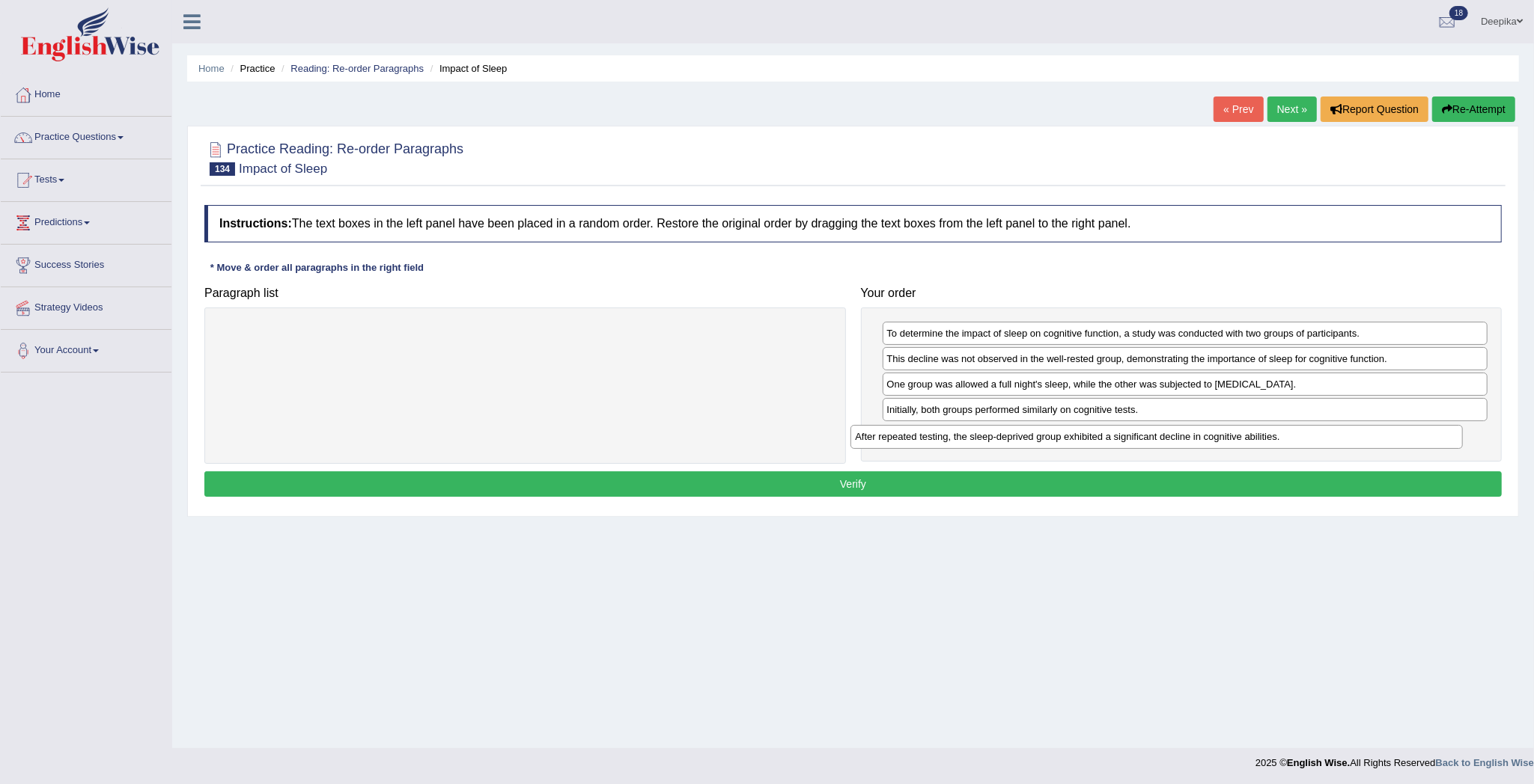
drag, startPoint x: 605, startPoint y: 332, endPoint x: 1264, endPoint y: 438, distance: 667.5
click at [1264, 438] on div "After repeated testing, the sleep-deprived group exhibited a significant declin…" at bounding box center [1156, 437] width 613 height 24
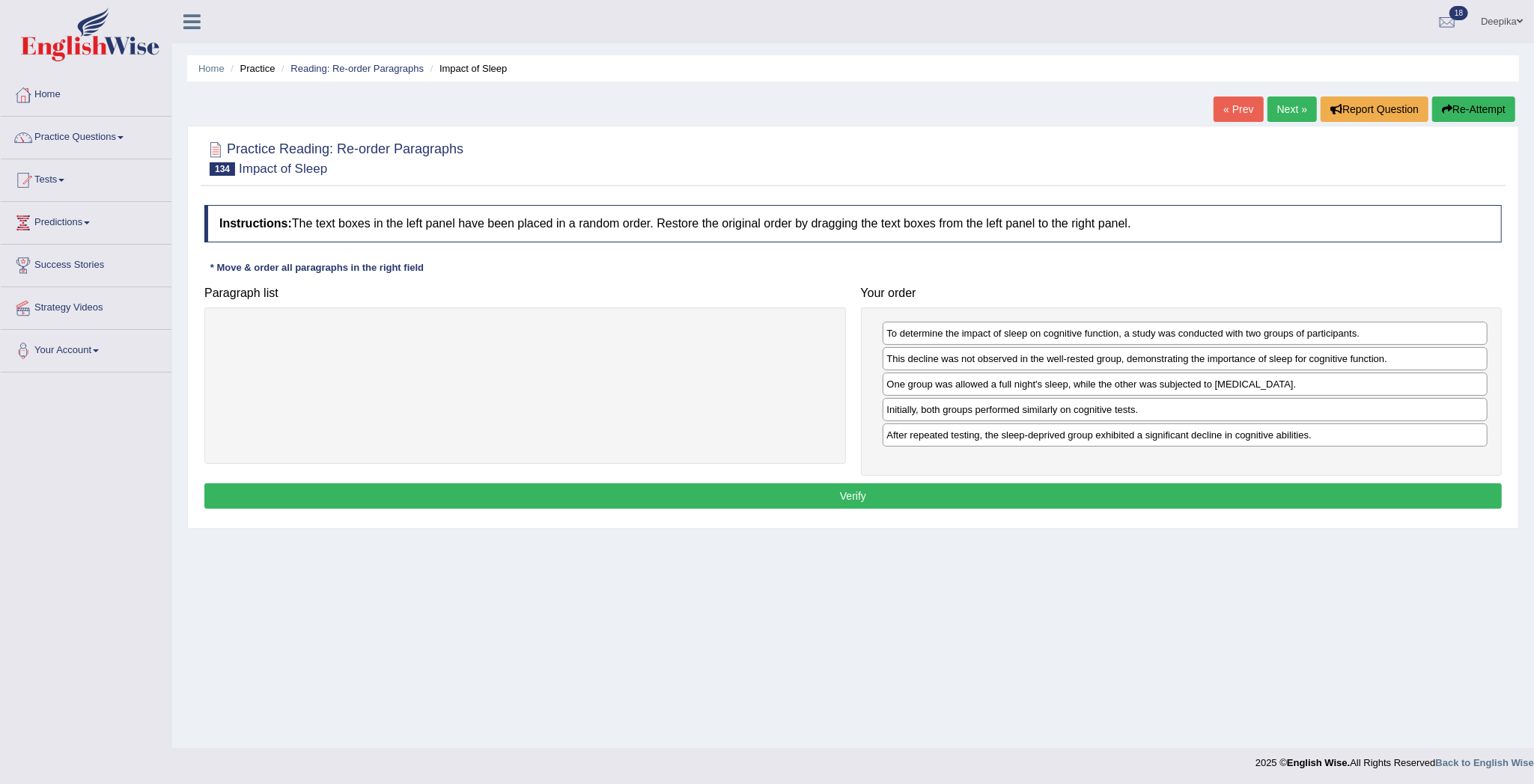
click at [1202, 488] on button "Verify" at bounding box center [853, 496] width 1297 height 25
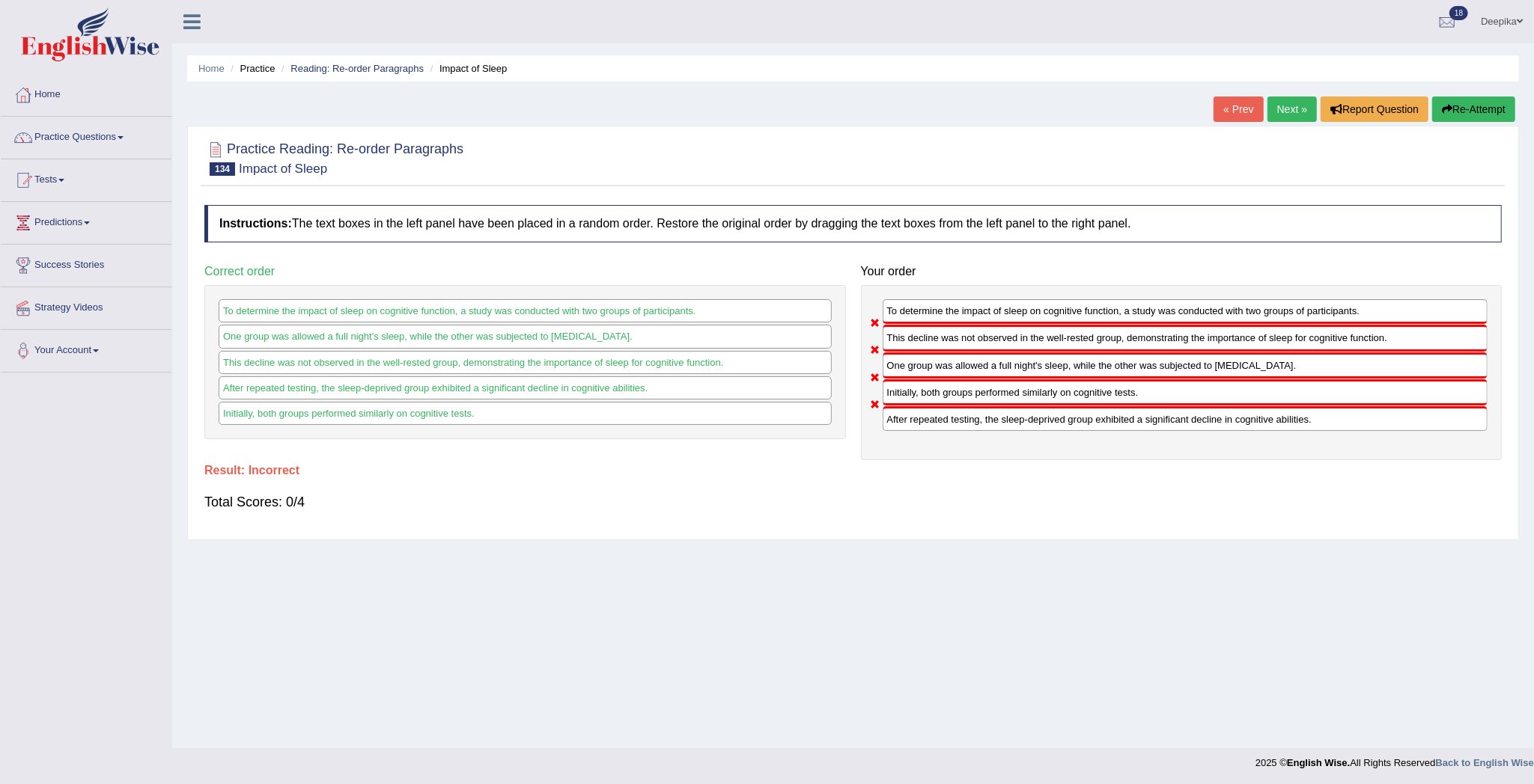
click at [1291, 108] on link "Next »" at bounding box center [1292, 109] width 49 height 25
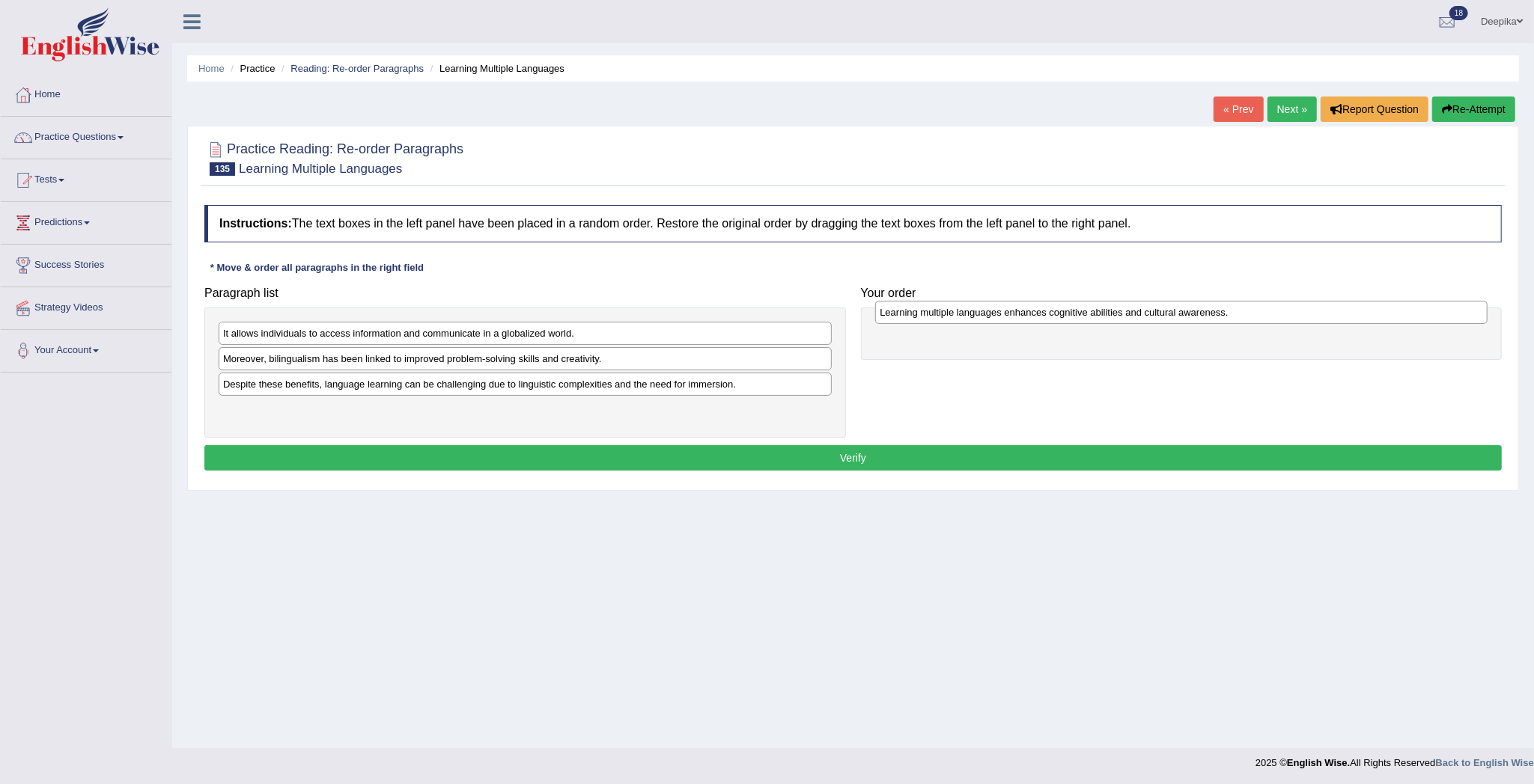
drag, startPoint x: 500, startPoint y: 383, endPoint x: 1171, endPoint y: 319, distance: 674.0
click at [1169, 315] on div "Learning multiple languages enhances cognitive abilities and cultural awareness." at bounding box center [1181, 313] width 613 height 24
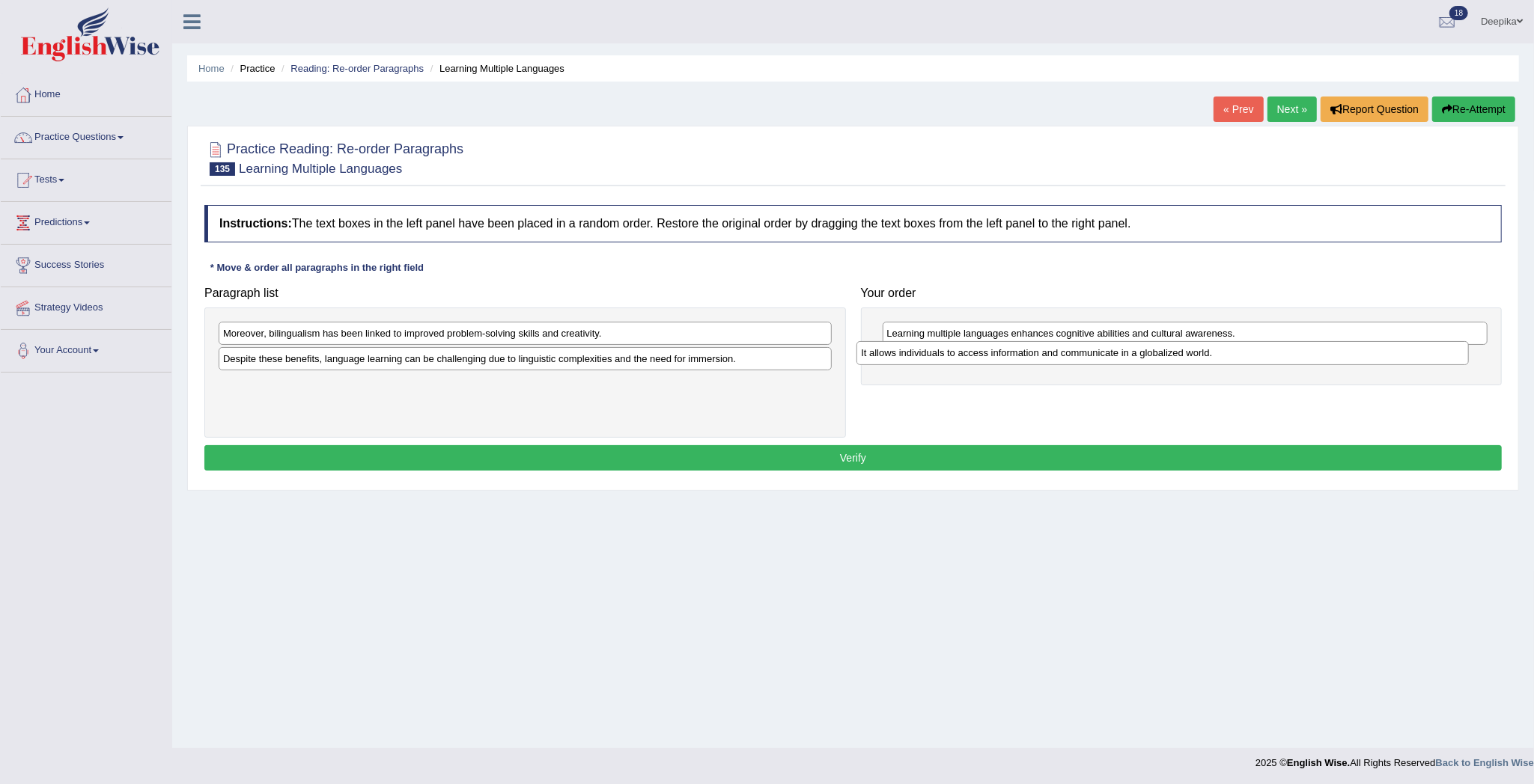
drag, startPoint x: 495, startPoint y: 332, endPoint x: 1150, endPoint y: 353, distance: 655.3
click at [1139, 353] on div "It allows individuals to access information and communicate in a globalized wor…" at bounding box center [1162, 353] width 613 height 24
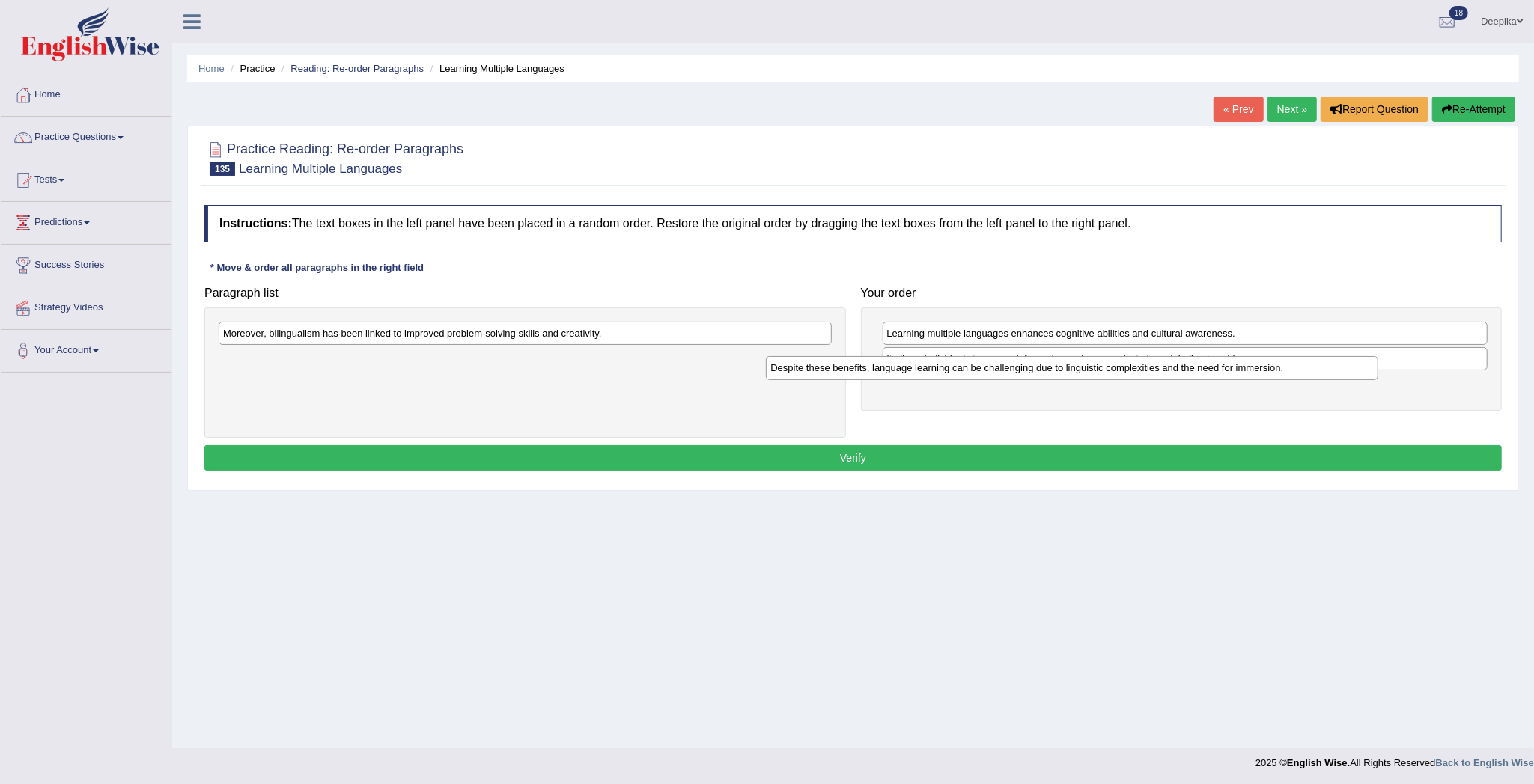
drag, startPoint x: 786, startPoint y: 354, endPoint x: 1423, endPoint y: 384, distance: 637.7
click at [1365, 363] on div "Despite these benefits, language learning can be challenging due to linguistic …" at bounding box center [1071, 368] width 613 height 24
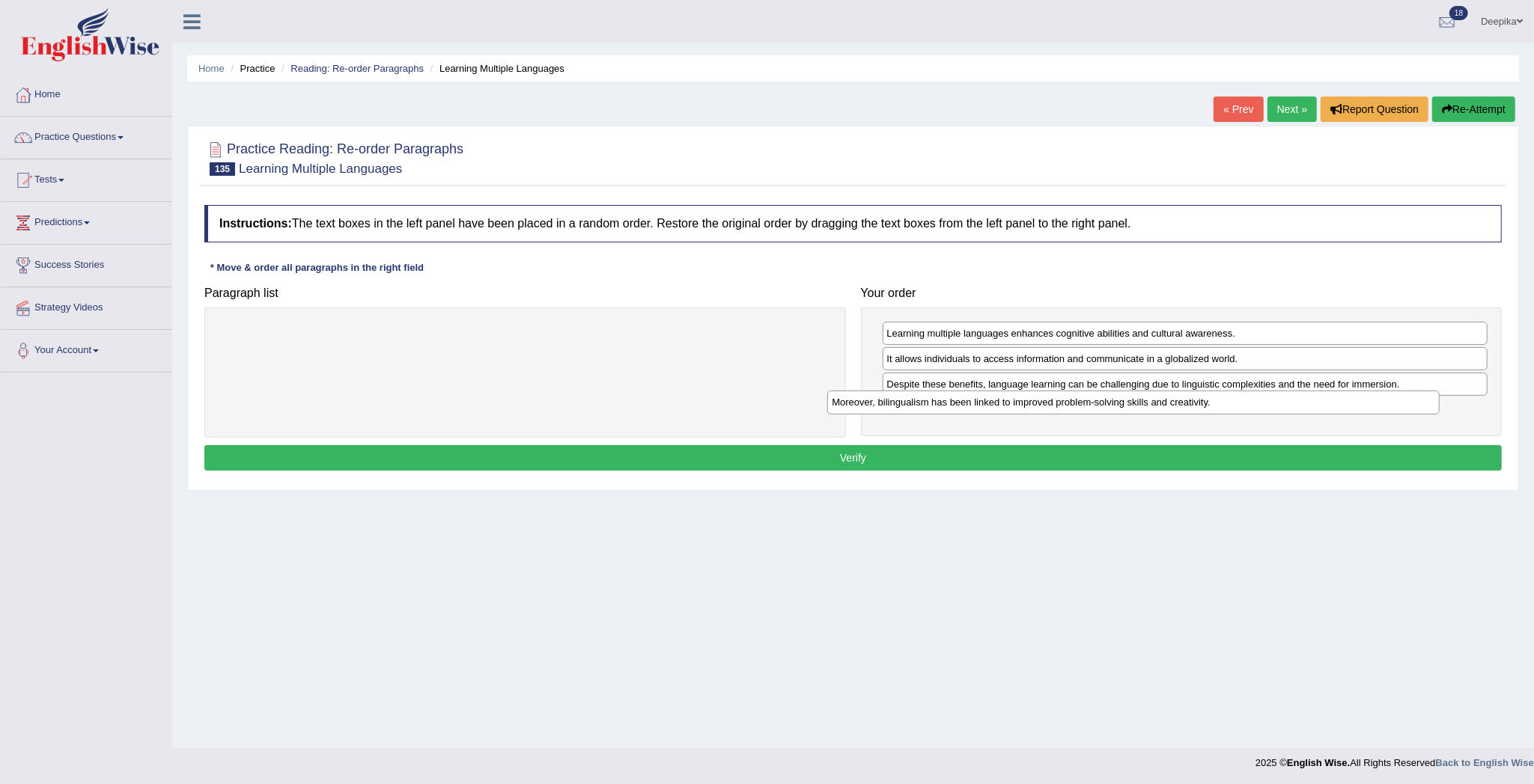
drag, startPoint x: 743, startPoint y: 329, endPoint x: 1405, endPoint y: 416, distance: 667.7
click at [1405, 415] on div "Moreover, bilingualism has been linked to improved problem-solving skills and c…" at bounding box center [1133, 402] width 613 height 24
drag, startPoint x: 1405, startPoint y: 416, endPoint x: 1404, endPoint y: 400, distance: 16.0
click at [1404, 400] on div "Moreover, bilingualism has been linked to improved problem-solving skills and c…" at bounding box center [1183, 397] width 605 height 24
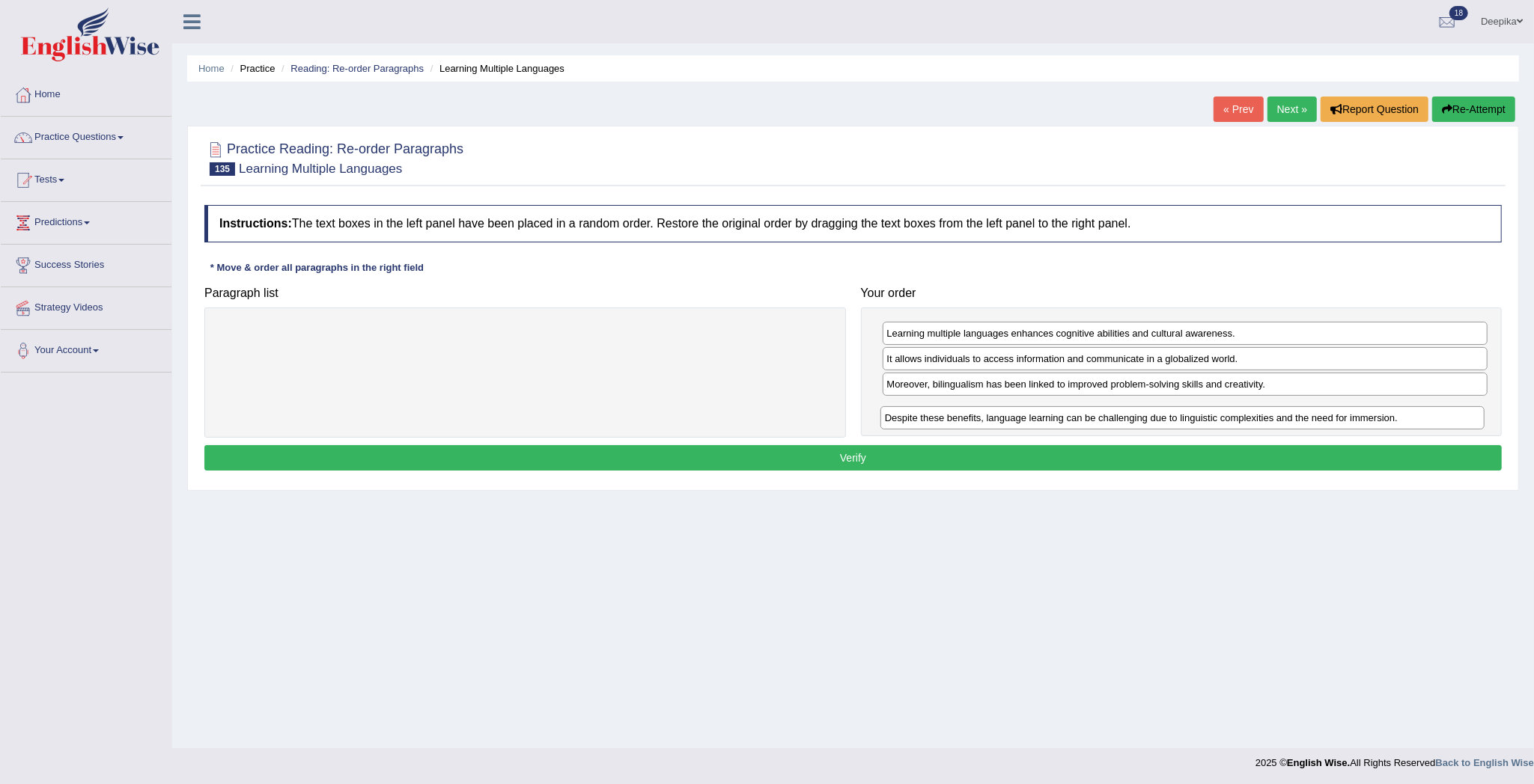
drag, startPoint x: 1404, startPoint y: 387, endPoint x: 1402, endPoint y: 422, distance: 35.1
click at [1402, 422] on div "Despite these benefits, language learning can be challenging due to linguistic …" at bounding box center [1182, 418] width 605 height 24
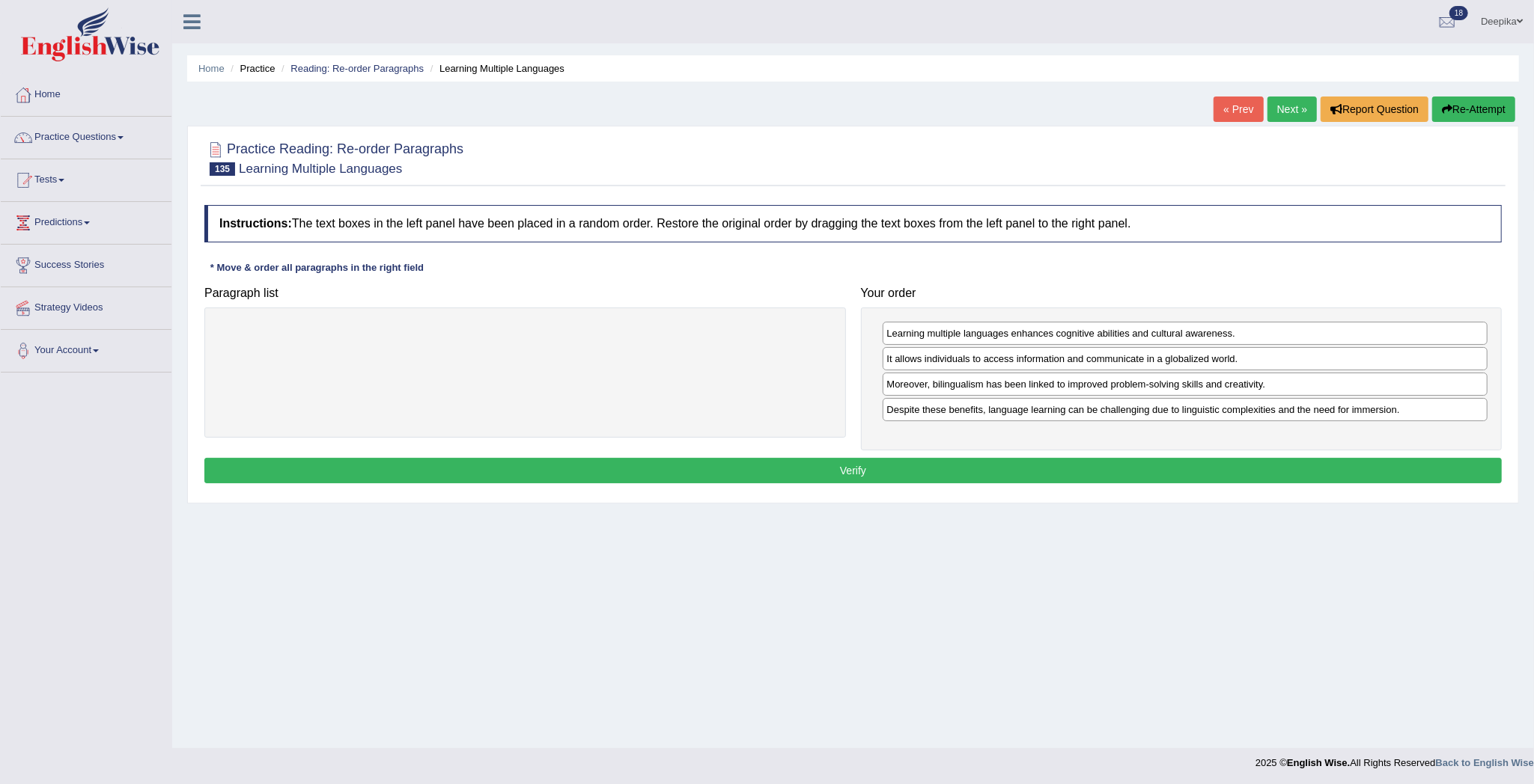
click at [1385, 459] on div "Instructions: The text boxes in the left panel have been placed in a random ord…" at bounding box center [853, 347] width 1305 height 298
click at [1377, 474] on button "Verify" at bounding box center [853, 470] width 1297 height 25
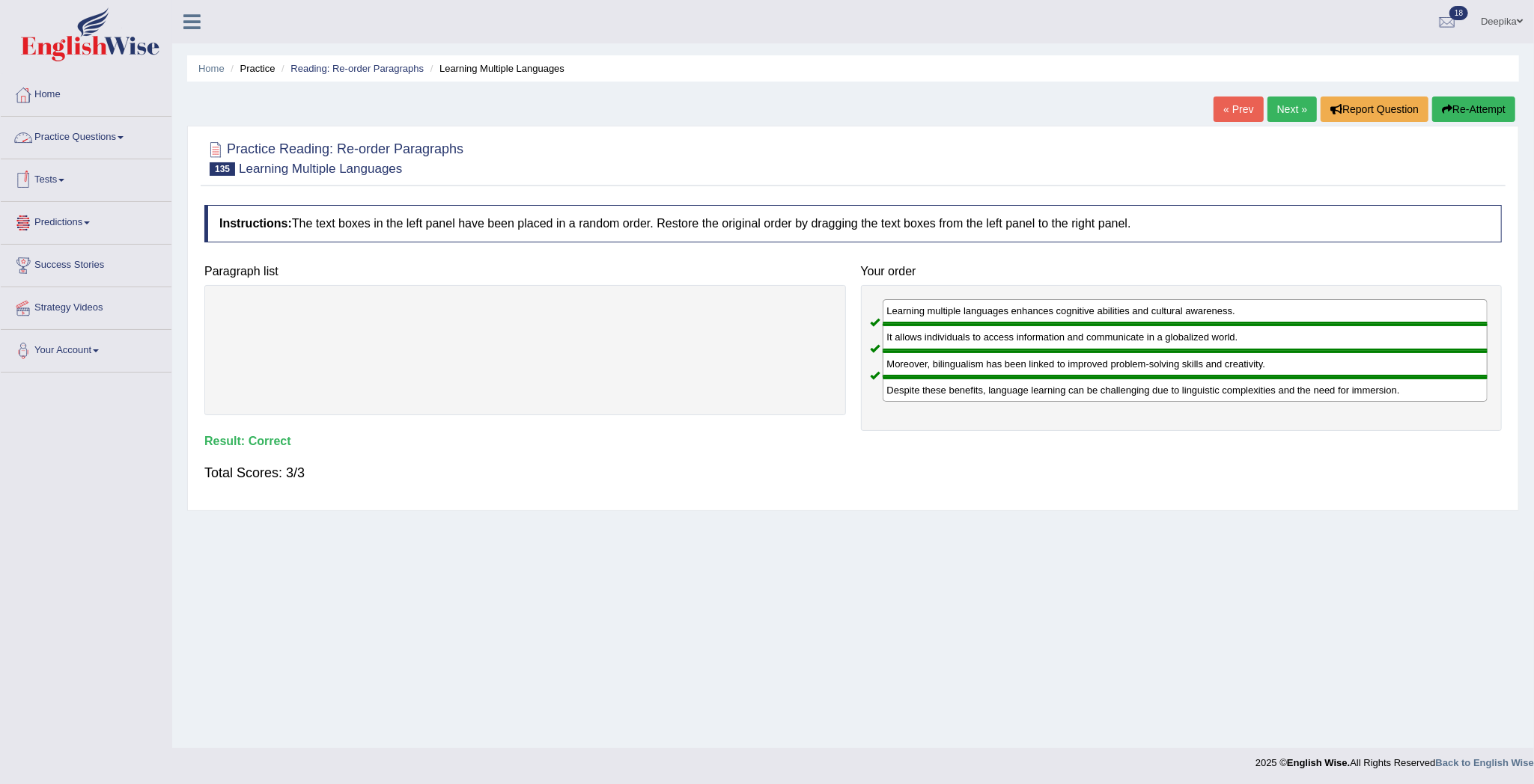
click at [123, 136] on span at bounding box center [121, 138] width 6 height 3
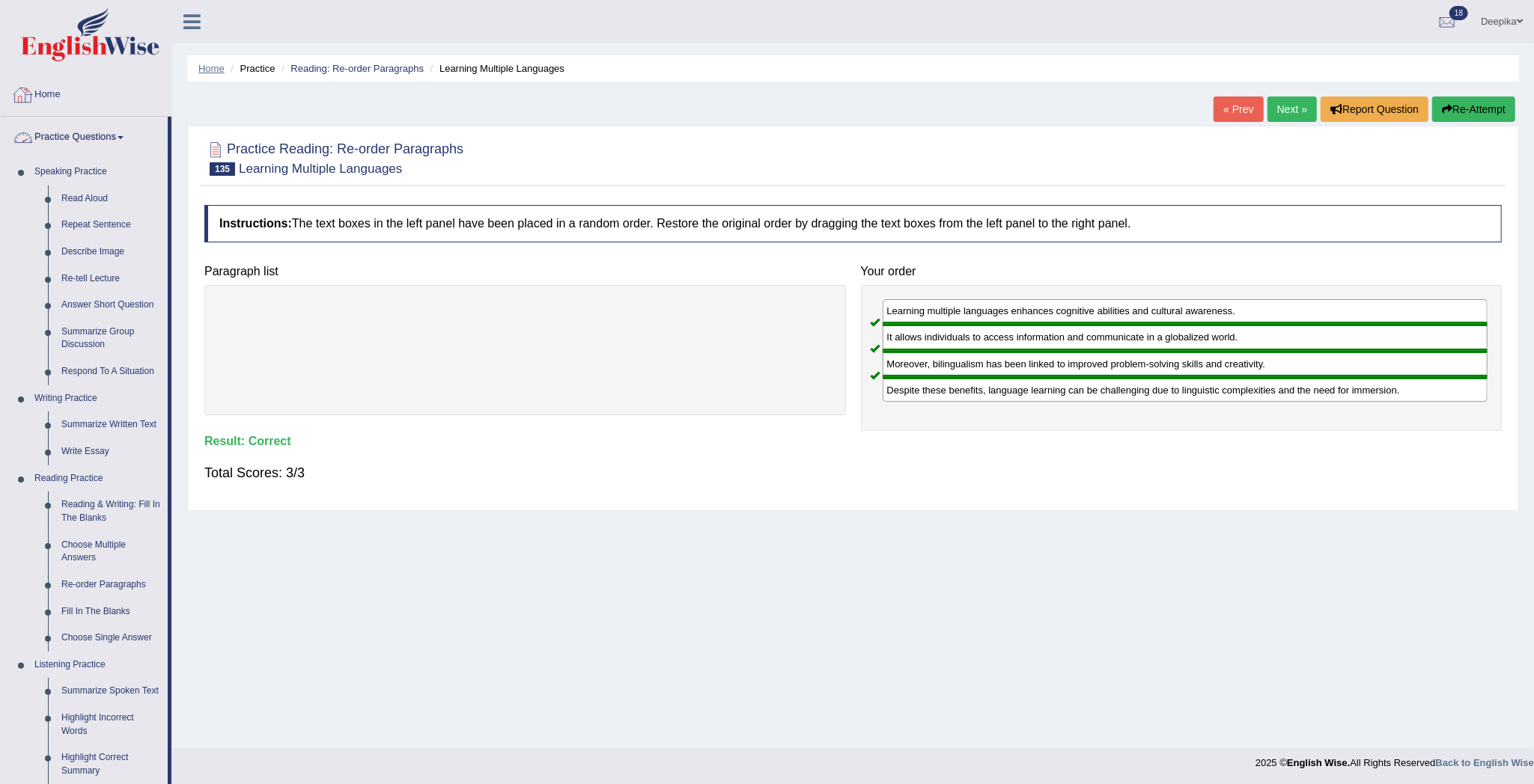
click at [201, 69] on link "Home" at bounding box center [211, 68] width 26 height 11
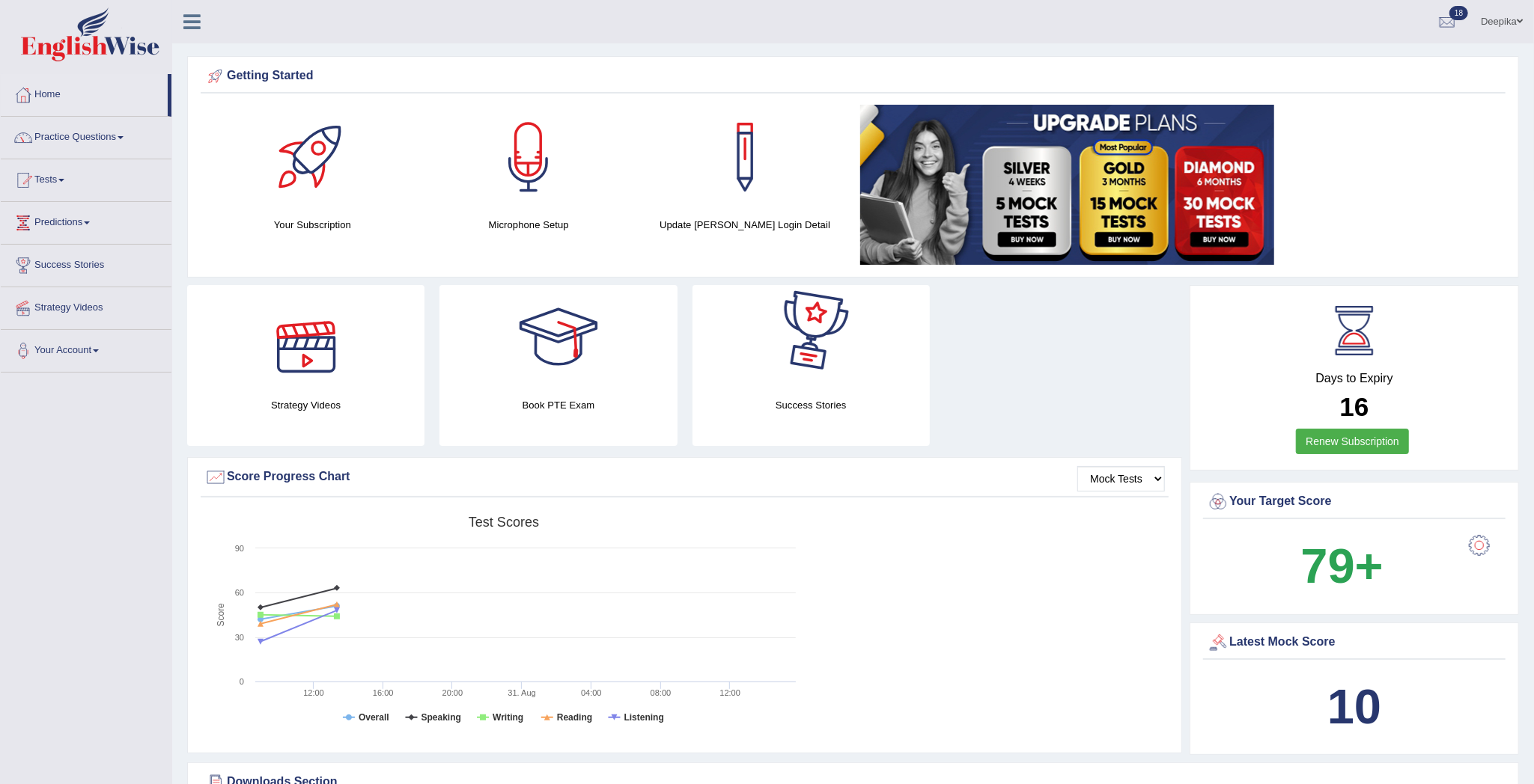
click at [339, 343] on div at bounding box center [307, 338] width 105 height 105
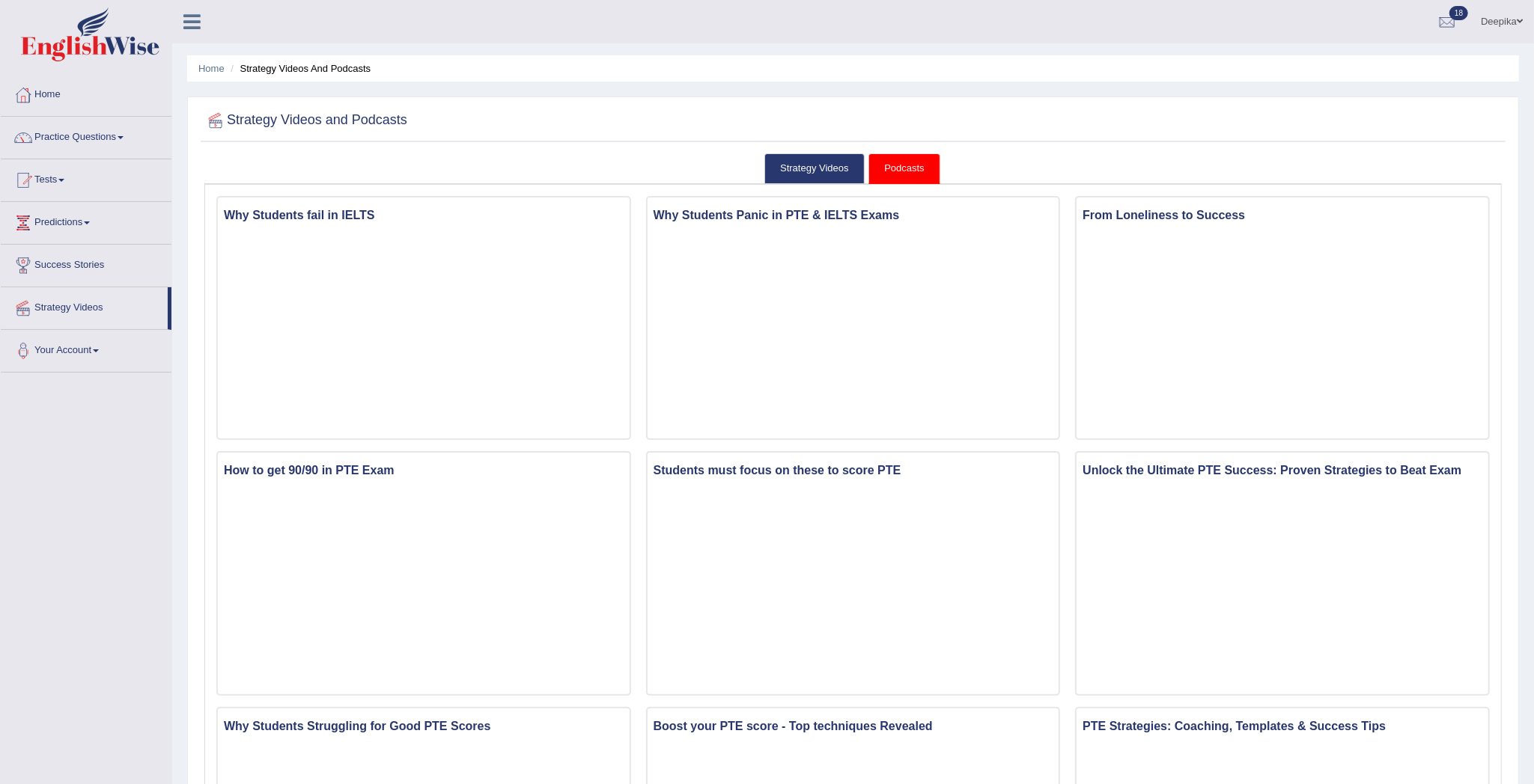
click at [888, 169] on link "Podcasts" at bounding box center [903, 169] width 71 height 31
click at [842, 160] on link "Strategy Videos" at bounding box center [814, 169] width 100 height 31
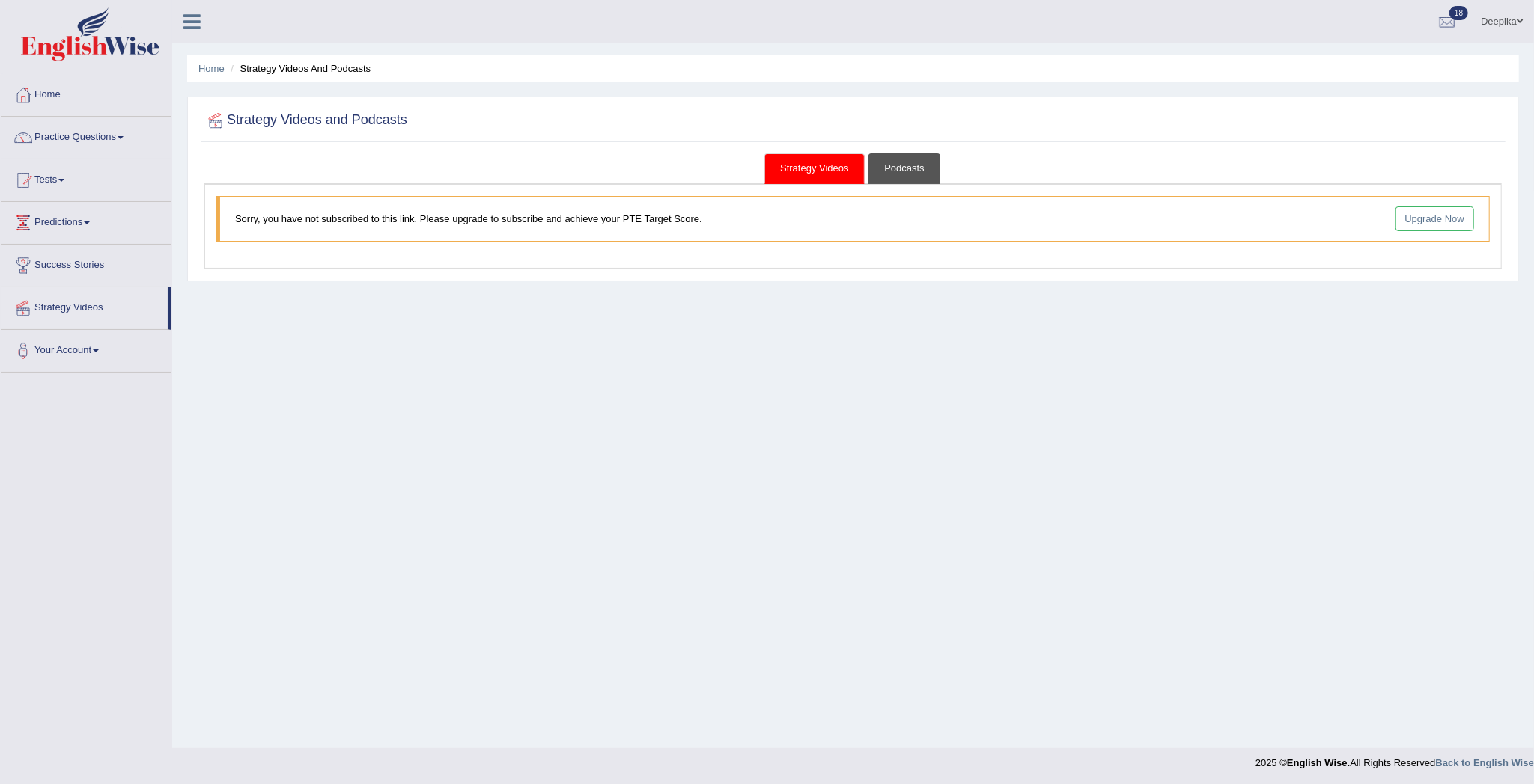
click at [899, 171] on link "Podcasts" at bounding box center [903, 169] width 71 height 31
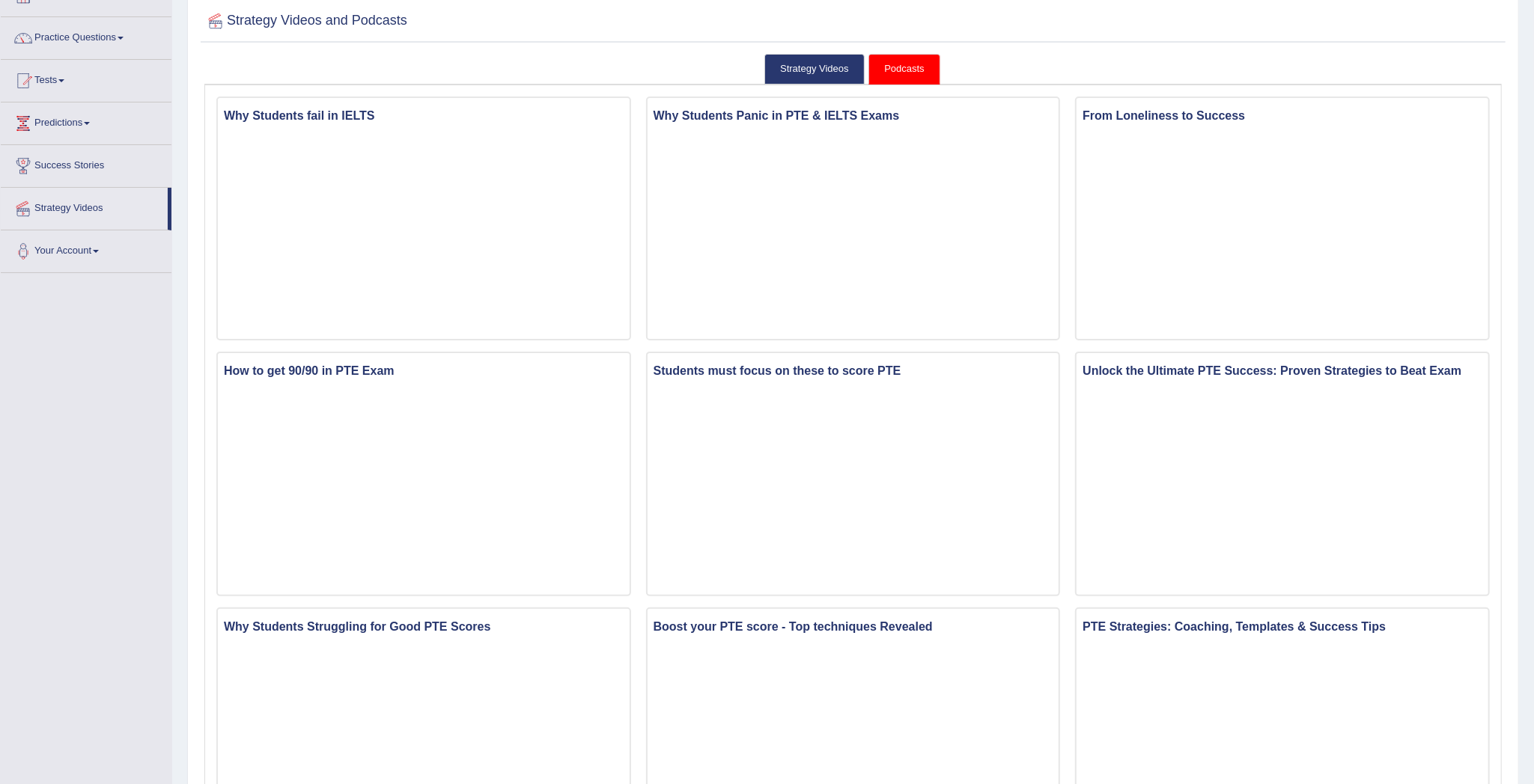
scroll to position [24, 0]
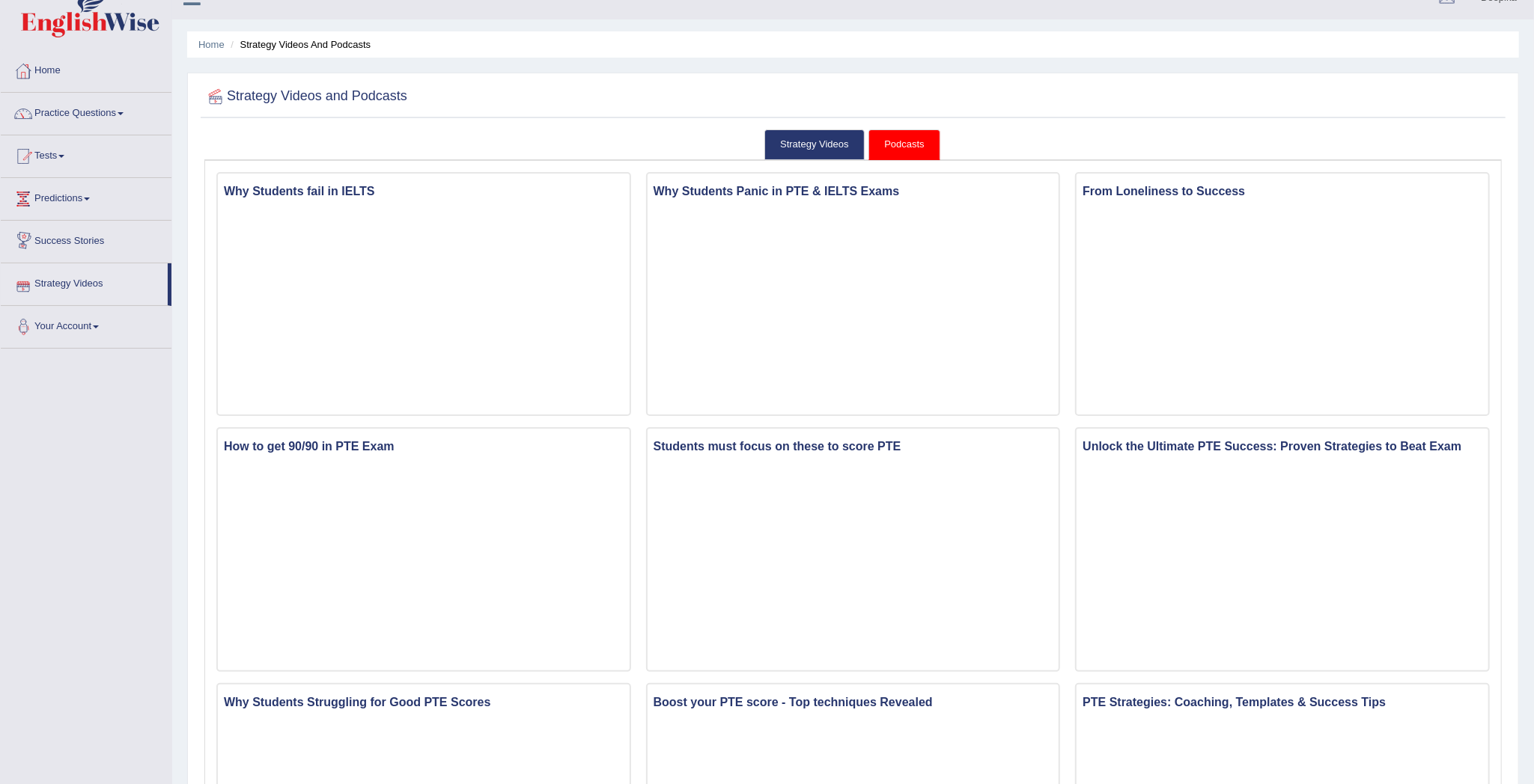
click at [78, 244] on link "Success Stories" at bounding box center [86, 240] width 171 height 38
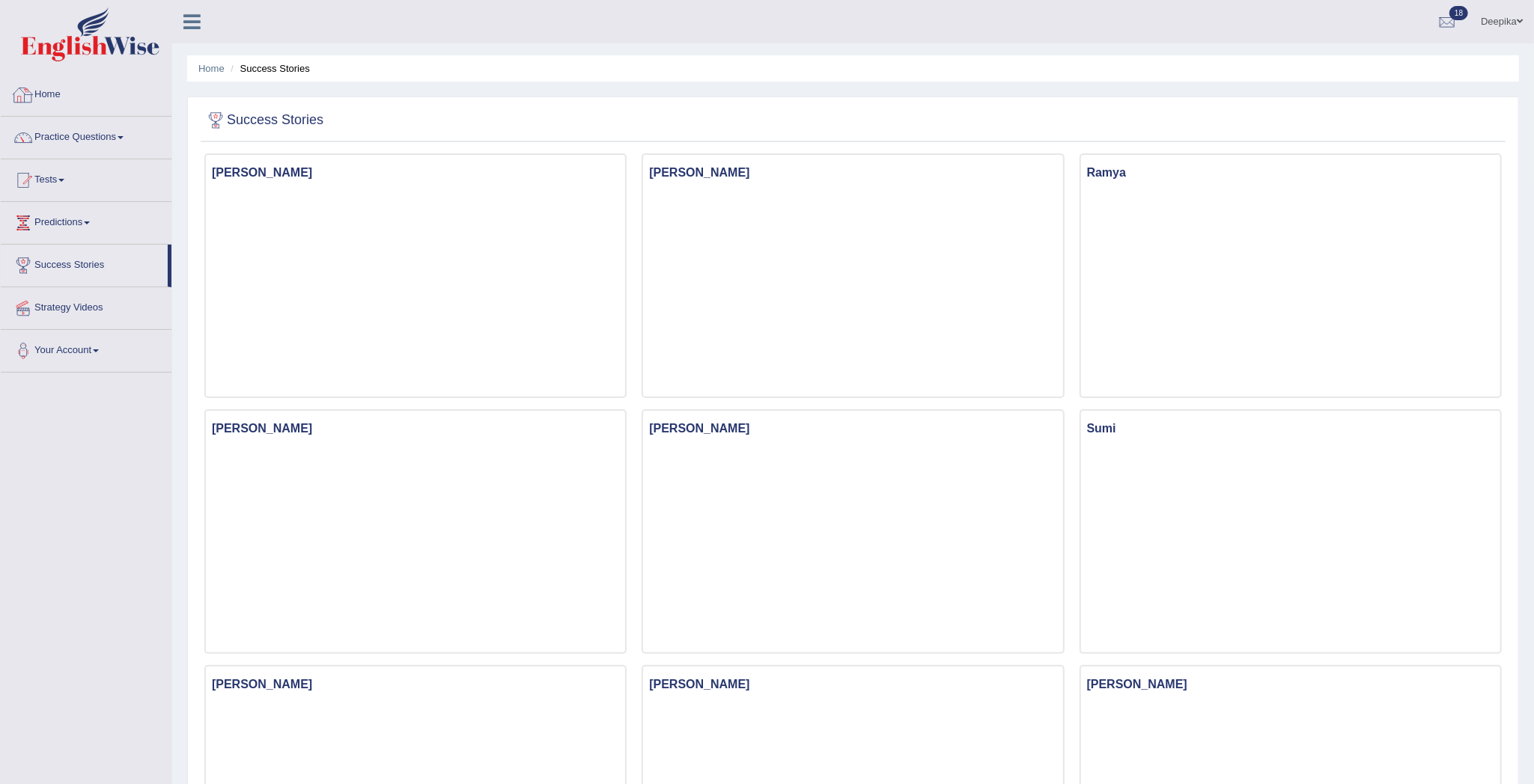
click at [109, 100] on link "Home" at bounding box center [86, 93] width 171 height 38
click at [109, 100] on link "Home" at bounding box center [84, 93] width 167 height 38
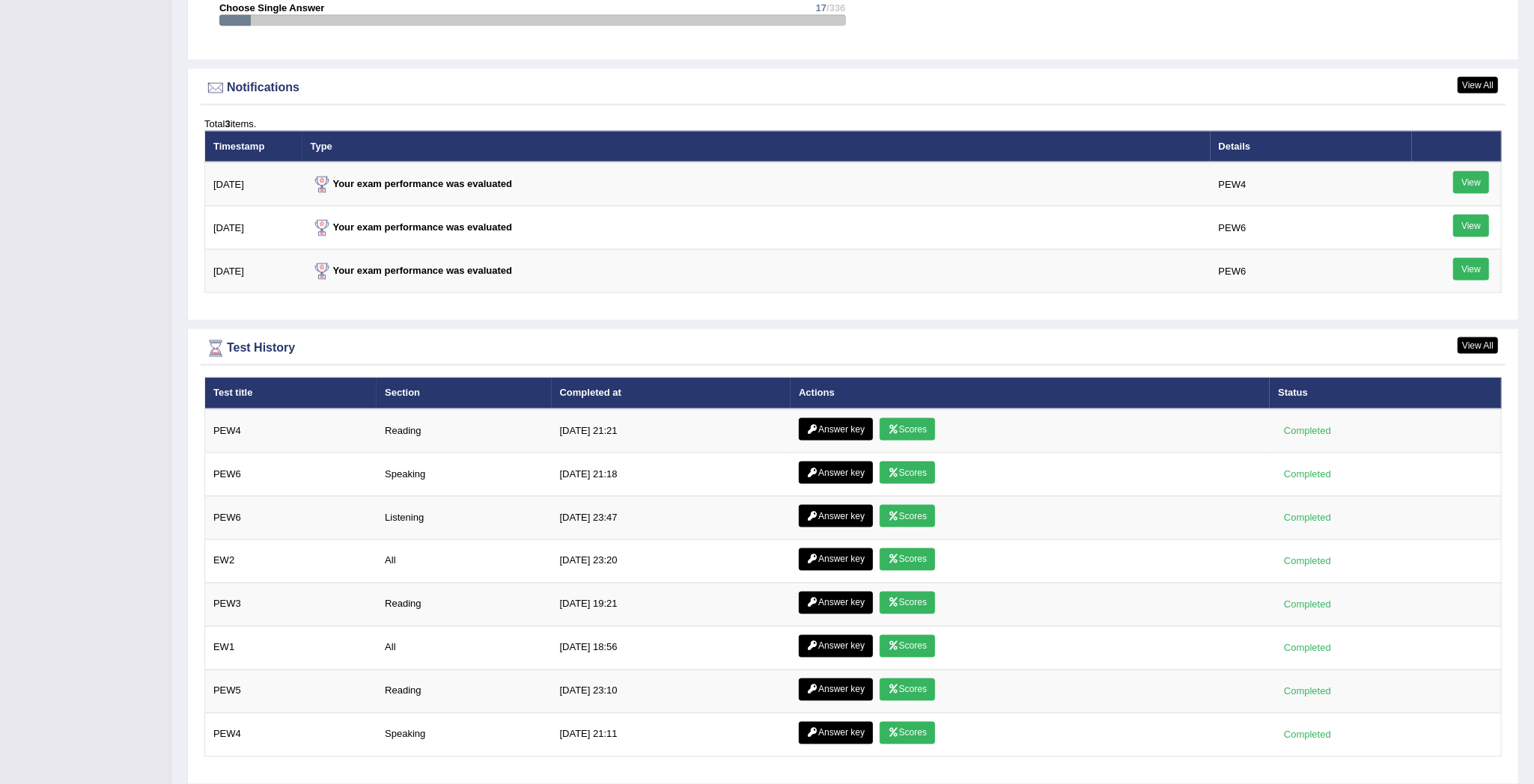
scroll to position [1780, 0]
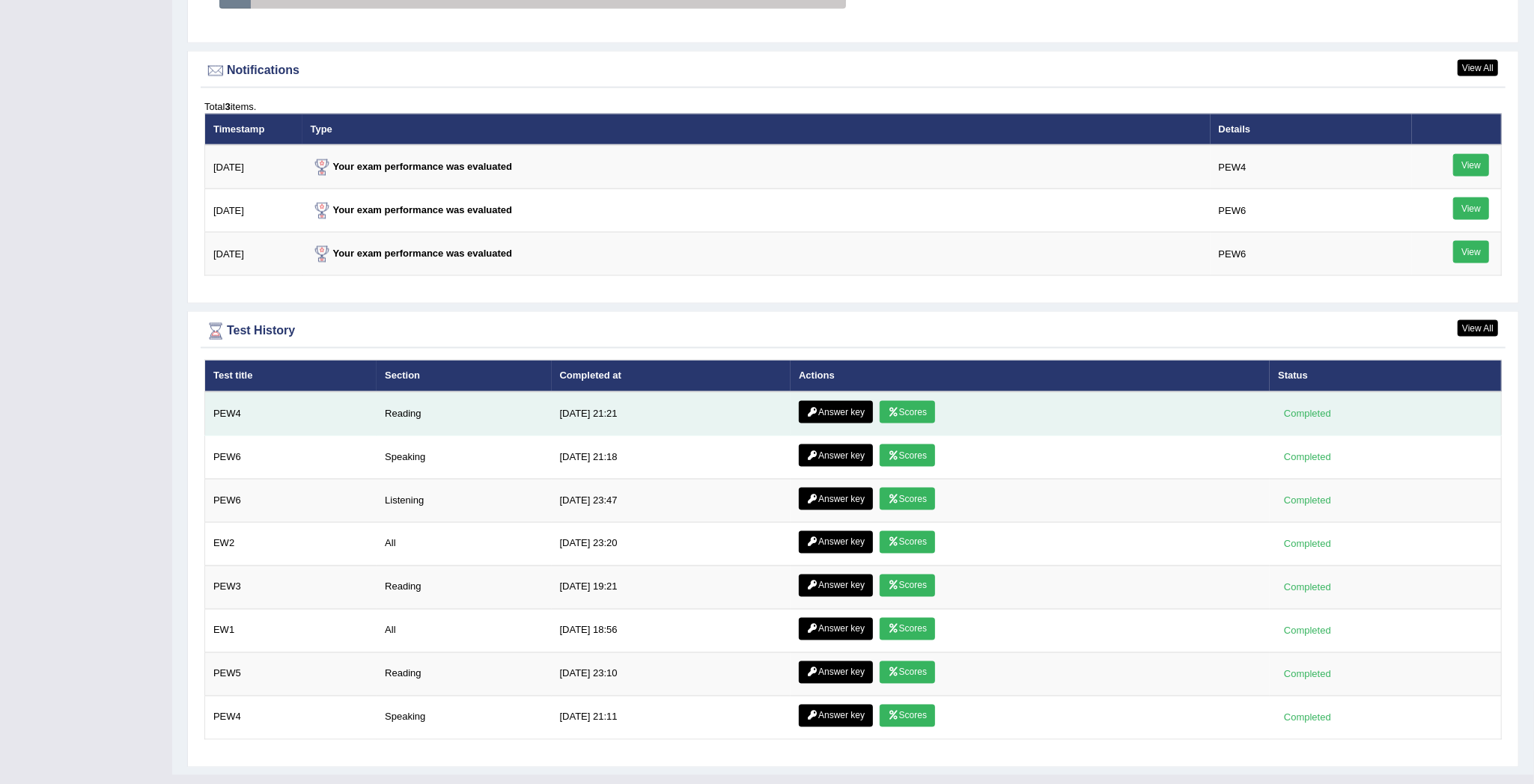
click at [914, 410] on link "Scores" at bounding box center [907, 412] width 56 height 23
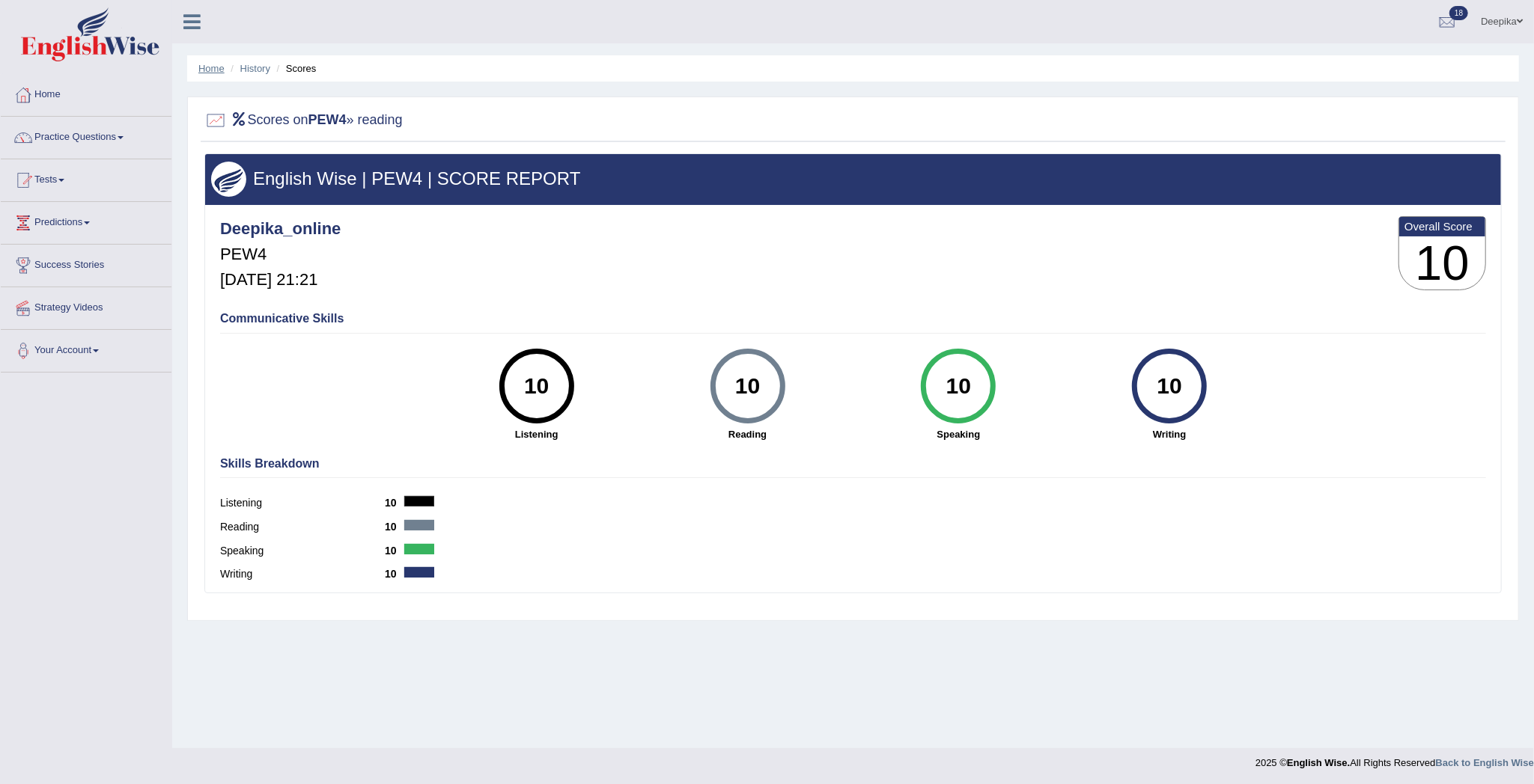
click at [216, 64] on link "Home" at bounding box center [211, 68] width 26 height 11
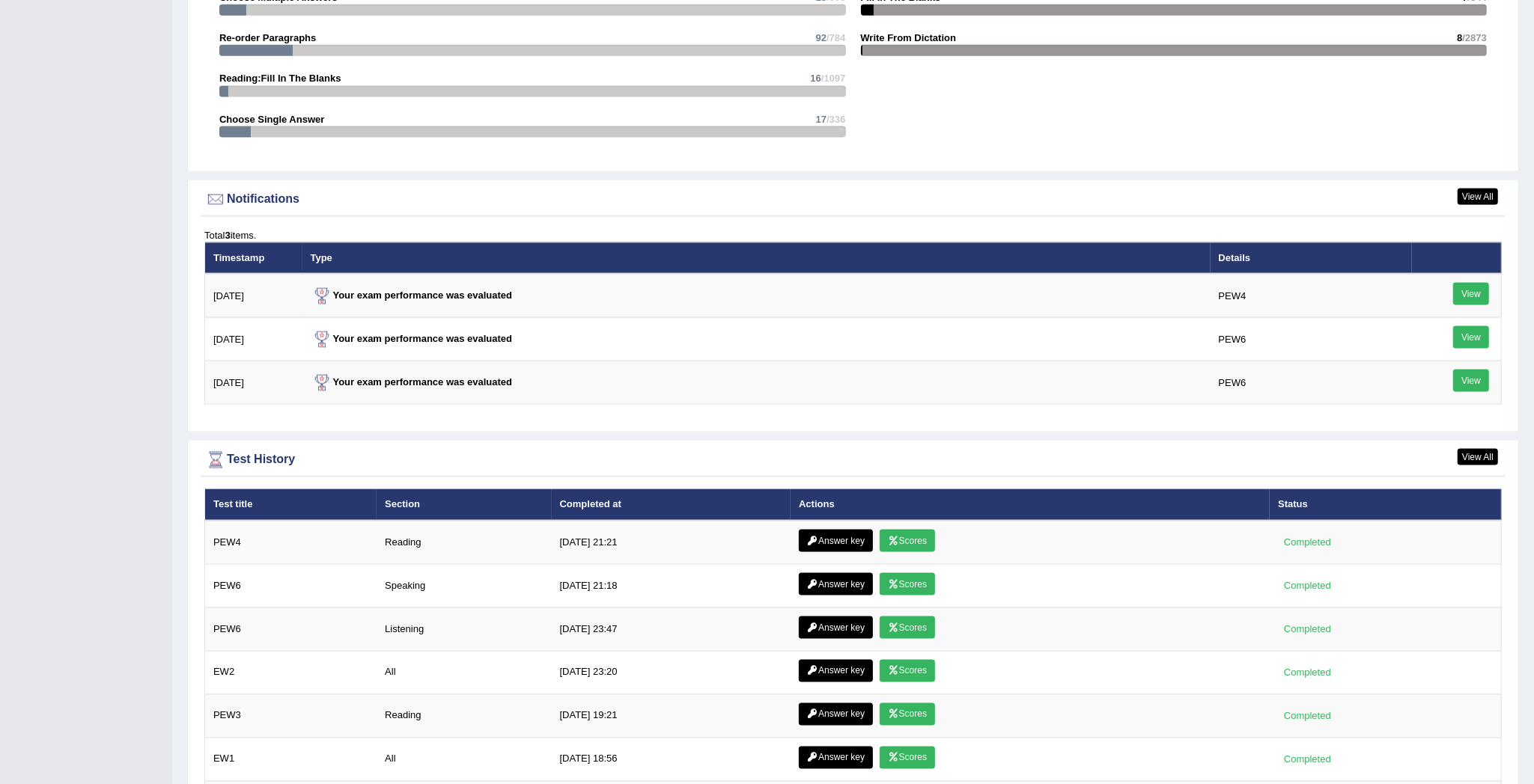
scroll to position [1681, 0]
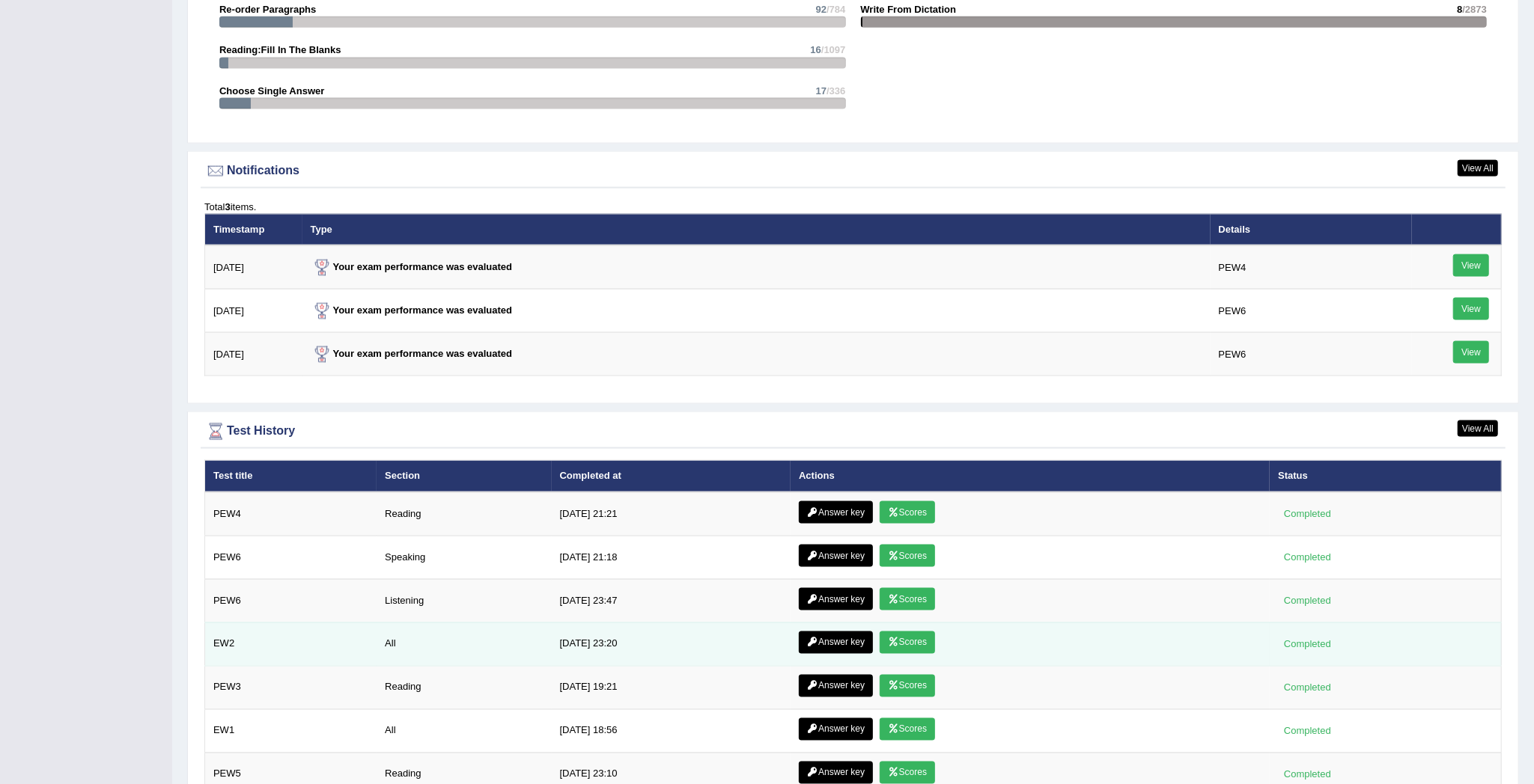
drag, startPoint x: 1016, startPoint y: 638, endPoint x: 895, endPoint y: 645, distance: 121.2
click at [895, 645] on td "Answer key Scores" at bounding box center [1030, 644] width 479 height 43
click at [895, 645] on link "Scores" at bounding box center [907, 643] width 56 height 23
